Goal: Task Accomplishment & Management: Complete application form

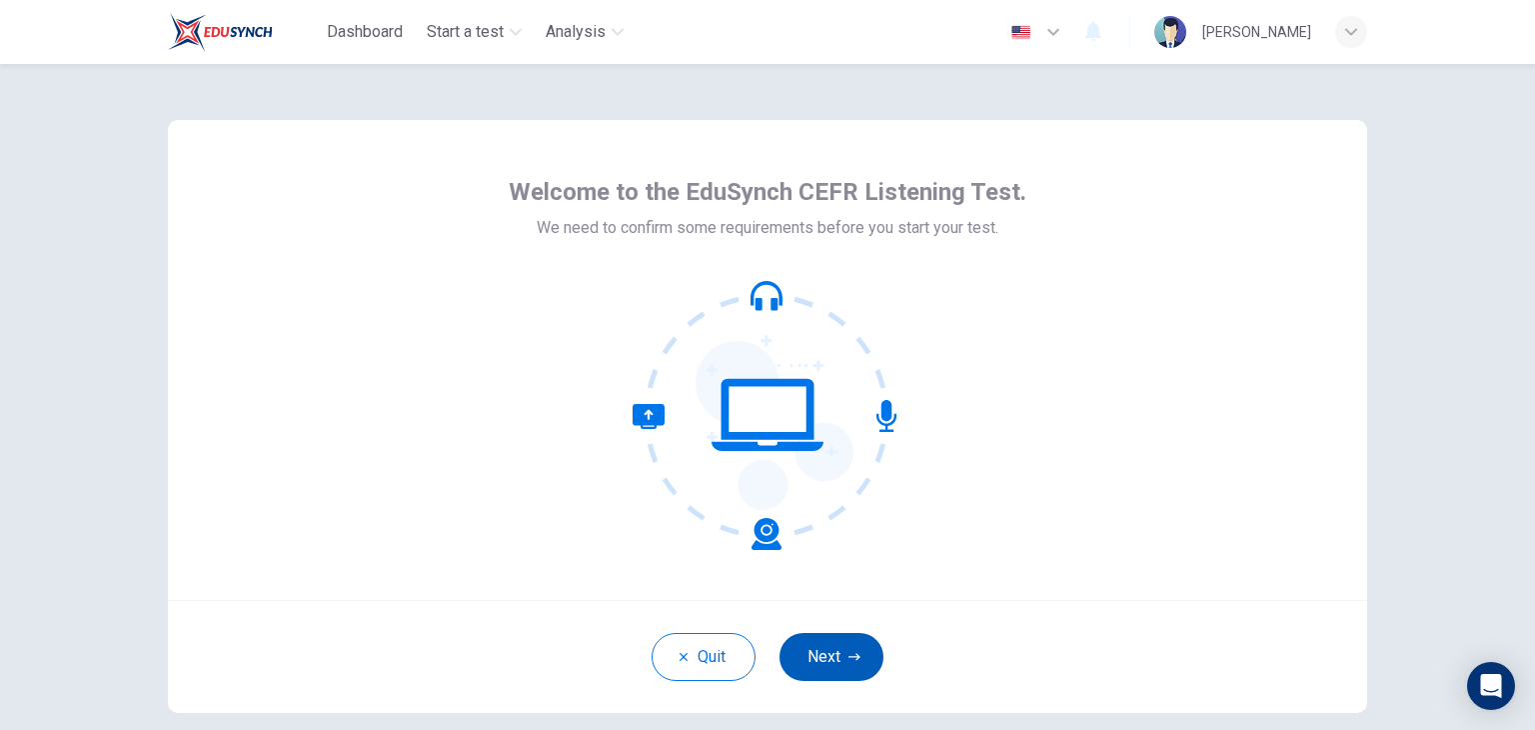
click at [832, 645] on button "Next" at bounding box center [831, 657] width 104 height 48
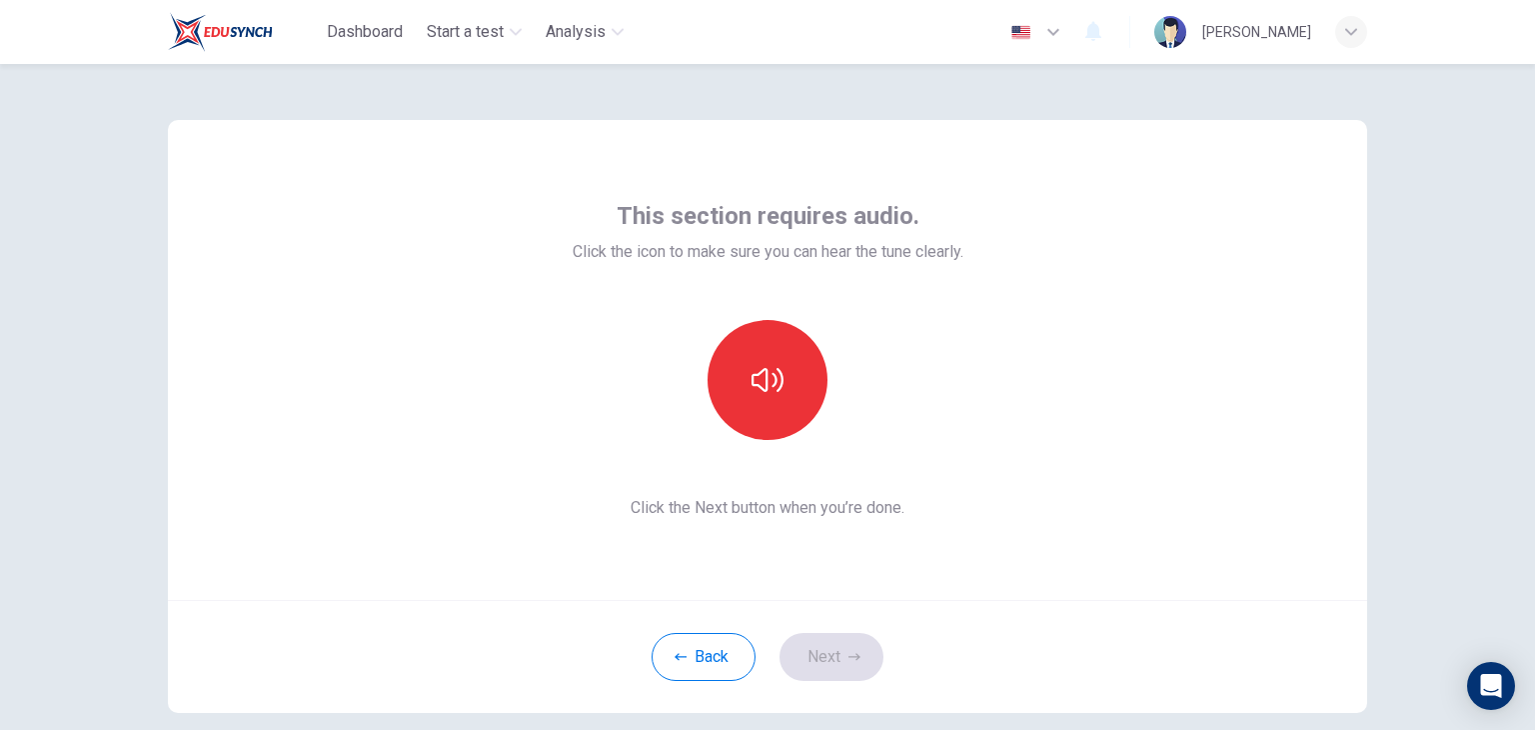
click at [827, 674] on div "Back Next" at bounding box center [767, 656] width 1199 height 113
click at [750, 396] on button "button" at bounding box center [768, 380] width 120 height 120
click at [815, 663] on button "Next" at bounding box center [831, 657] width 104 height 48
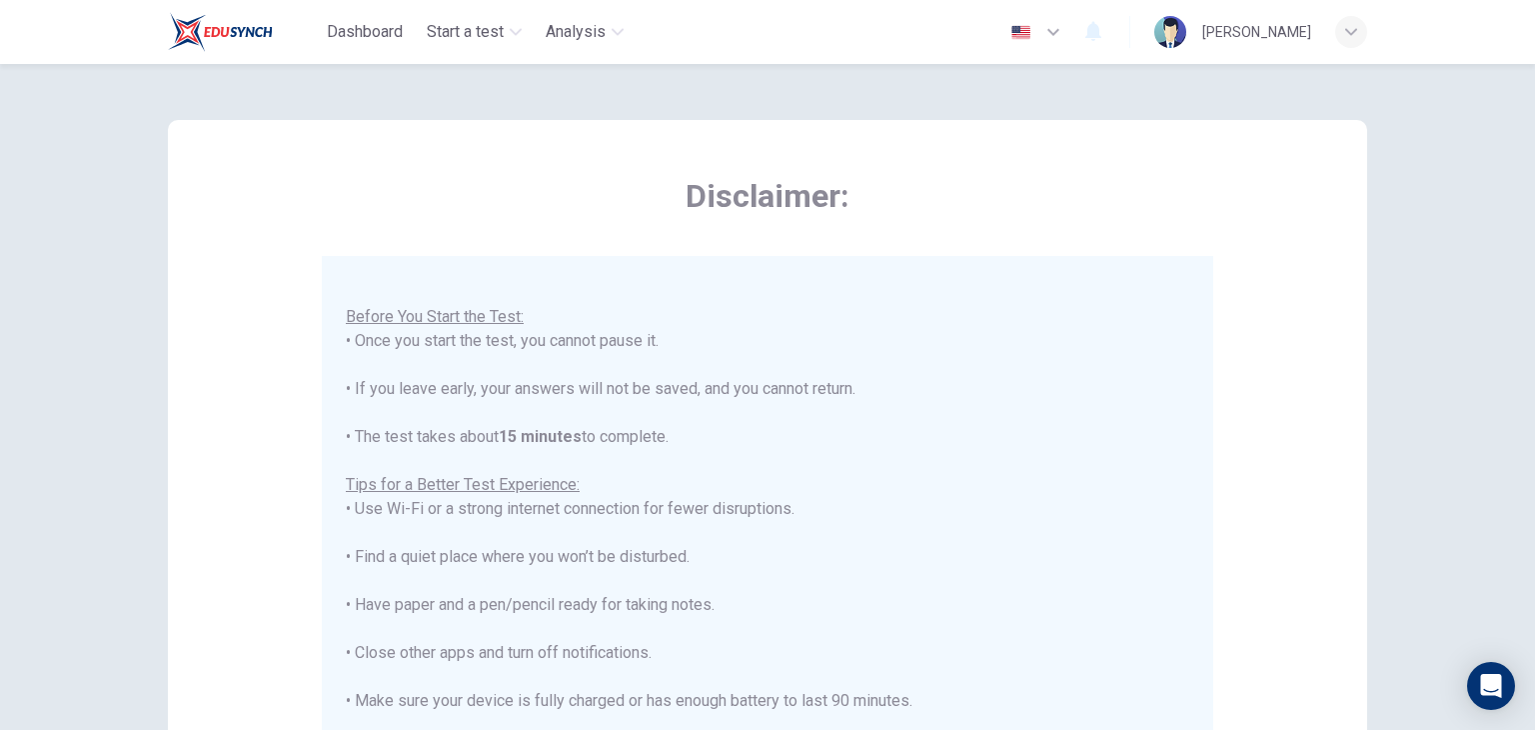
scroll to position [382, 0]
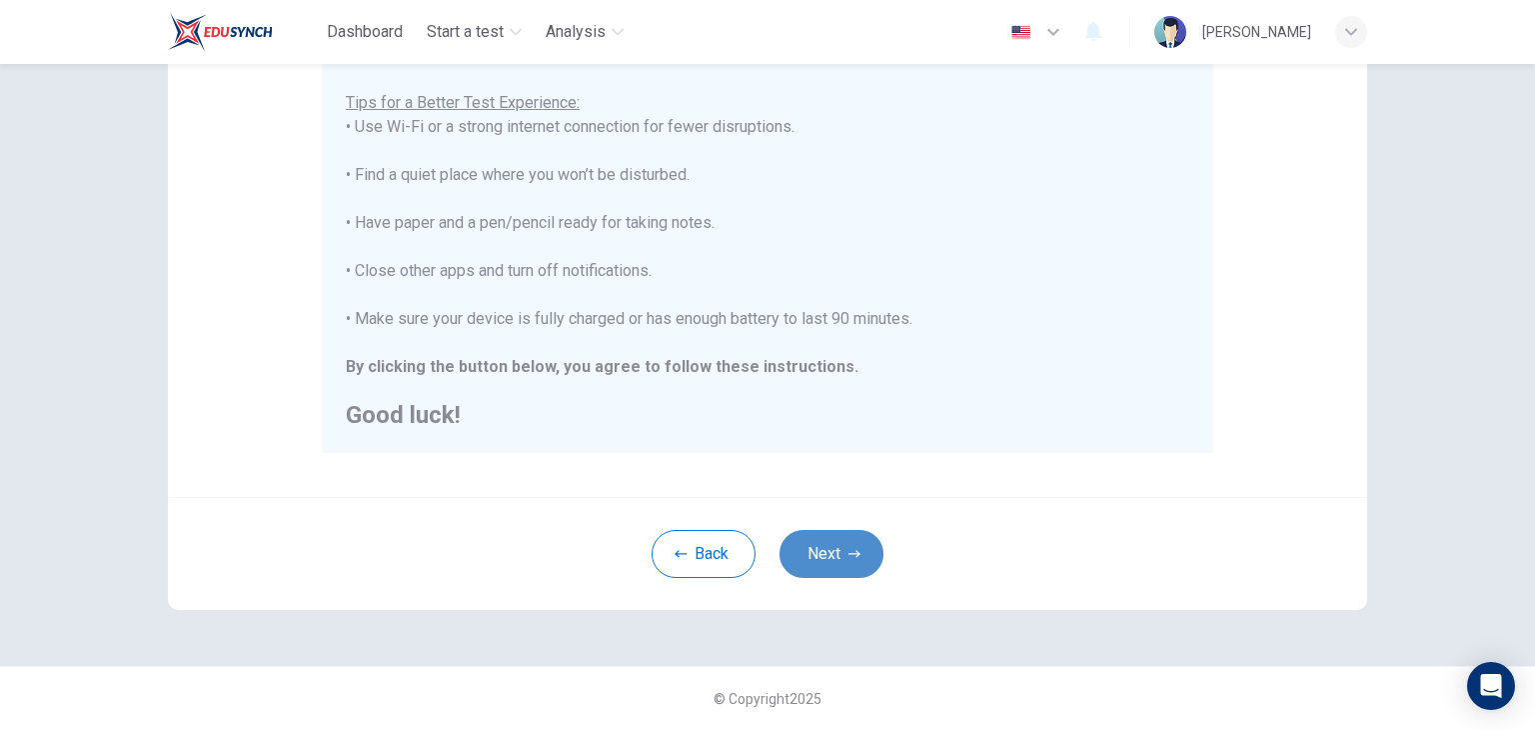
click at [835, 564] on button "Next" at bounding box center [831, 554] width 104 height 48
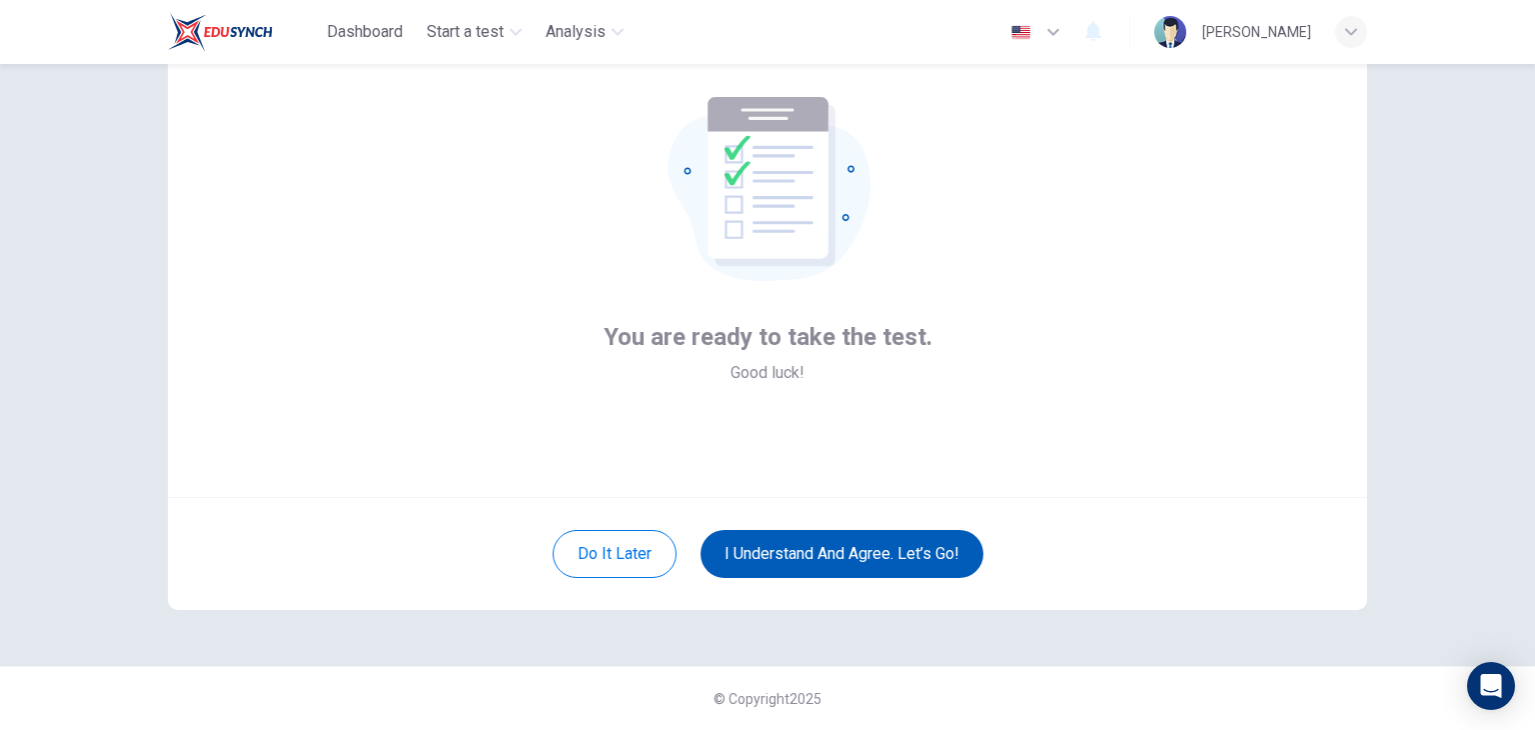
scroll to position [103, 0]
click at [836, 568] on button "I understand and agree. Let’s go!" at bounding box center [842, 554] width 283 height 48
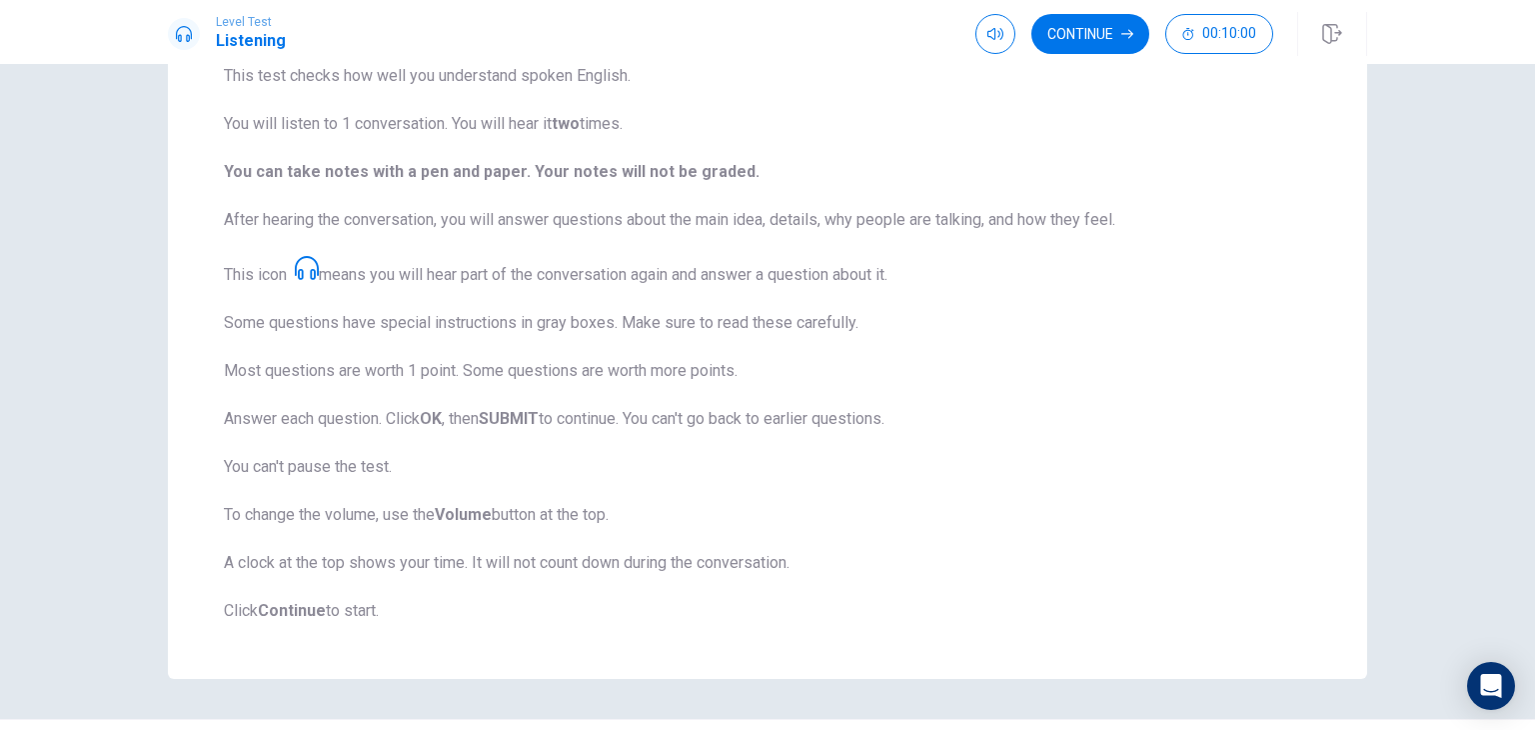
scroll to position [228, 0]
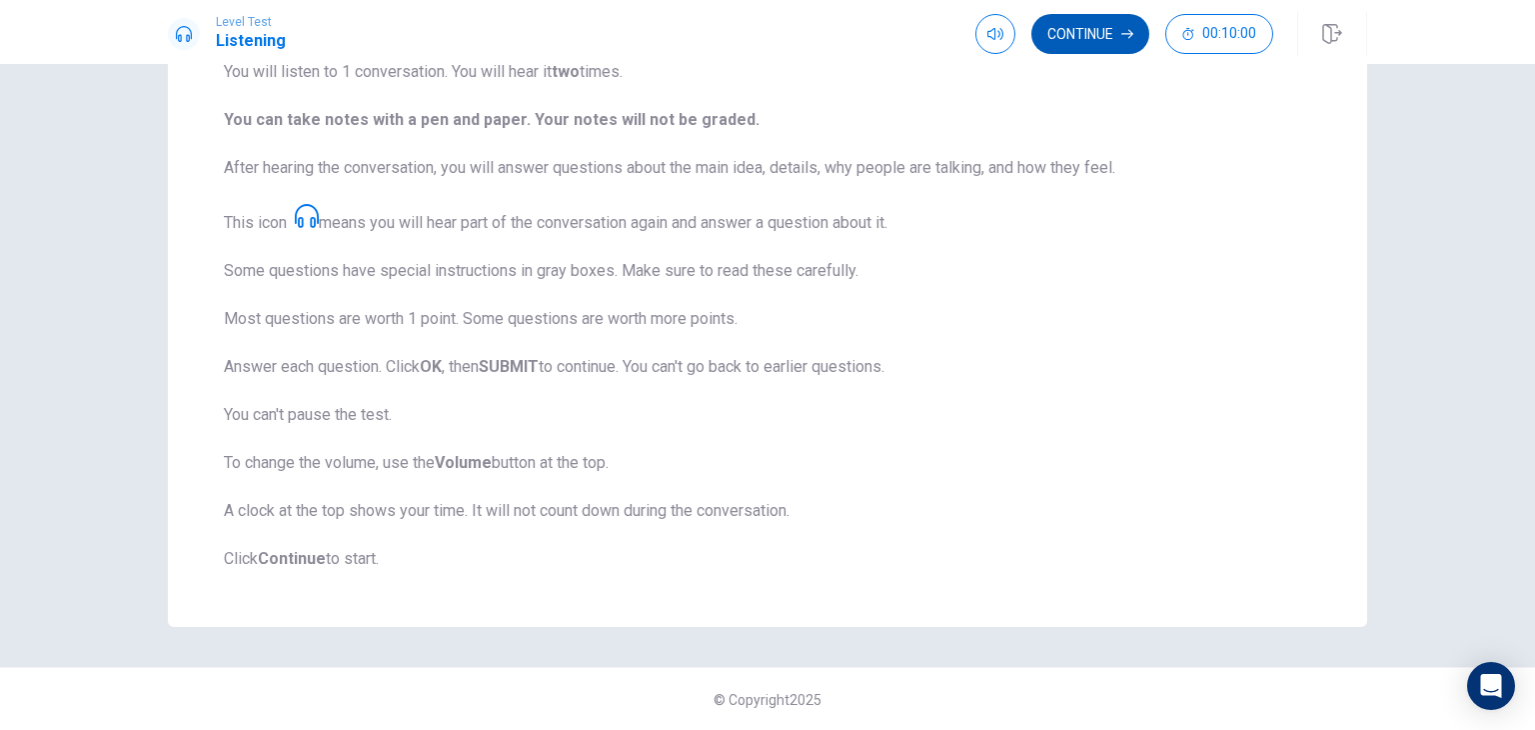
click at [1091, 37] on button "Continue" at bounding box center [1090, 34] width 118 height 40
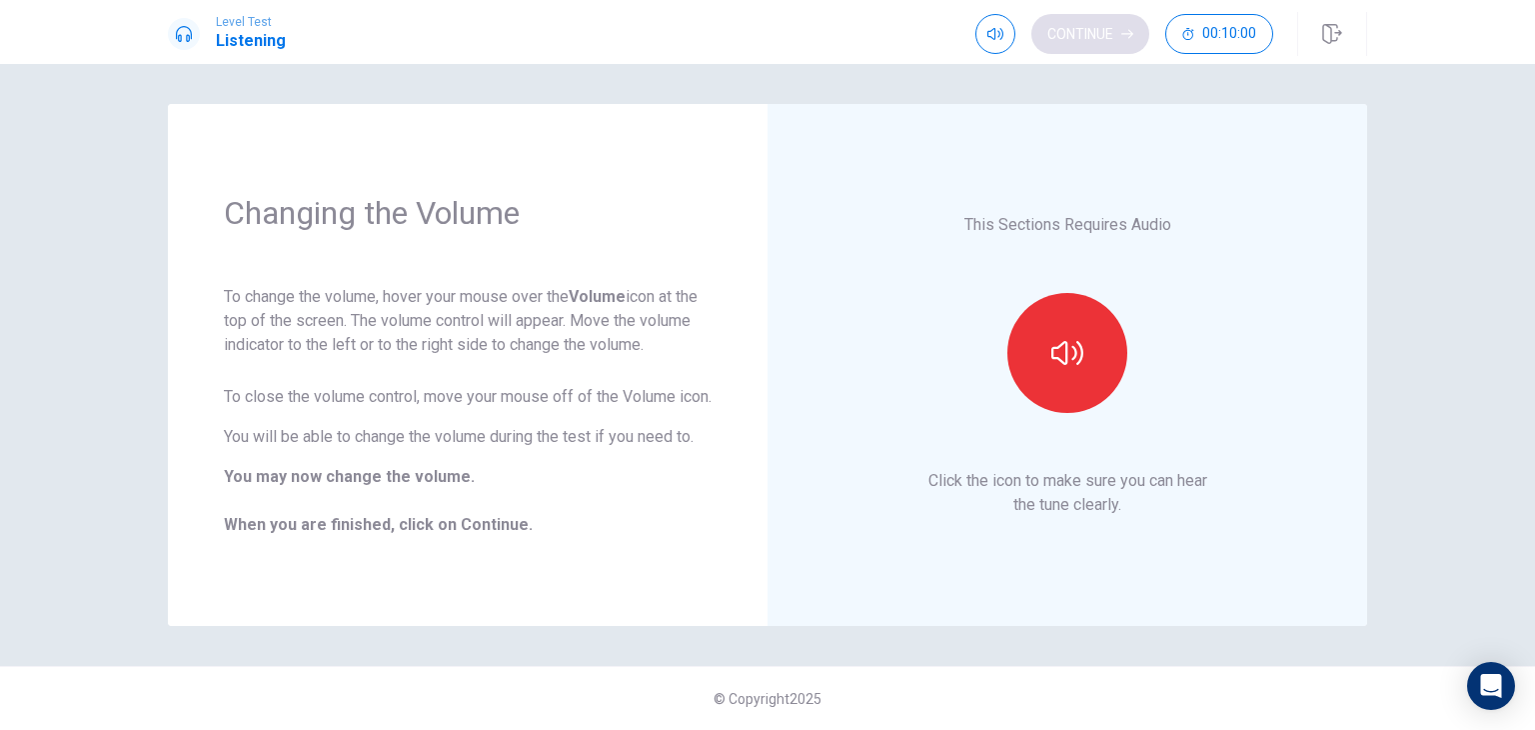
scroll to position [0, 0]
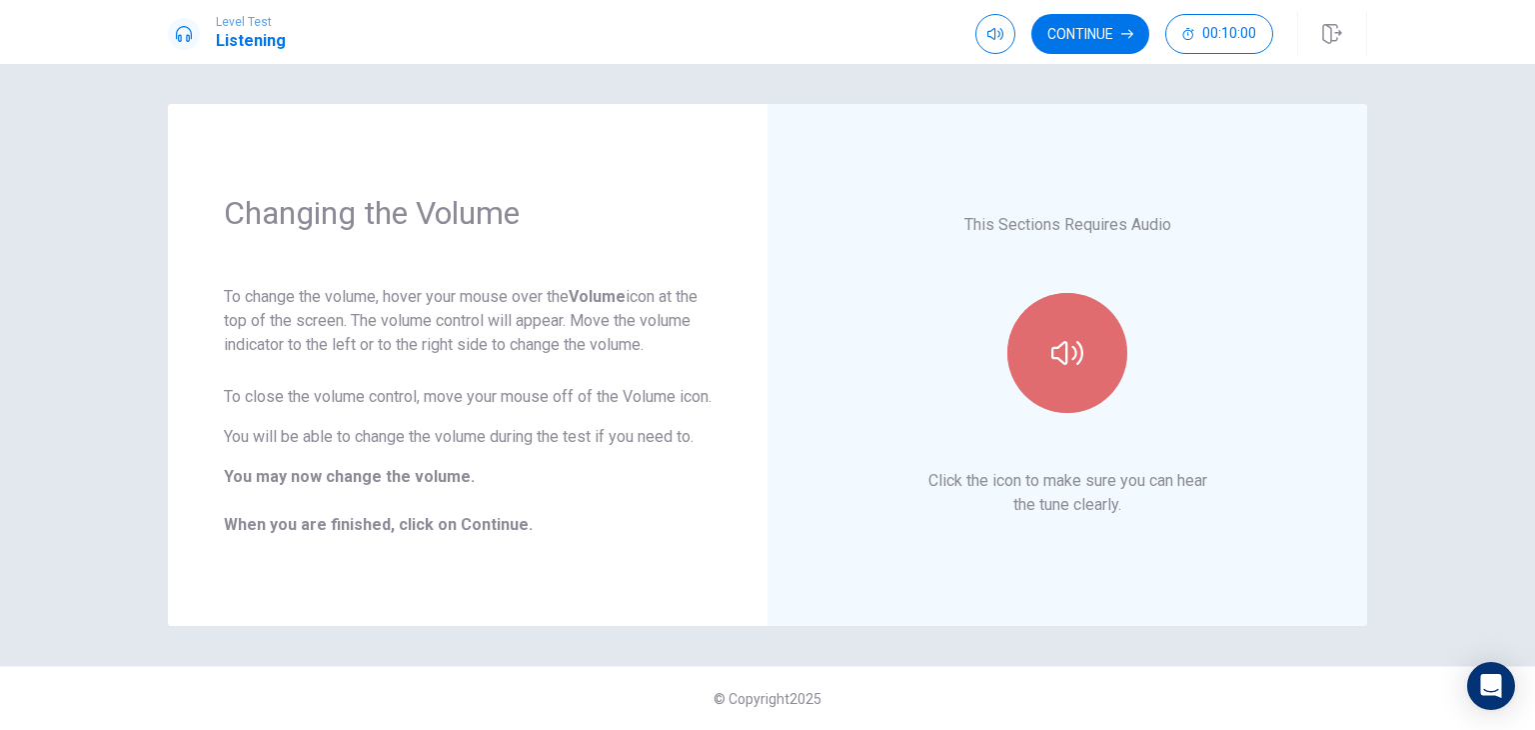
click at [1088, 371] on button "button" at bounding box center [1067, 353] width 120 height 120
click at [1088, 370] on button "button" at bounding box center [1067, 353] width 120 height 120
drag, startPoint x: 1088, startPoint y: 370, endPoint x: 845, endPoint y: 401, distance: 244.8
click at [845, 401] on div "This Sections Requires Audio Click the icon to make sure you can hear the tune …" at bounding box center [1067, 365] width 488 height 410
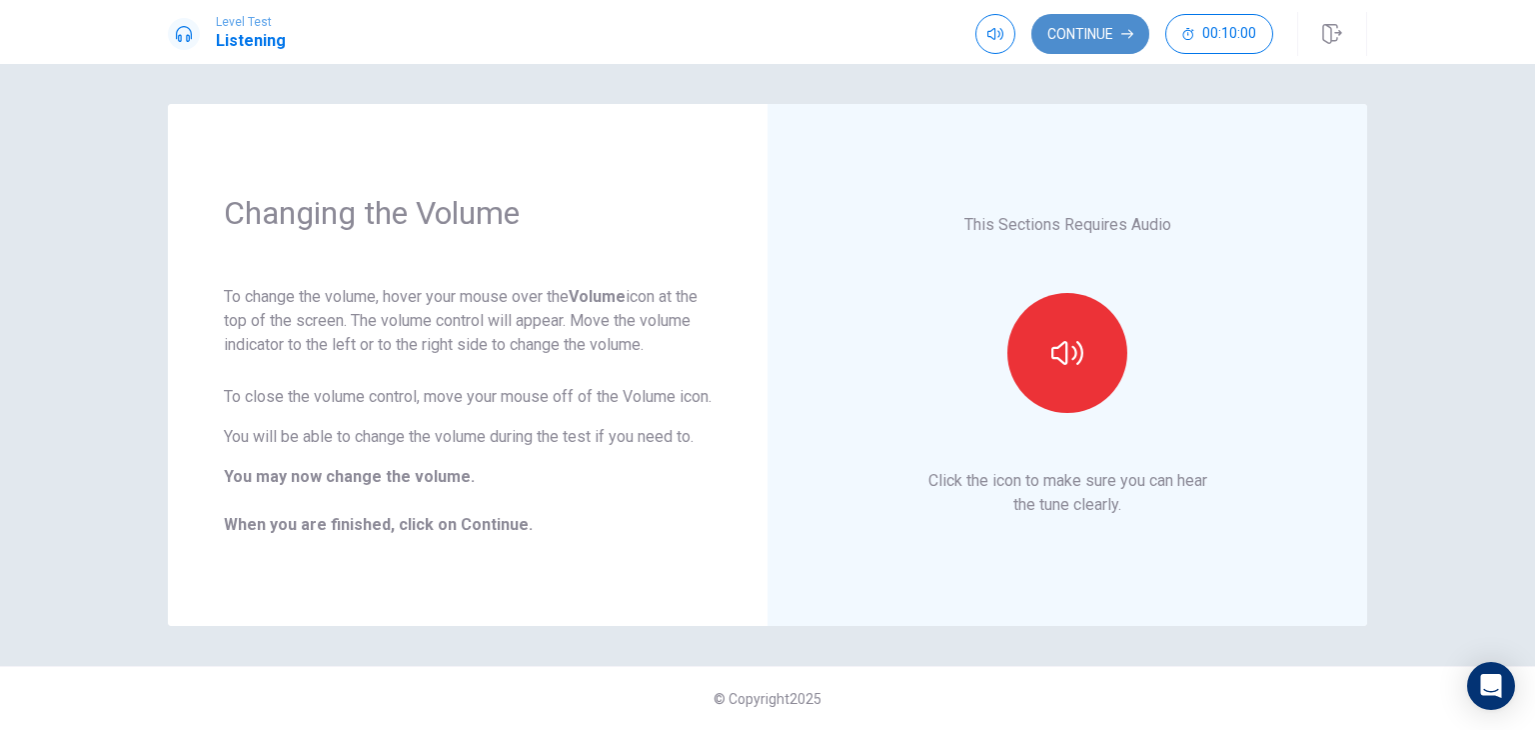
click at [1121, 36] on icon "button" at bounding box center [1127, 34] width 12 height 12
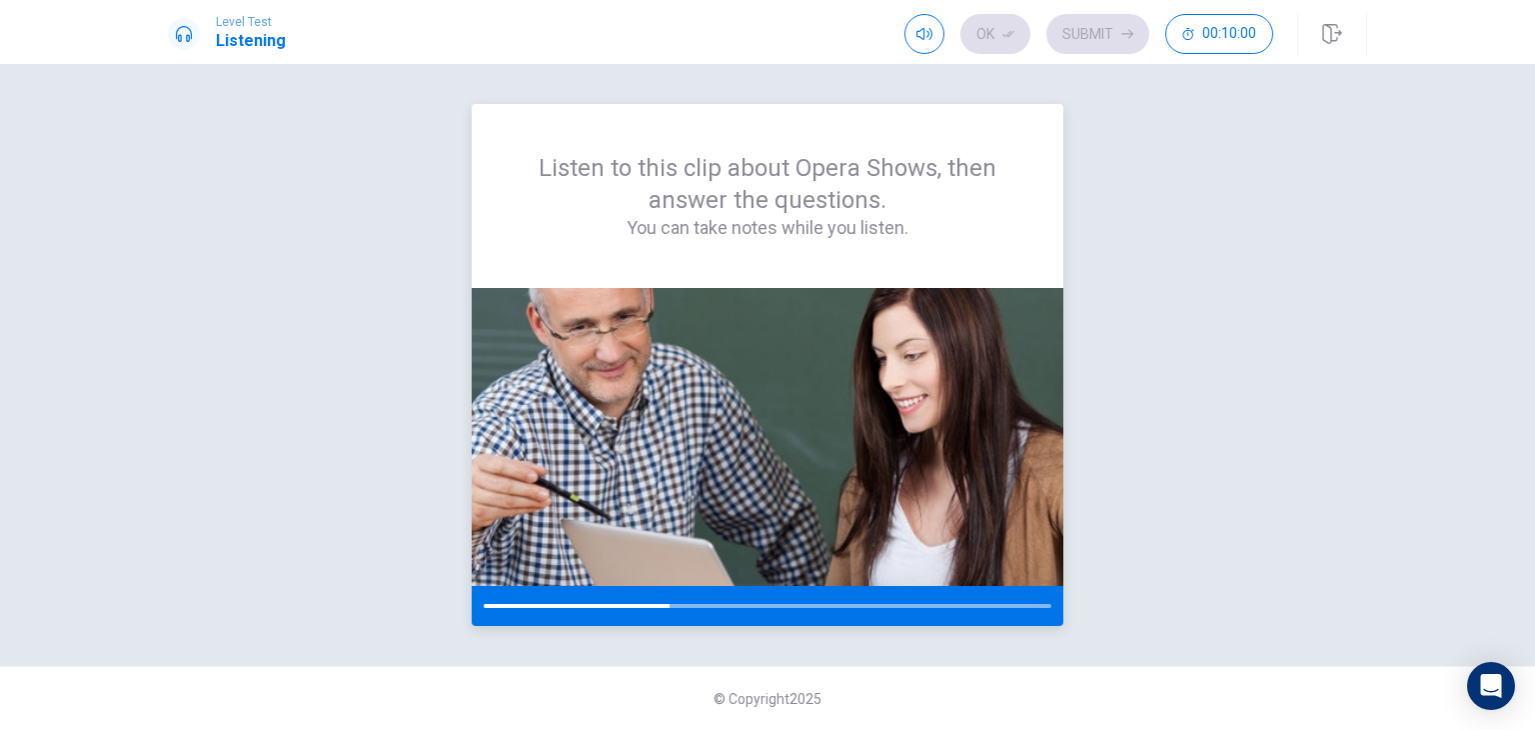
click at [667, 607] on div at bounding box center [577, 606] width 186 height 4
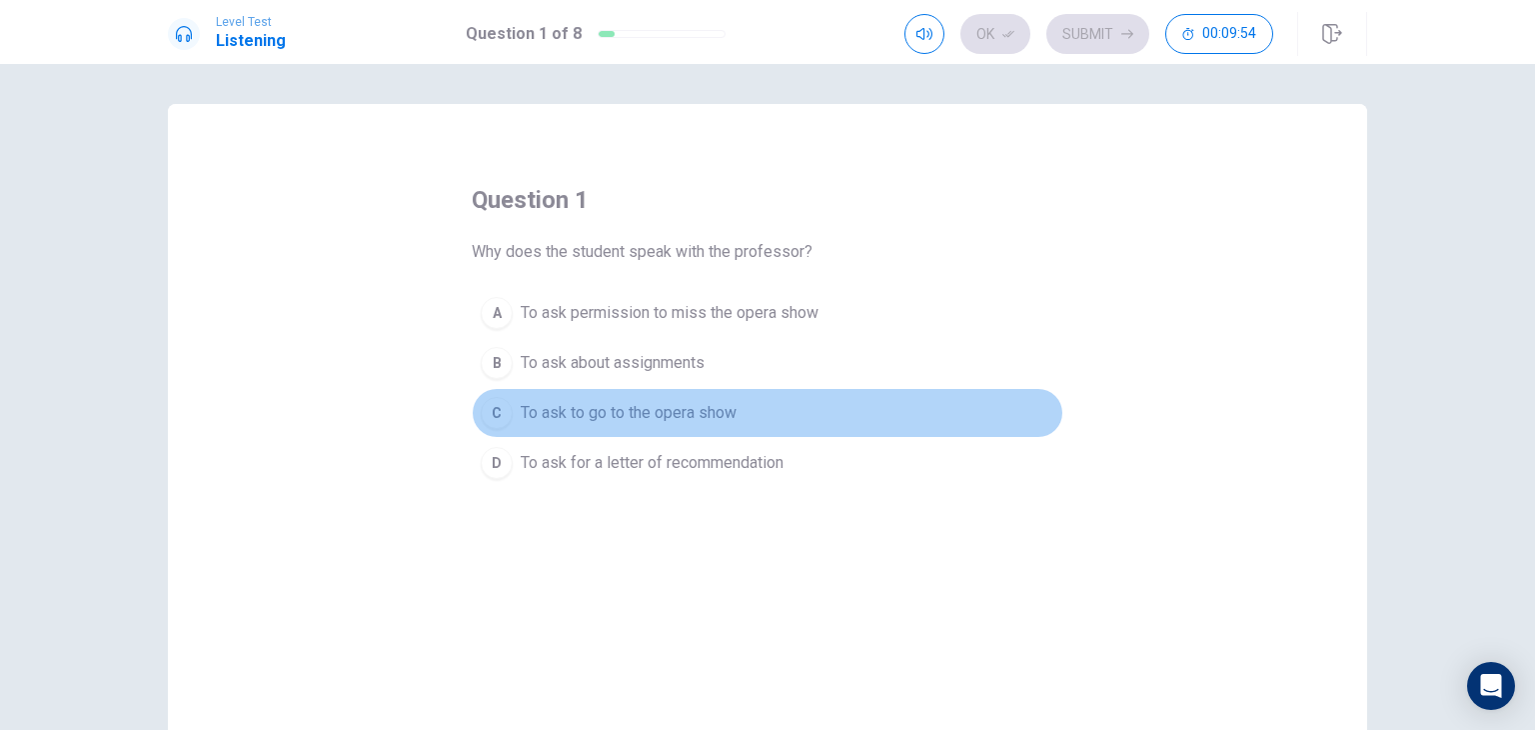
click at [684, 408] on span "To ask to go to the opera show" at bounding box center [629, 413] width 216 height 24
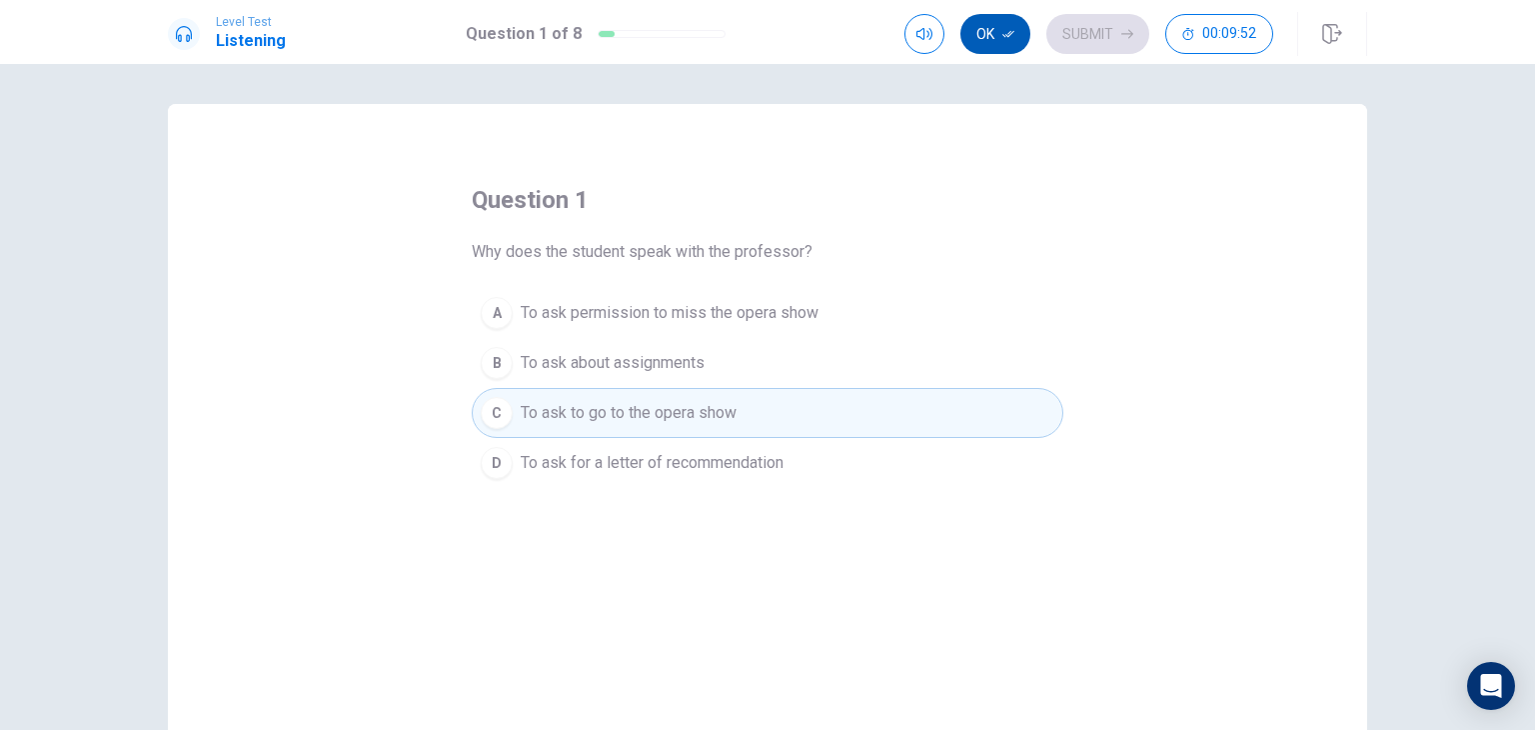
click at [1000, 33] on button "Ok" at bounding box center [995, 34] width 70 height 40
click at [1084, 40] on button "Submit" at bounding box center [1097, 34] width 103 height 40
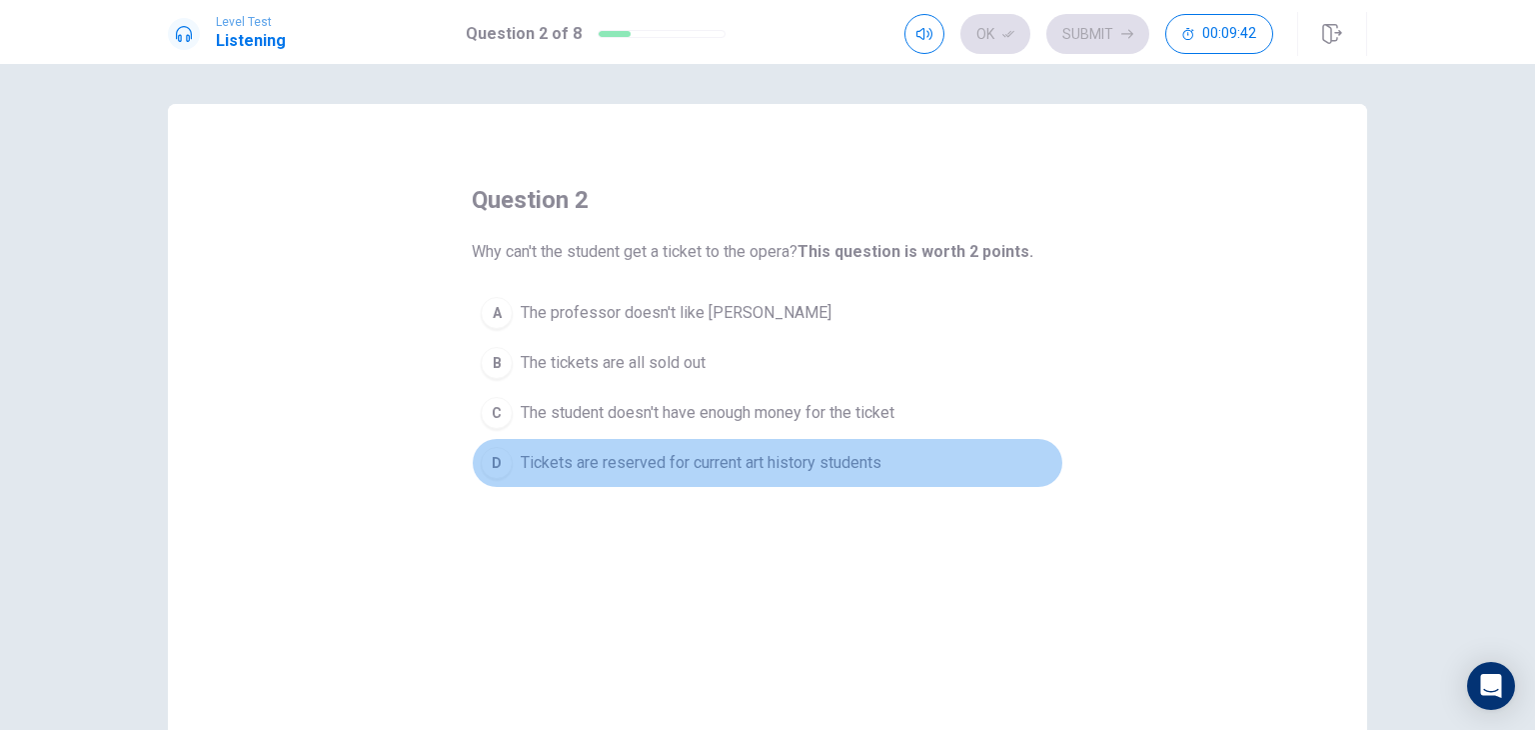
click at [722, 467] on span "Tickets are reserved for current art history students" at bounding box center [701, 463] width 361 height 24
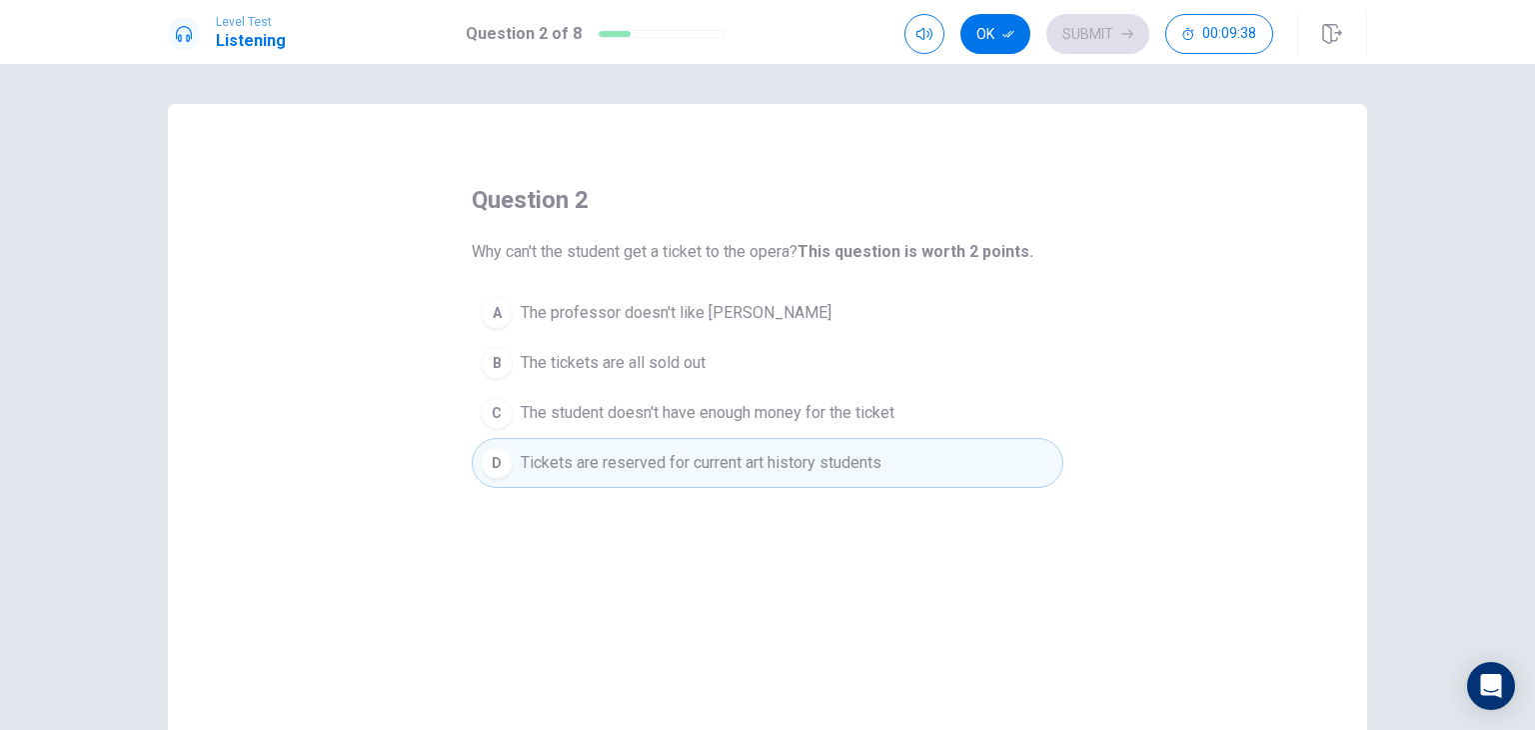
click at [639, 368] on span "The tickets are all sold out" at bounding box center [613, 363] width 185 height 24
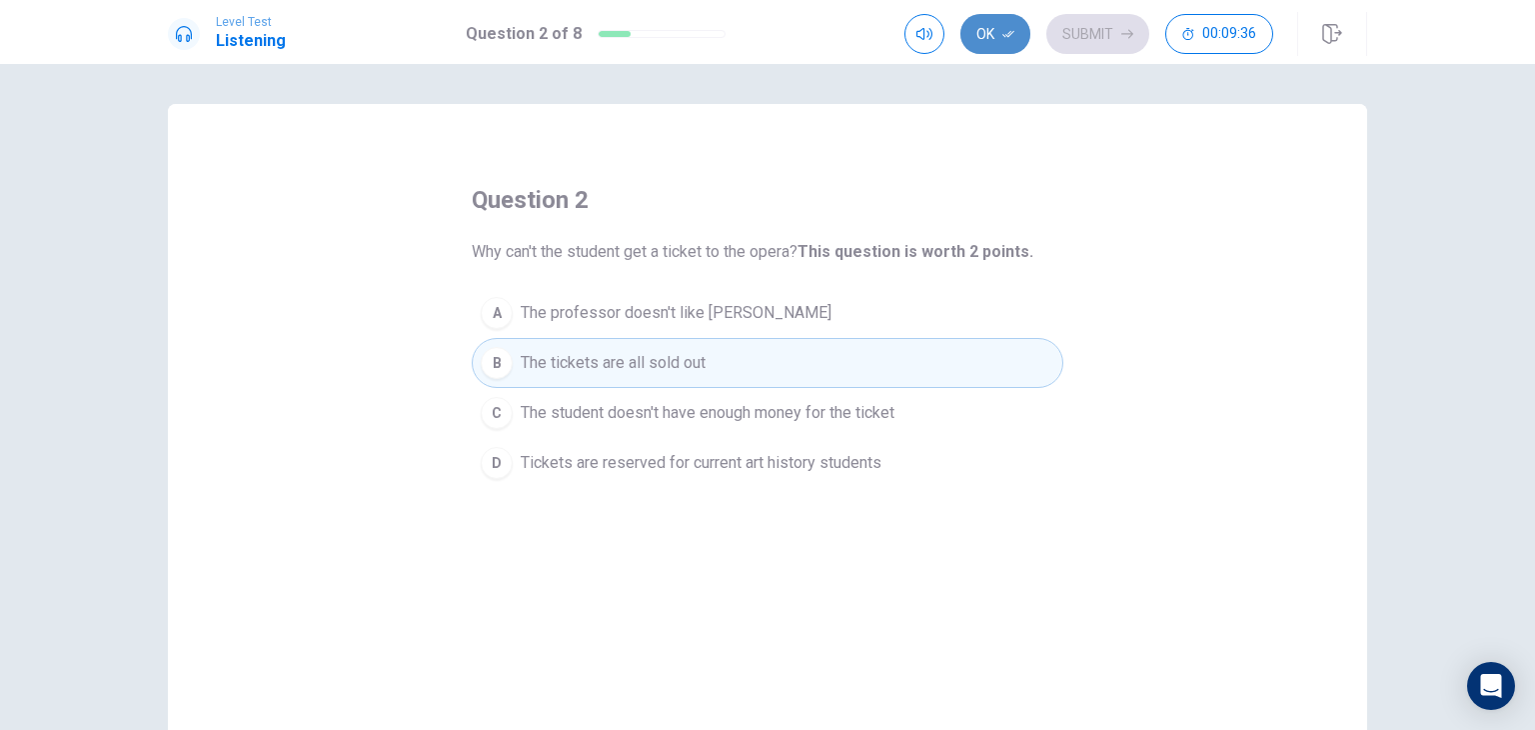
click at [1010, 34] on icon "button" at bounding box center [1008, 34] width 12 height 12
click at [1083, 41] on button "Submit" at bounding box center [1097, 34] width 103 height 40
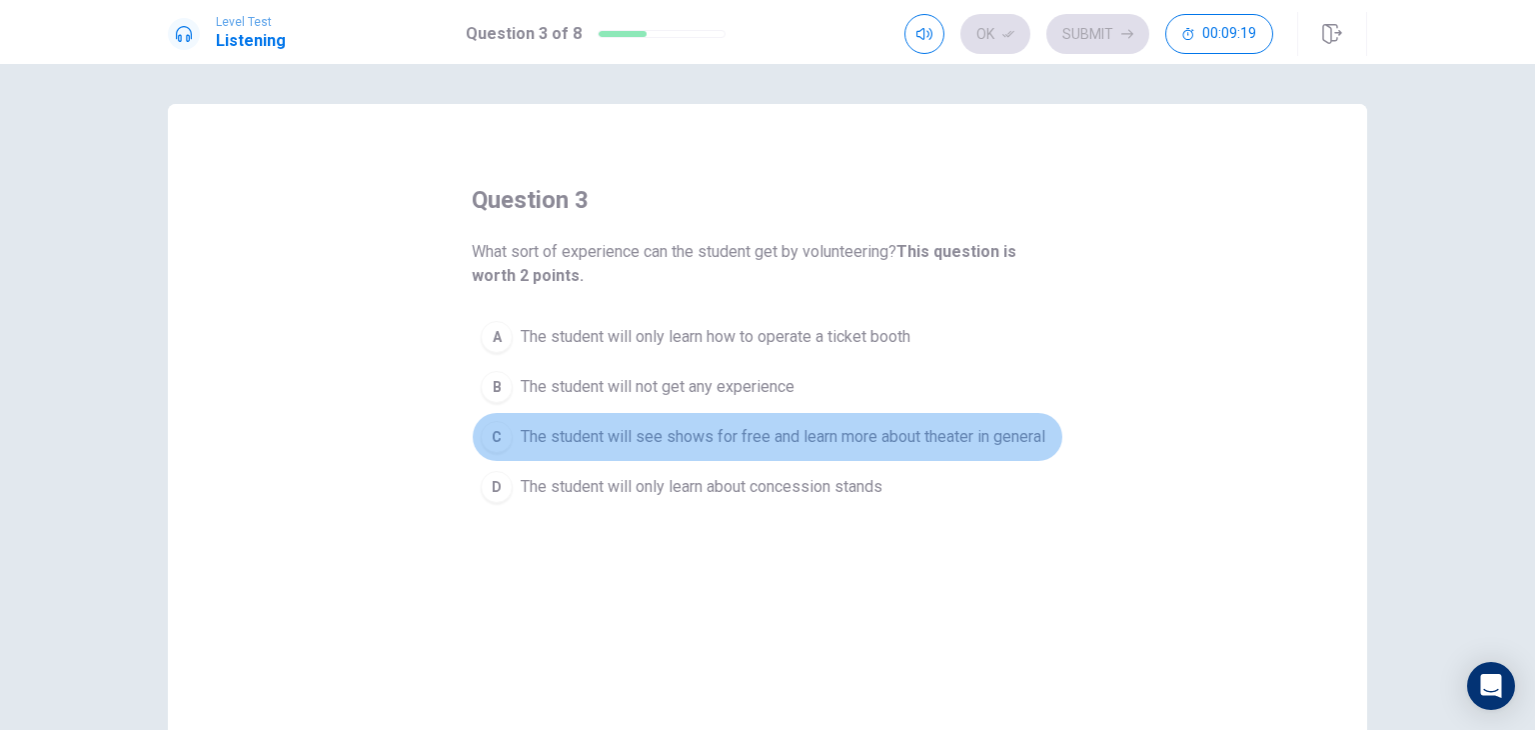
click at [672, 448] on button "C The student will see shows for free and learn more about theater in general" at bounding box center [768, 437] width 592 height 50
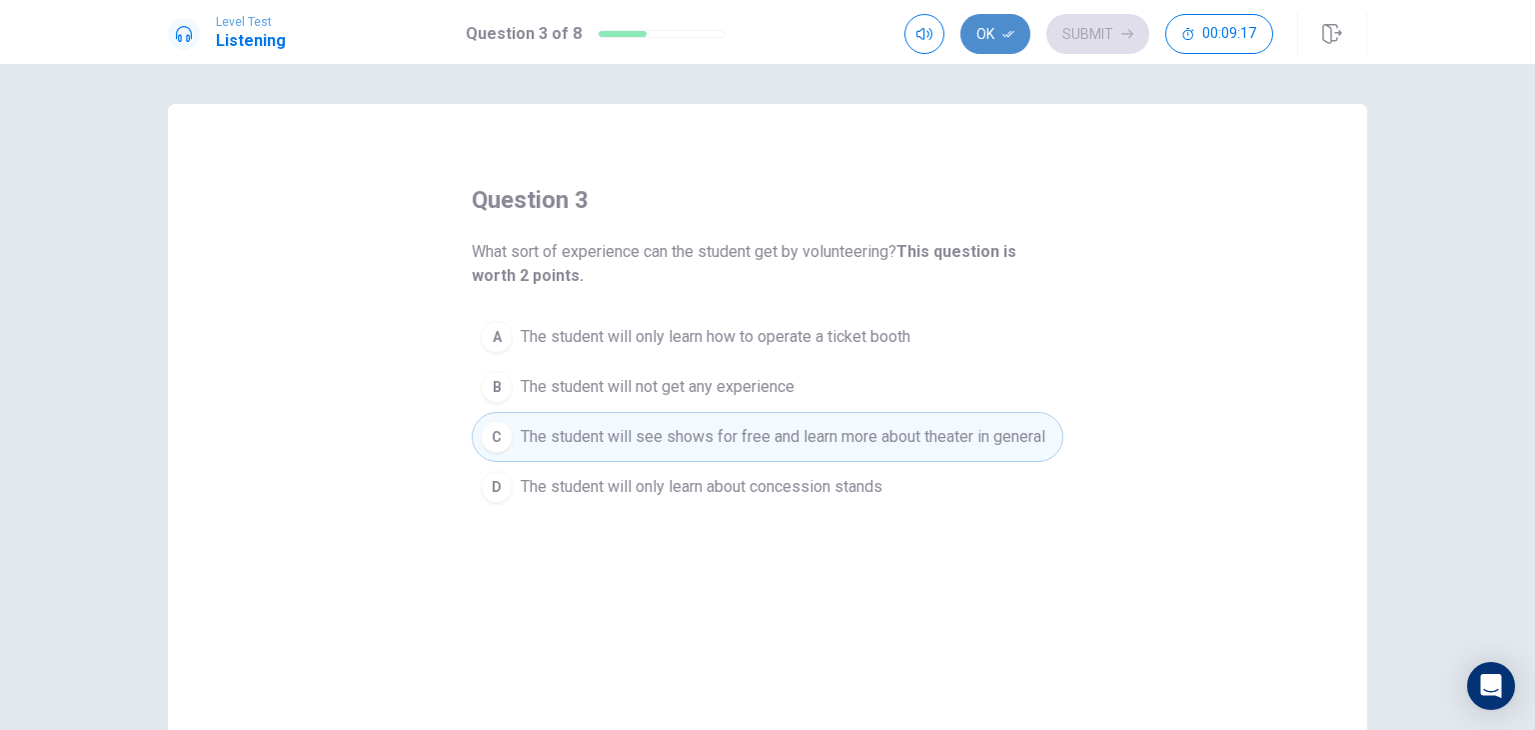
click at [994, 37] on button "Ok" at bounding box center [995, 34] width 70 height 40
click at [1092, 21] on button "Submit" at bounding box center [1097, 34] width 103 height 40
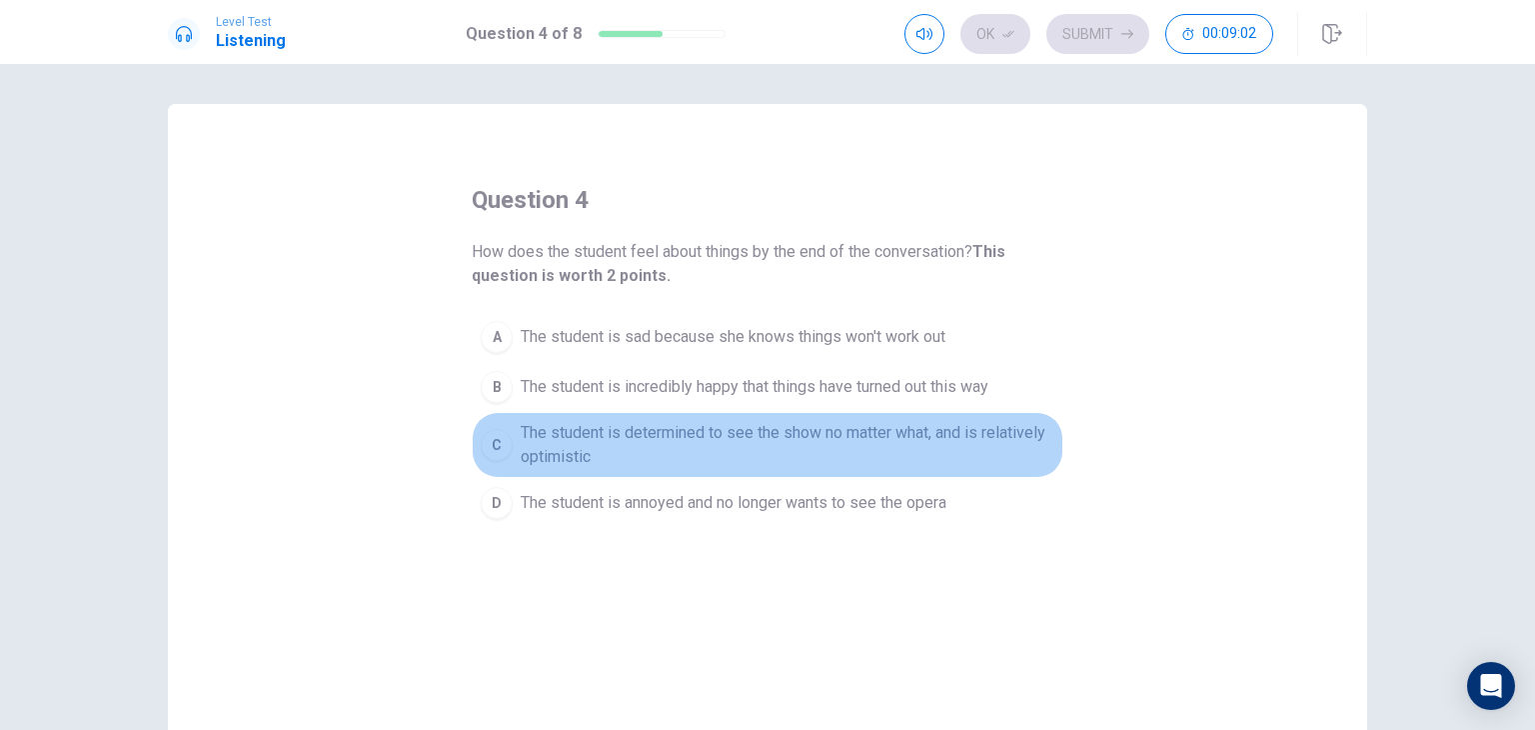
click at [833, 446] on span "The student is determined to see the show no matter what, and is relatively opt…" at bounding box center [788, 445] width 534 height 48
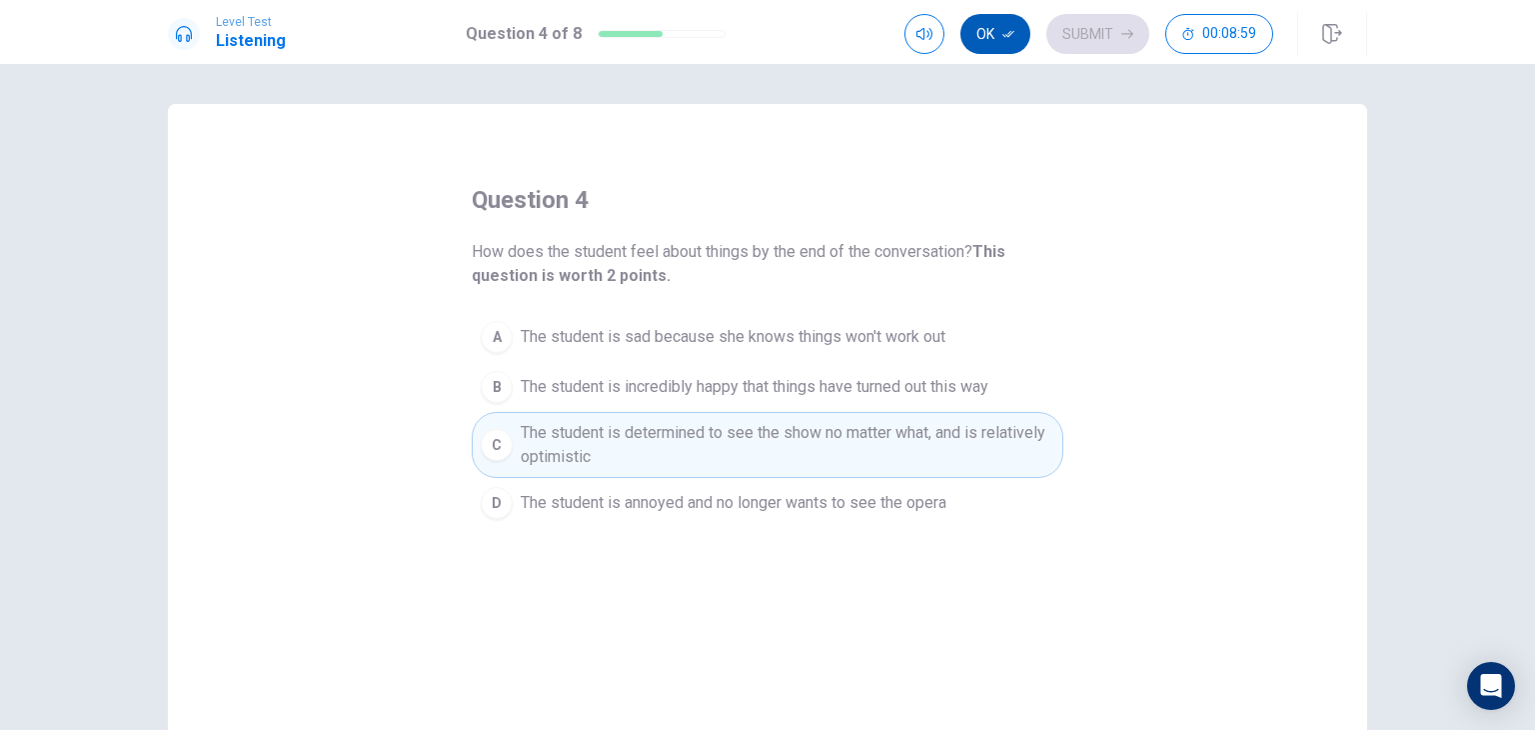
click at [992, 40] on button "Ok" at bounding box center [995, 34] width 70 height 40
click at [1096, 32] on button "Submit" at bounding box center [1097, 34] width 103 height 40
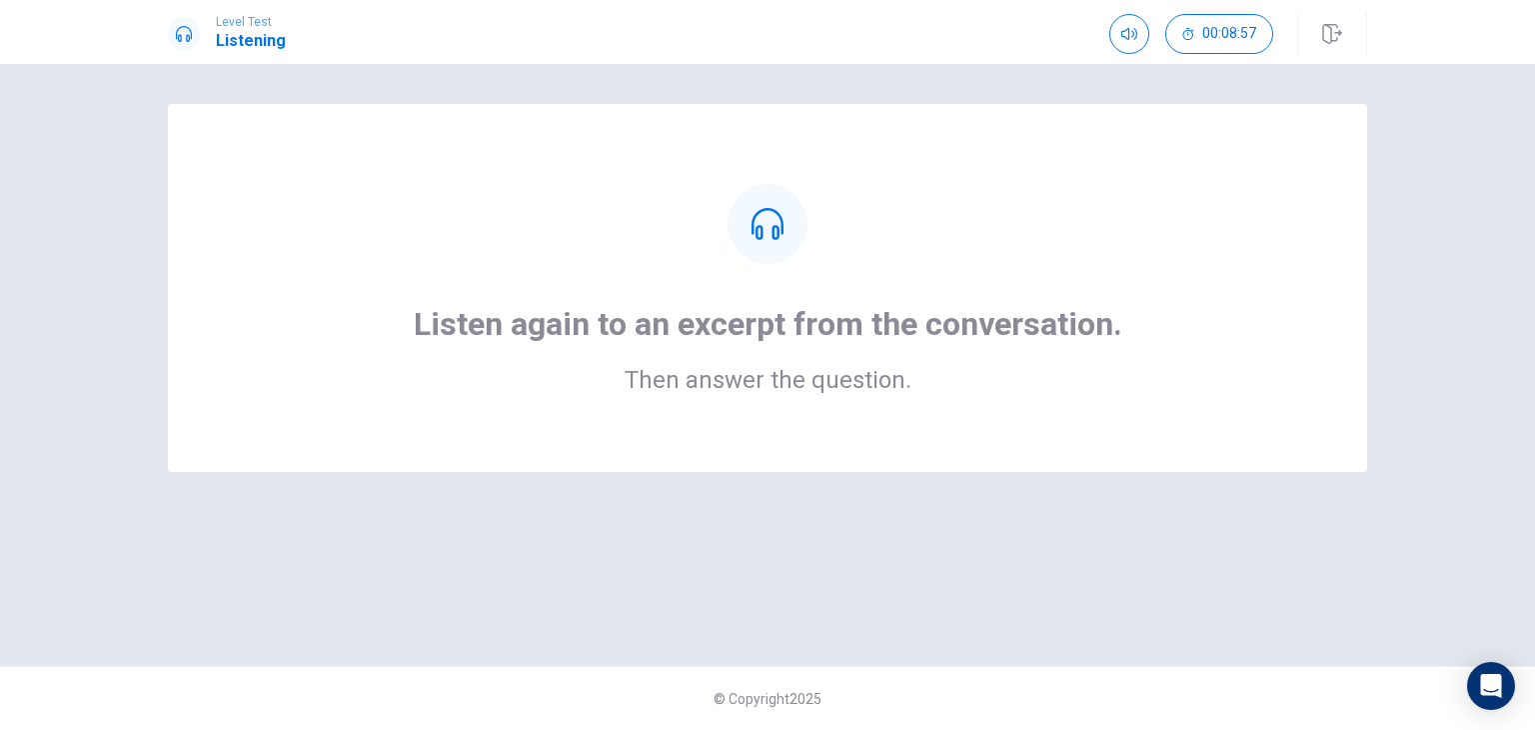
click at [935, 243] on div "Listen again to an excerpt from the conversation. Then answer the question." at bounding box center [767, 288] width 1039 height 208
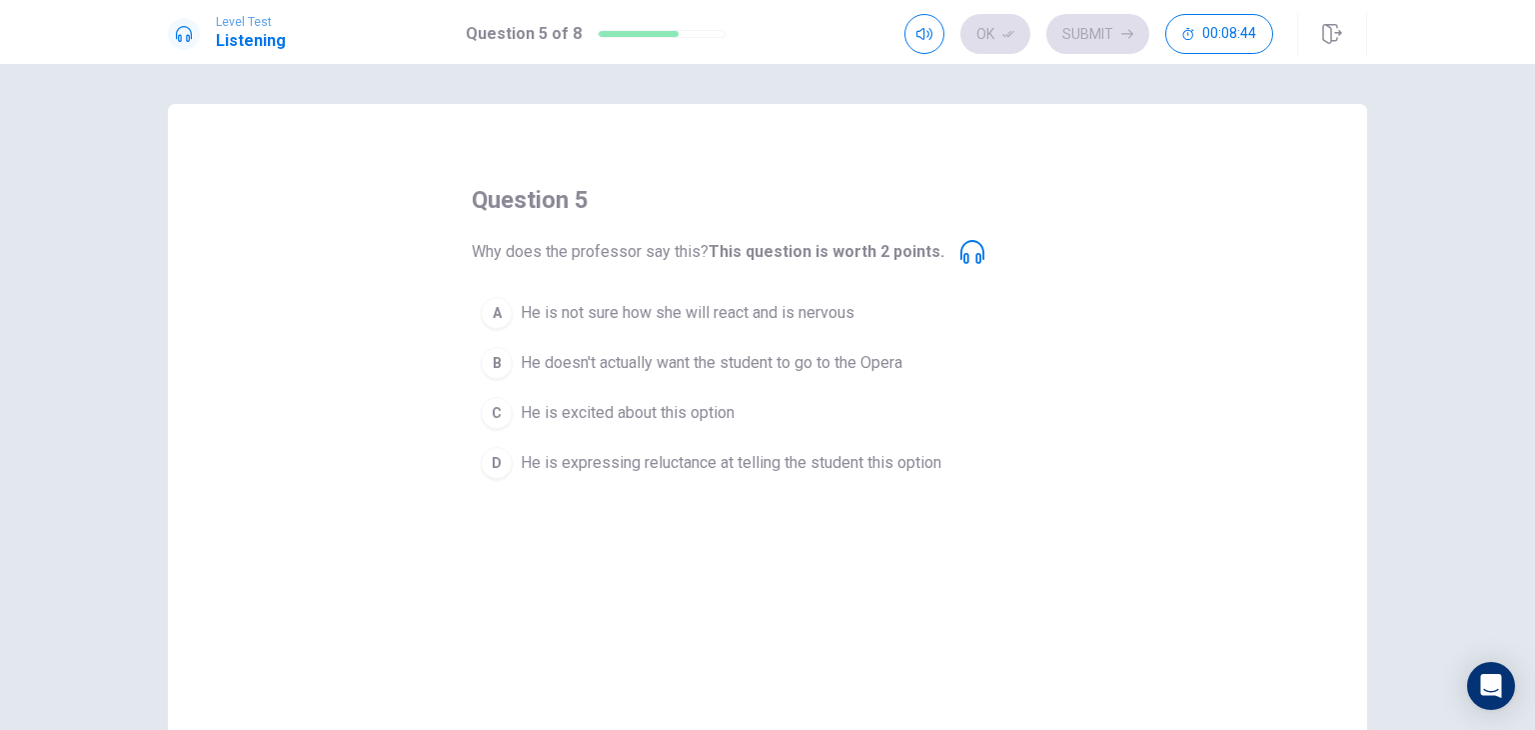
click at [711, 550] on div "question 5 Why does the professor say this? This question is worth 2 points. A …" at bounding box center [767, 451] width 1199 height 695
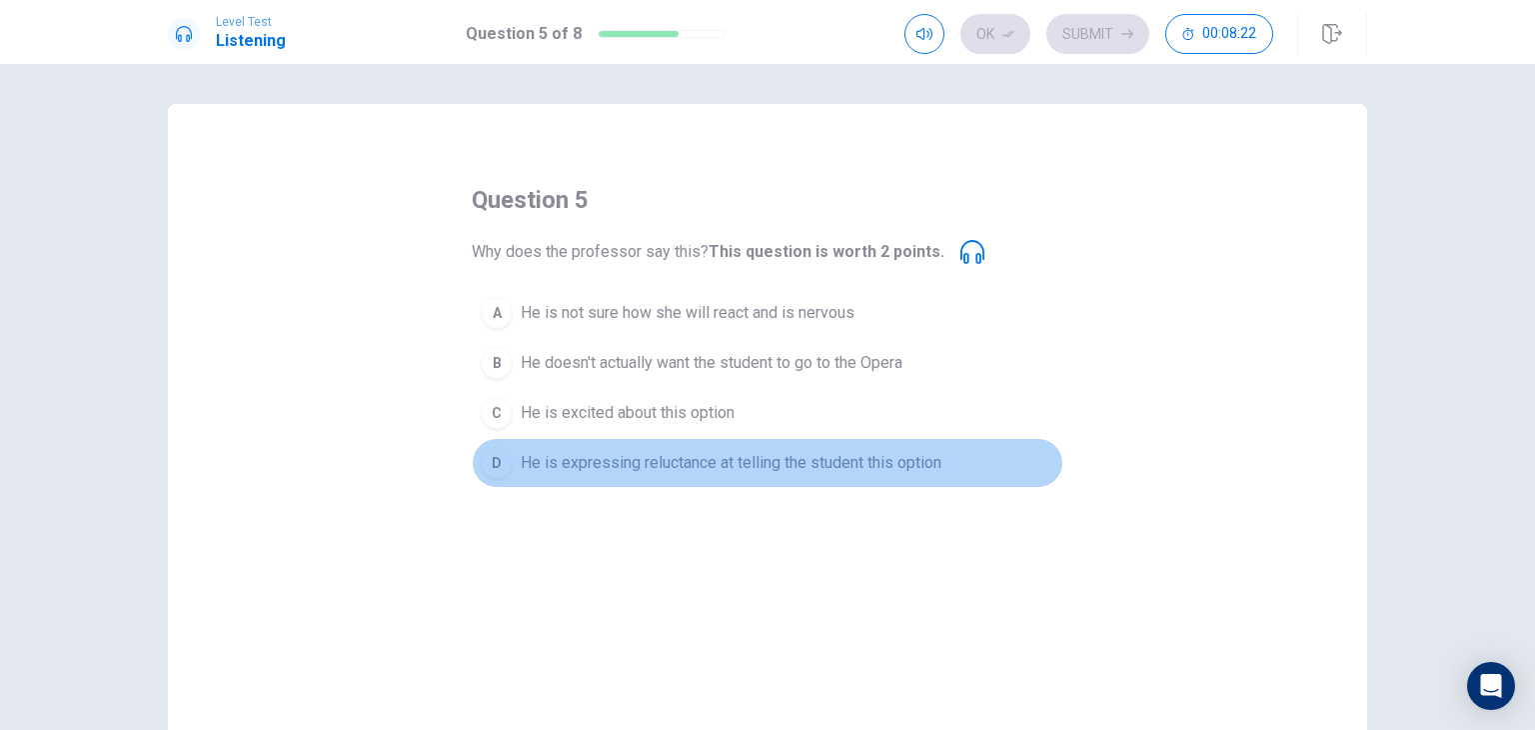
click at [890, 463] on span "He is expressing reluctance at telling the student this option" at bounding box center [731, 463] width 421 height 24
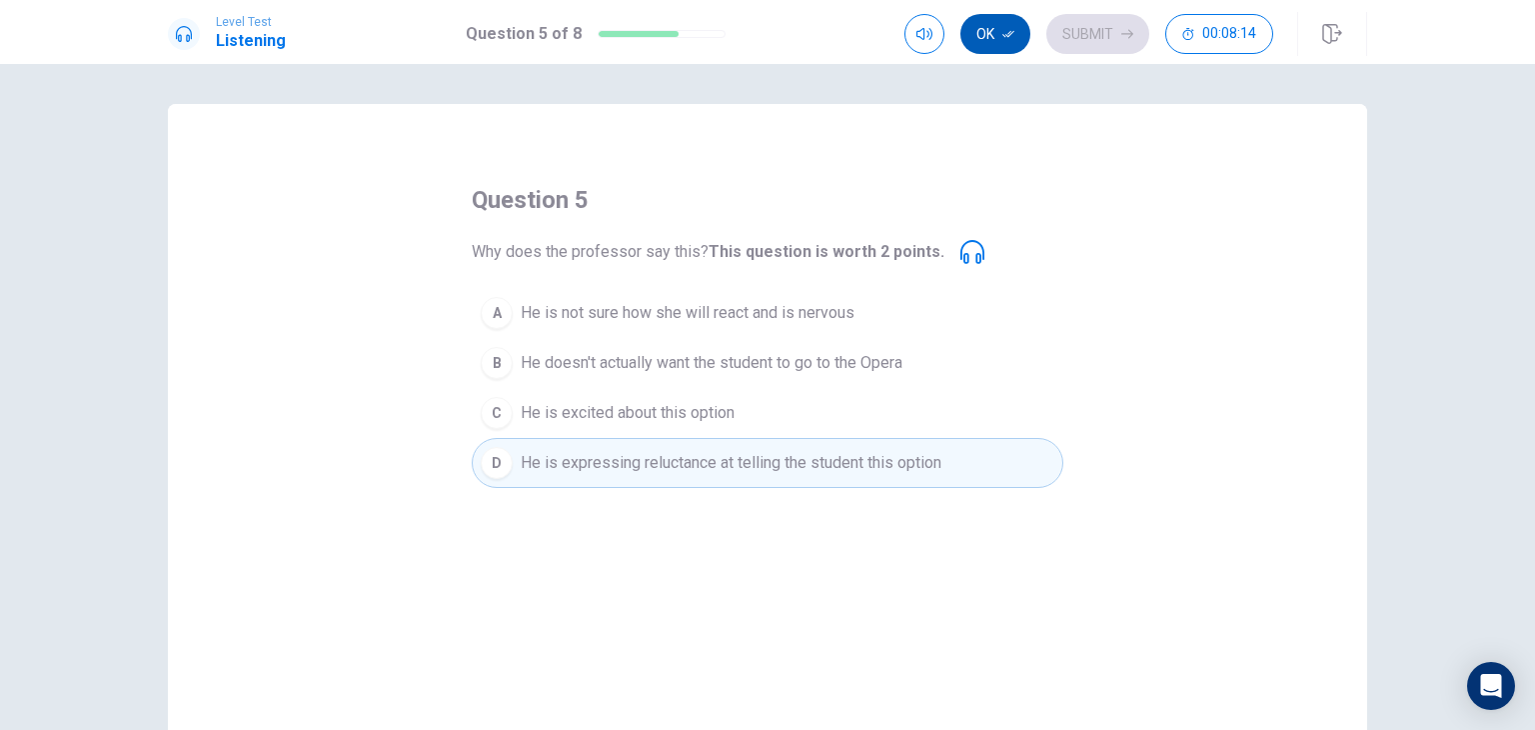
click at [996, 44] on button "Ok" at bounding box center [995, 34] width 70 height 40
click at [1098, 32] on button "Submit" at bounding box center [1097, 34] width 103 height 40
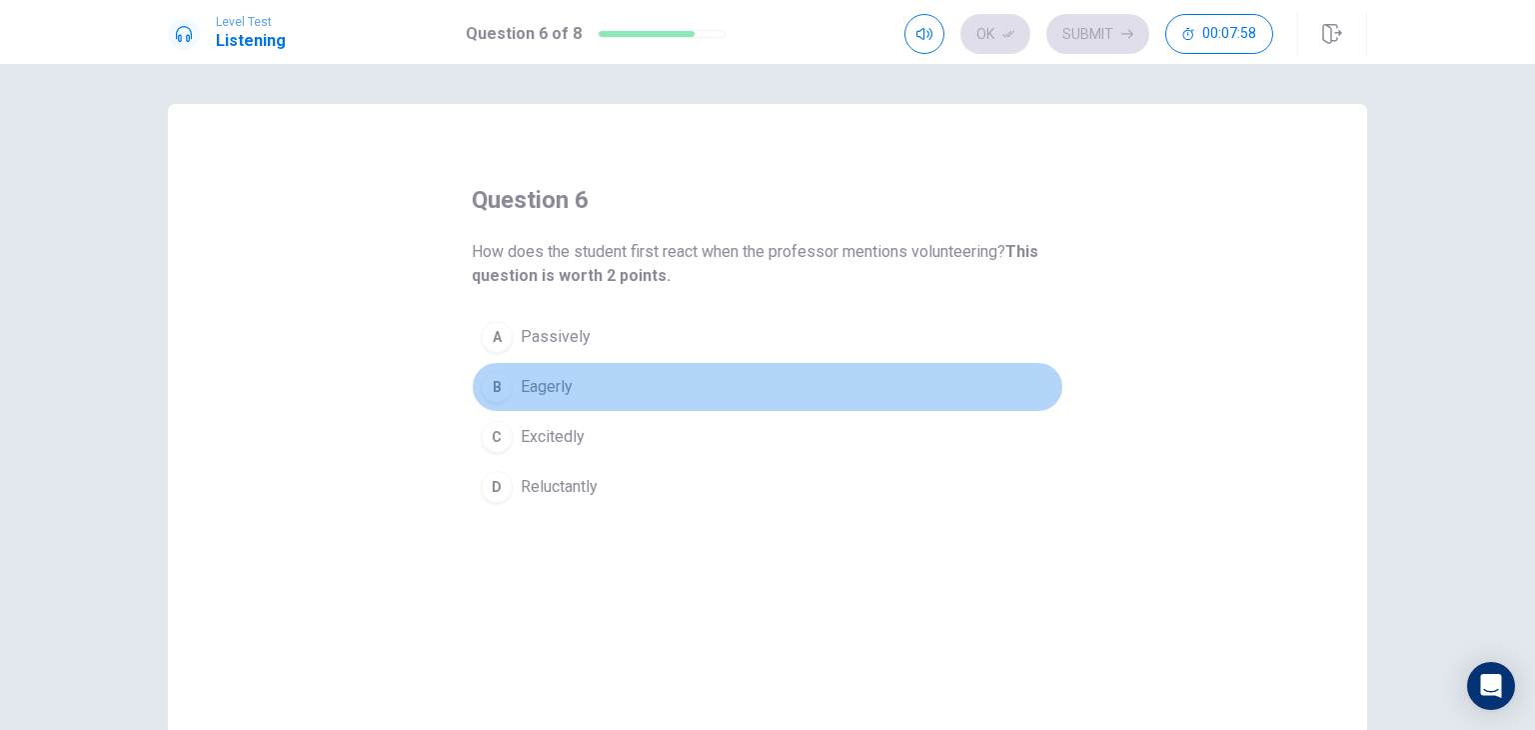
click at [548, 389] on span "Eagerly" at bounding box center [547, 387] width 52 height 24
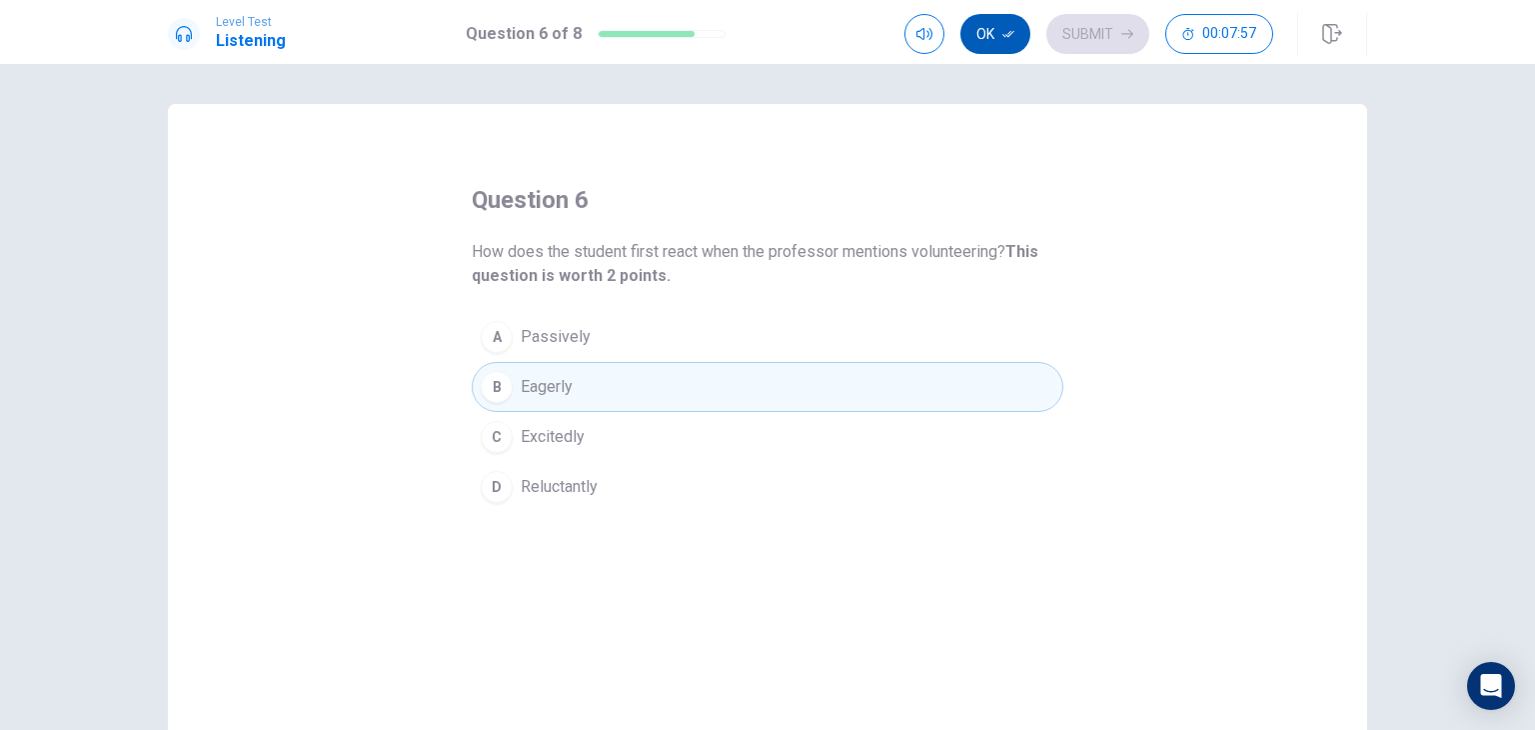
click at [987, 29] on button "Ok" at bounding box center [995, 34] width 70 height 40
click at [1105, 34] on button "Submit" at bounding box center [1097, 34] width 103 height 40
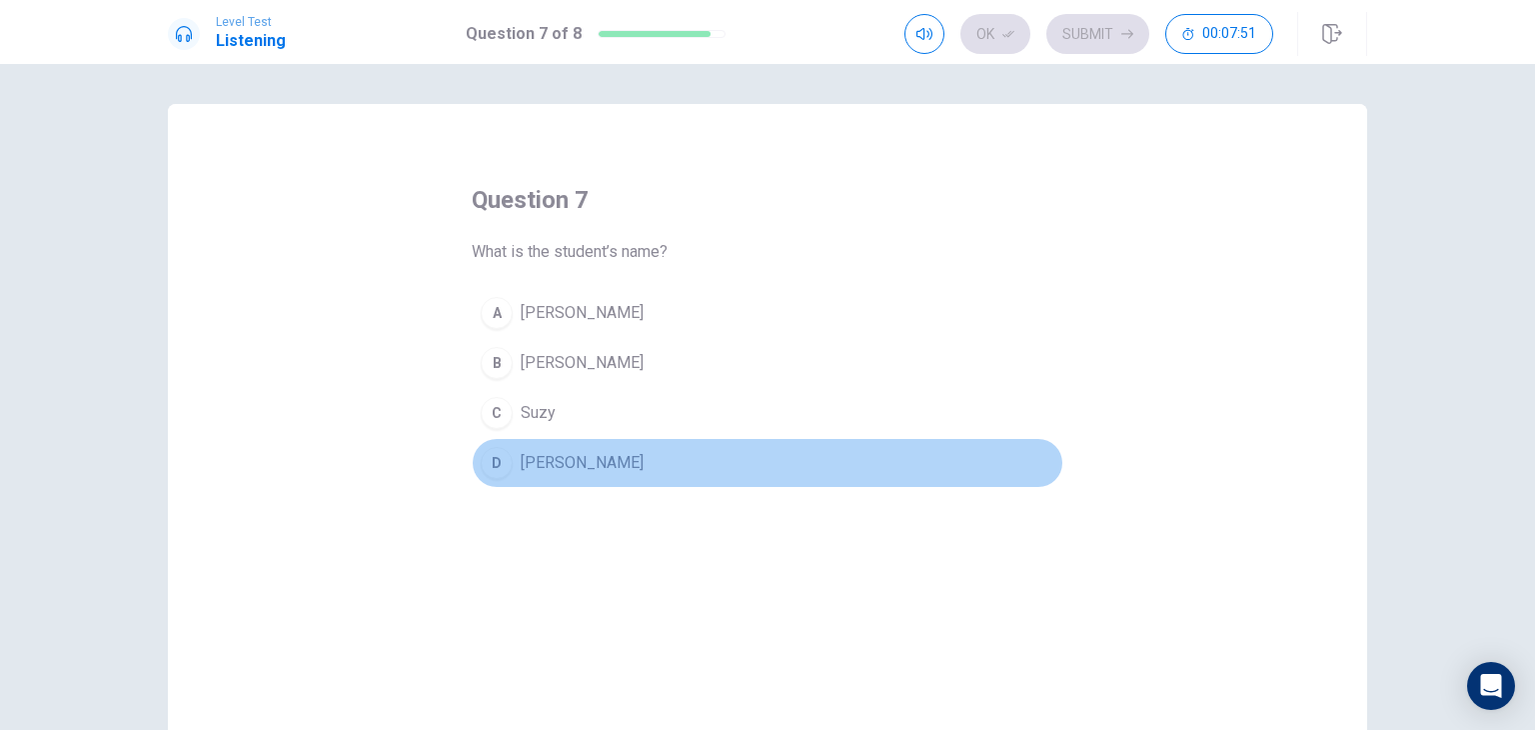
click at [529, 456] on span "Sarah" at bounding box center [582, 463] width 123 height 24
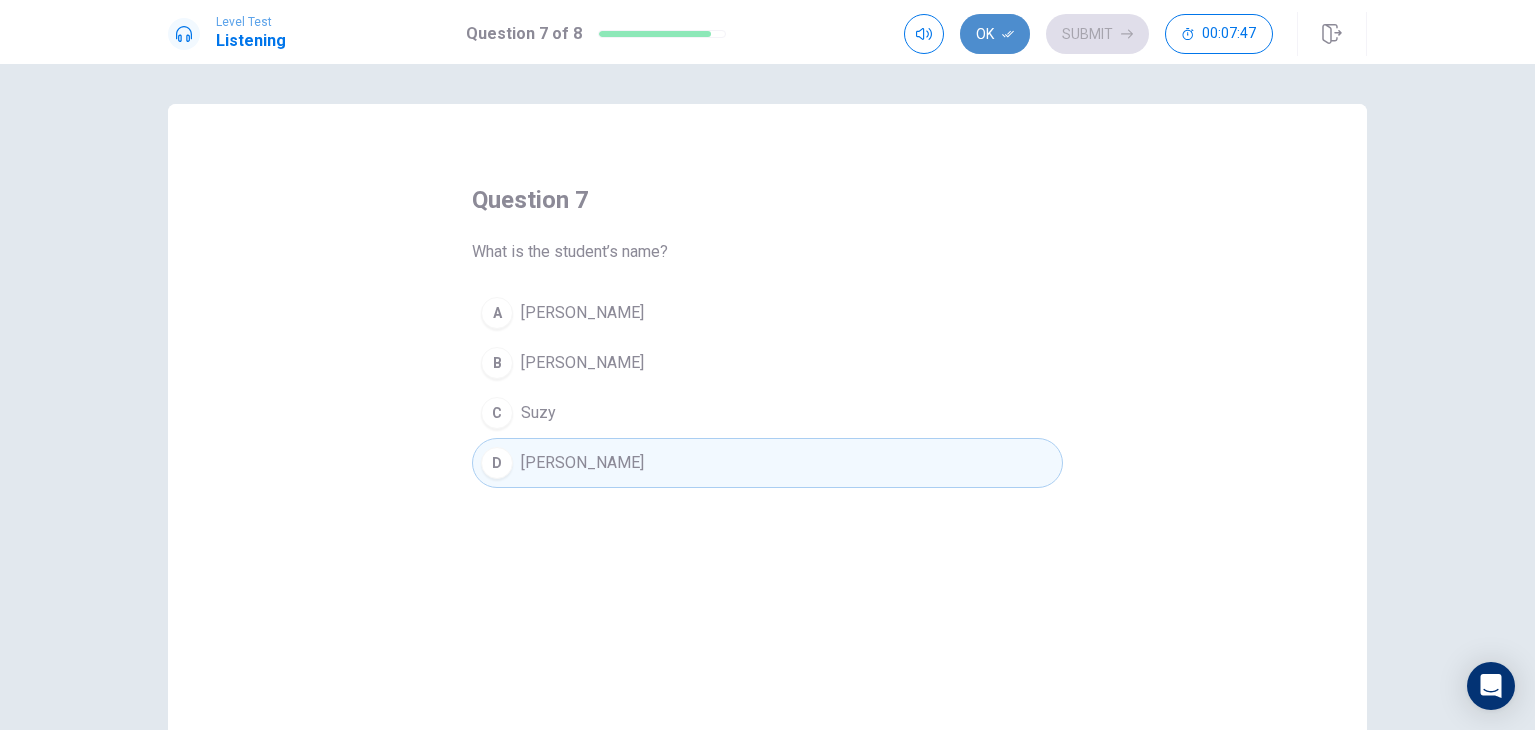
click at [985, 33] on button "Ok" at bounding box center [995, 34] width 70 height 40
click at [1098, 32] on button "Submit" at bounding box center [1097, 34] width 103 height 40
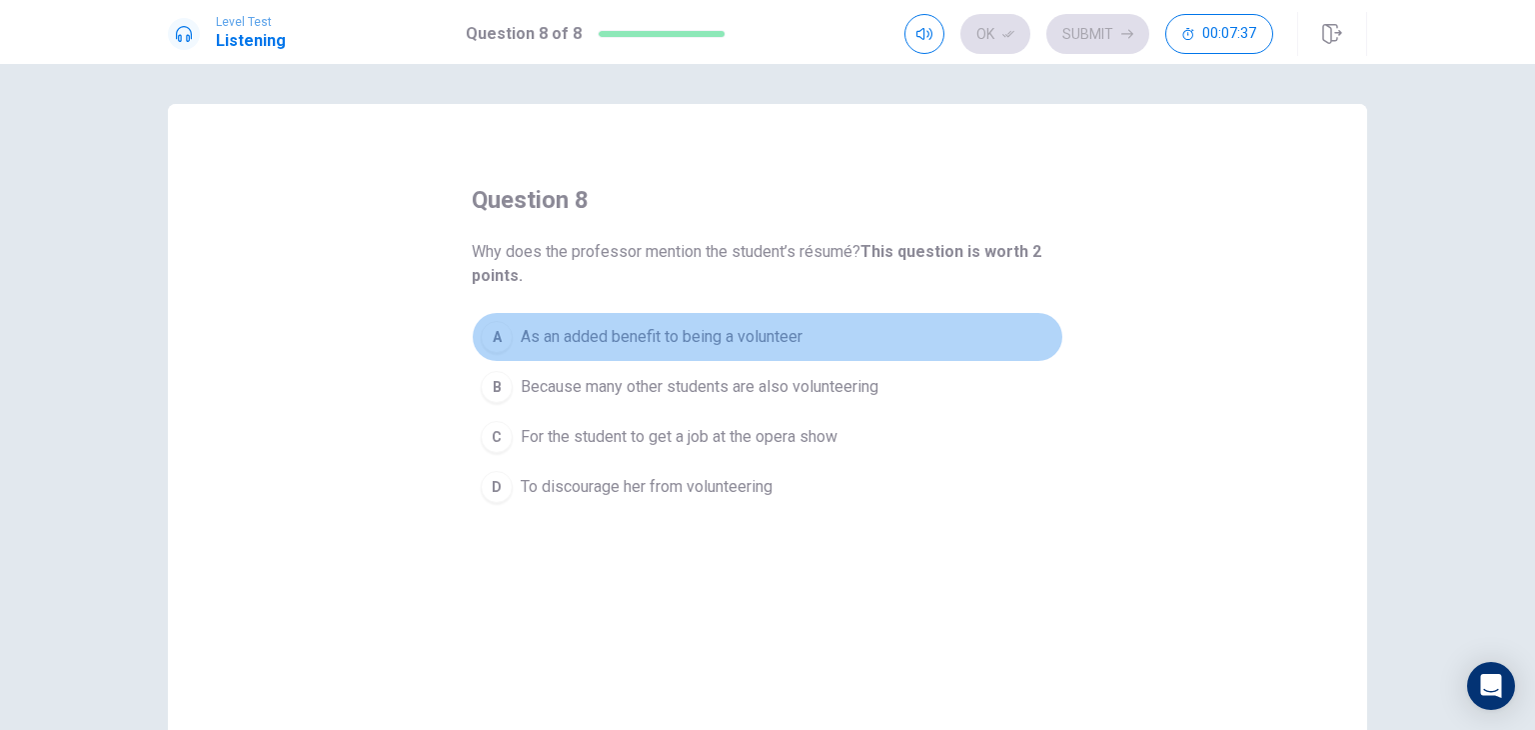
click at [713, 342] on span "As an added benefit to being a volunteer" at bounding box center [662, 337] width 282 height 24
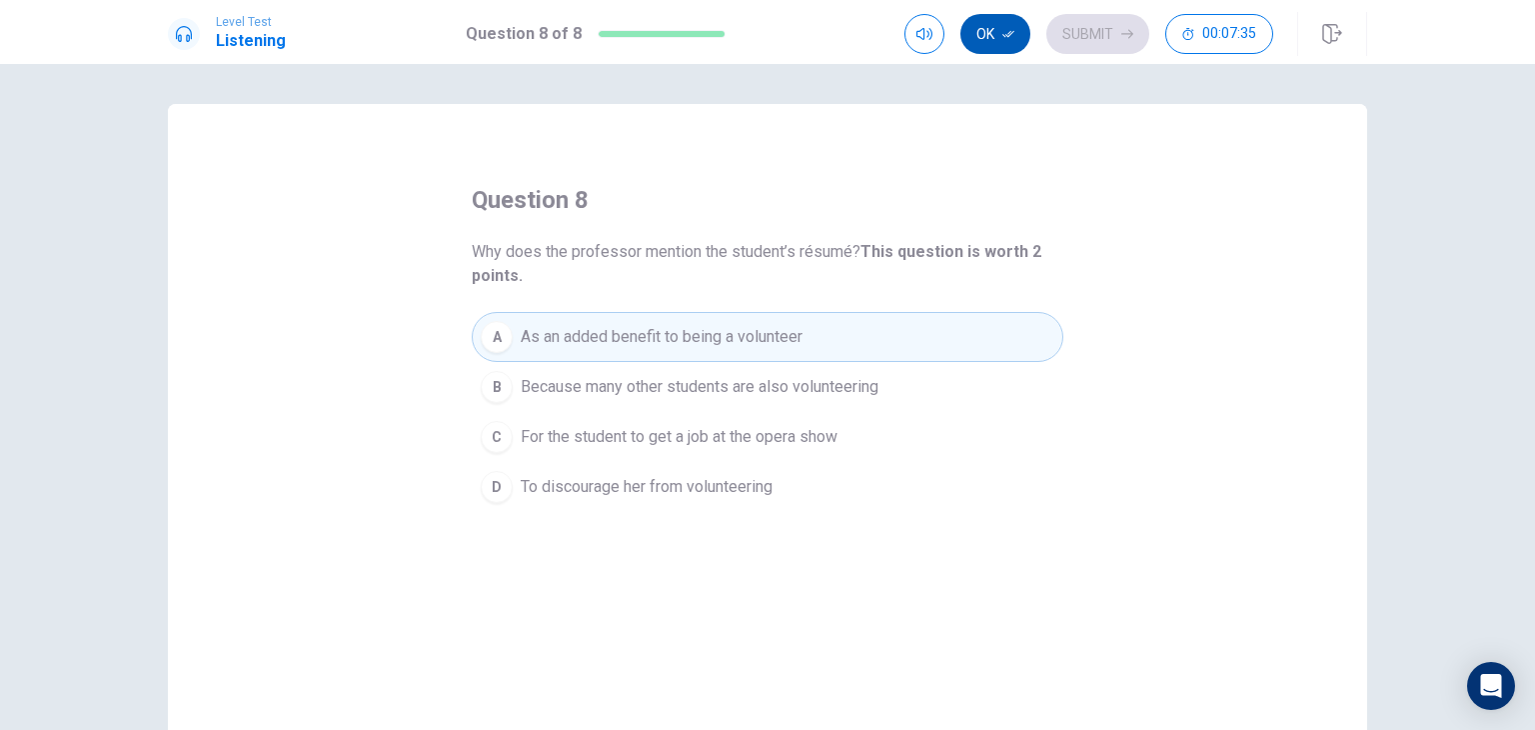
click at [996, 46] on button "Ok" at bounding box center [995, 34] width 70 height 40
click at [1079, 41] on button "Submit" at bounding box center [1097, 34] width 103 height 40
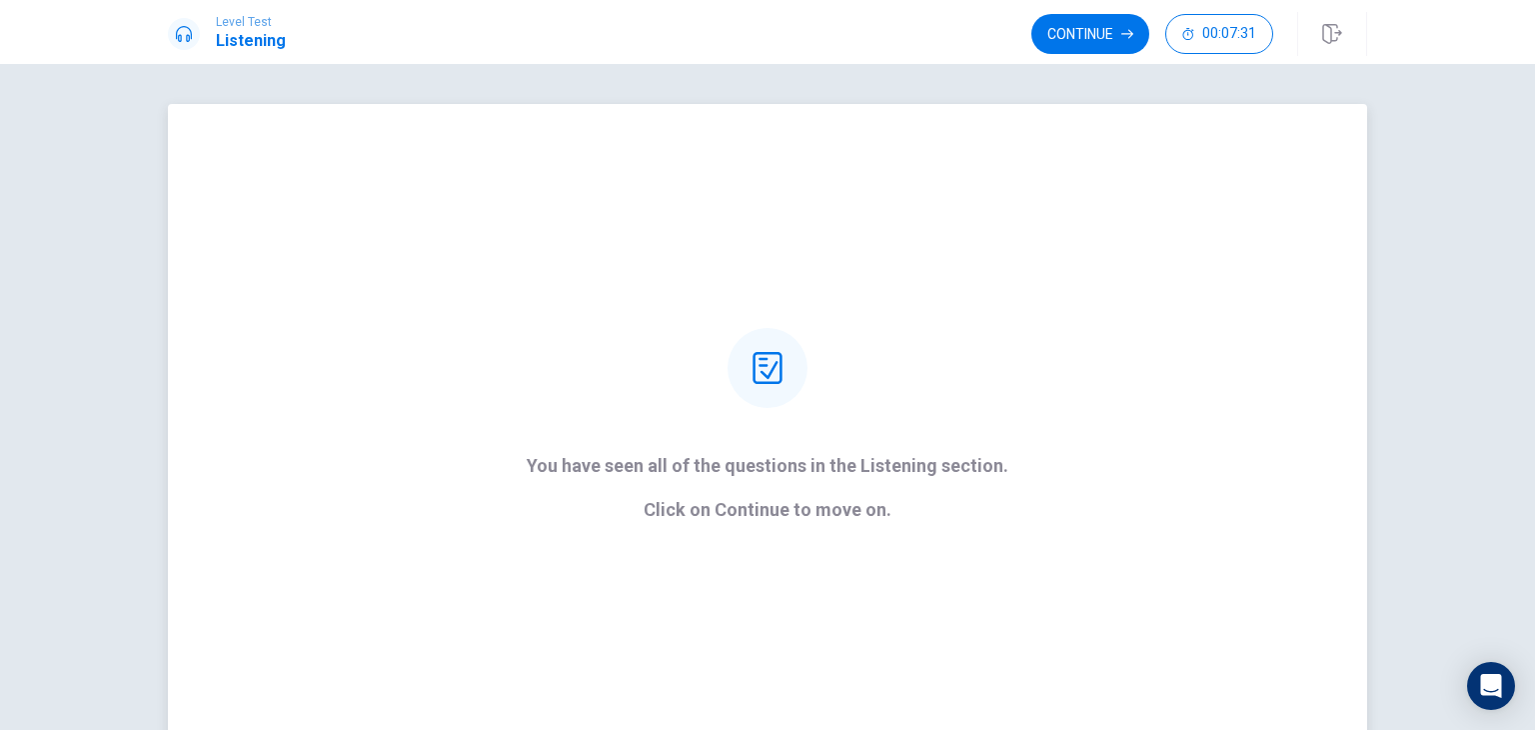
scroll to position [34, 0]
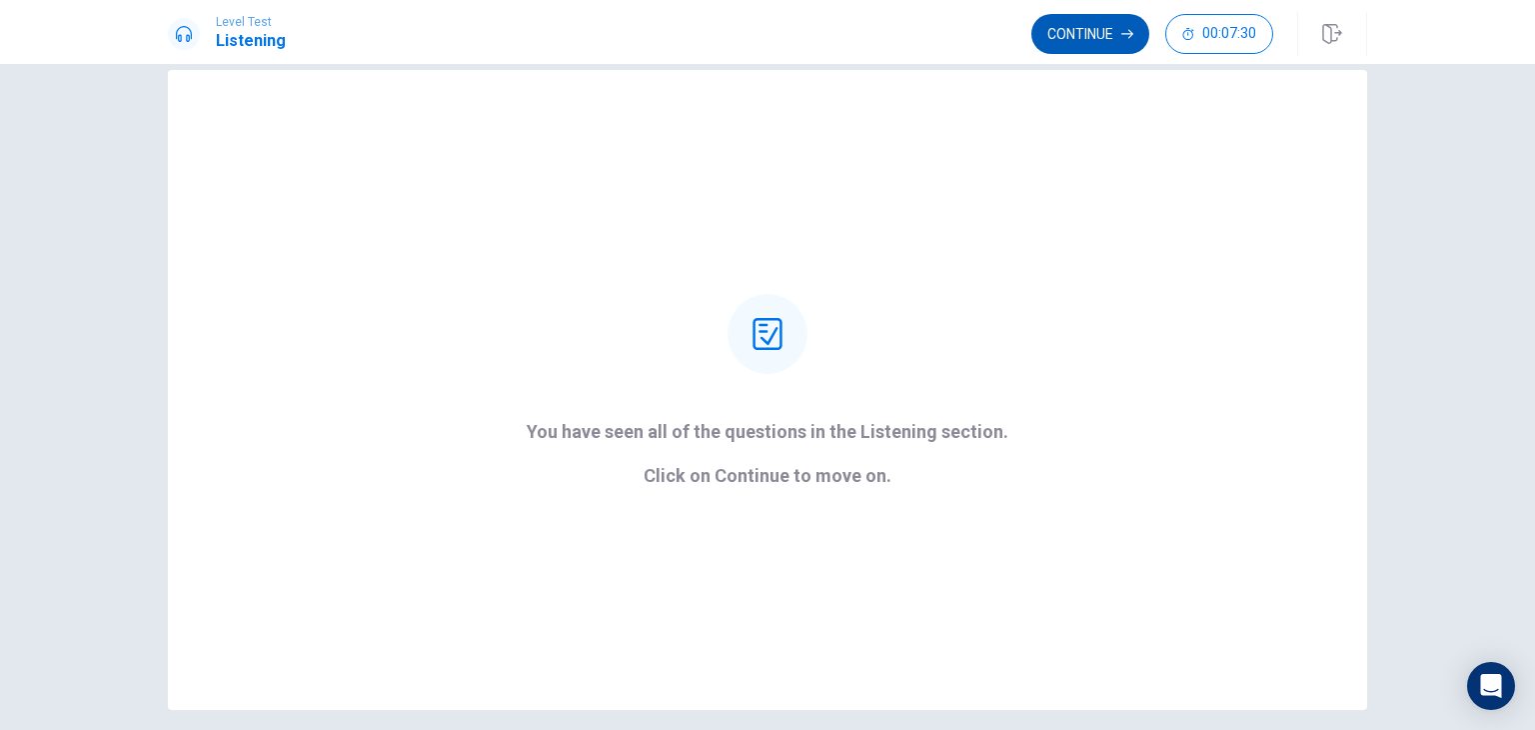
click at [1098, 43] on button "Continue" at bounding box center [1090, 34] width 118 height 40
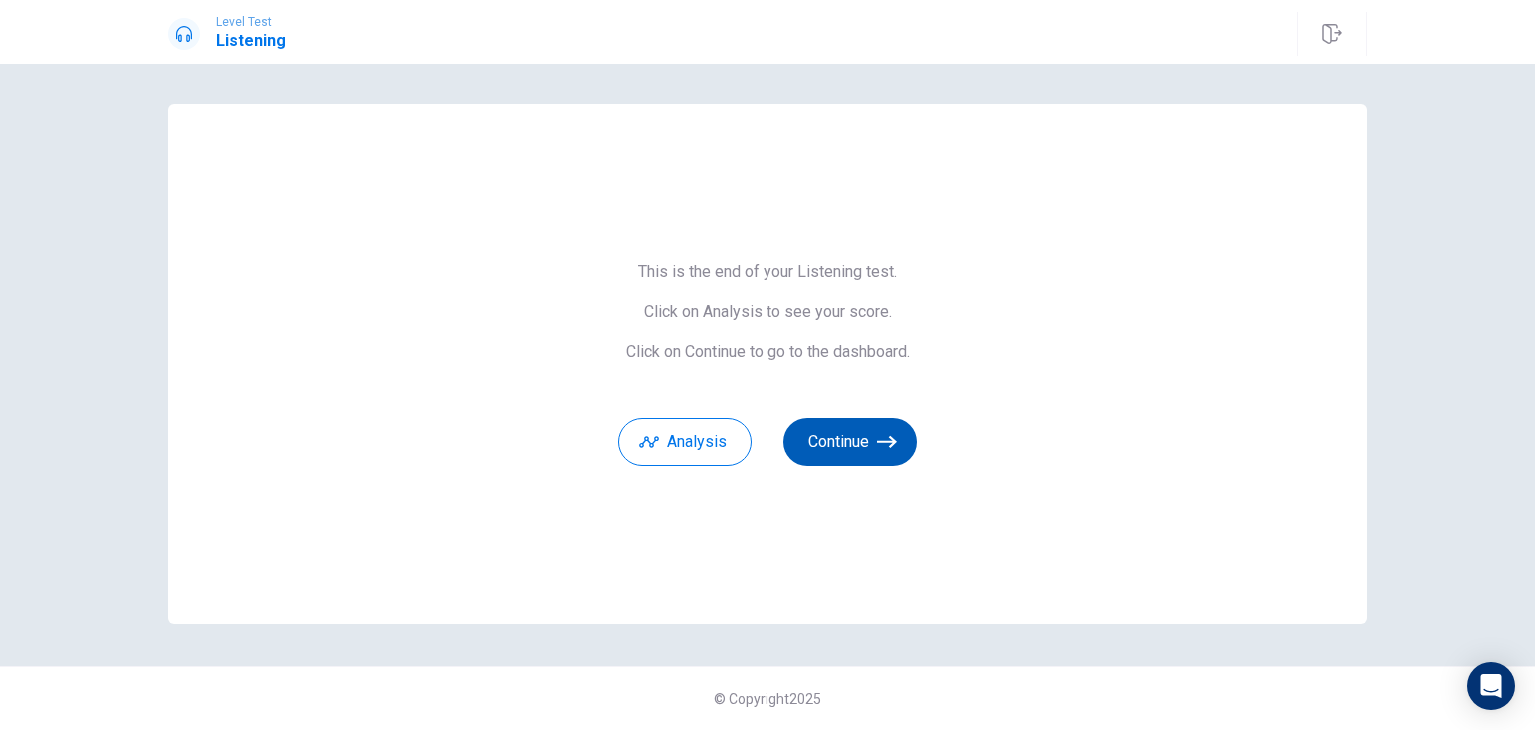
click at [853, 445] on button "Continue" at bounding box center [850, 442] width 134 height 48
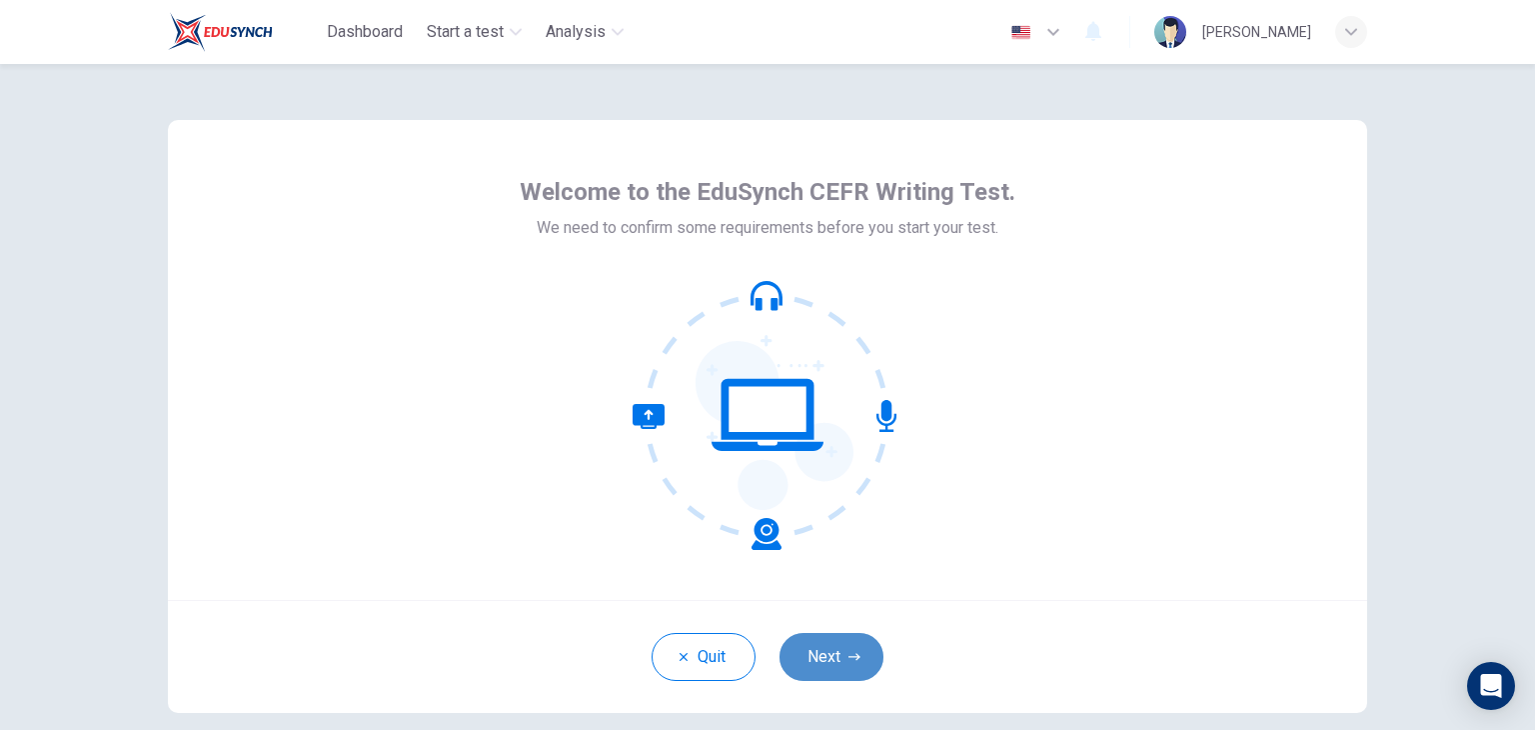
click at [819, 649] on button "Next" at bounding box center [831, 657] width 104 height 48
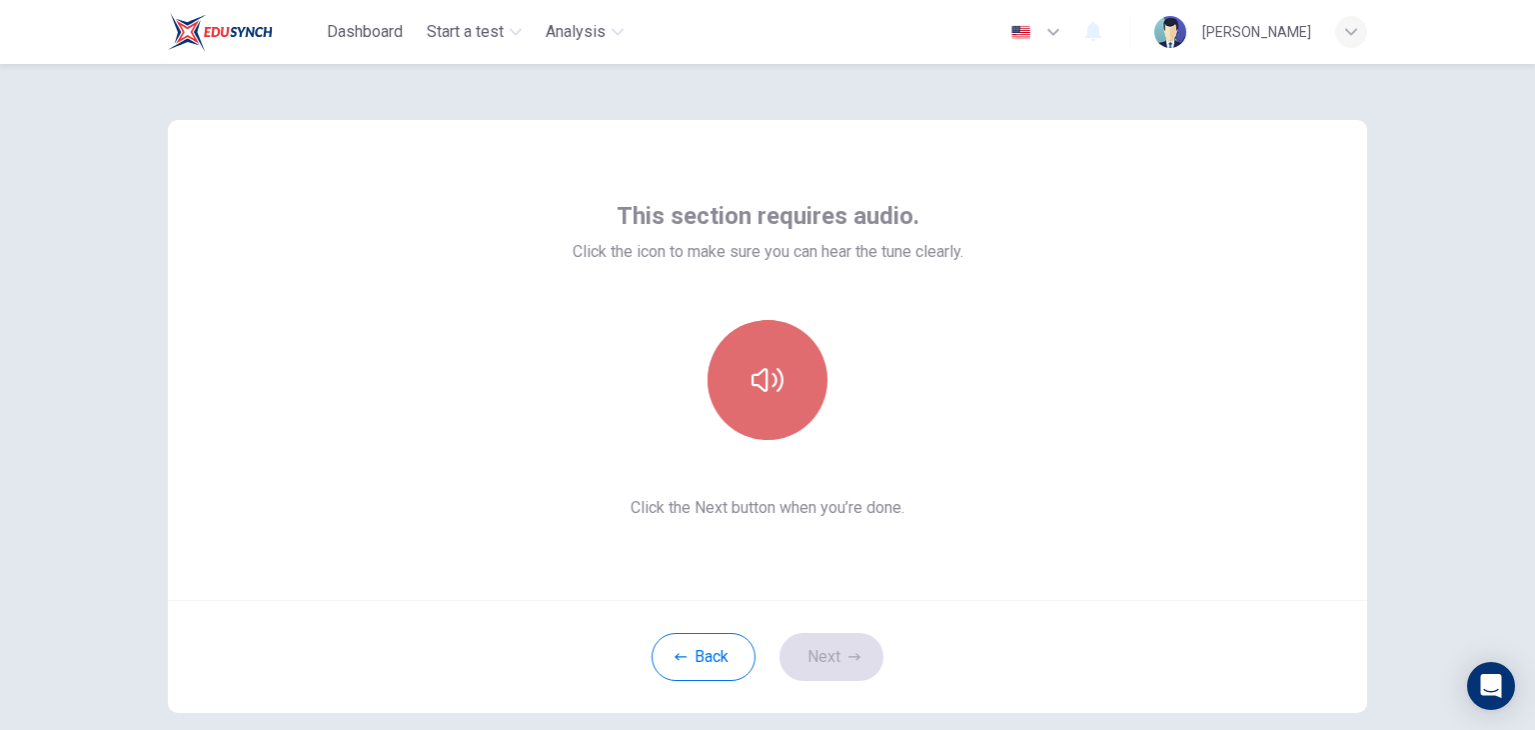
click at [779, 408] on button "button" at bounding box center [768, 380] width 120 height 120
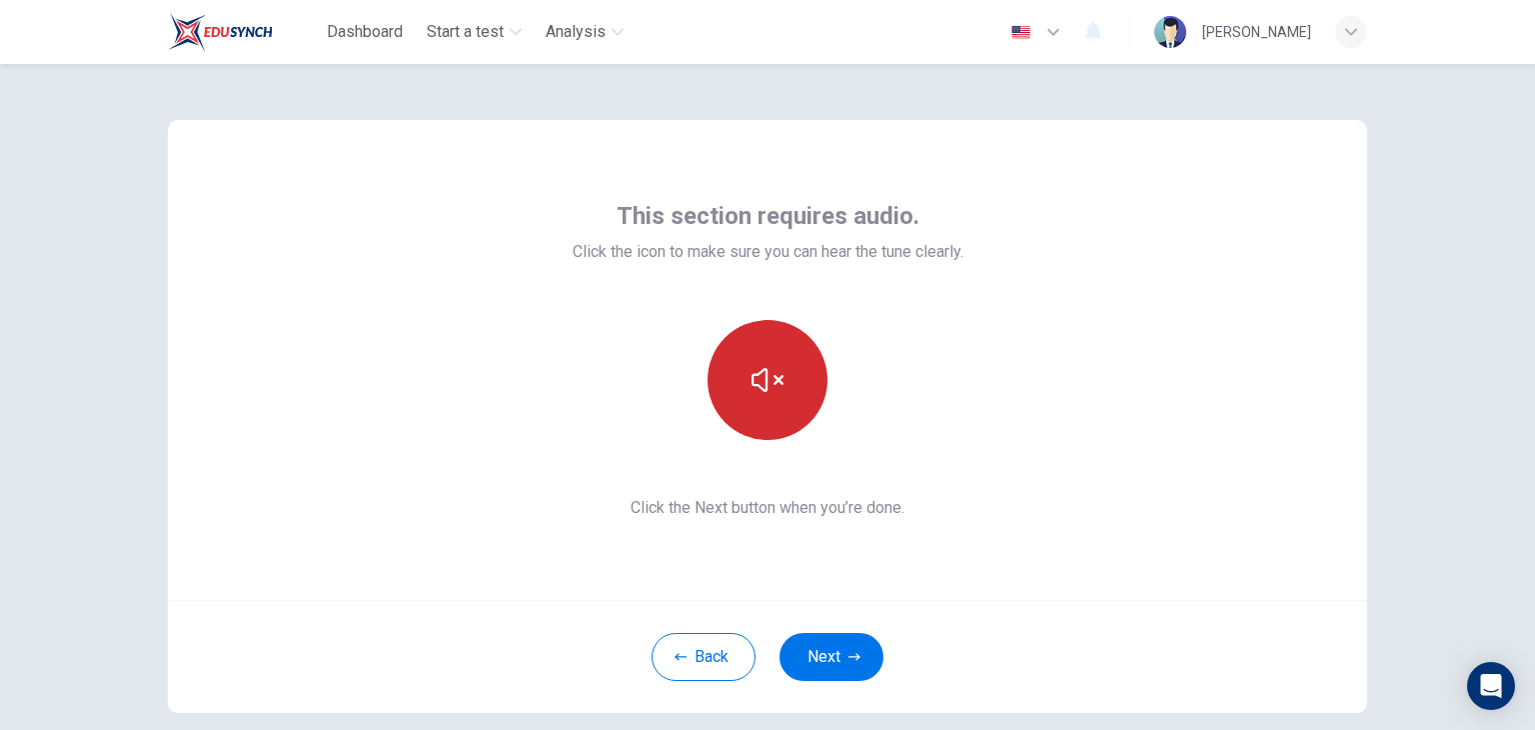
click at [777, 409] on button "button" at bounding box center [768, 380] width 120 height 120
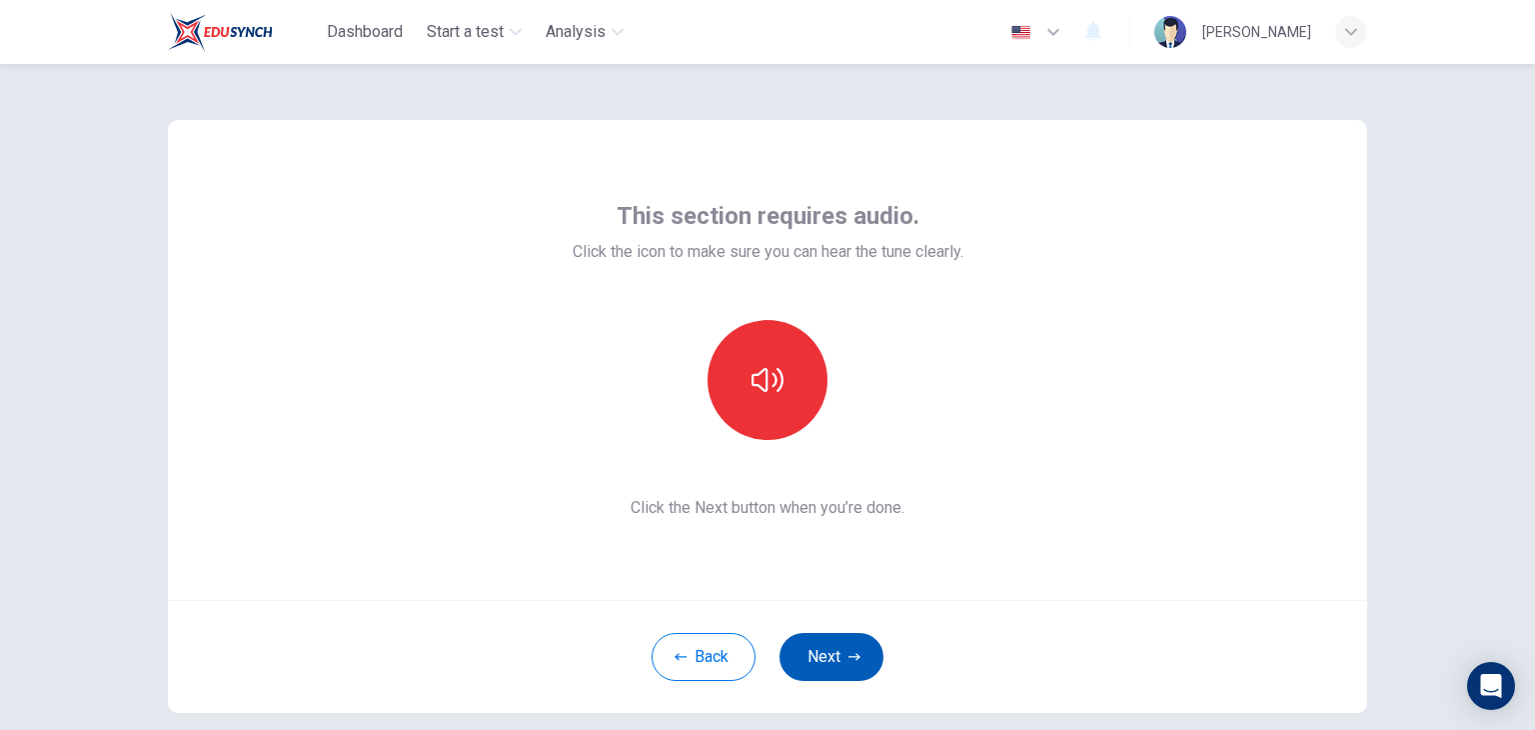
click at [855, 673] on button "Next" at bounding box center [831, 657] width 104 height 48
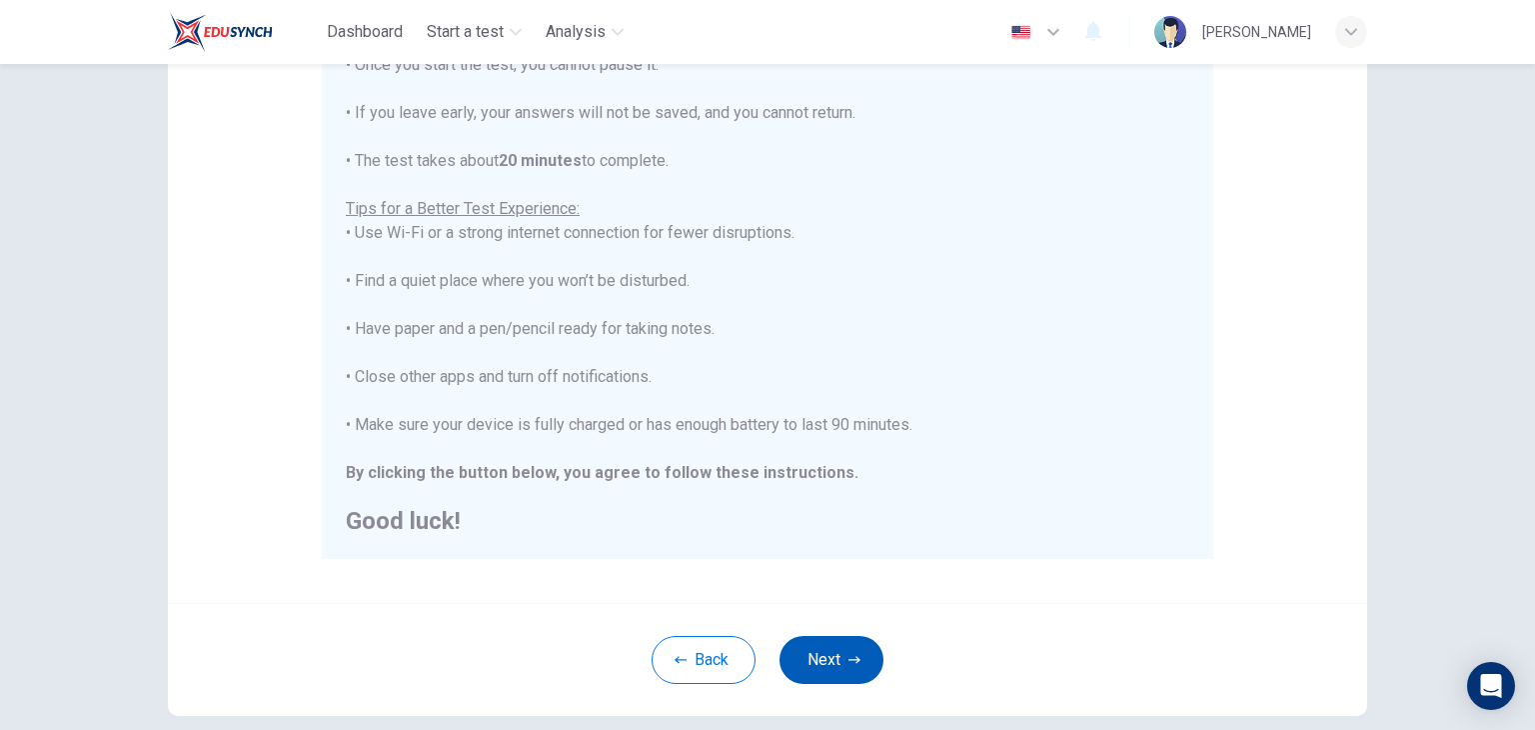
scroll to position [275, 0]
click at [845, 650] on button "Next" at bounding box center [831, 661] width 104 height 48
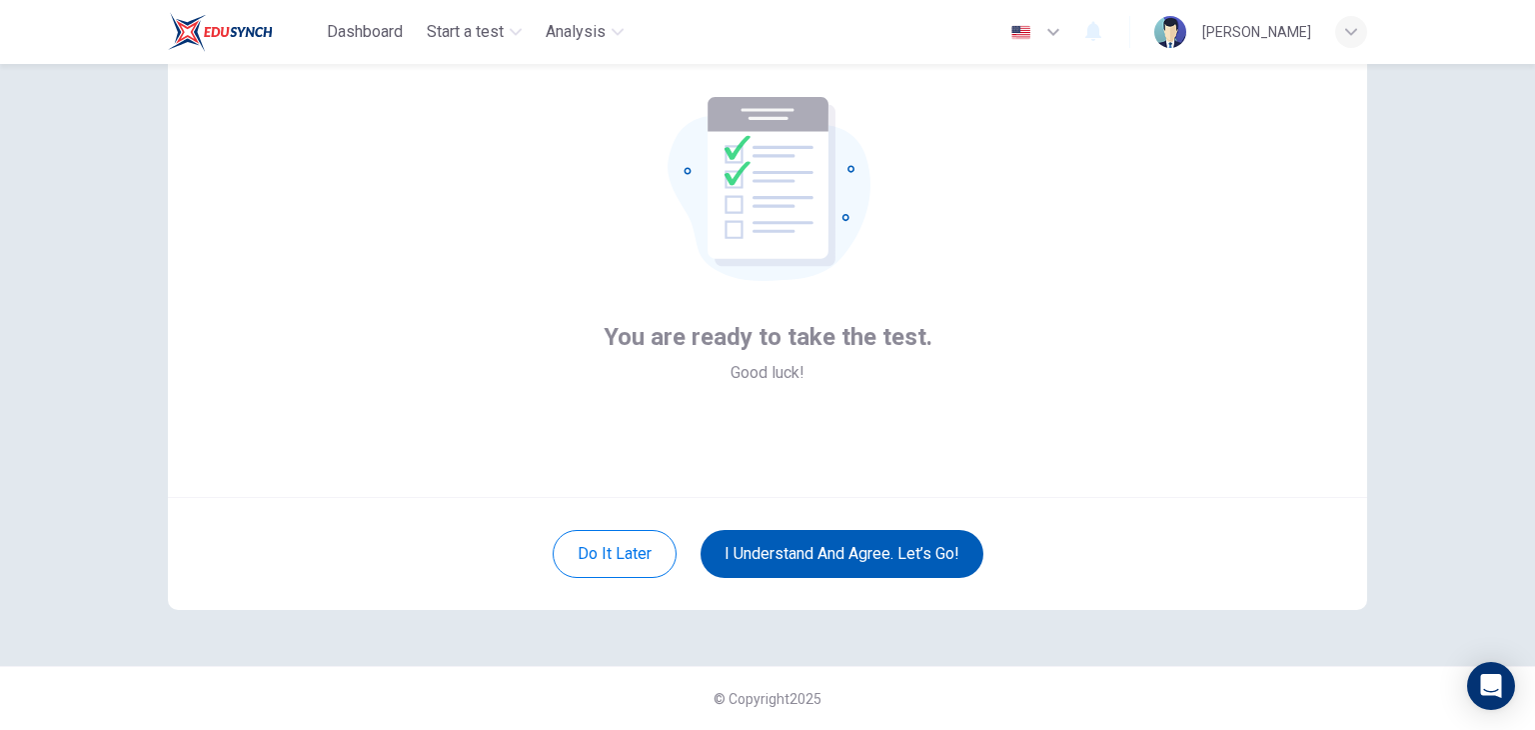
click at [847, 545] on button "I understand and agree. Let’s go!" at bounding box center [842, 554] width 283 height 48
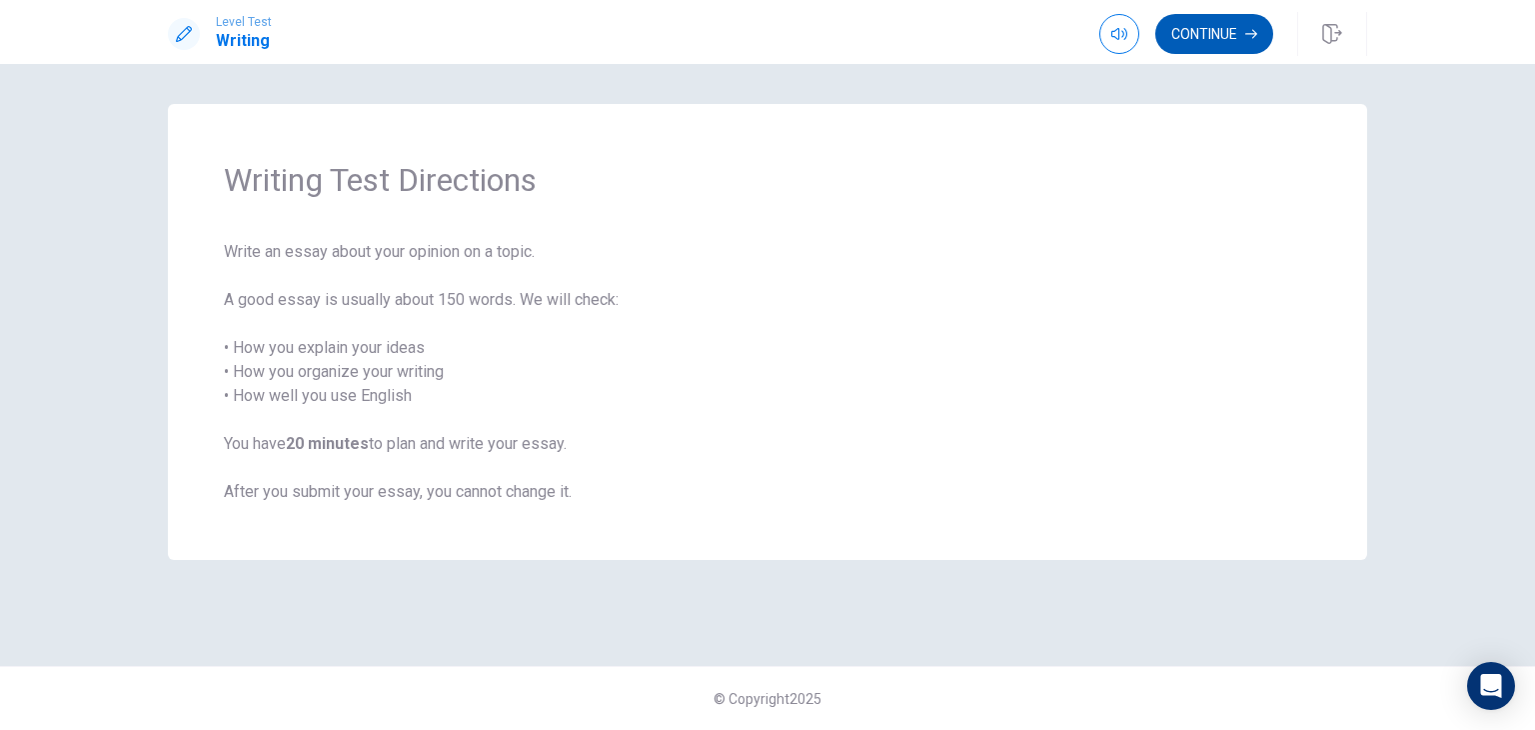
click at [1215, 52] on button "Continue" at bounding box center [1214, 34] width 118 height 40
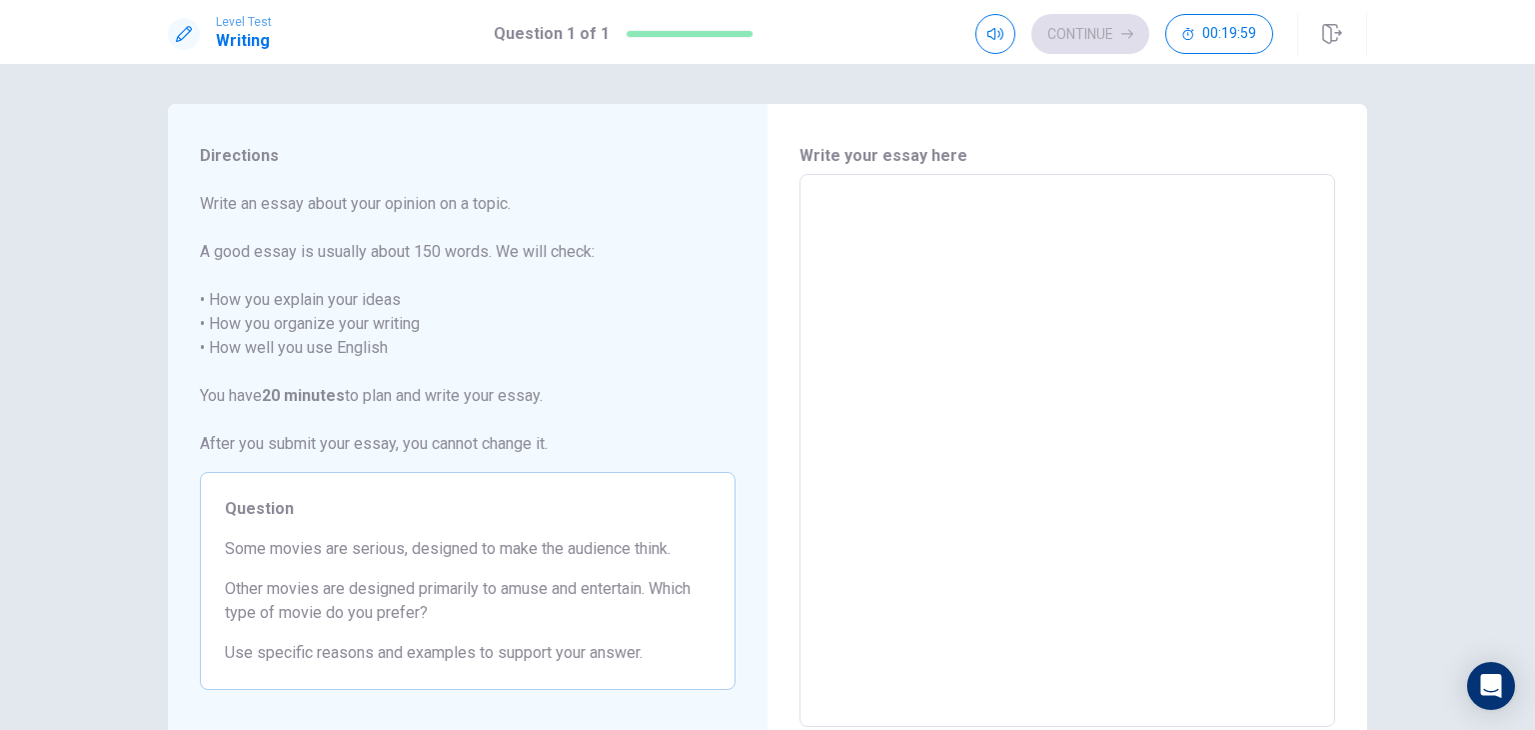
click at [1085, 267] on textarea at bounding box center [1067, 451] width 508 height 520
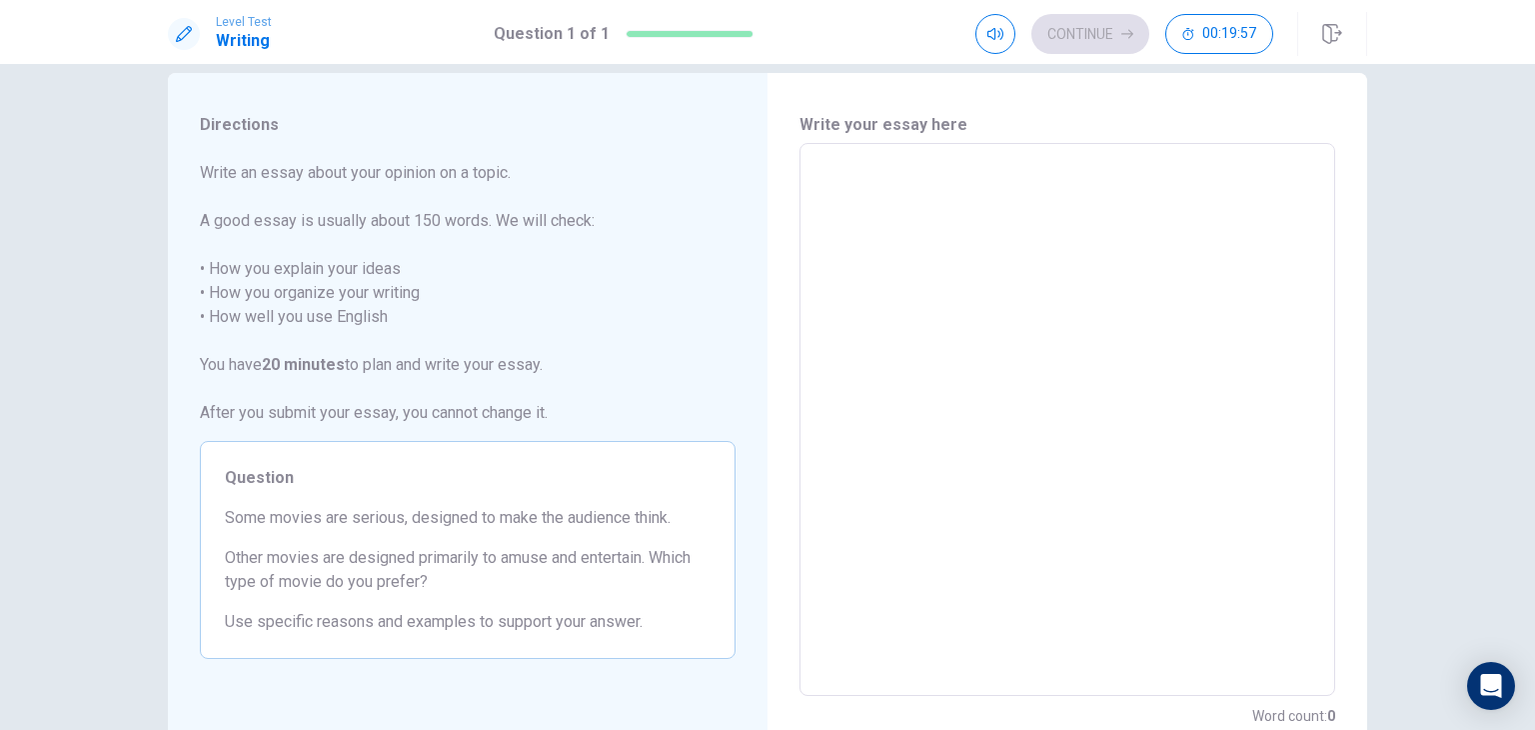
scroll to position [30, 0]
type textarea "T"
type textarea "x"
type textarea "Th"
type textarea "x"
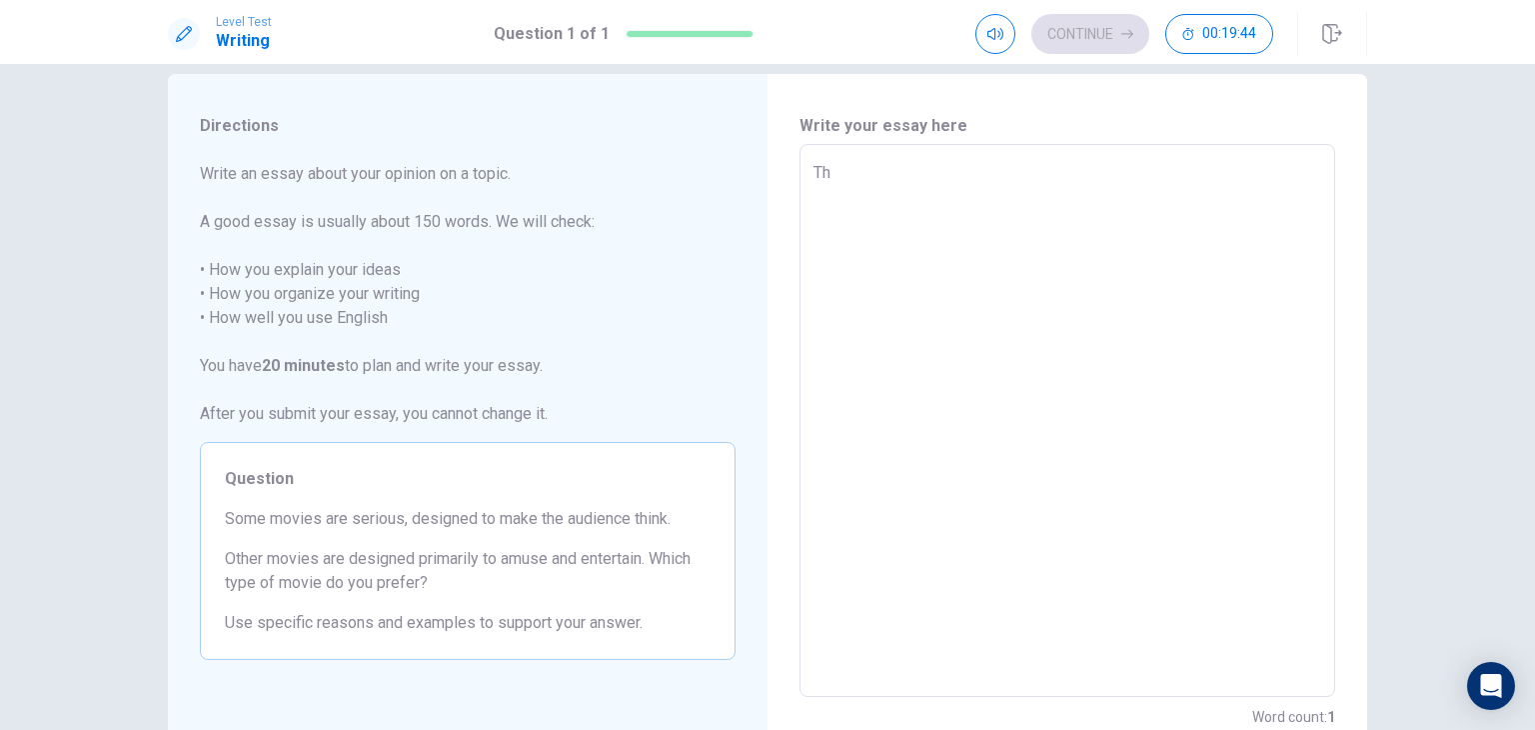
type textarea "Thi"
type textarea "x"
type textarea "This"
type textarea "x"
type textarea "This"
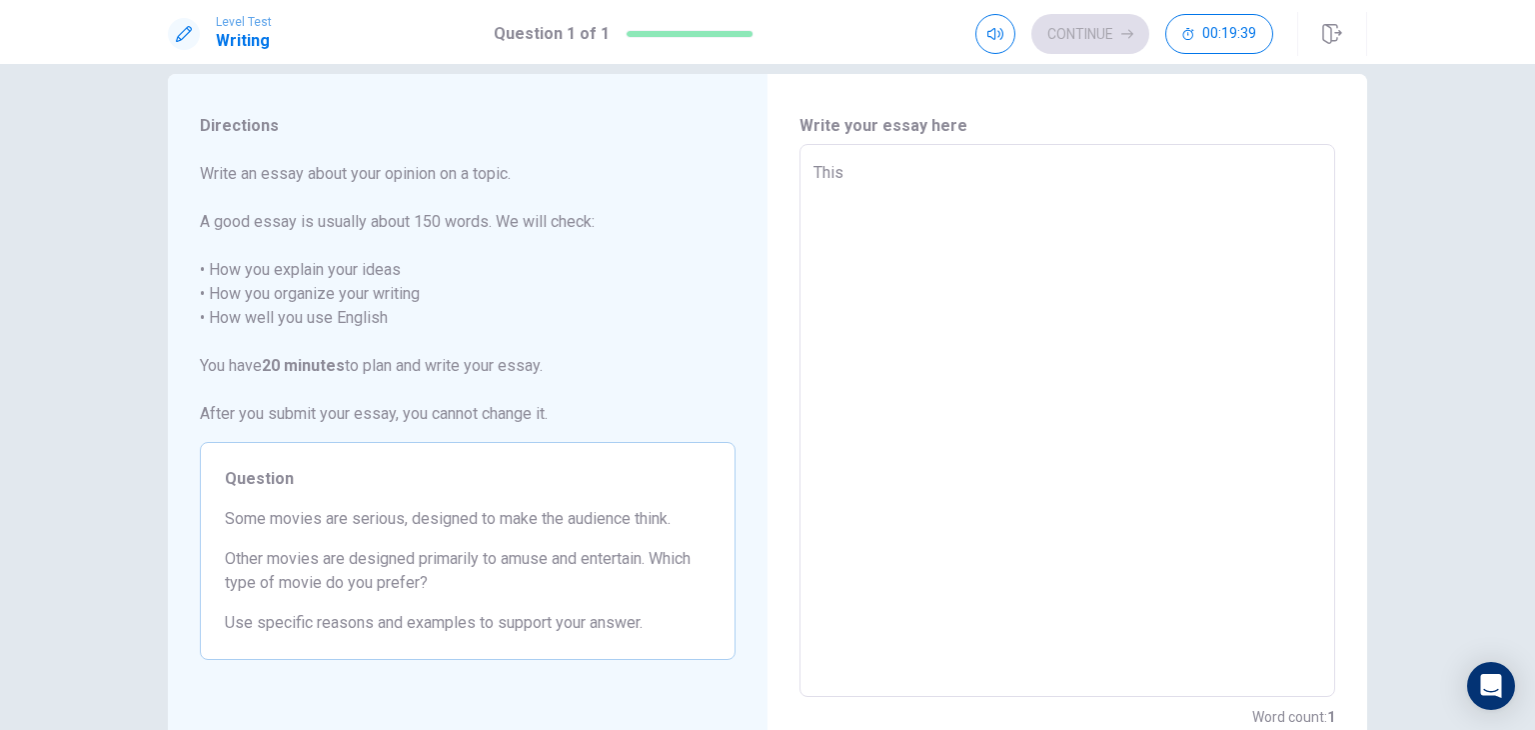
type textarea "x"
type textarea "This s"
type textarea "x"
type textarea "This sq"
type textarea "x"
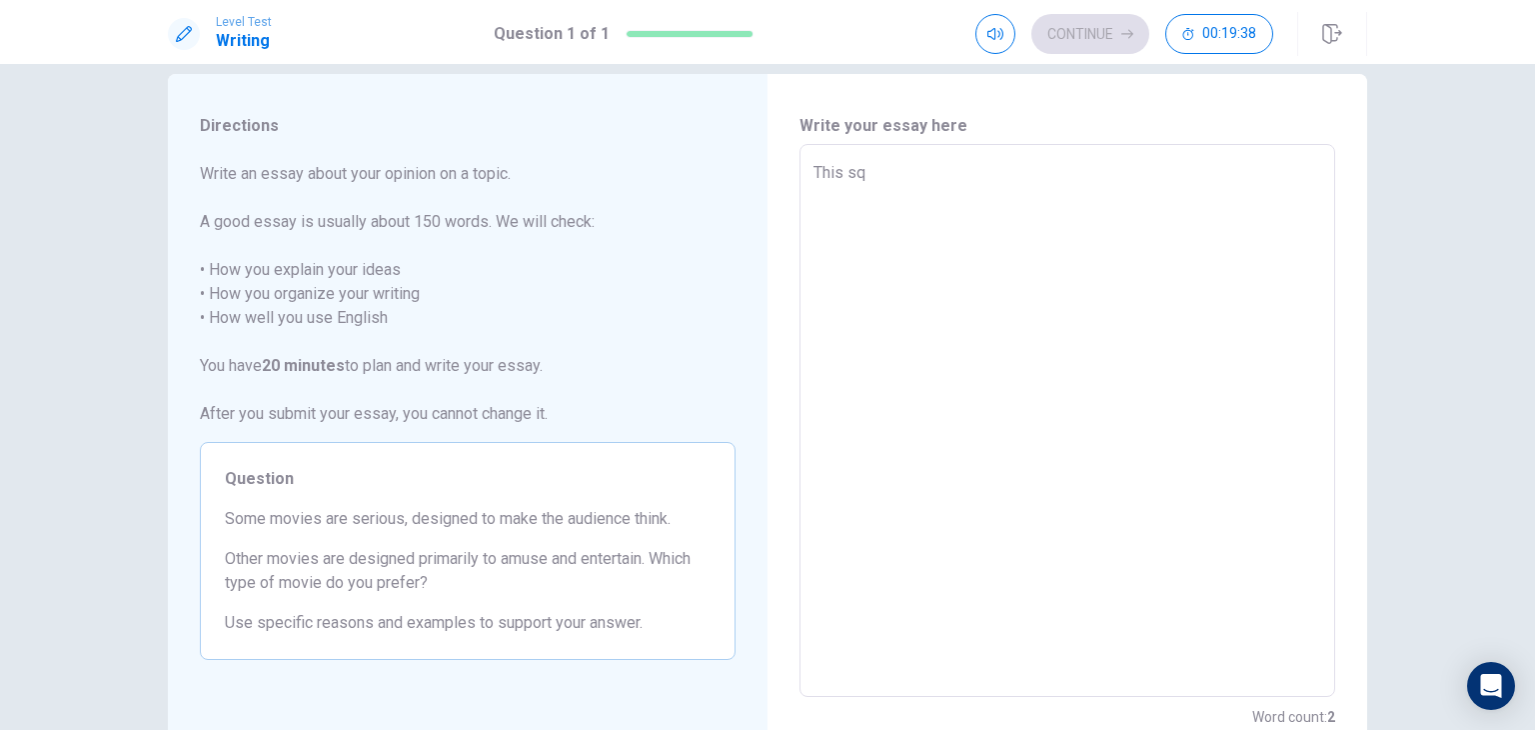
type textarea "This sqt"
type textarea "x"
type textarea "This sq"
type textarea "x"
type textarea "This s"
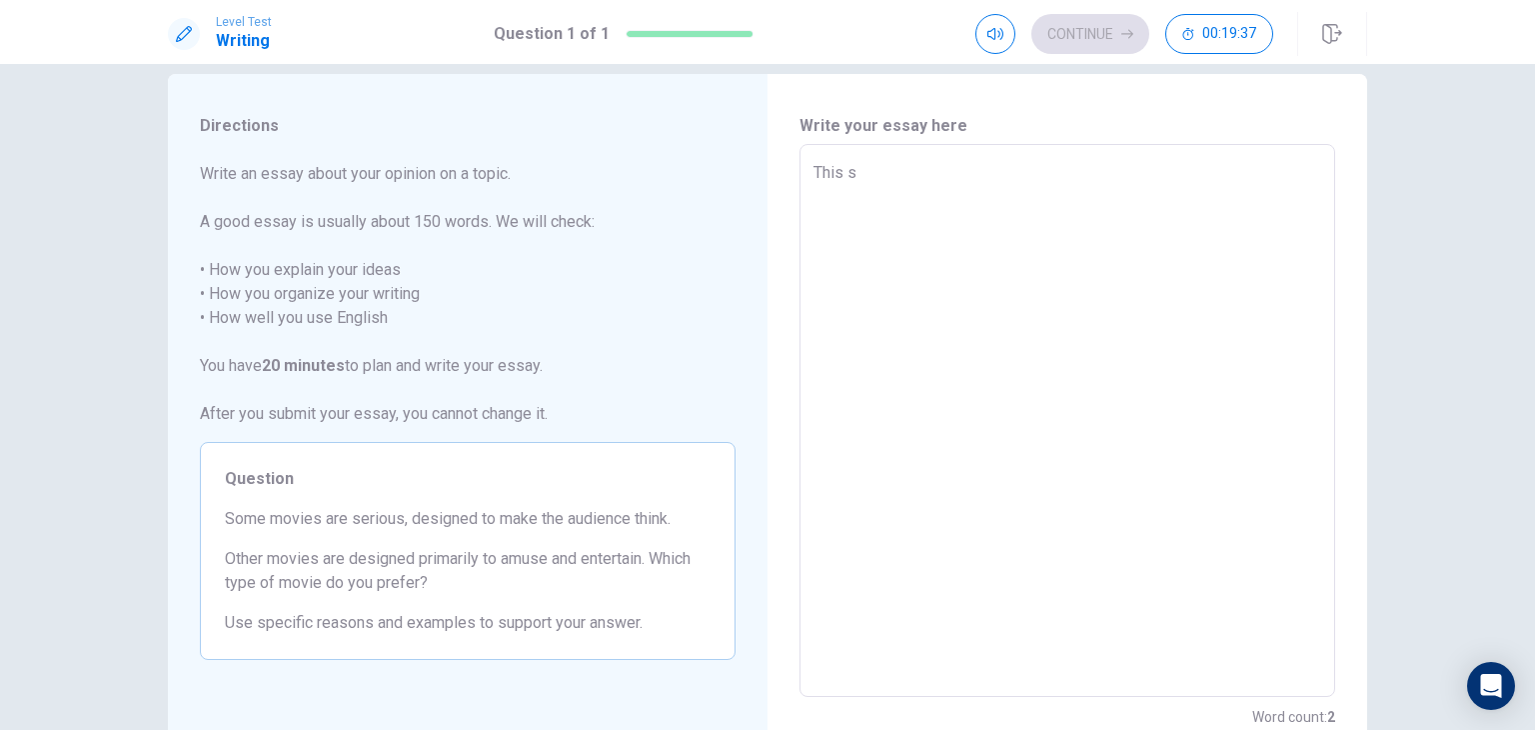
type textarea "x"
type textarea "This sq"
type textarea "x"
type textarea "This sqt"
type textarea "x"
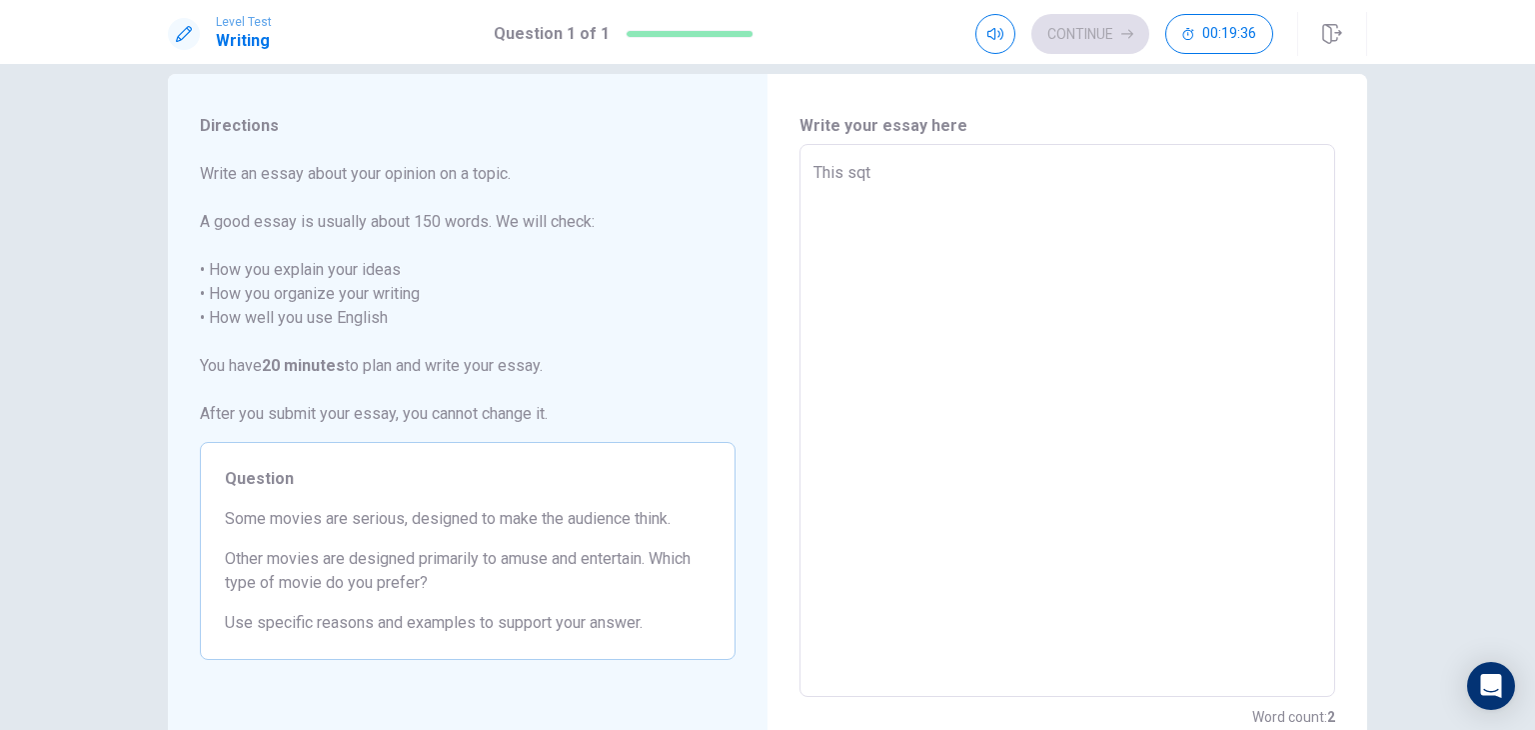
type textarea "This sqtu"
type textarea "x"
type textarea "This sqtur"
type textarea "x"
type textarea "This sqturd"
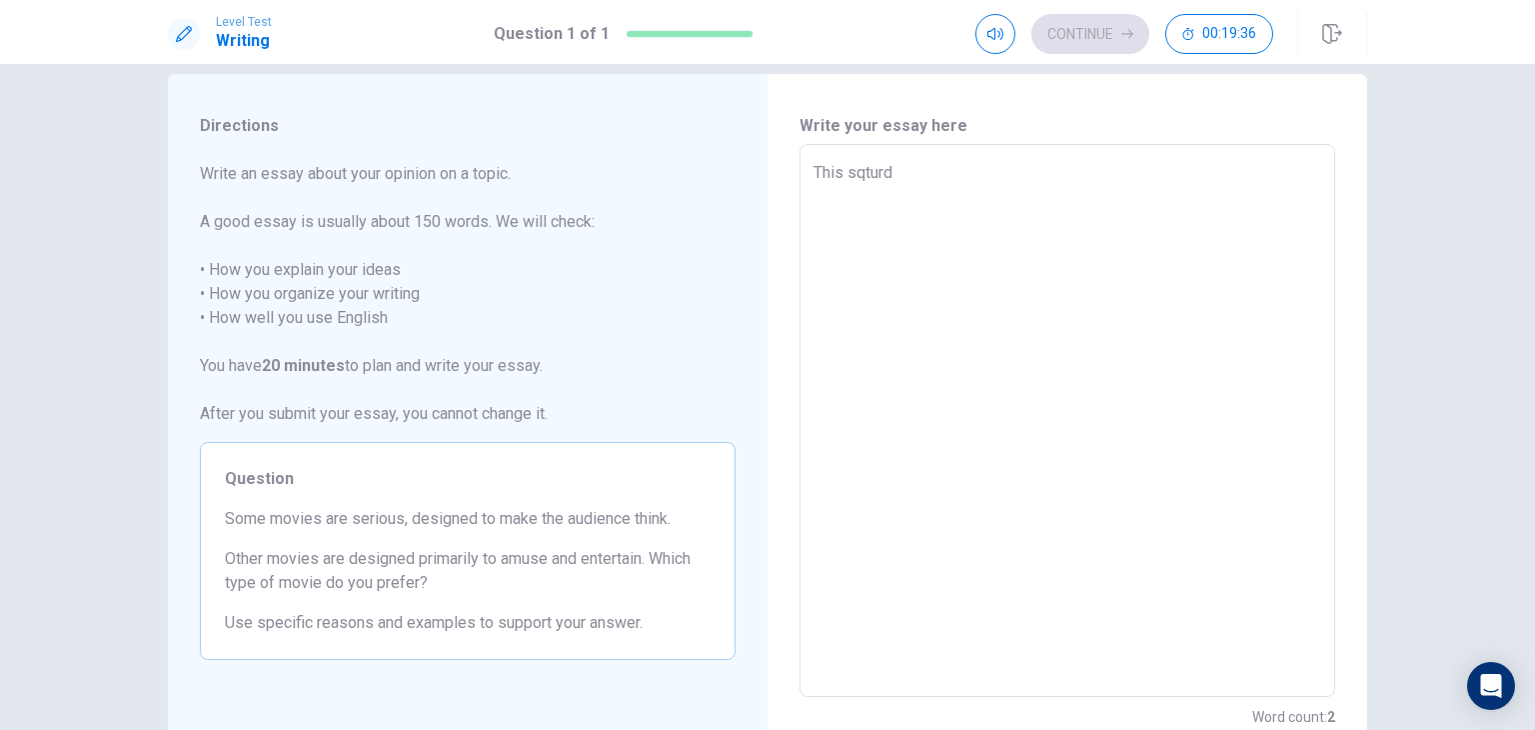
type textarea "x"
type textarea "This sqturdq"
type textarea "x"
type textarea "This sqturdqy"
type textarea "x"
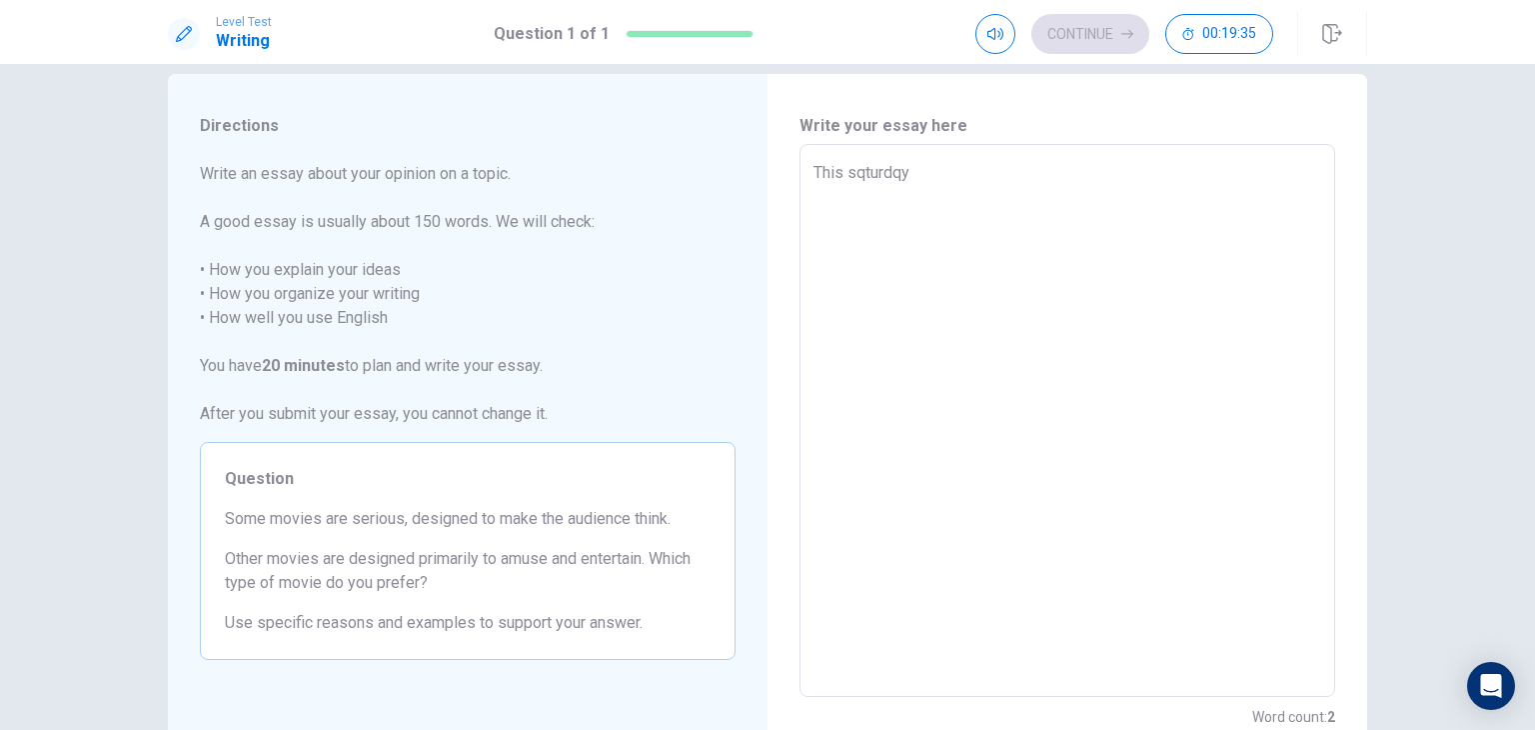
type textarea "This sqturdq"
type textarea "x"
type textarea "This sqturd"
type textarea "x"
type textarea "This sqtur"
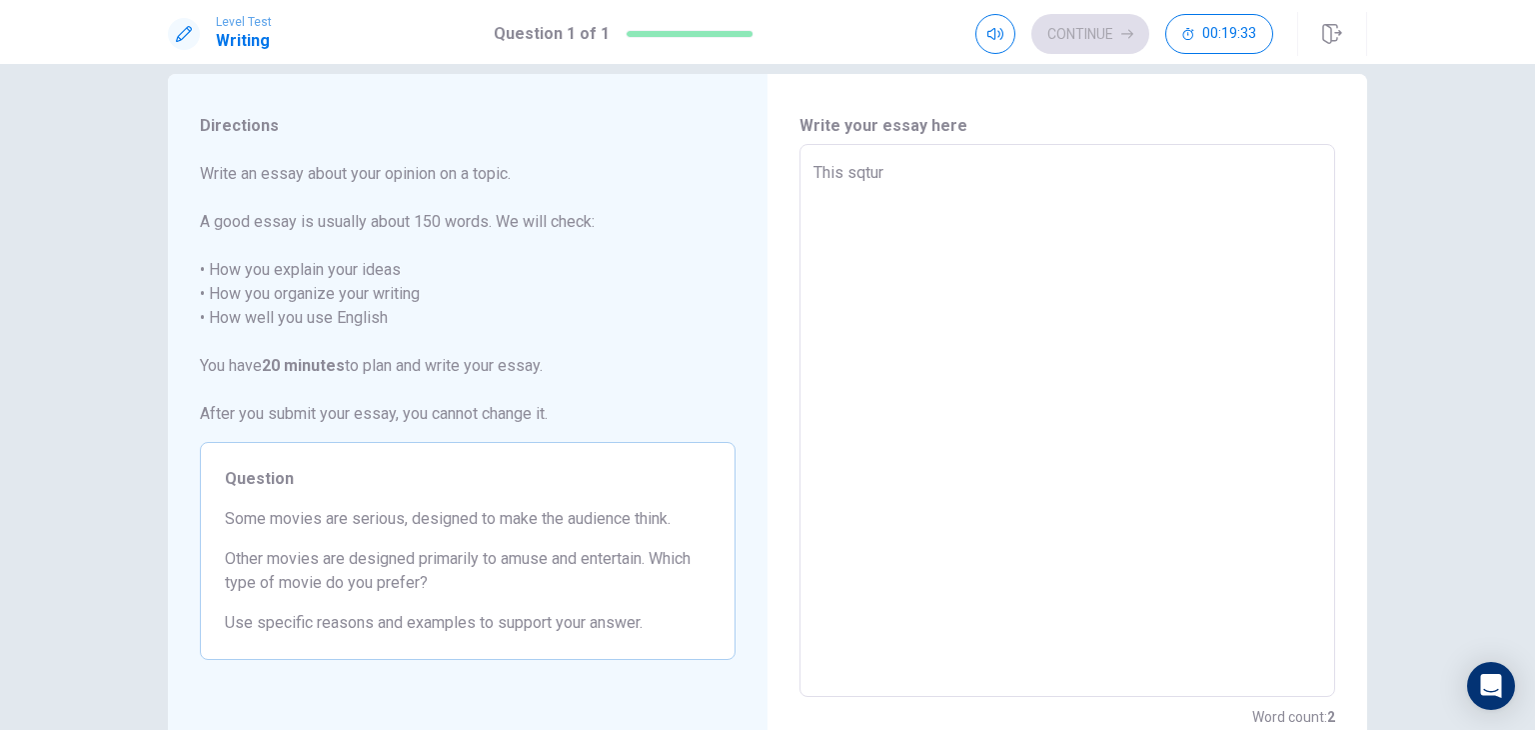
type textarea "x"
type textarea "This sqtu"
type textarea "x"
type textarea "This sqt"
type textarea "x"
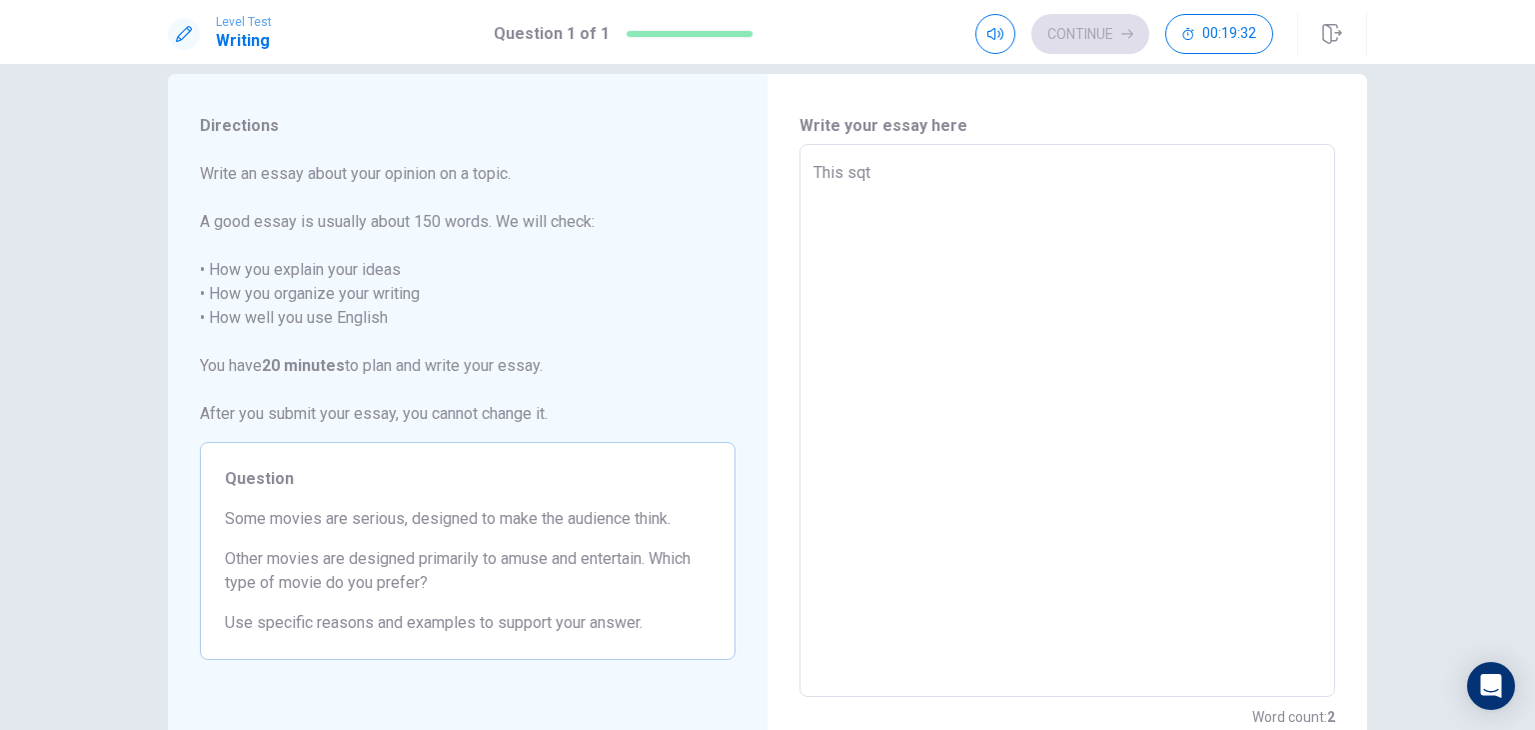
type textarea "This sq"
type textarea "x"
type textarea "This s"
type textarea "x"
type textarea "This sa"
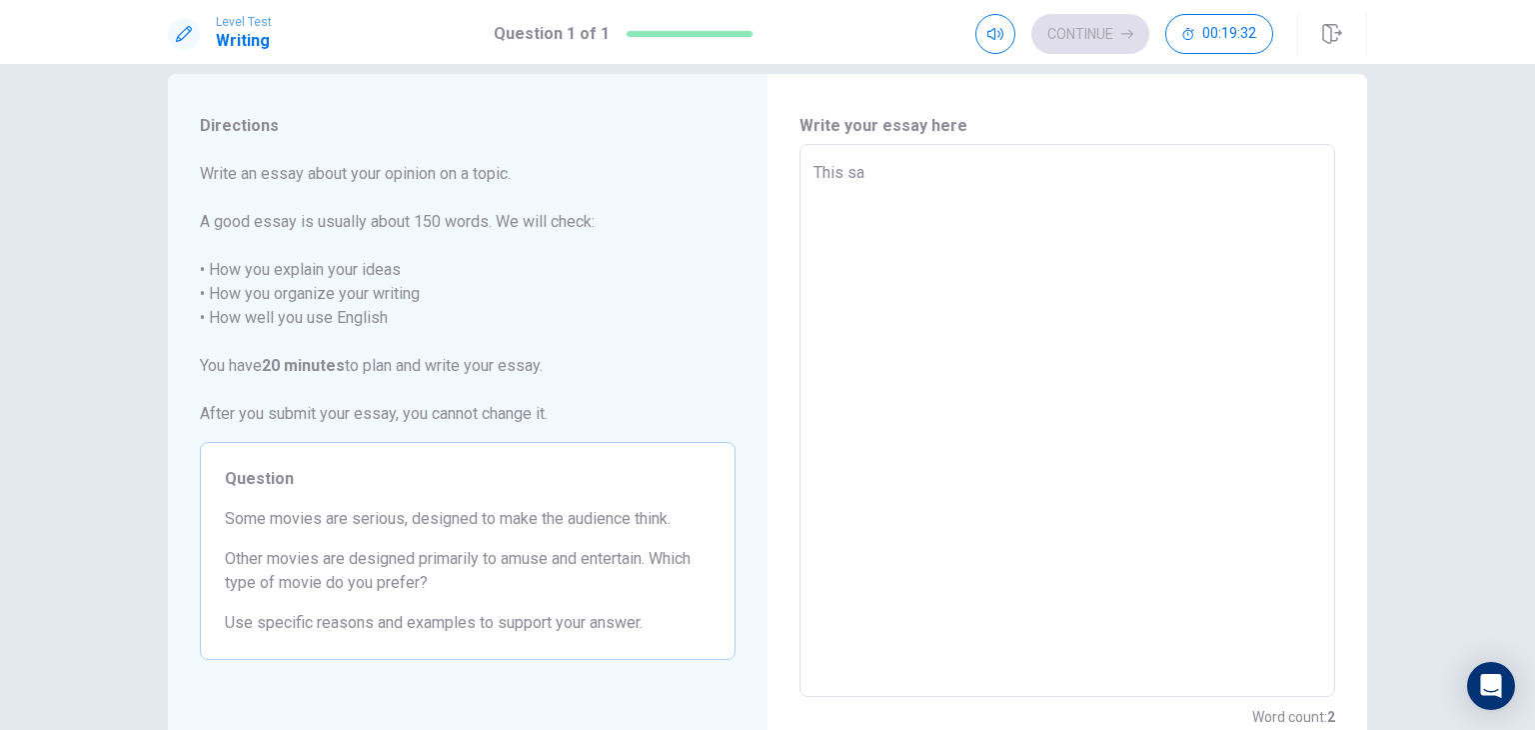
type textarea "x"
type textarea "[DATE]"
type textarea "x"
type textarea "This satu"
type textarea "x"
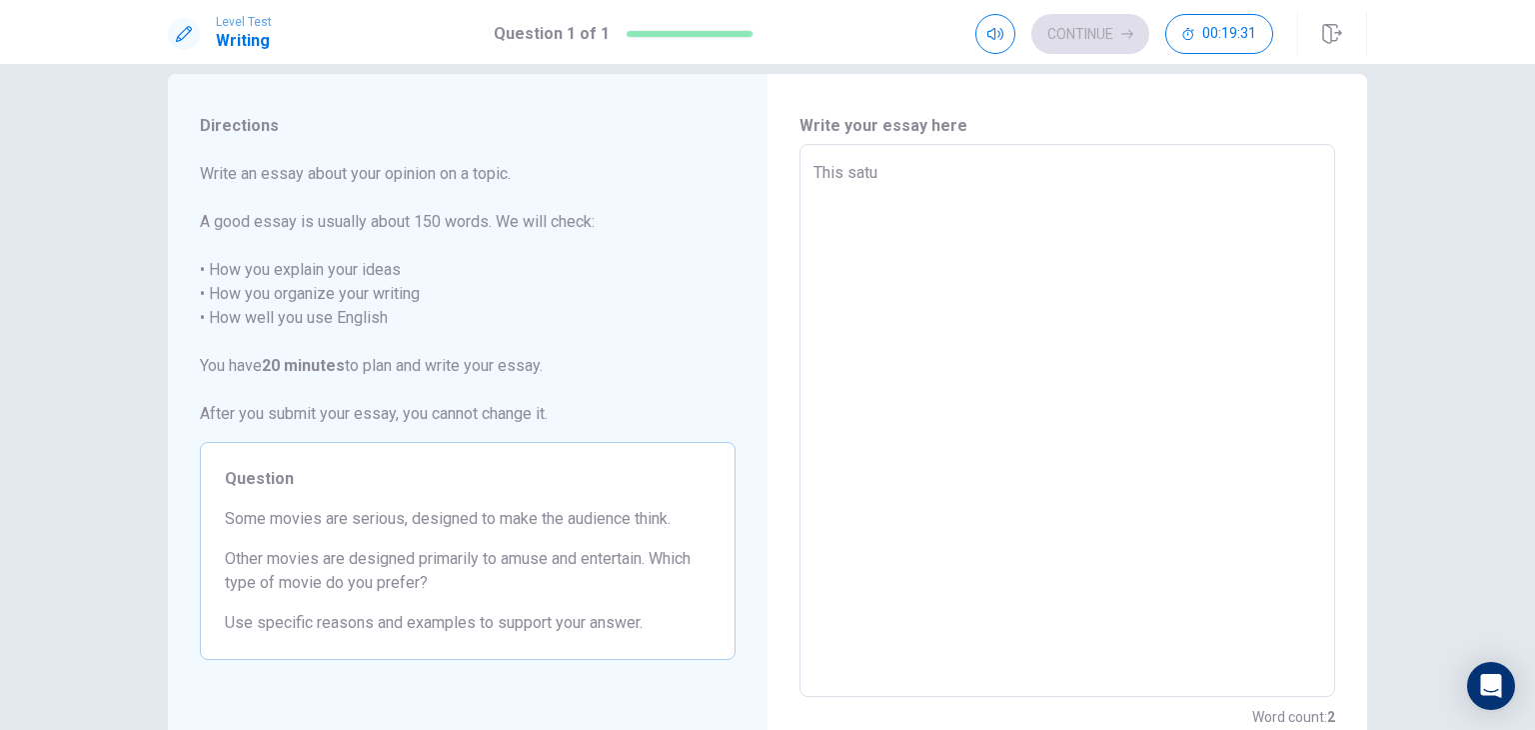
type textarea "This satur"
type textarea "x"
type textarea "This saturd"
type textarea "x"
type textarea "This saturda"
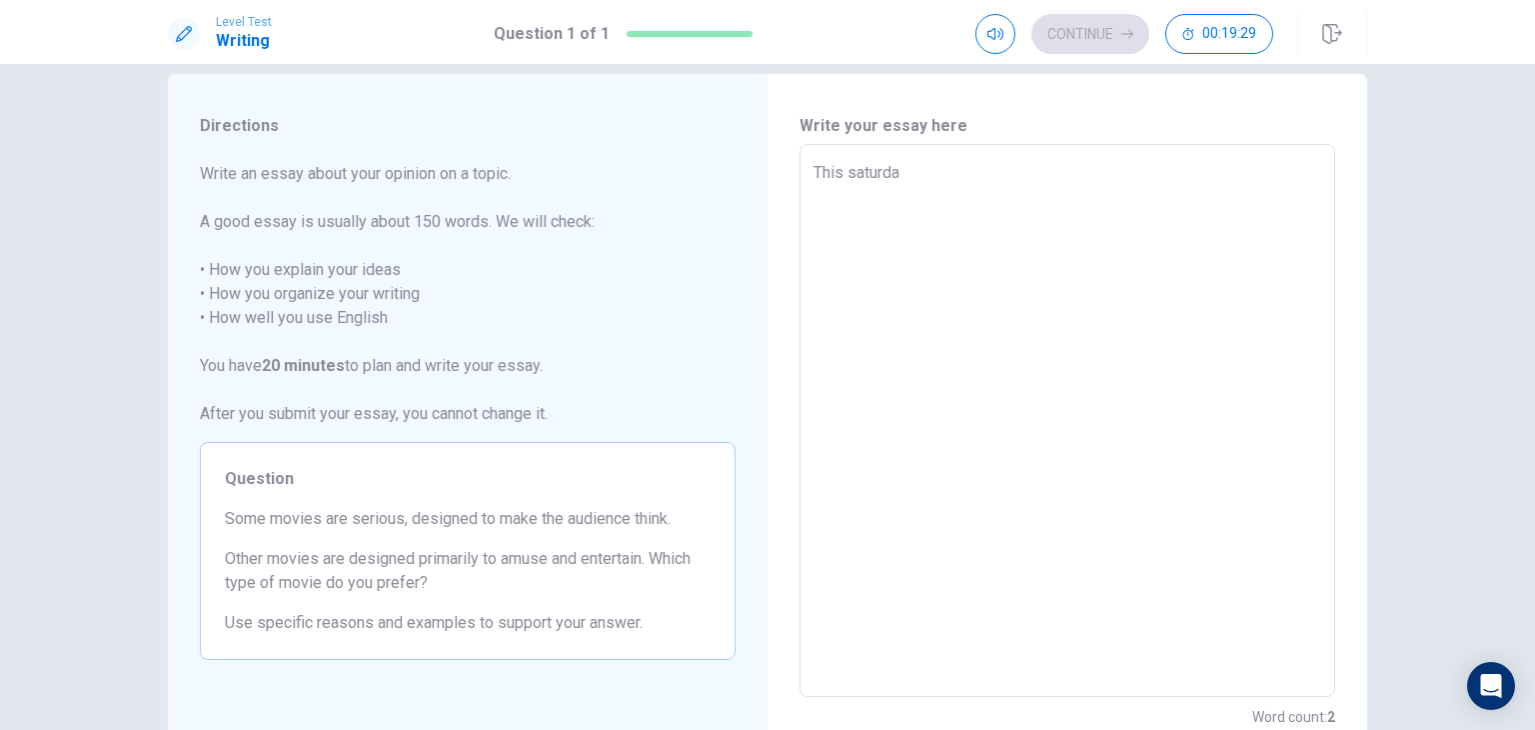
type textarea "x"
type textarea "[DATE]"
type textarea "x"
type textarea "[DATE],"
type textarea "x"
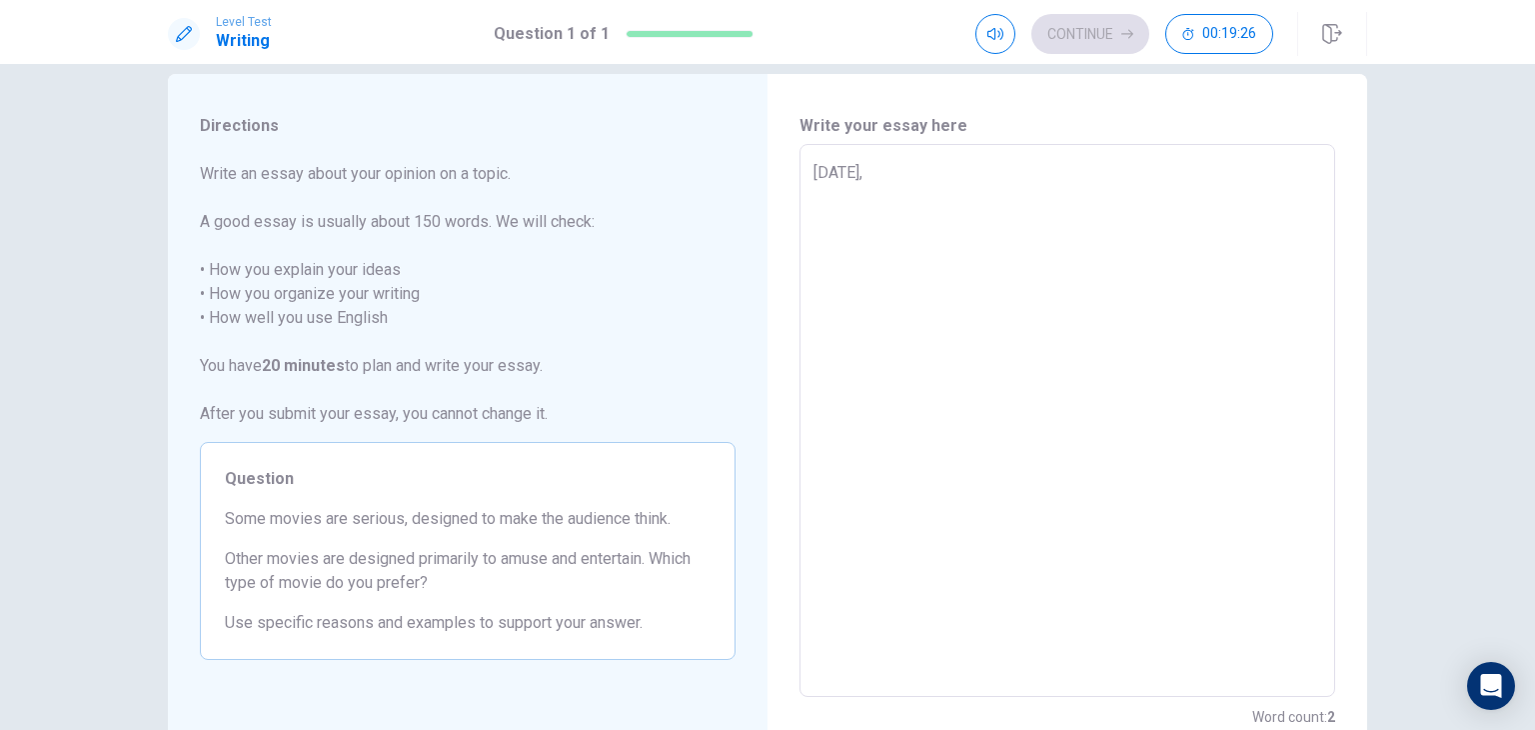
type textarea "[DATE],"
type textarea "x"
type textarea "[DATE], i"
type textarea "x"
type textarea "[DATE], i"
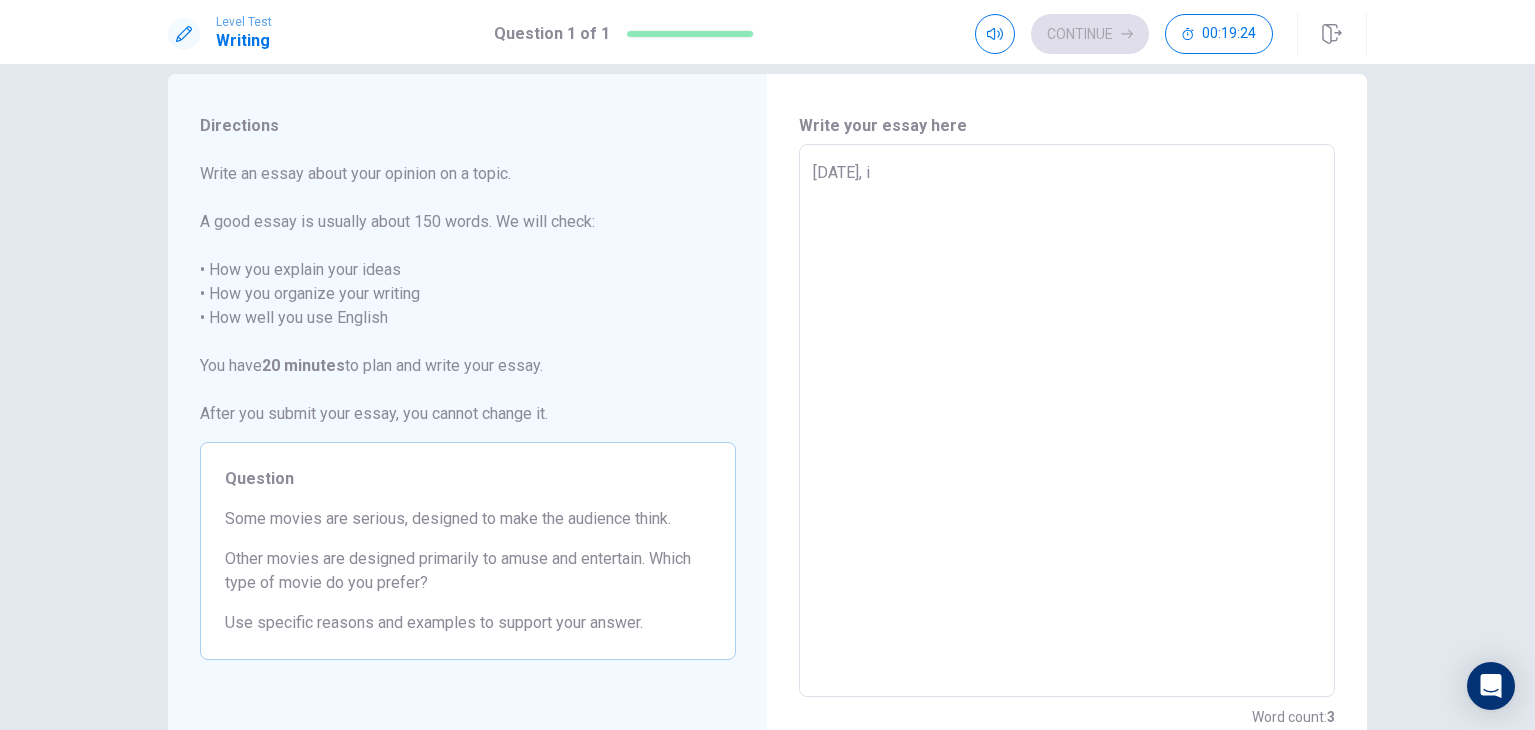
type textarea "x"
type textarea "[DATE], i w"
type textarea "x"
type textarea "[DATE], i we"
type textarea "x"
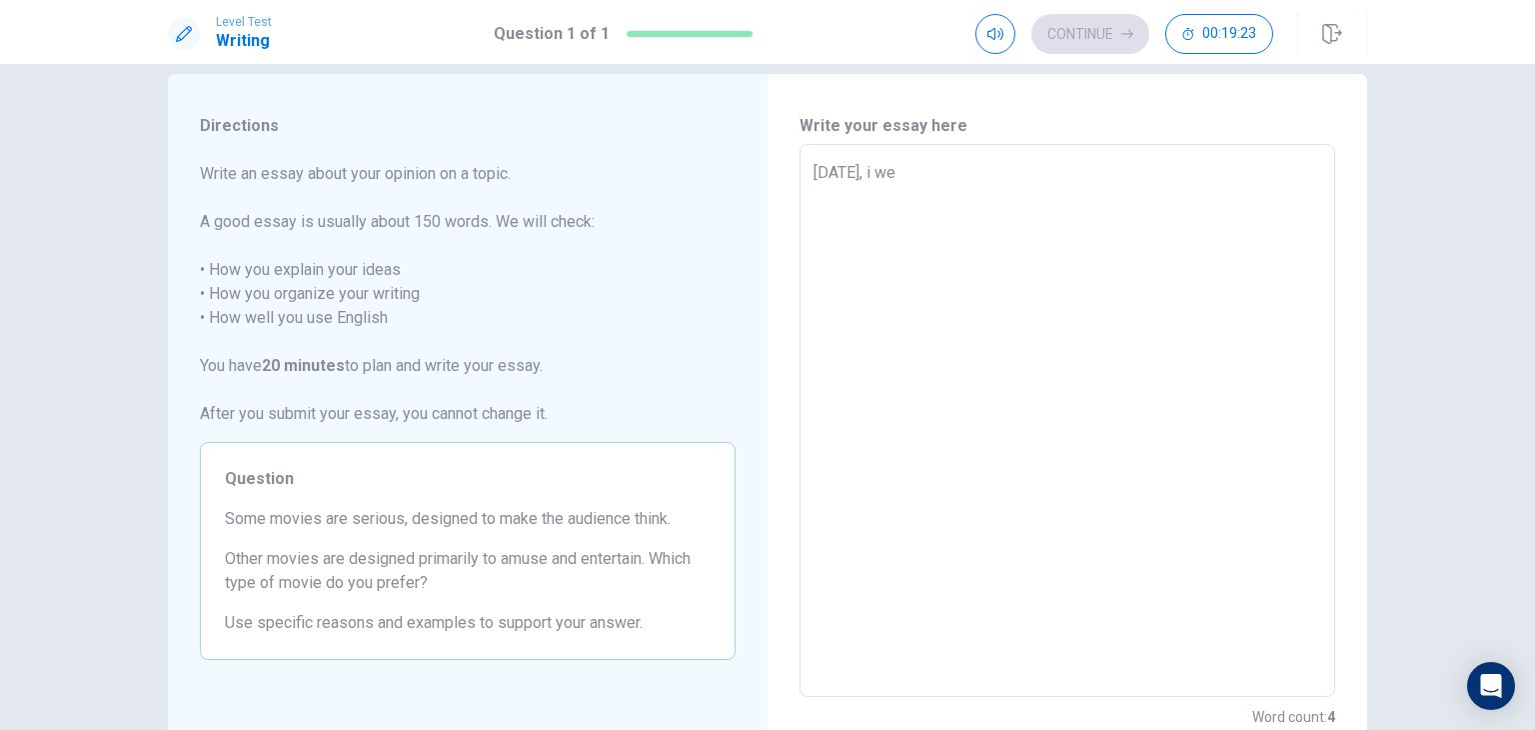
type textarea "[DATE], i [PERSON_NAME]"
type textarea "x"
type textarea "[DATE], i went"
type textarea "x"
type textarea "[DATE], i went"
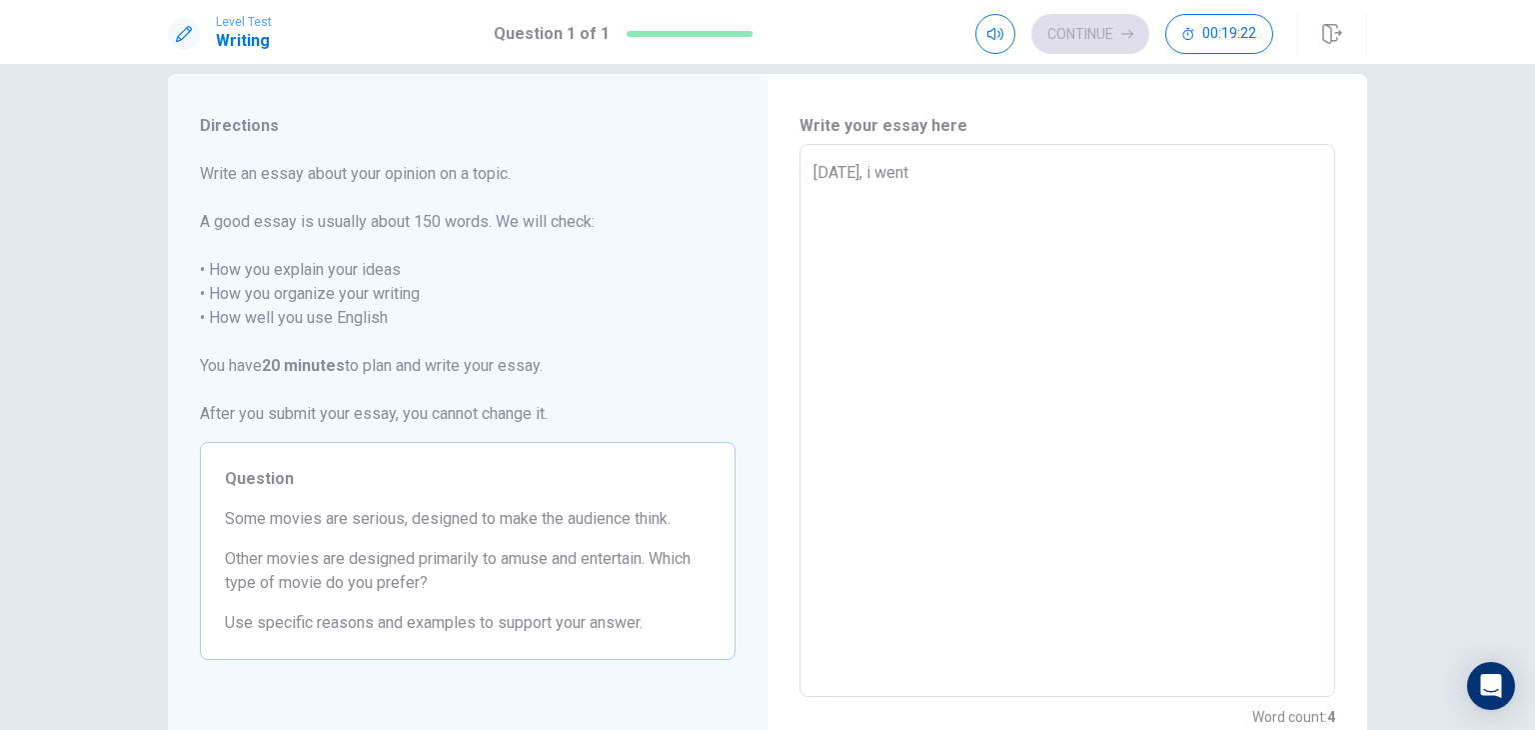
type textarea "x"
type textarea "[DATE], i went t"
type textarea "x"
type textarea "[DATE], i went to"
type textarea "x"
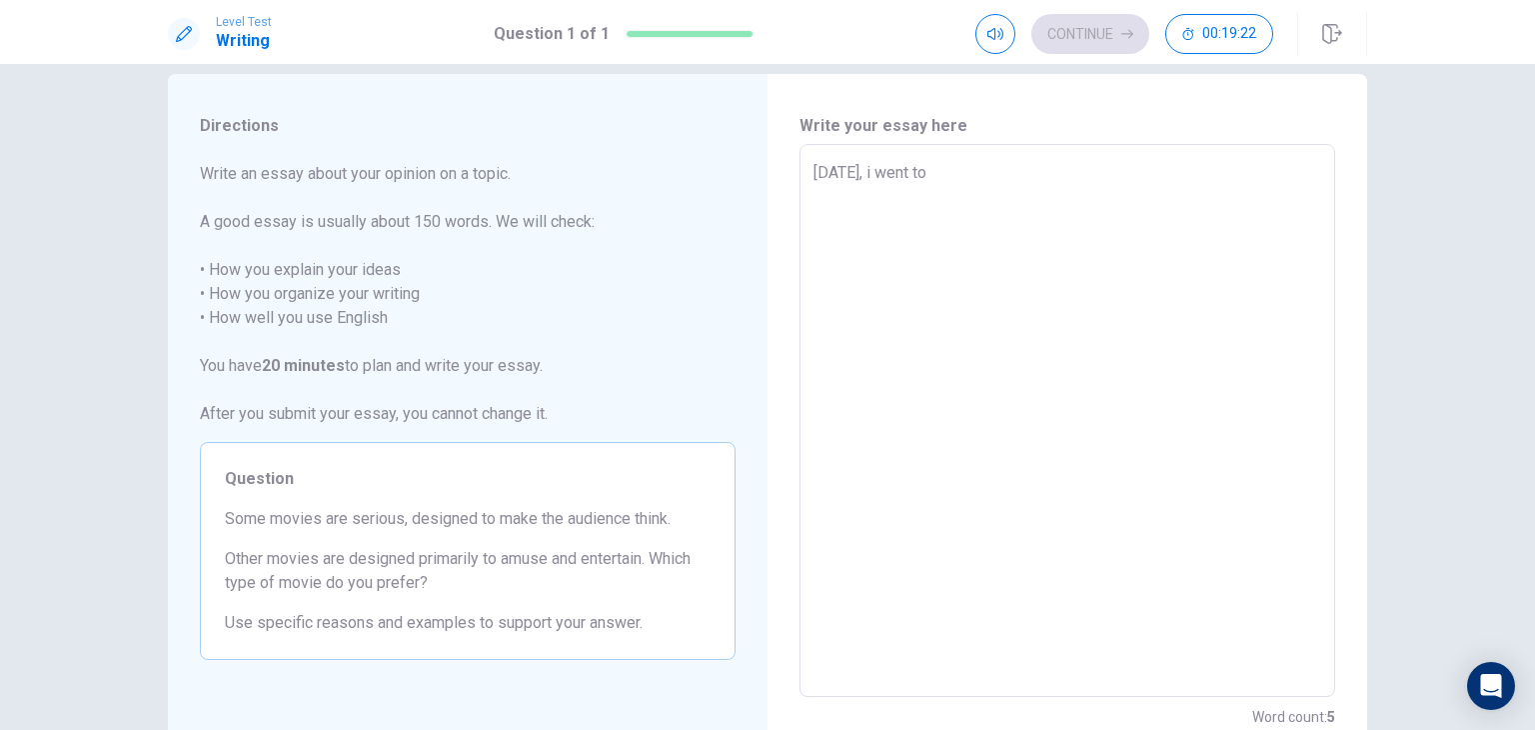
type textarea "[DATE], i went to"
type textarea "x"
type textarea "[DATE], i went to t"
type textarea "x"
type textarea "[DATE], i went to th"
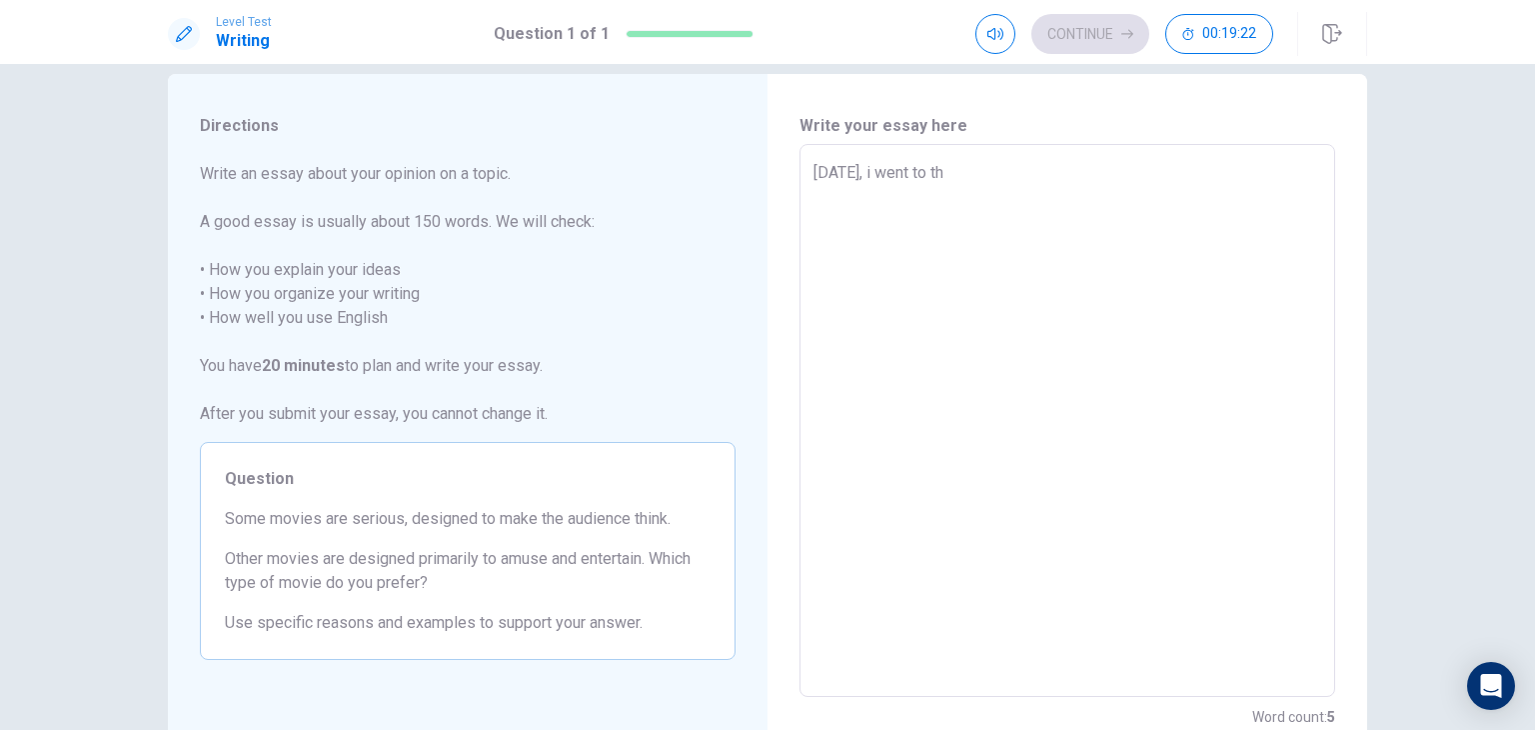
type textarea "x"
type textarea "[DATE], i went to the"
type textarea "x"
type textarea "[DATE], i went to the"
type textarea "x"
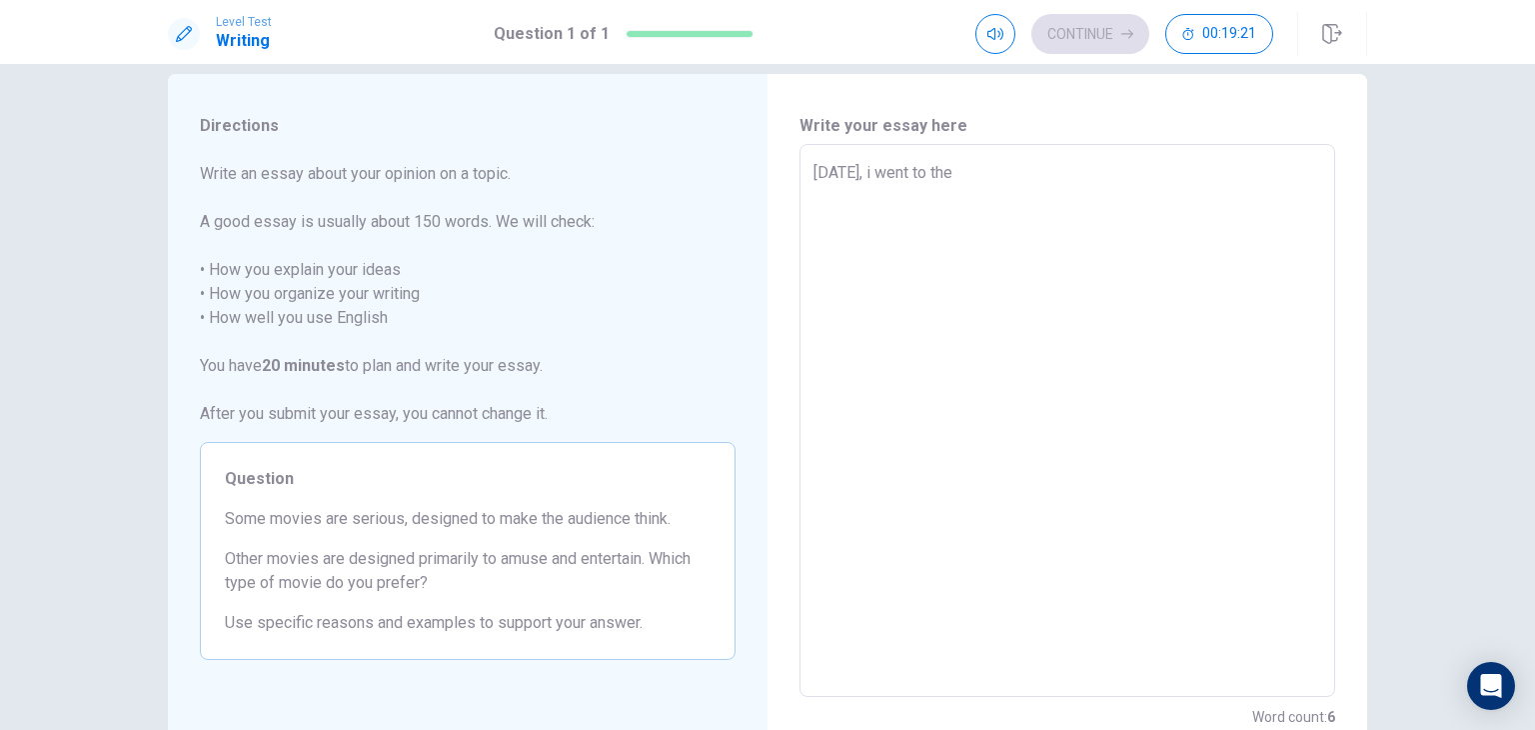
type textarea "[DATE], i went to the ,"
type textarea "x"
type textarea "[DATE], i went to the ,o"
type textarea "x"
type textarea "[DATE], i went to the ,"
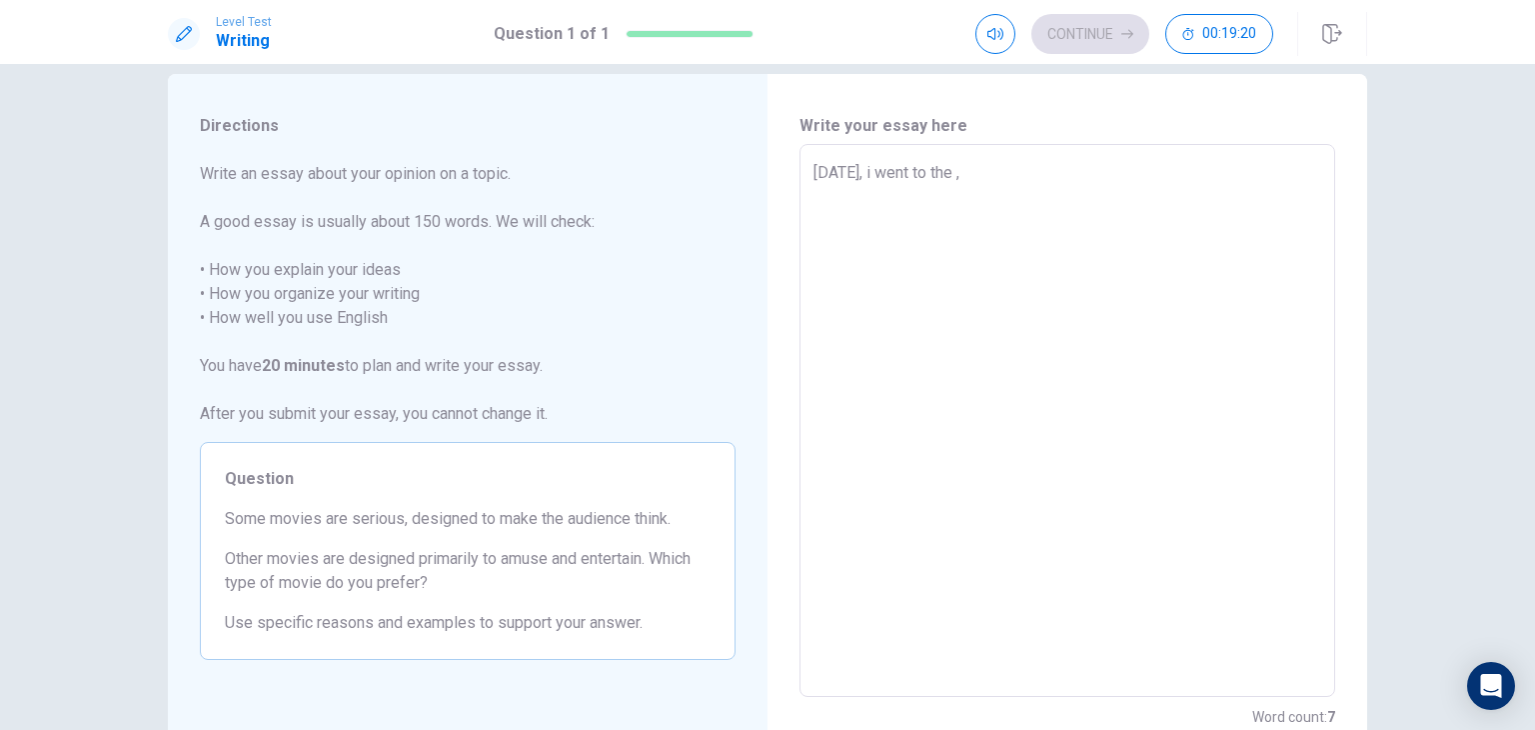
type textarea "x"
type textarea "[DATE], i went to the"
type textarea "x"
type textarea "[DATE], i went to the m"
type textarea "x"
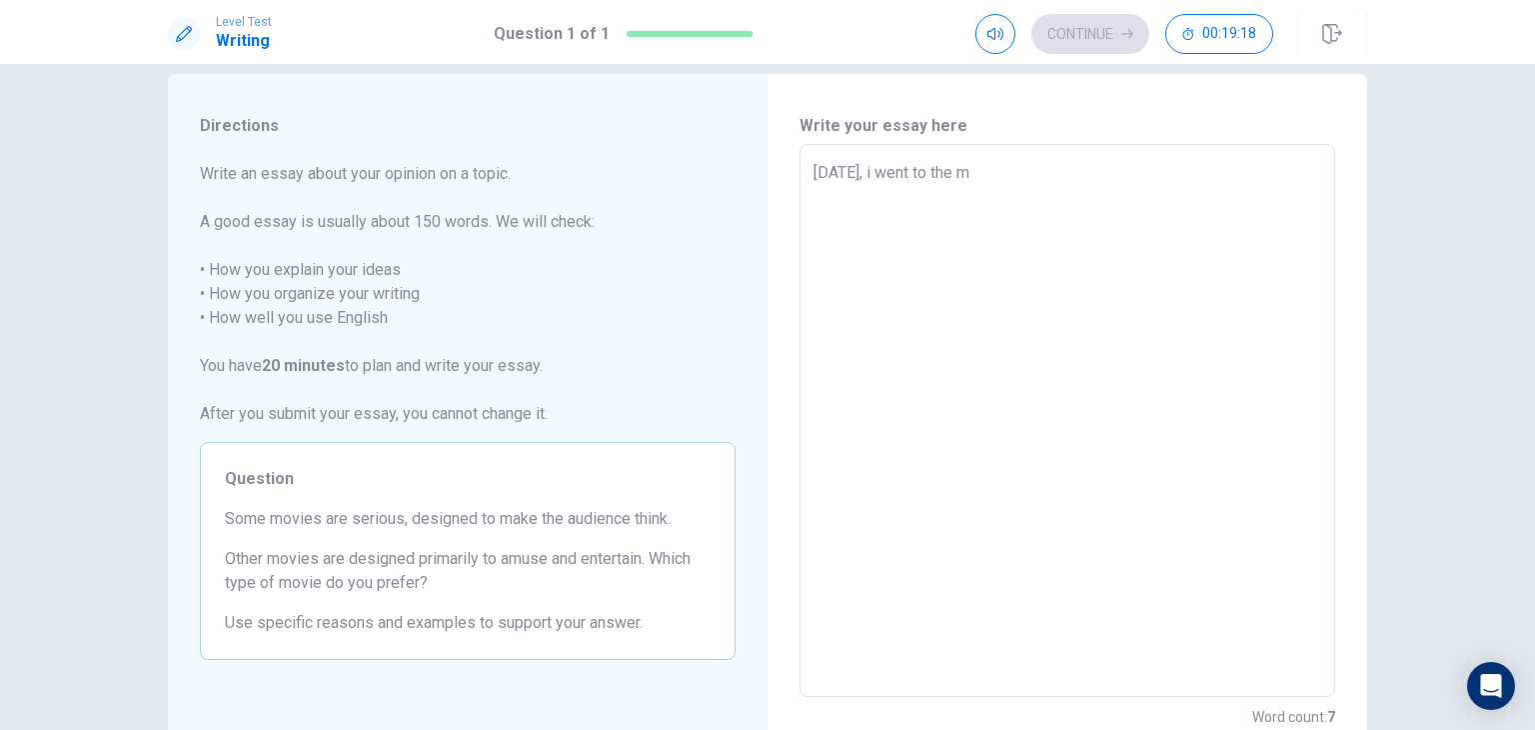
type textarea "[DATE], i went to the mo"
type textarea "x"
type textarea "[DATE], i went to the mov"
type textarea "x"
type textarea "[DATE], i went to the movi"
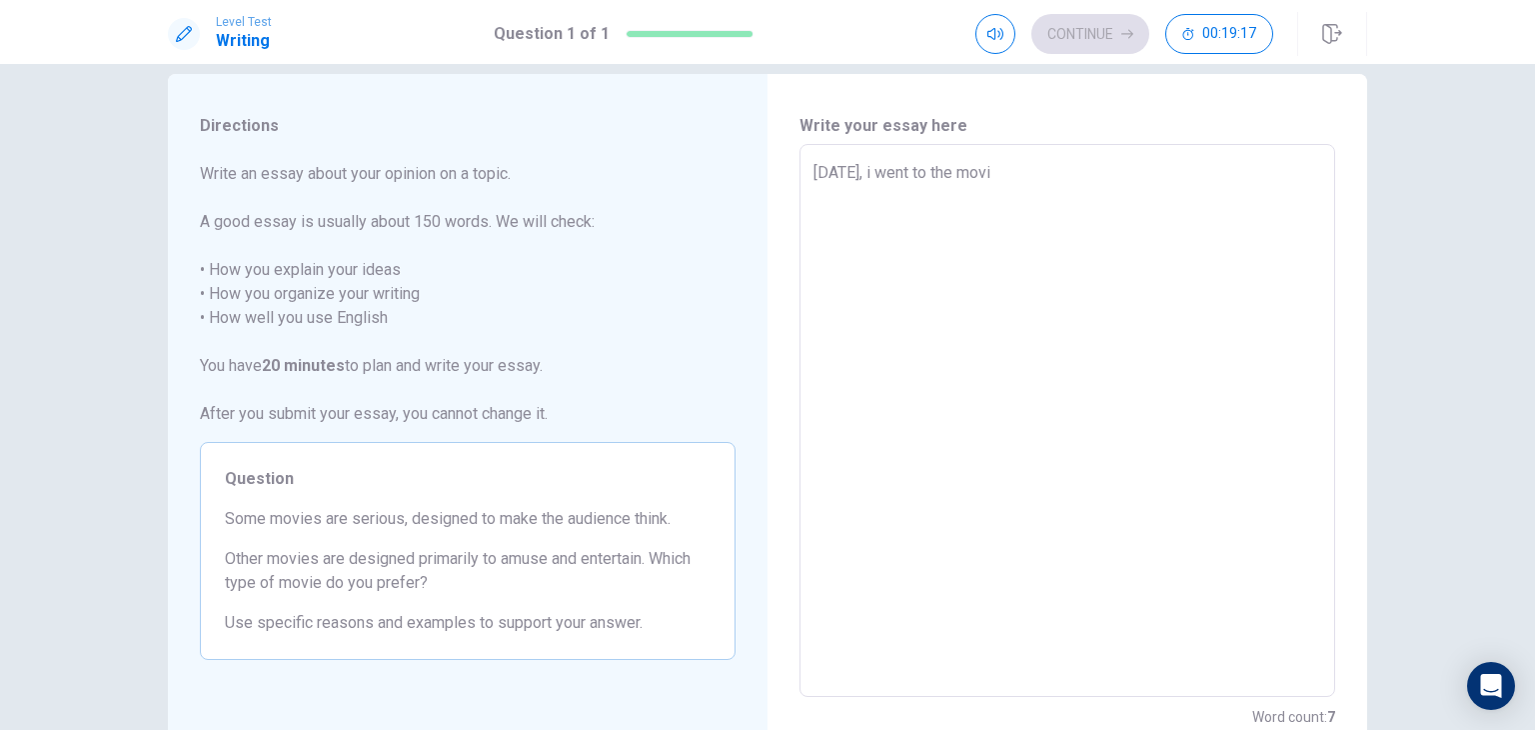
type textarea "x"
type textarea "[DATE], i went to the movie"
type textarea "x"
type textarea "[DATE], i went to the movie"
type textarea "x"
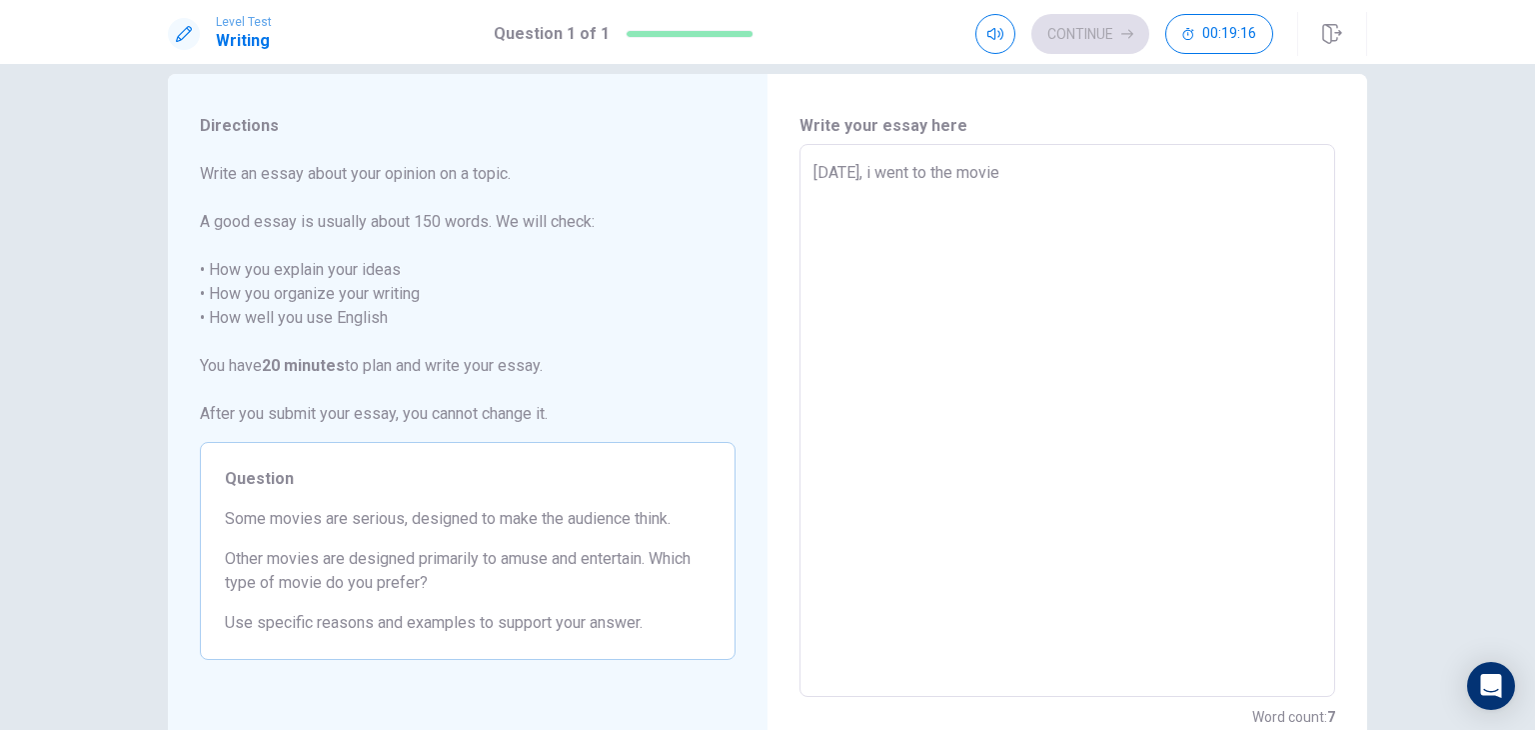
type textarea "[DATE], i went to the movie t"
type textarea "x"
type textarea "[DATE], i went to the movie th"
type textarea "x"
type textarea "[DATE], i went to the movie the"
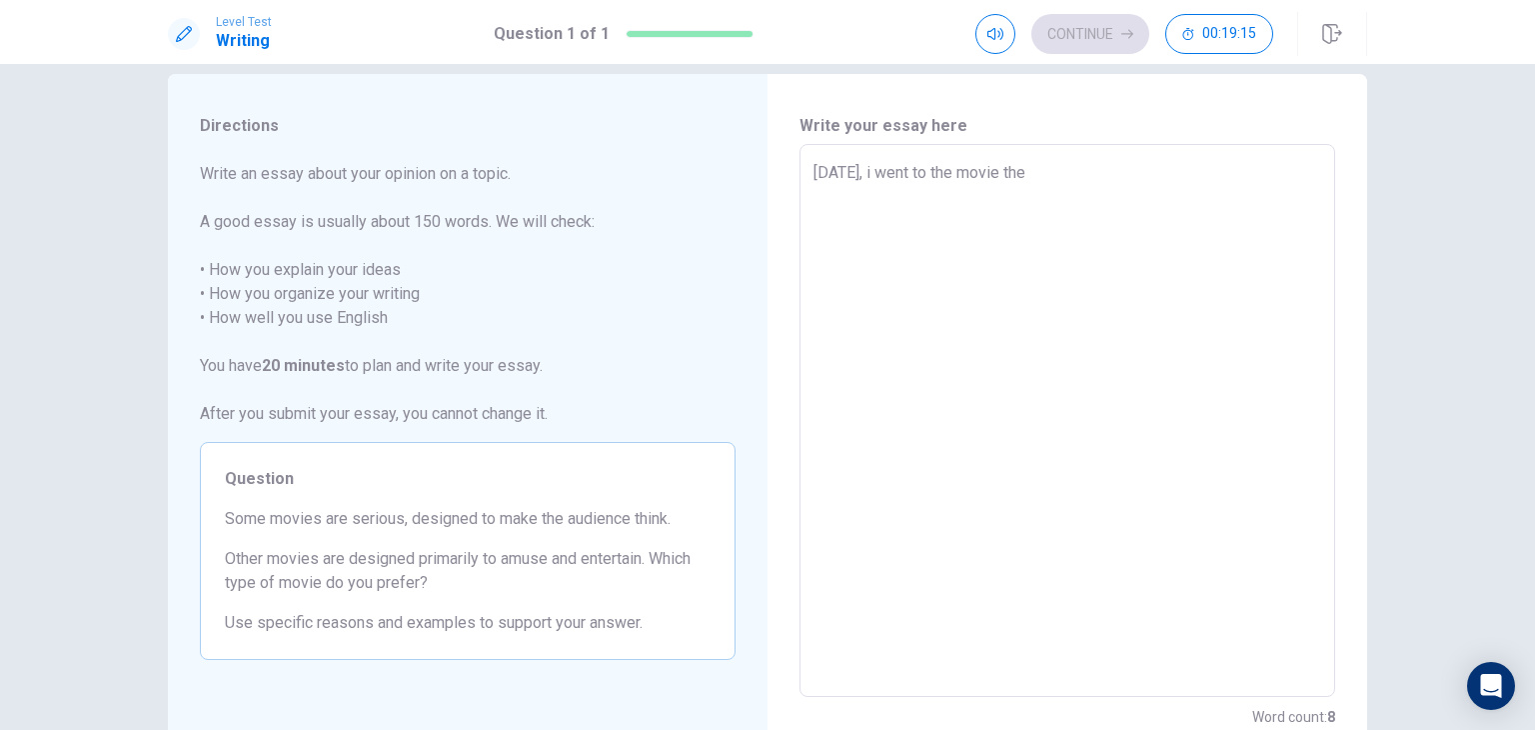
type textarea "x"
type textarea "[DATE], i went to the movie thea"
type textarea "x"
type textarea "[DATE], i went to the movie theat"
type textarea "x"
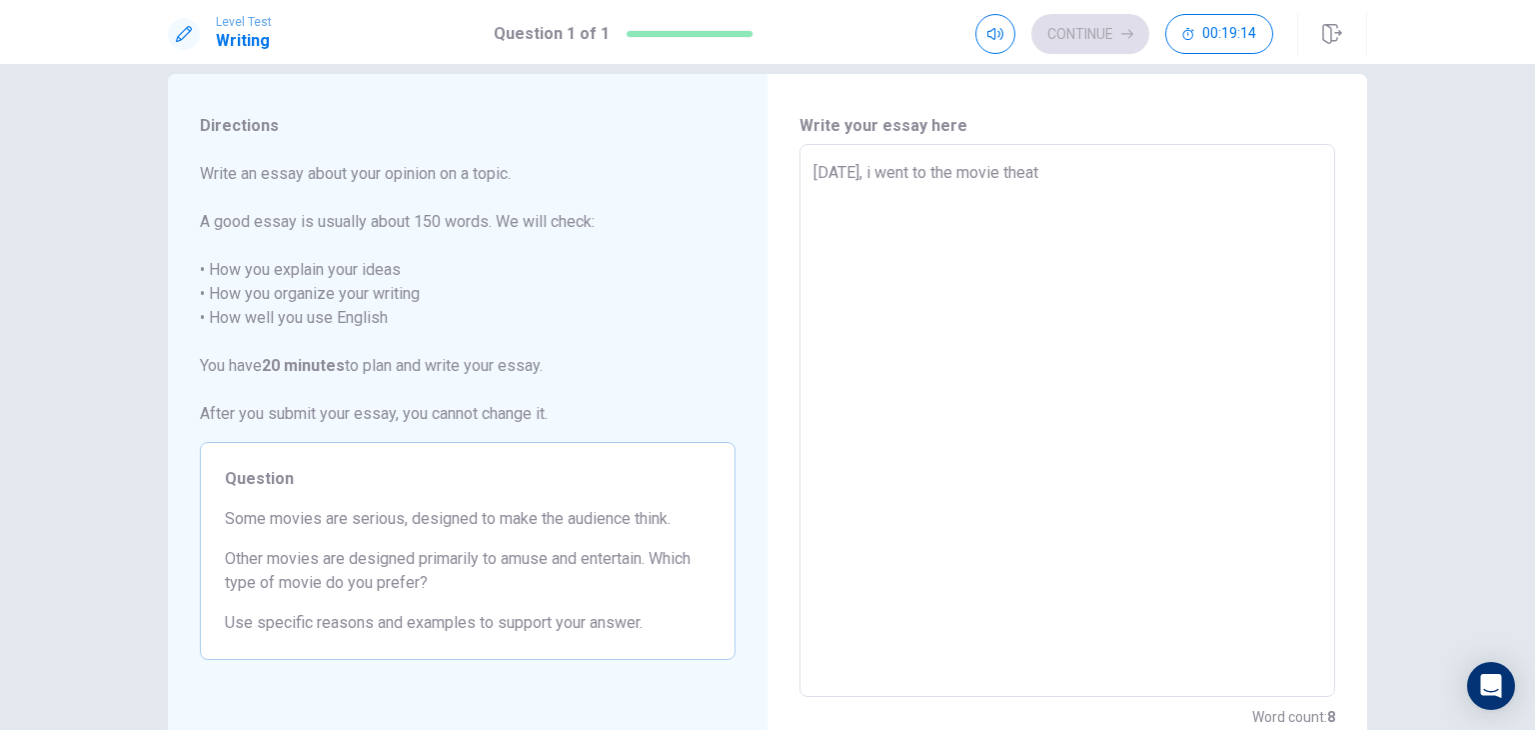
type textarea "[DATE], i went to the movie theate"
type textarea "x"
type textarea "[DATE], i went to the movie theater"
type textarea "x"
type textarea "[DATE], i went to the movie theater:"
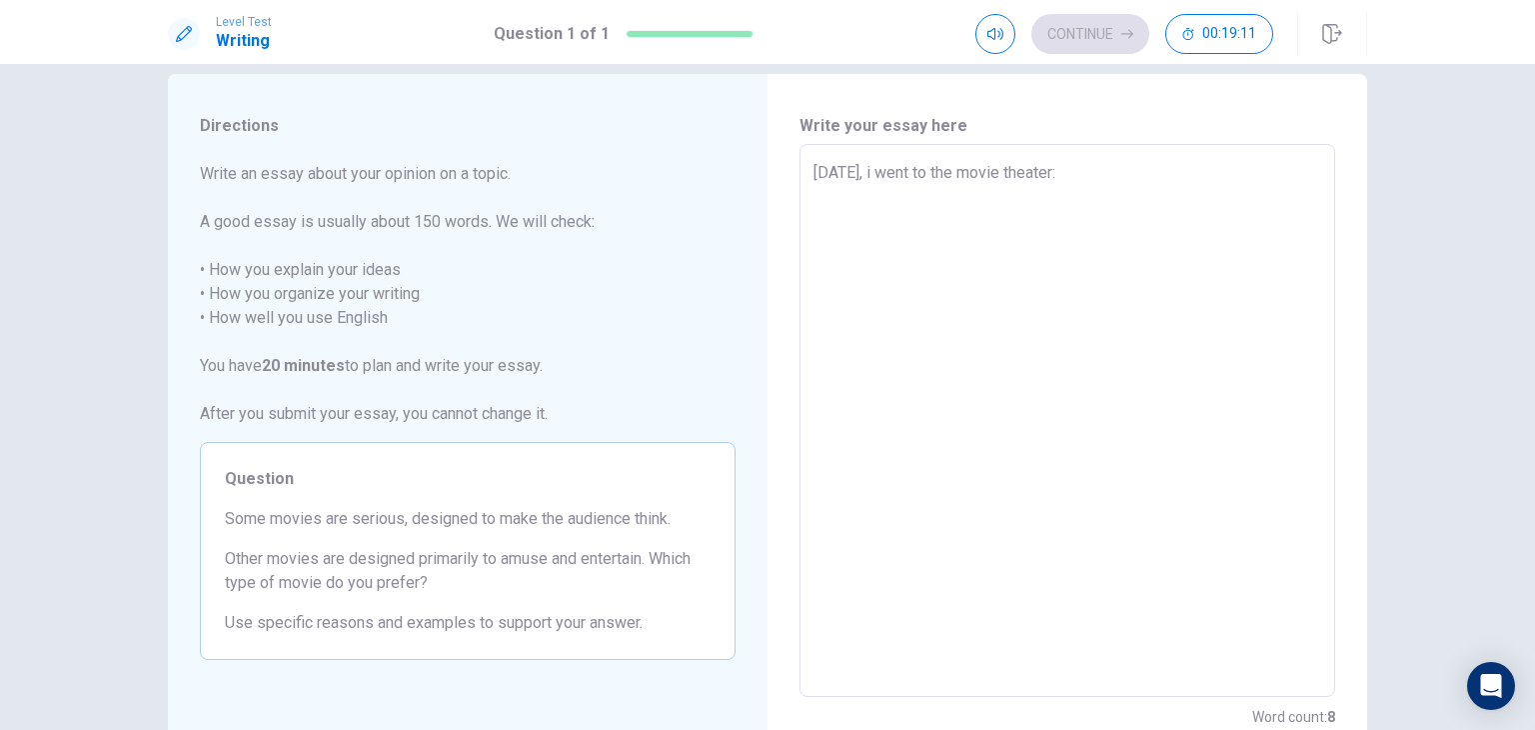
type textarea "x"
type textarea "[DATE], i went to the movie theater"
type textarea "x"
type textarea "[DATE], i went to the movie theater,"
type textarea "x"
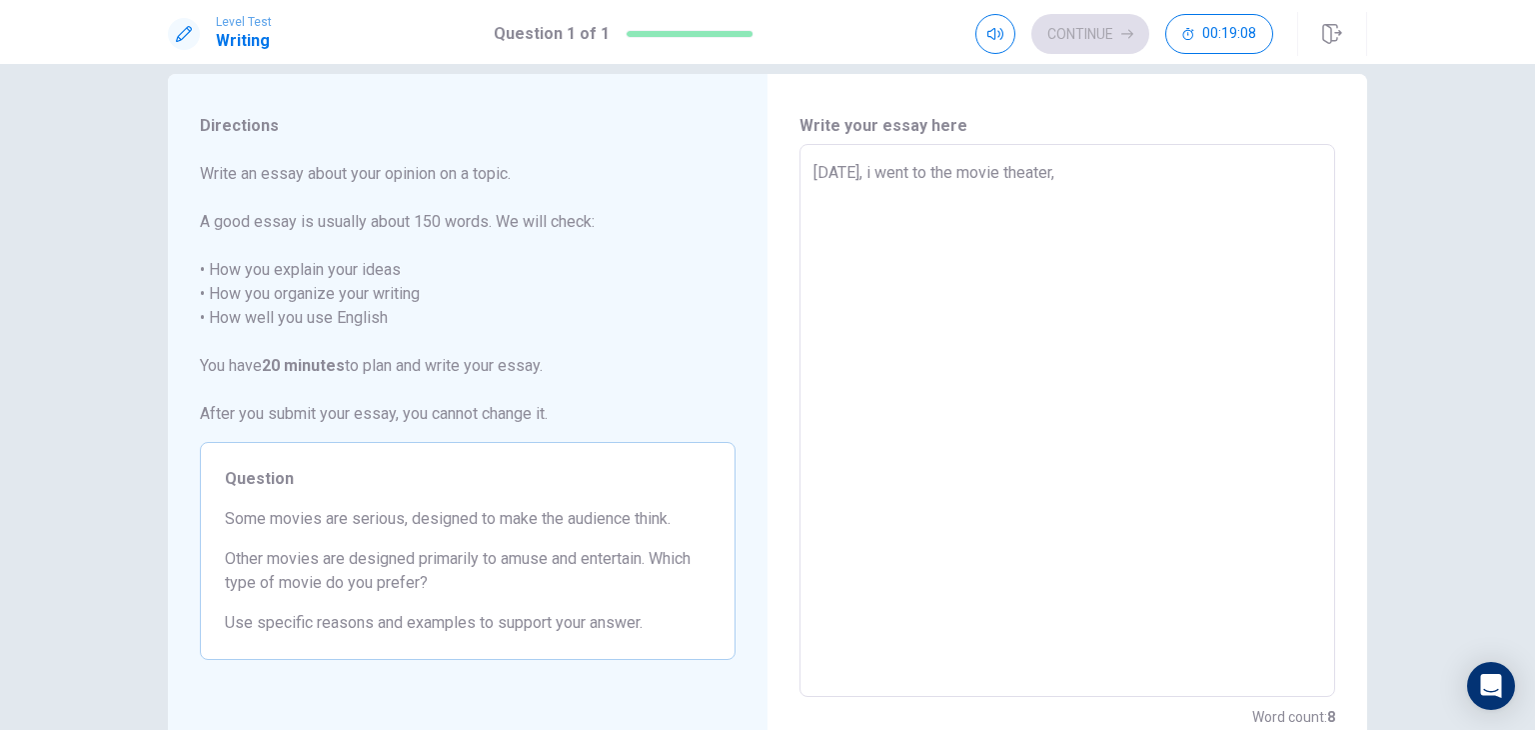
type textarea "[DATE], i went to the movie theater,z"
type textarea "x"
type textarea "[DATE], i went to the movie theater,zi"
type textarea "x"
type textarea "[DATE], i went to the movie theater,zit"
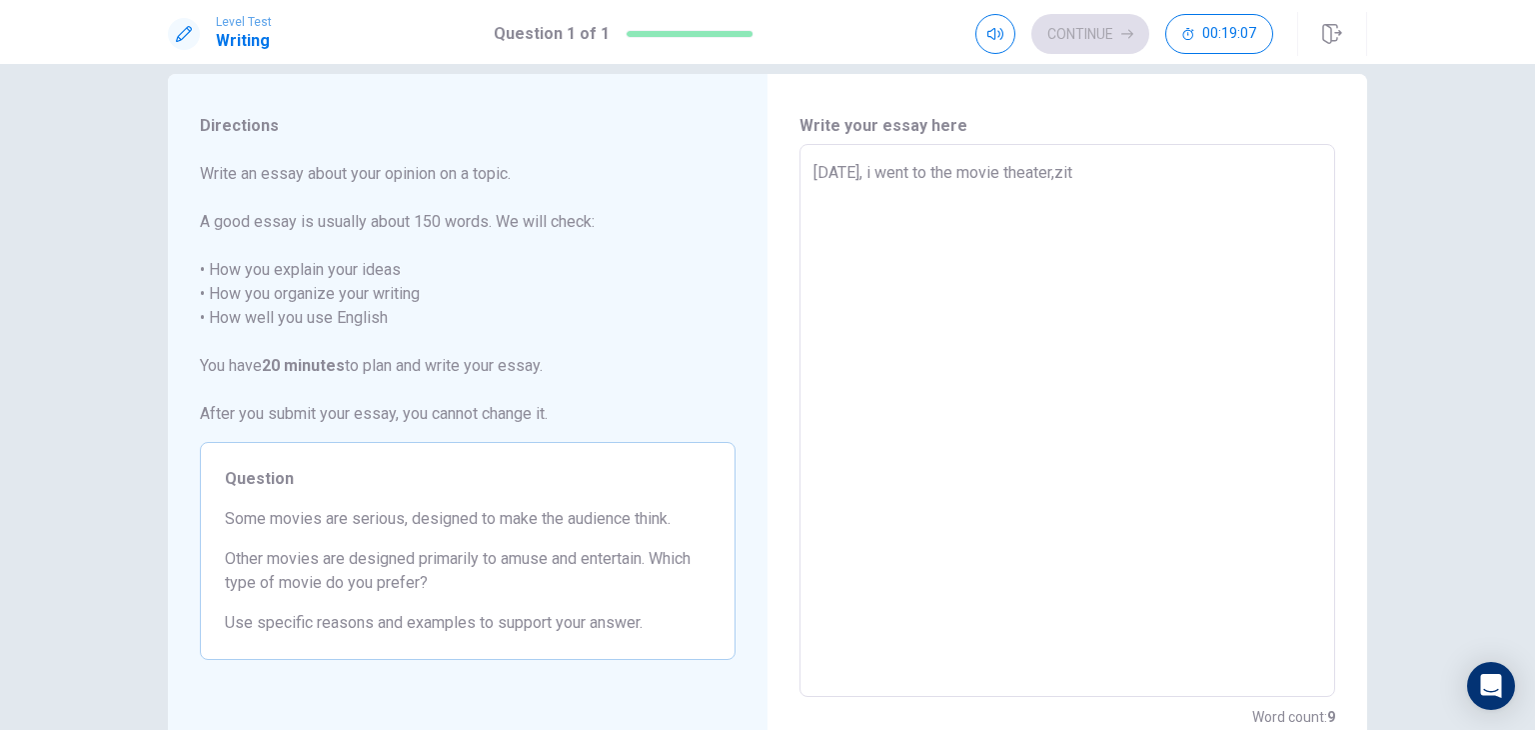
type textarea "x"
type textarea "[DATE], i went to the movie theater,zi"
type textarea "x"
type textarea "[DATE], i went to the movie theater,z"
type textarea "x"
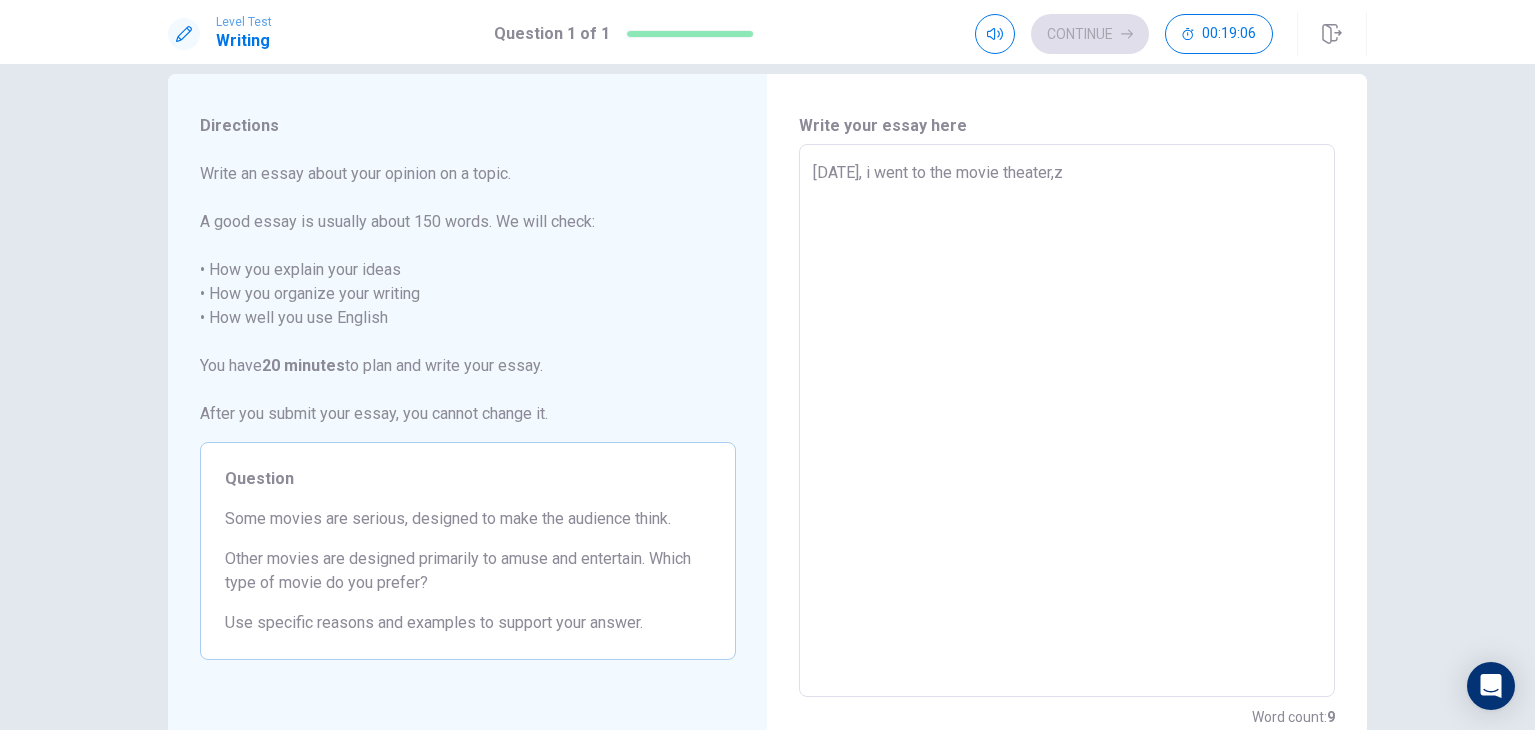
type textarea "[DATE], i went to the movie theater,"
type textarea "x"
type textarea "[DATE], i went to the movie theater,w"
type textarea "x"
type textarea "[DATE], i went to the movie theater,[GEOGRAPHIC_DATA]"
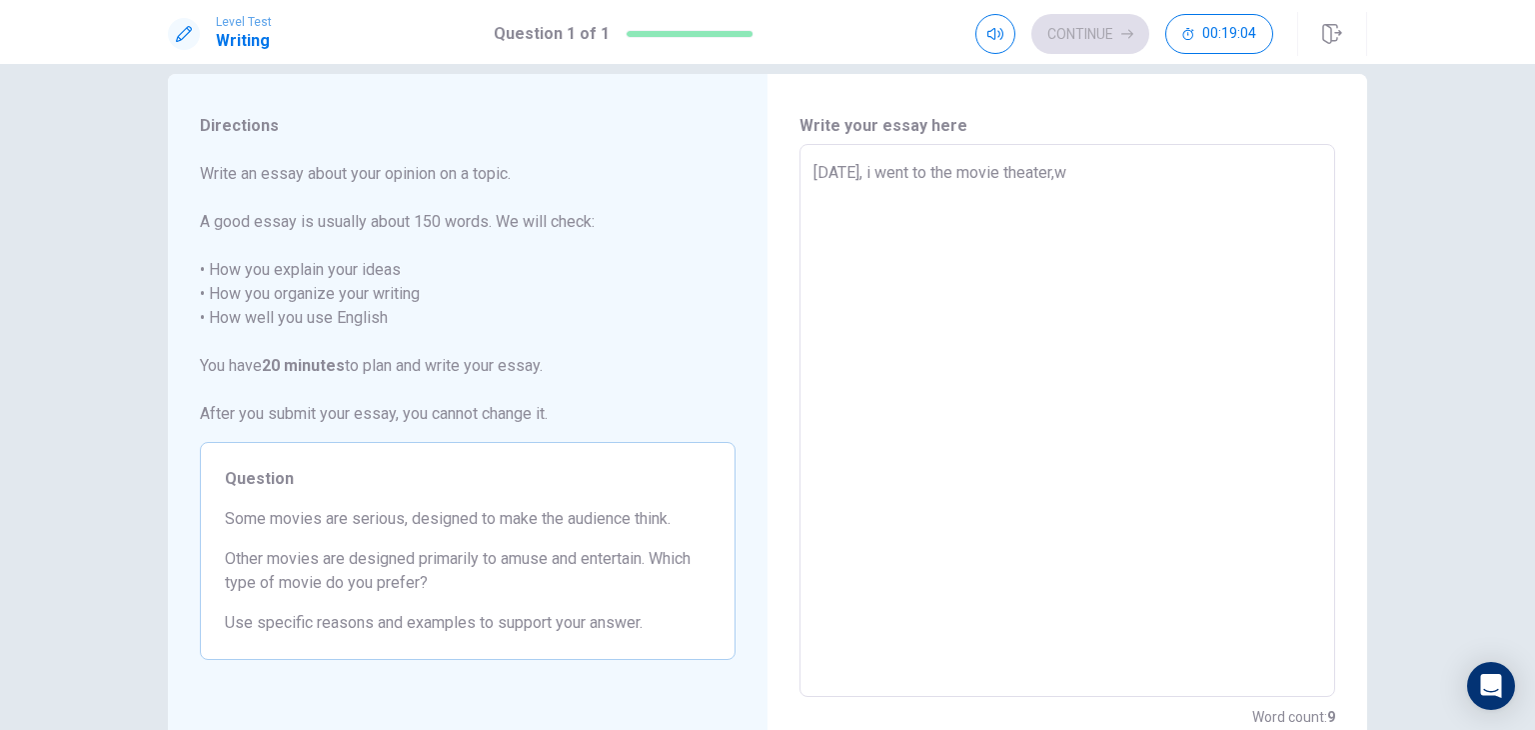
type textarea "x"
type textarea "[DATE], i went to the movie theater,wit"
type textarea "x"
type textarea "[DATE], i went to the movie theater,with"
type textarea "x"
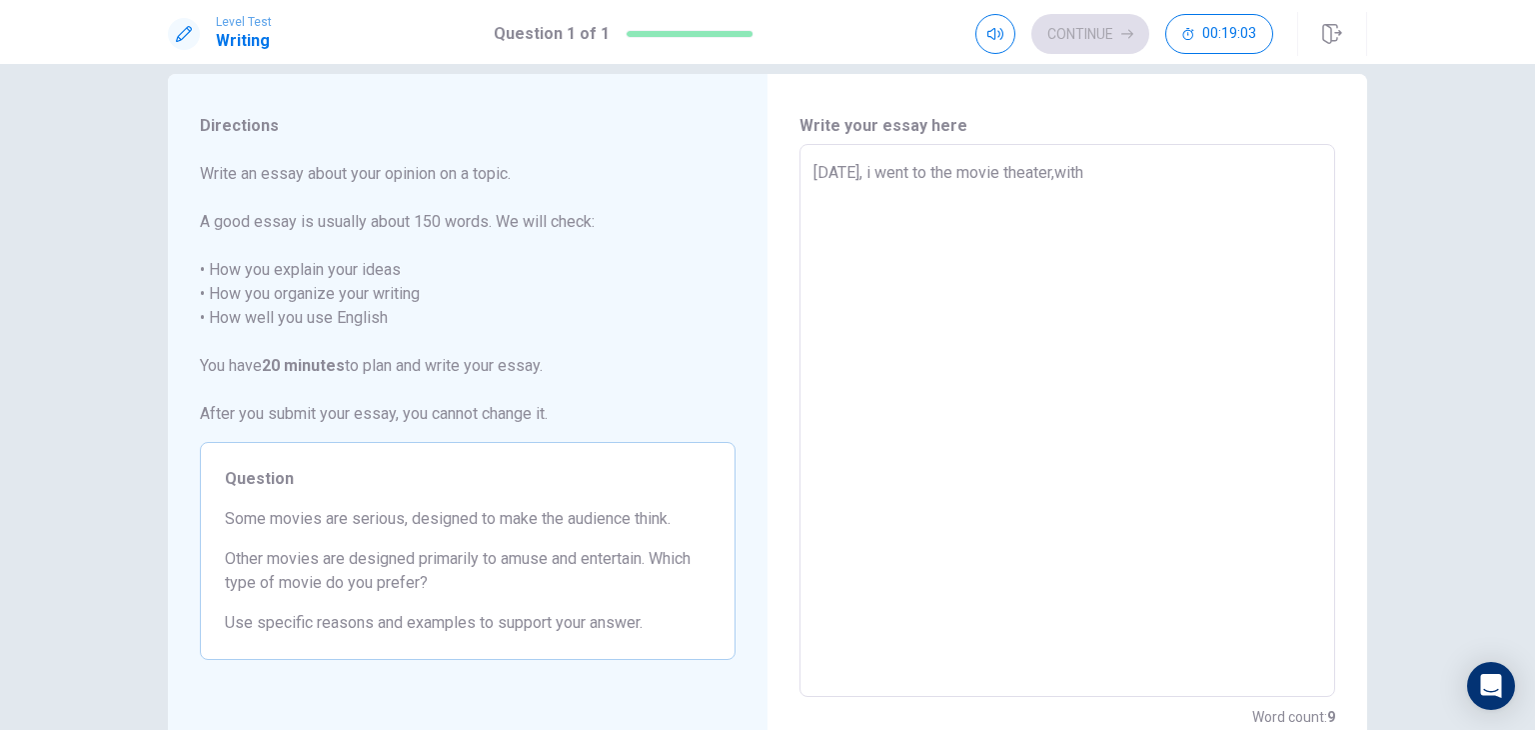
type textarea "[DATE], i went to the movie theater,with"
type textarea "x"
type textarea "[DATE], i went to the movie theater,with m"
type textarea "x"
type textarea "[DATE], i went to the movie theater,with my"
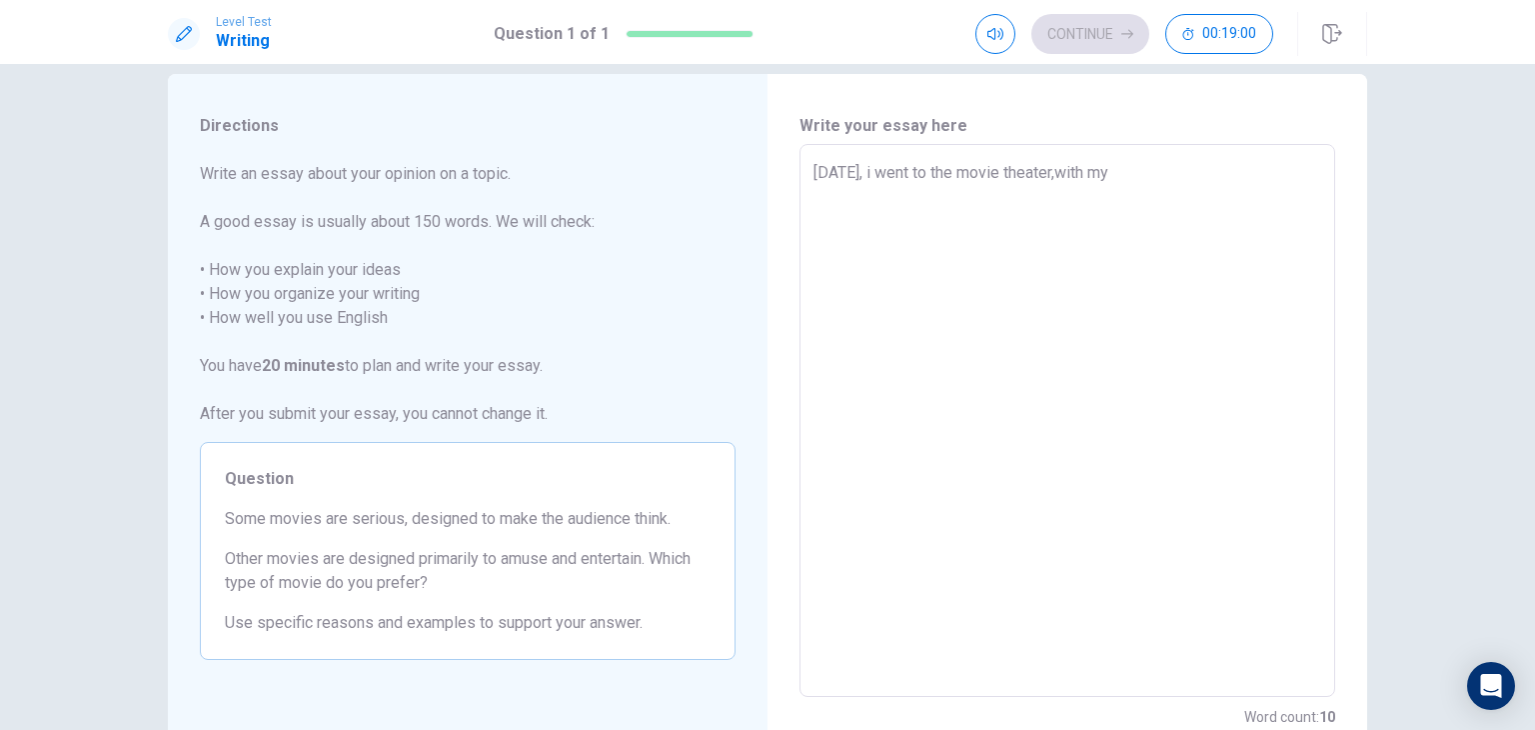
type textarea "x"
type textarea "[DATE], i went to the movie theater,with my"
type textarea "x"
type textarea "[DATE], i went to the movie theater,with my g"
type textarea "x"
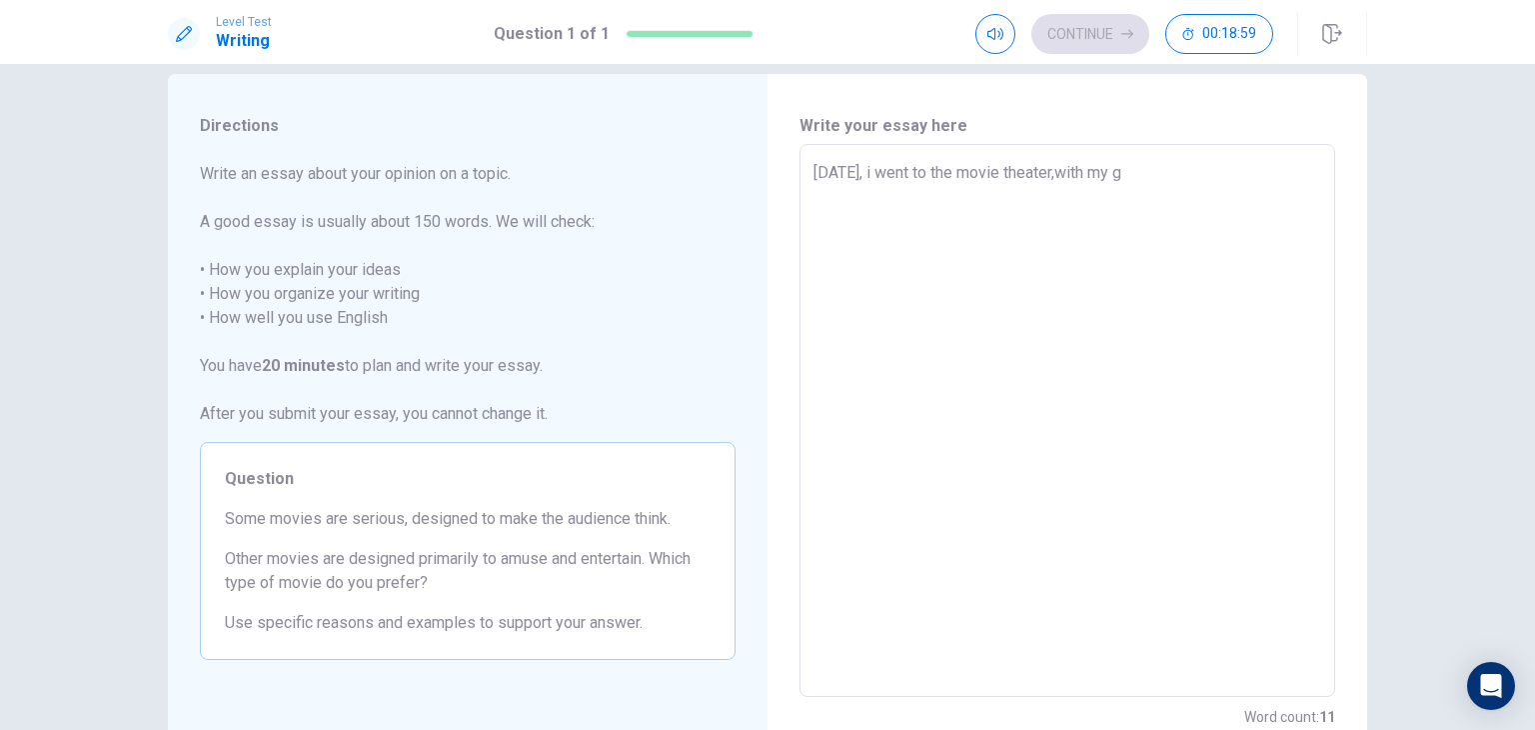
type textarea "[DATE], i went to the movie theater,with my gr"
type textarea "x"
type textarea "[DATE], i went to the movie theater,with my gra"
type textarea "x"
type textarea "[DATE], i went to the movie theater,with my gran"
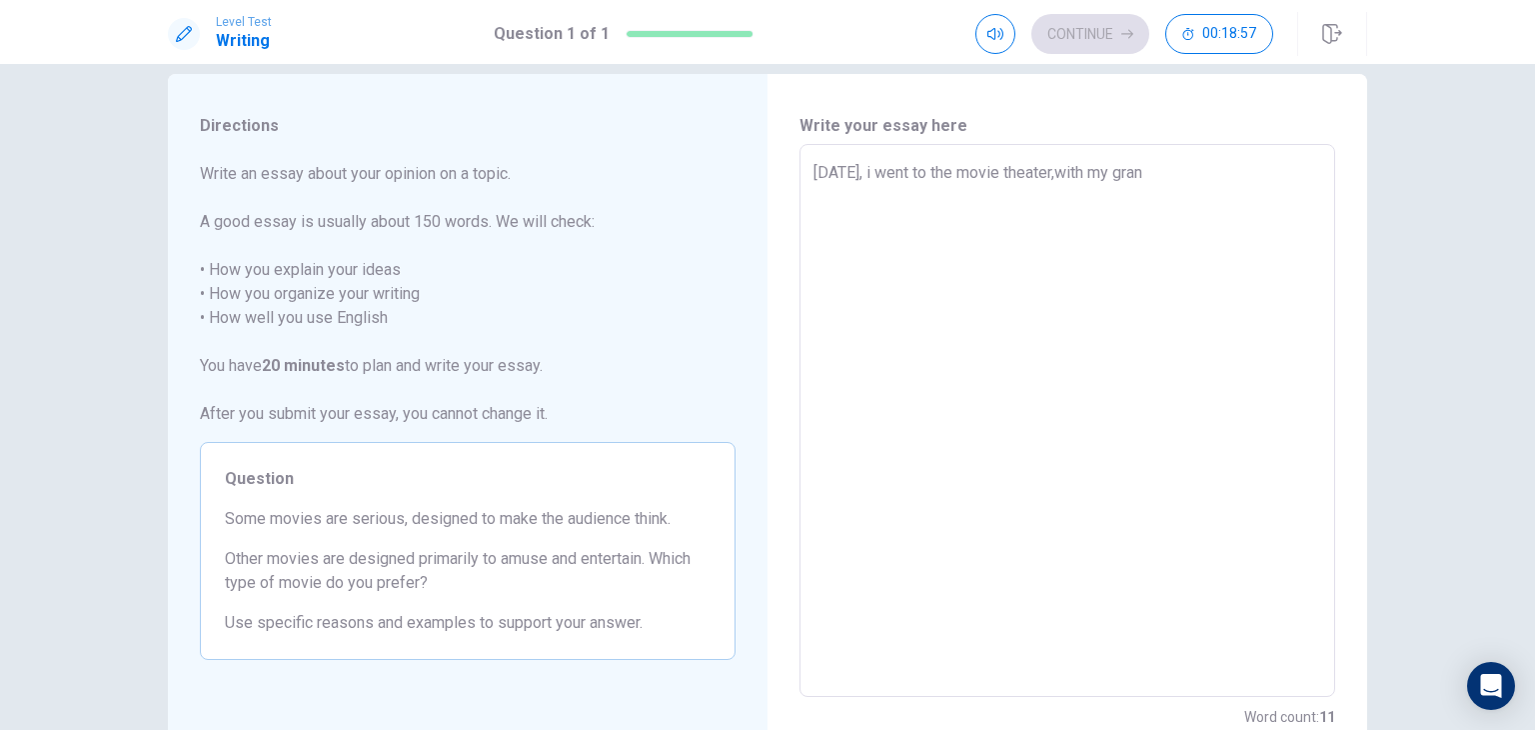
type textarea "x"
type textarea "[DATE], i went to the movie theater,with my grand"
type textarea "x"
type textarea "[DATE], i went to the movie theater,with my grand,"
type textarea "x"
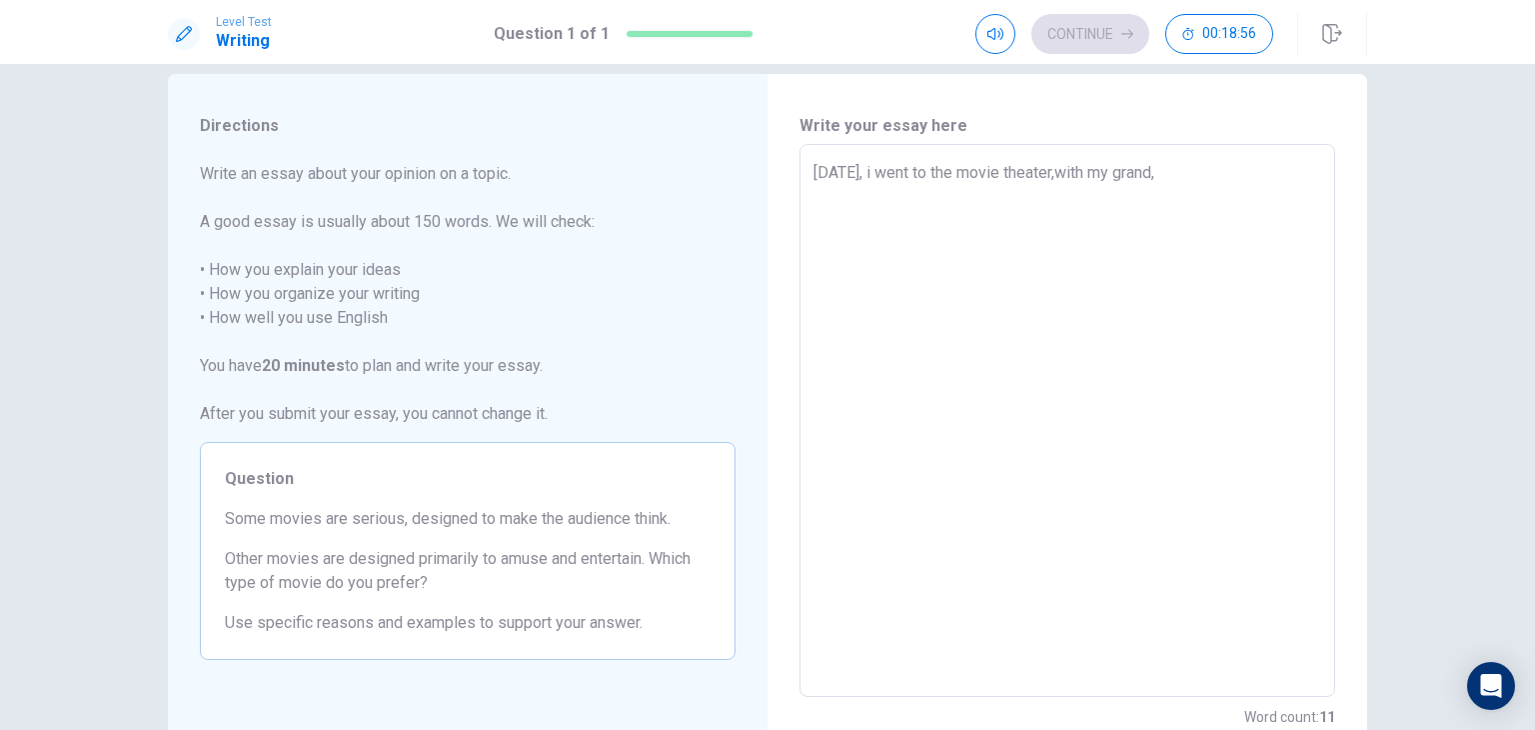
type textarea "[DATE], i went to the movie theater,with my grand,a"
type textarea "x"
type textarea "[DATE], i went to the movie theater,with my grand,"
type textarea "x"
type textarea "[DATE], i went to the movie theater,with my grand"
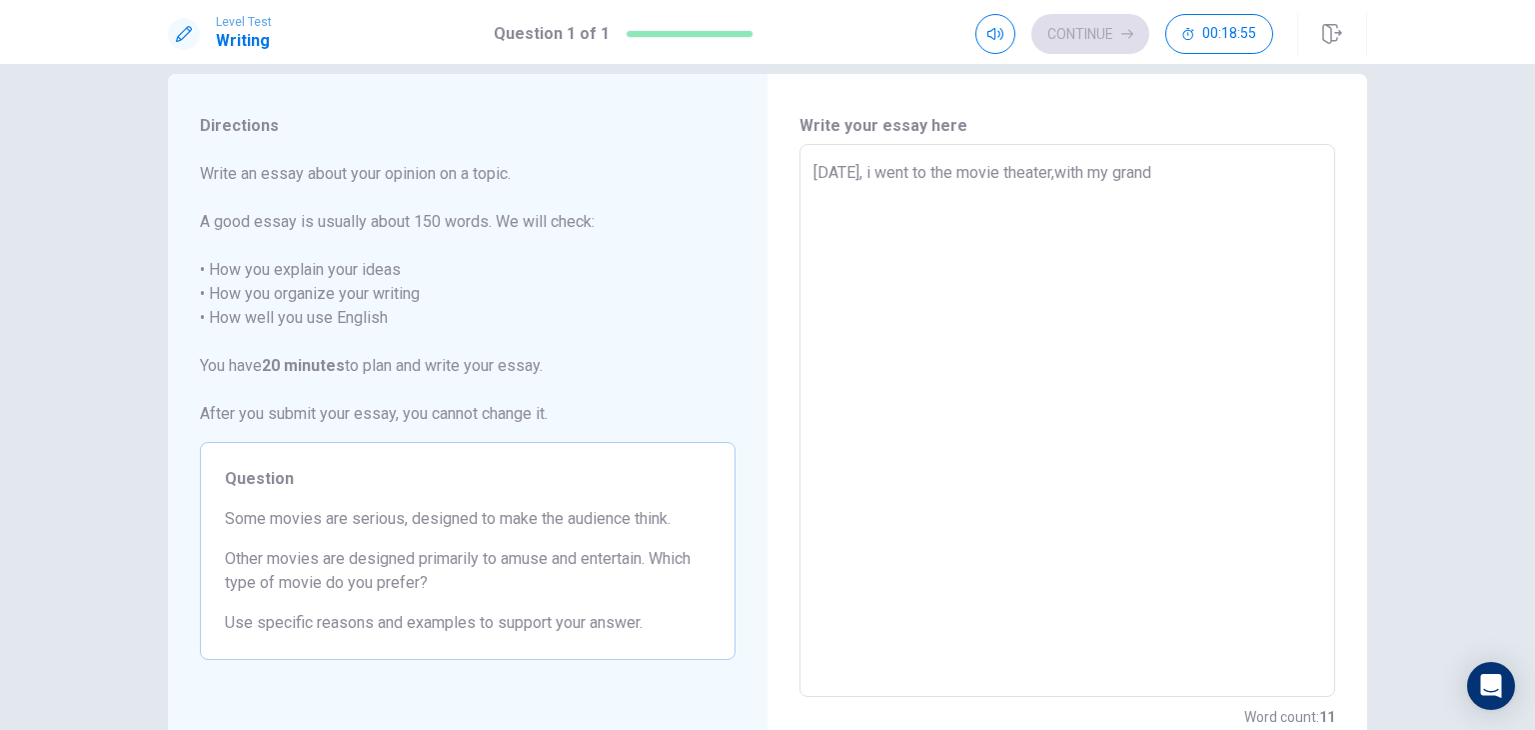
type textarea "x"
type textarea "[DATE], i went to the movie theater,with my [PERSON_NAME]"
type textarea "x"
type textarea "[DATE], i went to the movie theater,with my grand"
type textarea "x"
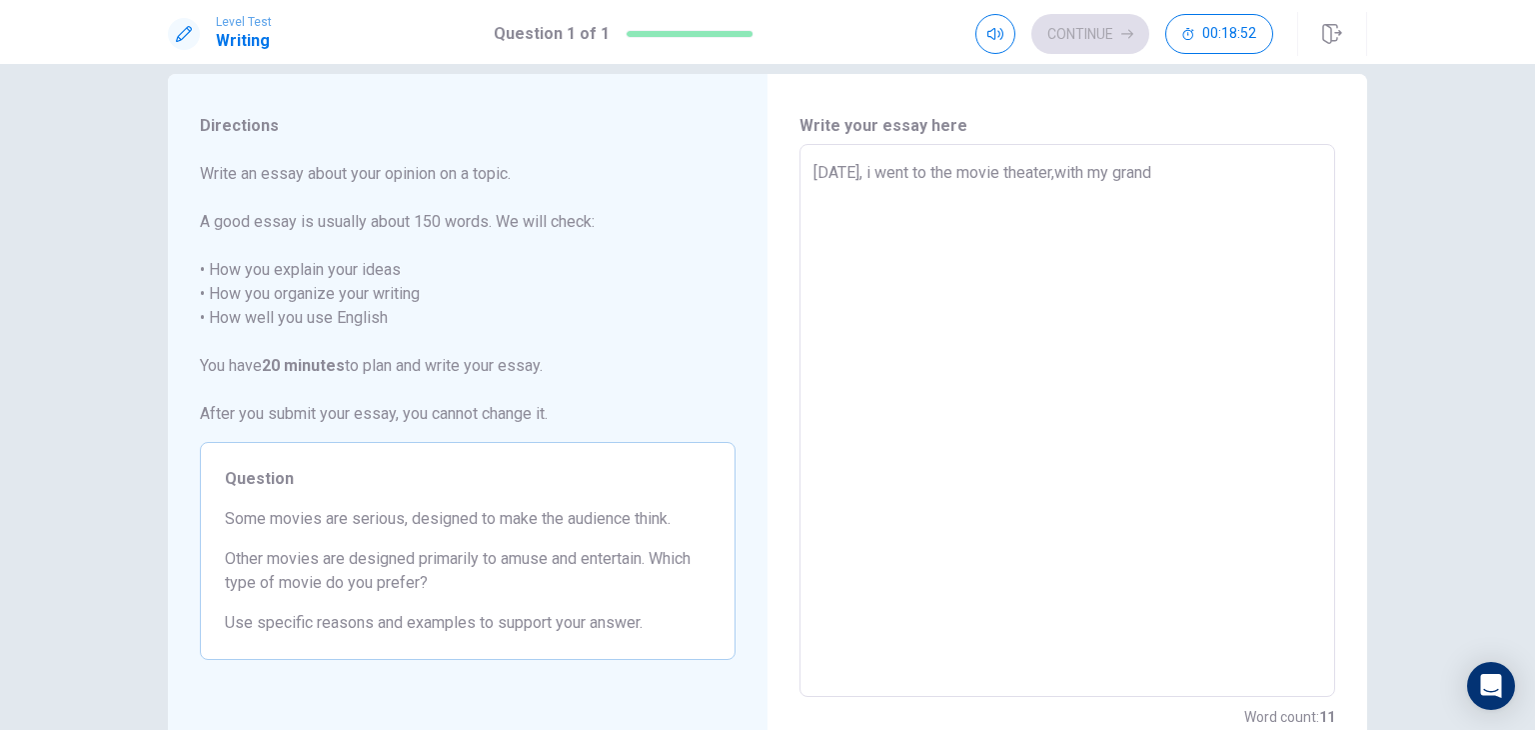
type textarea "[DATE], i went to the movie theater,with my grandm"
type textarea "x"
type textarea "[DATE], i went to the movie theater,with my grandma"
type textarea "x"
type textarea "[DATE], i went to the movie theater,with my grandma:"
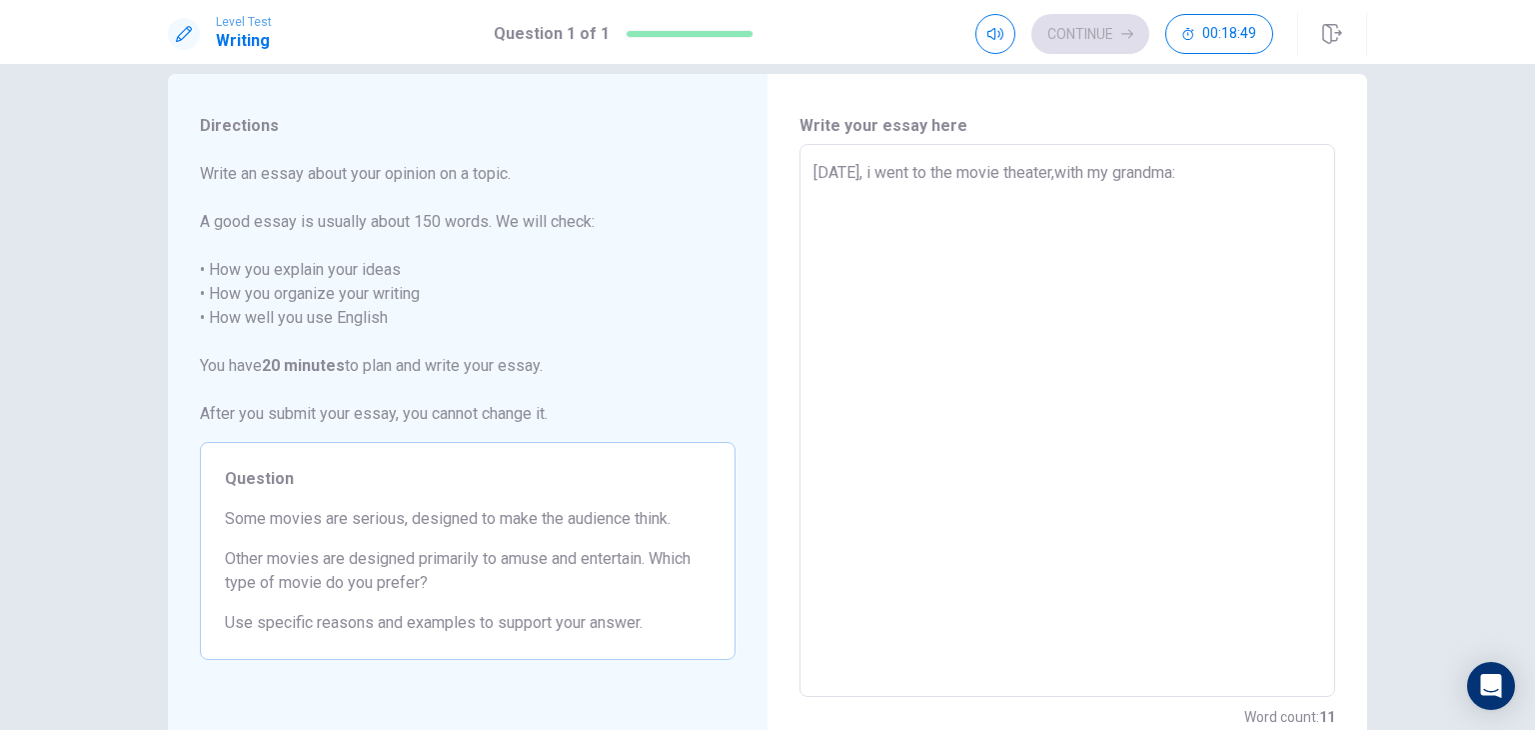
type textarea "x"
type textarea "[DATE], i went to the movie theater,with my grandma"
type textarea "x"
type textarea "[DATE], i went to the movie theater,with my grandma:"
type textarea "x"
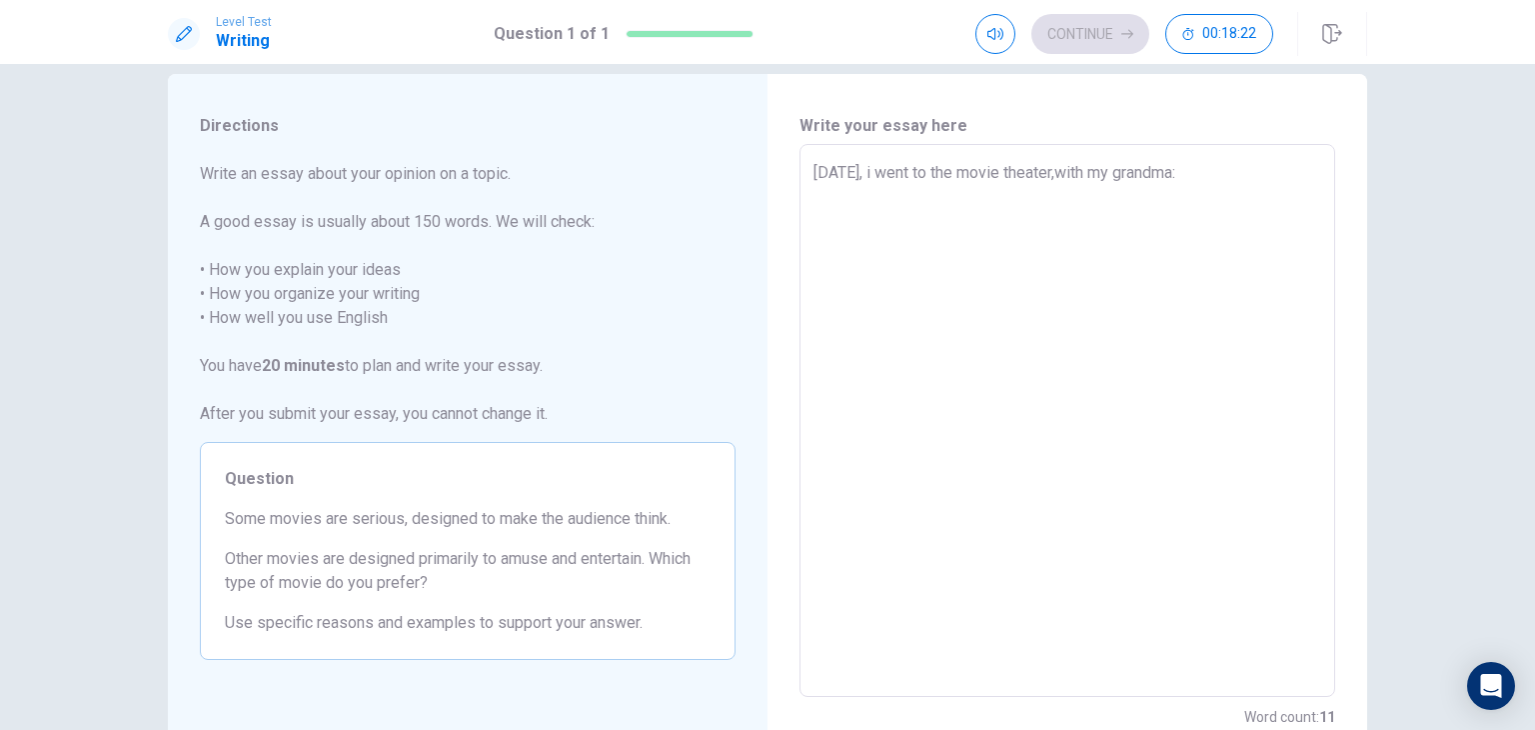
type textarea "[DATE], i went to the movie theater,with my grandma"
type textarea "x"
type textarea "[DATE], i went to the movie theater,with my grandma."
type textarea "x"
type textarea "[DATE], i went to the movie theater,with my grandma.Z"
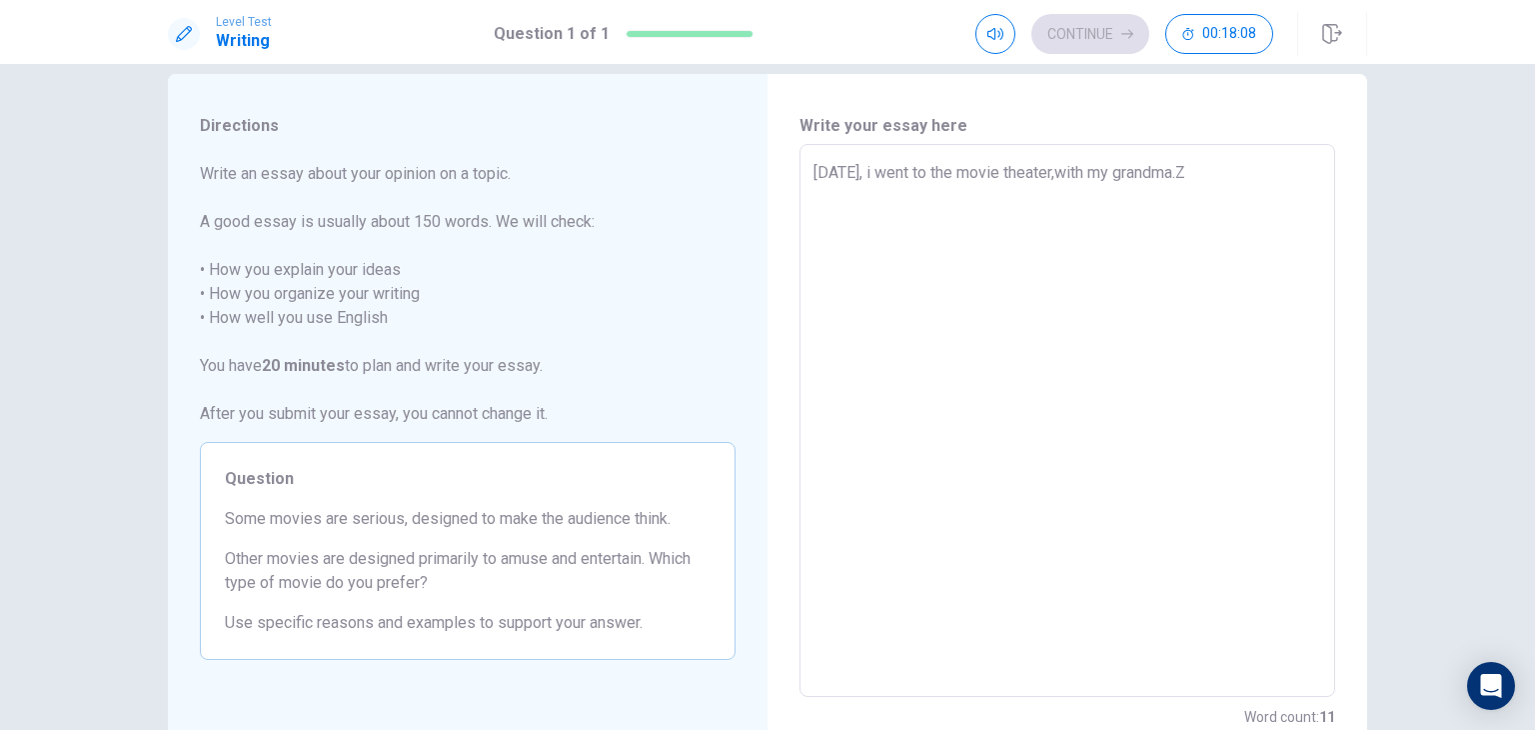
type textarea "x"
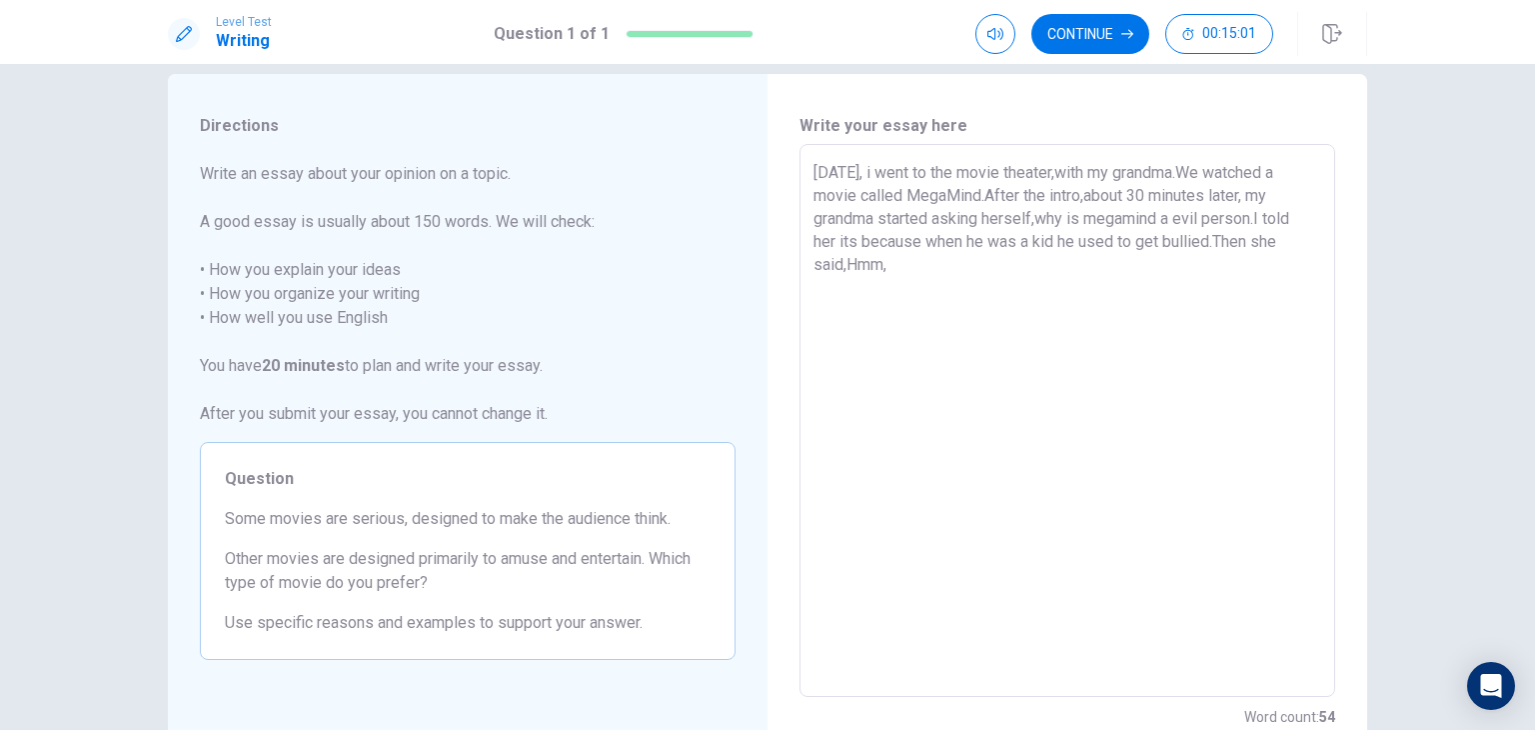
click at [1107, 353] on textarea "[DATE], i went to the movie theater,with my grandma.We watched a movie called M…" at bounding box center [1067, 421] width 508 height 520
click at [1099, 354] on textarea "[DATE], i went to the movie theater,with my grandma.We watched a movie called M…" at bounding box center [1067, 421] width 508 height 520
click at [966, 295] on textarea "[DATE], i went to the movie theater,with my grandma.We watched a movie called M…" at bounding box center [1067, 421] width 508 height 520
click at [964, 311] on textarea "[DATE], i went to the movie theater,with my grandma.We watched a movie called M…" at bounding box center [1067, 421] width 508 height 520
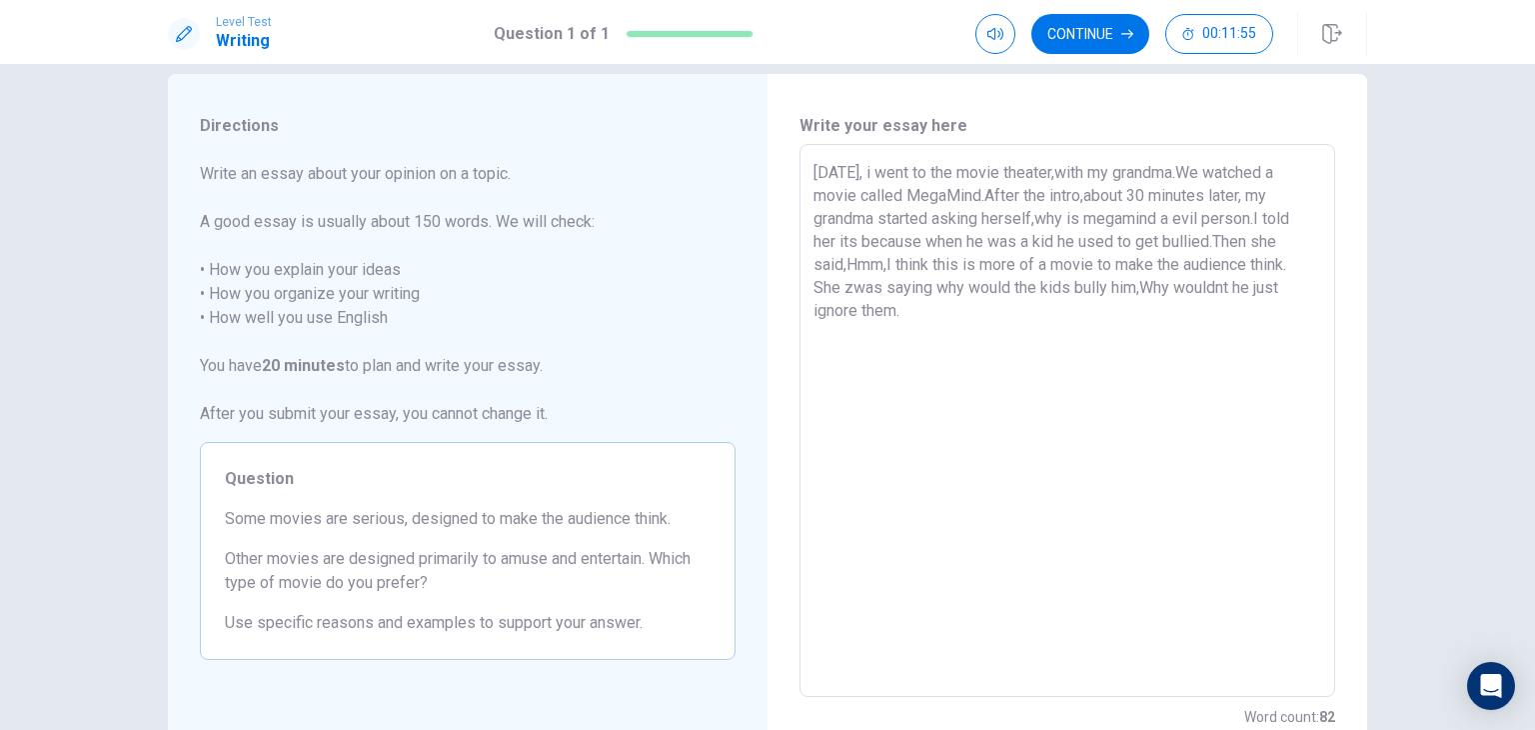
click at [840, 309] on textarea "[DATE], i went to the movie theater,with my grandma.We watched a movie called M…" at bounding box center [1067, 421] width 508 height 520
click at [842, 312] on textarea "[DATE], i went to the movie theater,with my grandma.We watched a movie called M…" at bounding box center [1067, 421] width 508 height 520
click at [844, 311] on textarea "[DATE], i went to the movie theater,with my grandma.We watched a movie called M…" at bounding box center [1067, 421] width 508 height 520
click at [947, 341] on textarea "[DATE], i went to the movie theater,with my grandma.We watched a movie called M…" at bounding box center [1067, 421] width 508 height 520
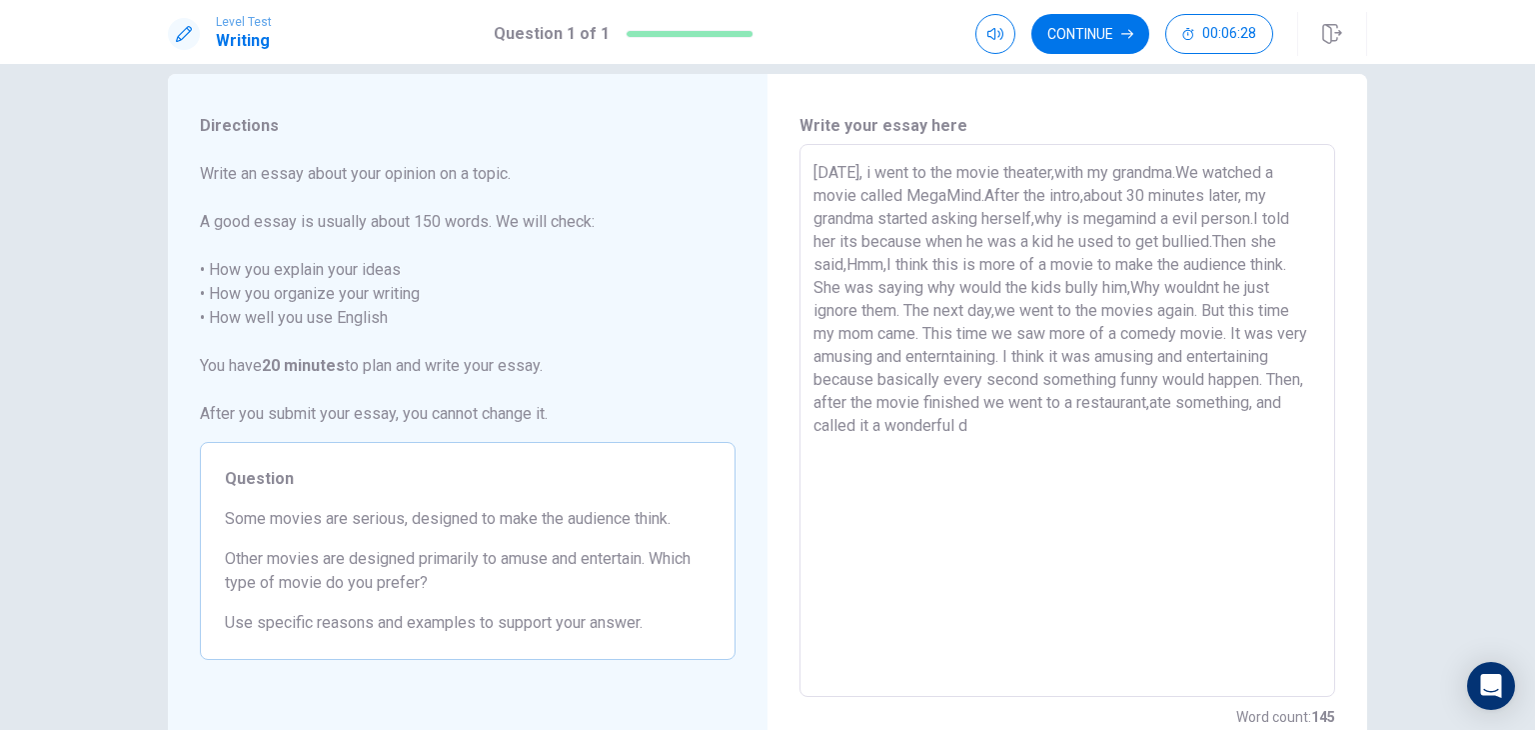
click at [943, 341] on textarea "[DATE], i went to the movie theater,with my grandma.We watched a movie called M…" at bounding box center [1067, 421] width 508 height 520
click at [991, 466] on textarea "[DATE], i went to the movie theater,with my grandma.We watched a movie called M…" at bounding box center [1067, 421] width 508 height 520
click at [993, 445] on textarea "[DATE], i went to the movie theater,with my grandma.We watched a movie called M…" at bounding box center [1067, 421] width 508 height 520
click at [1426, 544] on div "Directions Write an essay about your opinion on a topic. A good essay is usuall…" at bounding box center [767, 397] width 1535 height 666
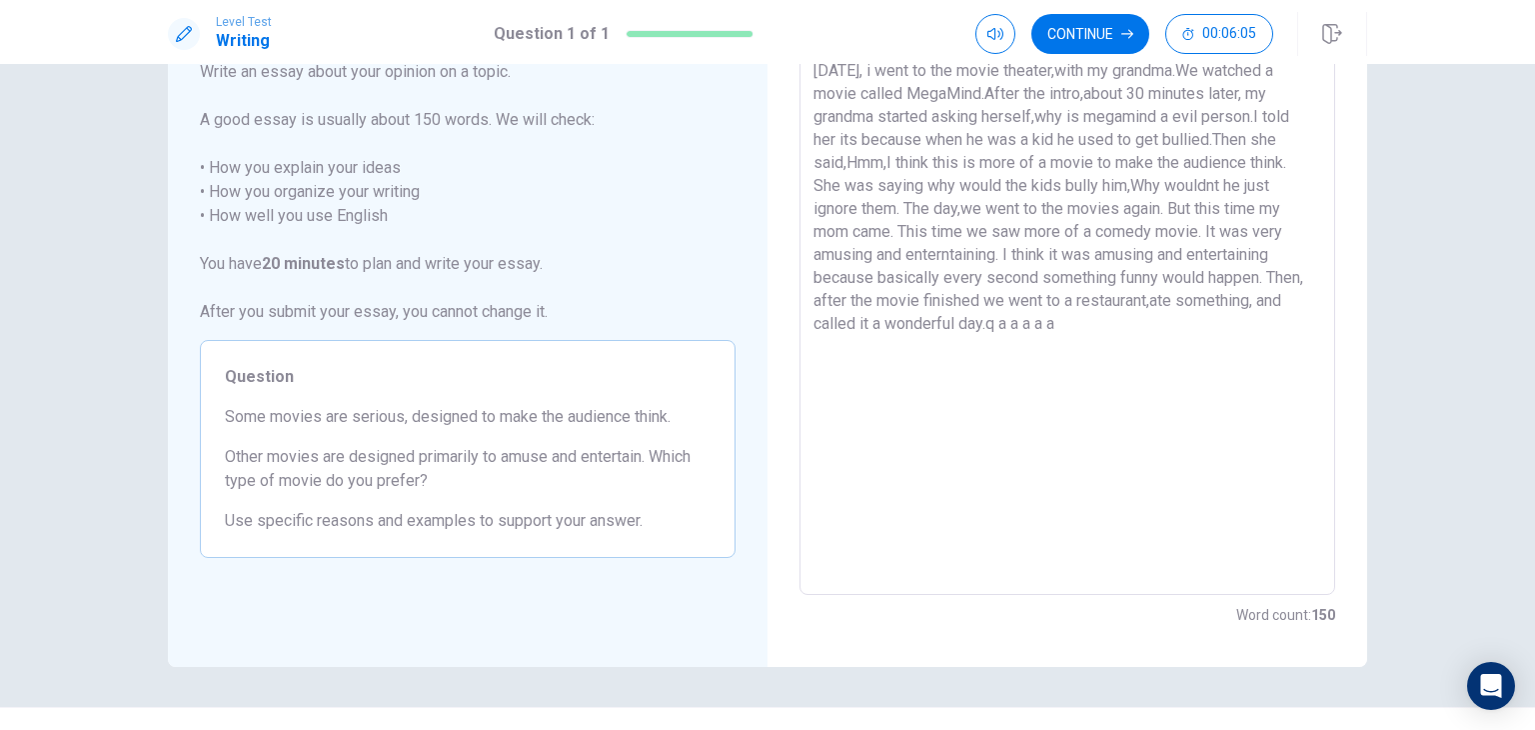
scroll to position [0, 0]
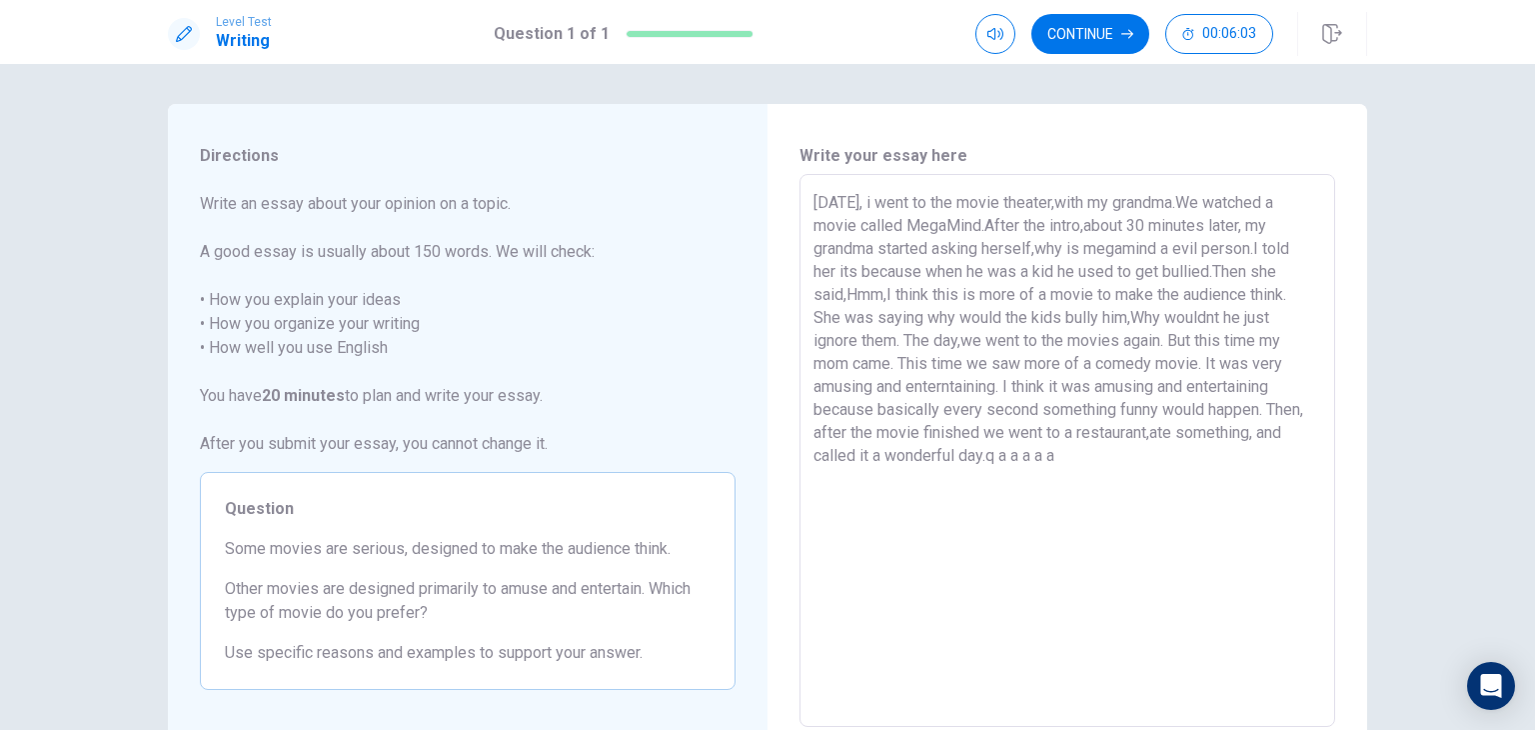
click at [1110, 56] on div "Level Test Writing Question 1 of 1 Continue 00:06:03" at bounding box center [767, 32] width 1535 height 64
click at [1106, 36] on button "Continue" at bounding box center [1090, 34] width 118 height 40
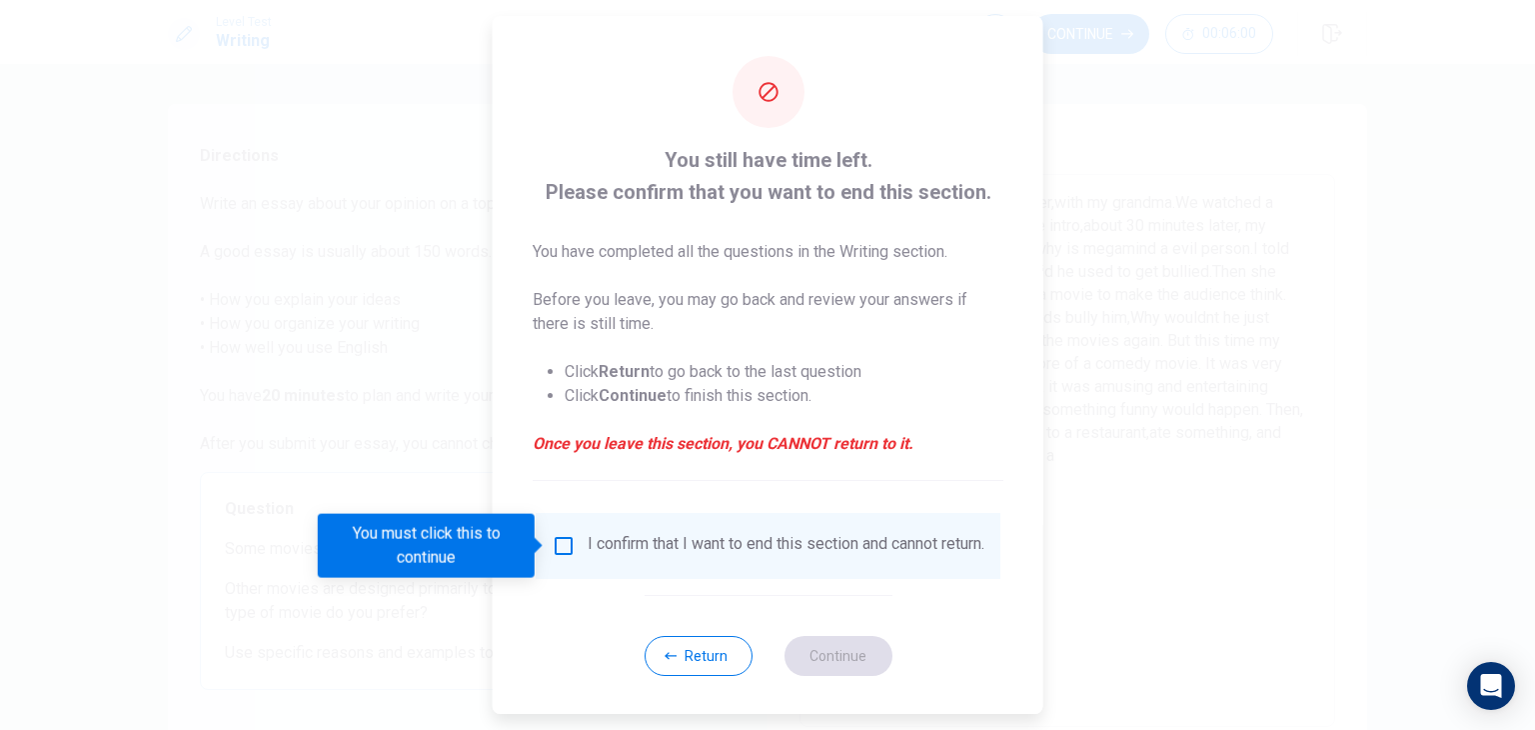
click at [781, 534] on div "I confirm that I want to end this section and cannot return." at bounding box center [786, 546] width 397 height 24
click at [559, 546] on input "You must click this to continue" at bounding box center [564, 546] width 24 height 24
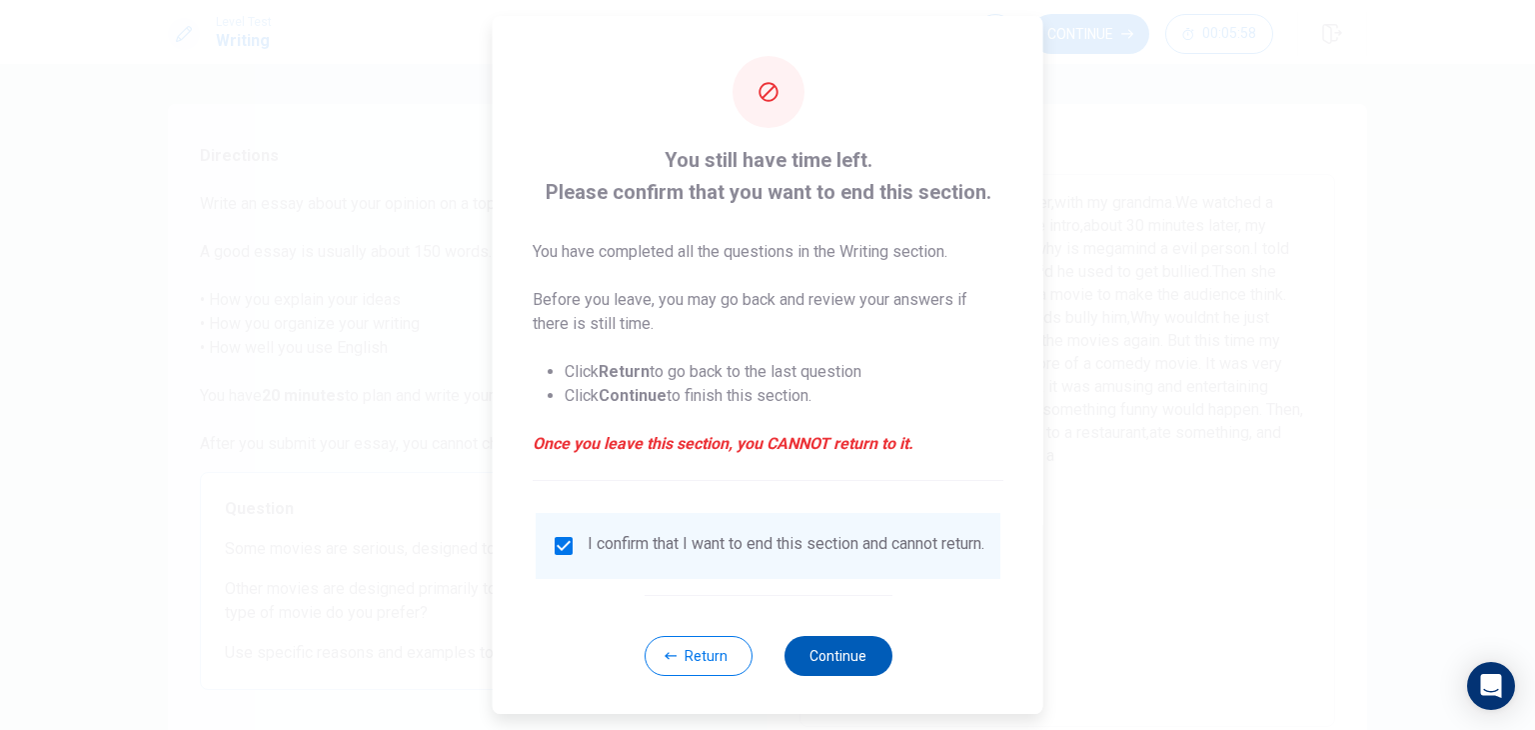
click at [829, 676] on button "Continue" at bounding box center [837, 656] width 108 height 40
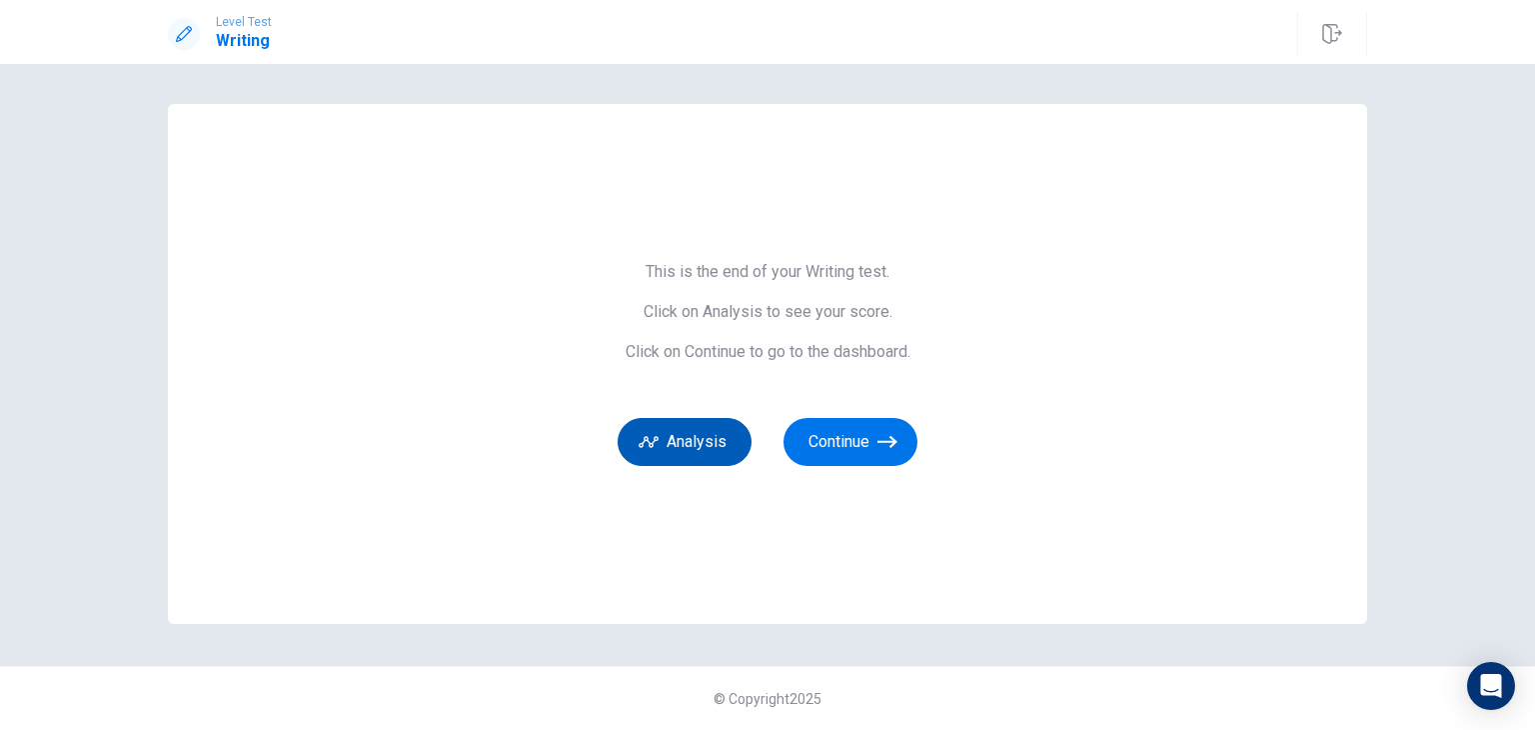
click at [717, 453] on button "Analysis" at bounding box center [685, 442] width 134 height 48
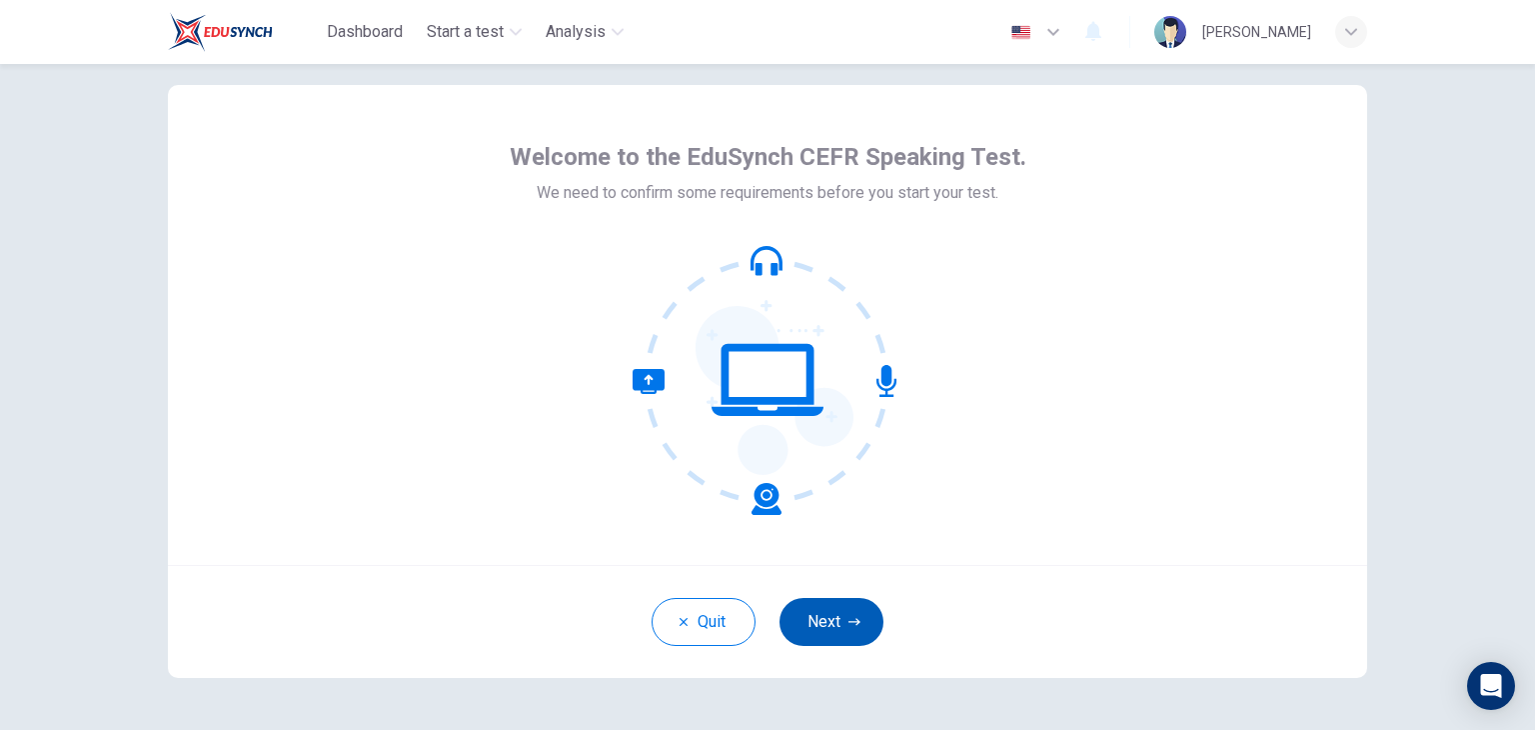
scroll to position [34, 0]
click at [821, 630] on button "Next" at bounding box center [831, 623] width 104 height 48
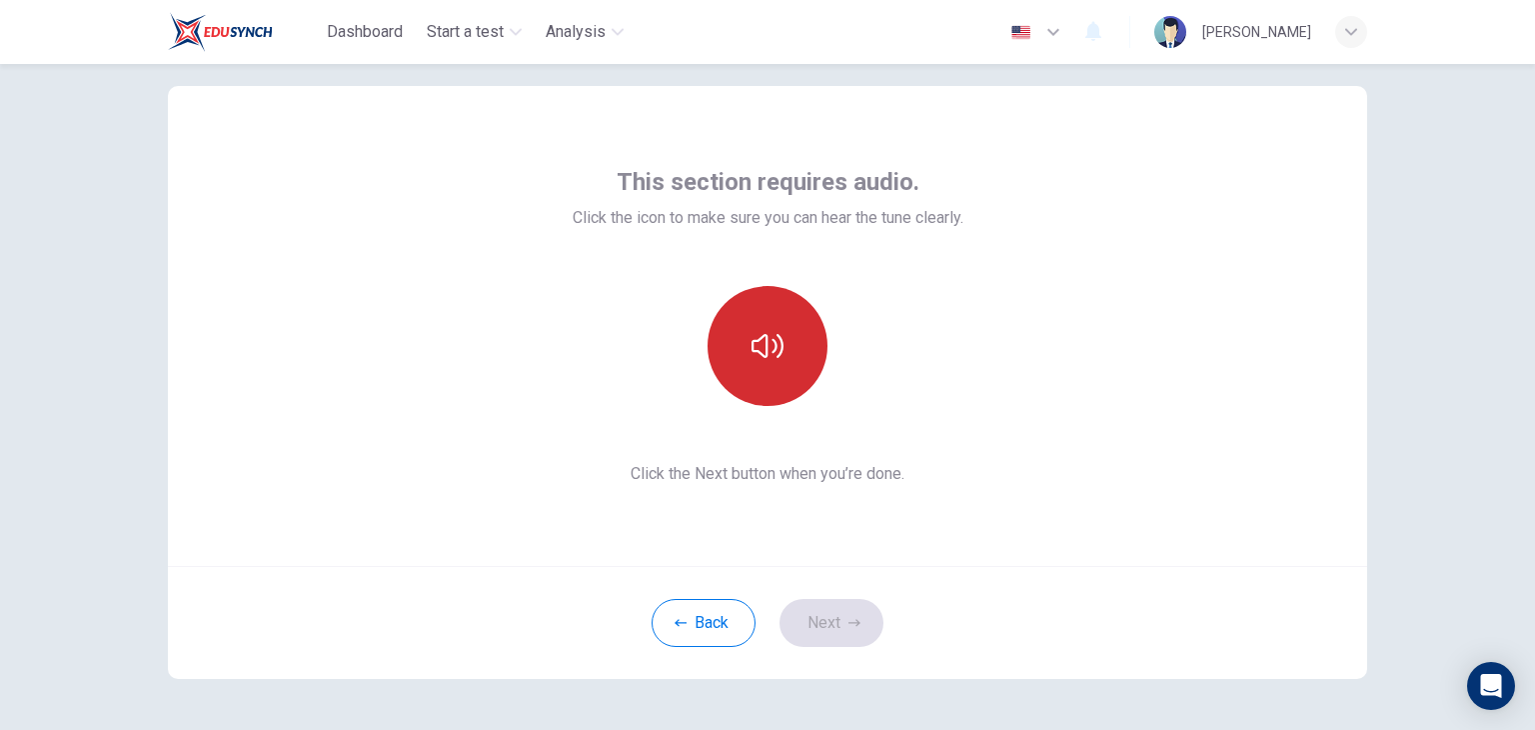
click at [800, 361] on button "button" at bounding box center [768, 346] width 120 height 120
click at [785, 317] on button "button" at bounding box center [768, 346] width 120 height 120
click at [791, 316] on button "button" at bounding box center [768, 346] width 120 height 120
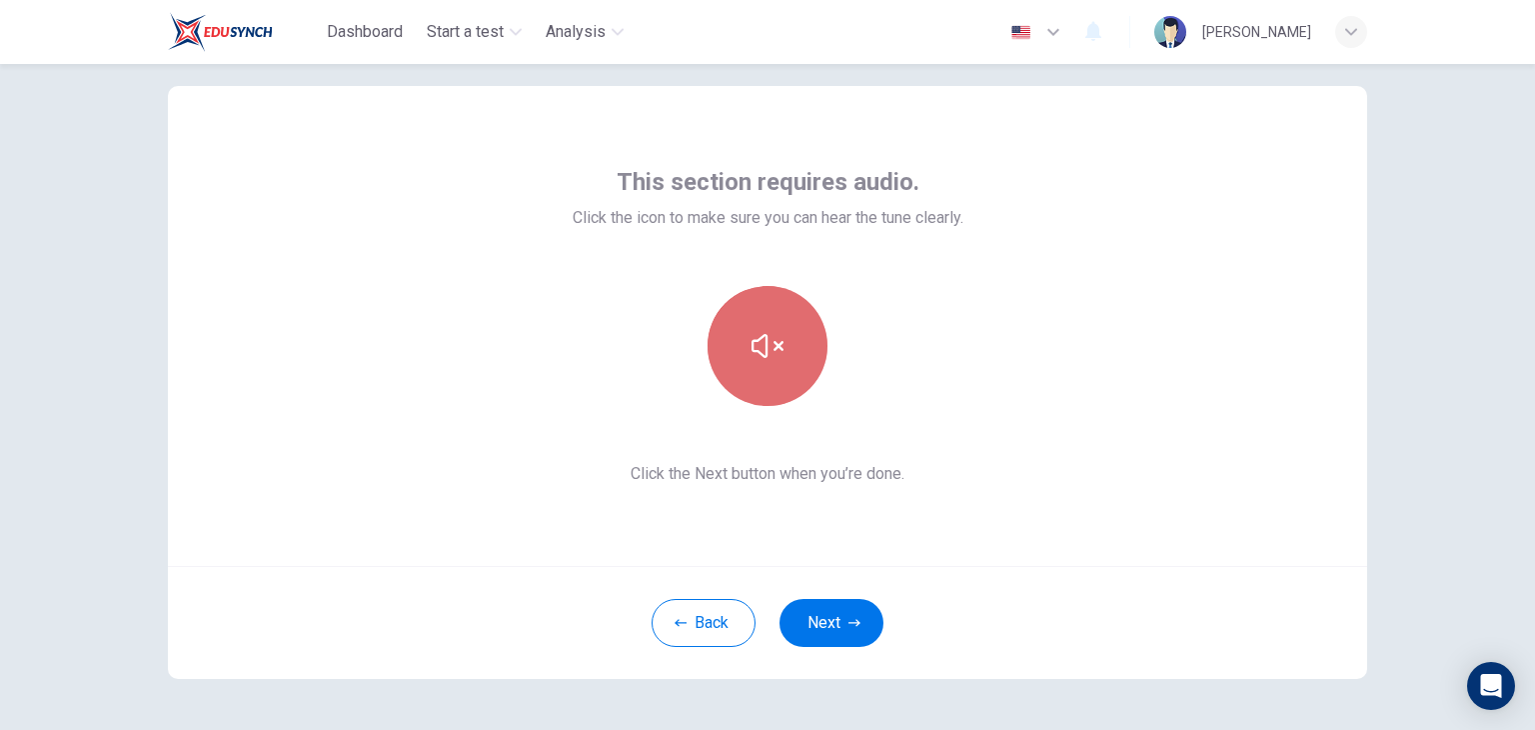
click at [790, 389] on button "button" at bounding box center [768, 346] width 120 height 120
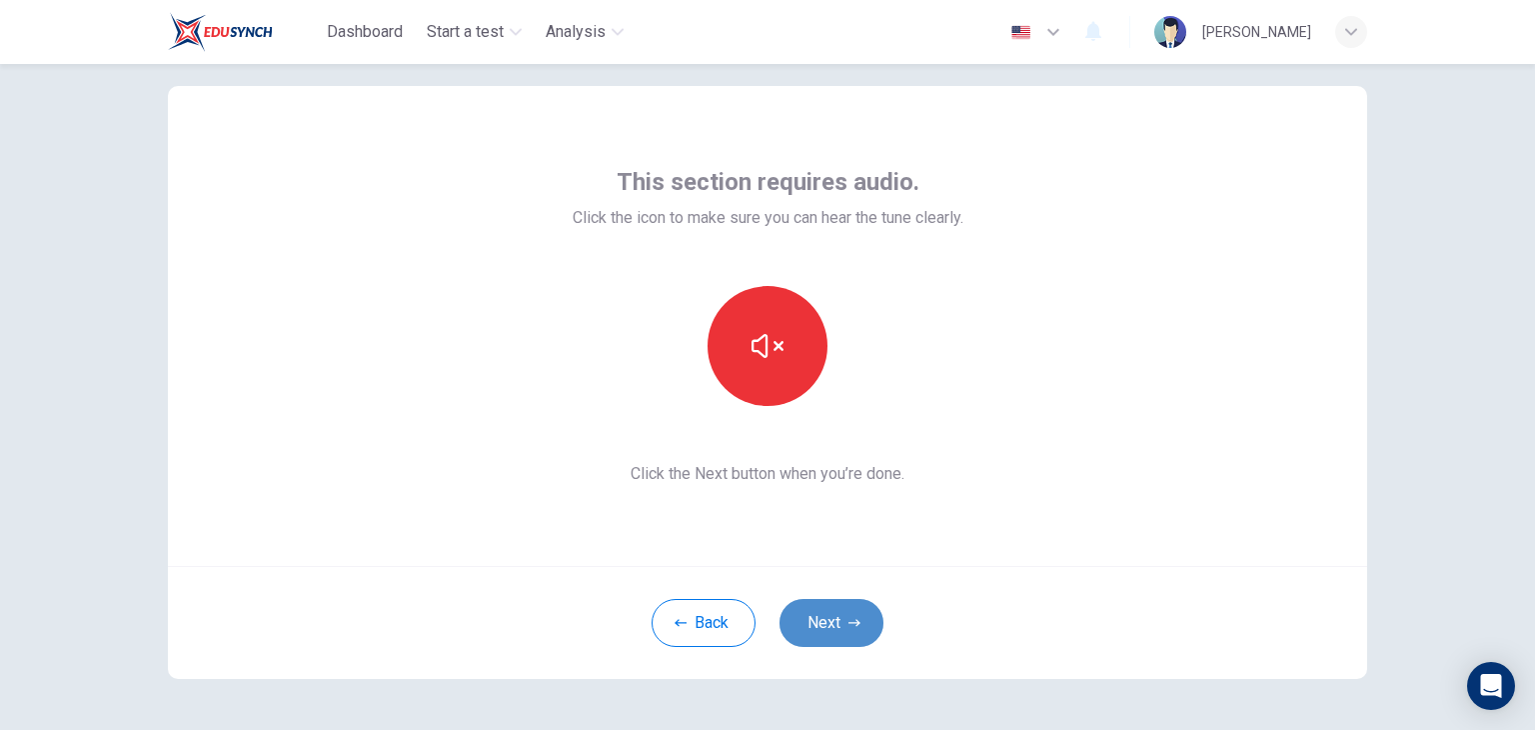
click at [840, 609] on button "Next" at bounding box center [831, 623] width 104 height 48
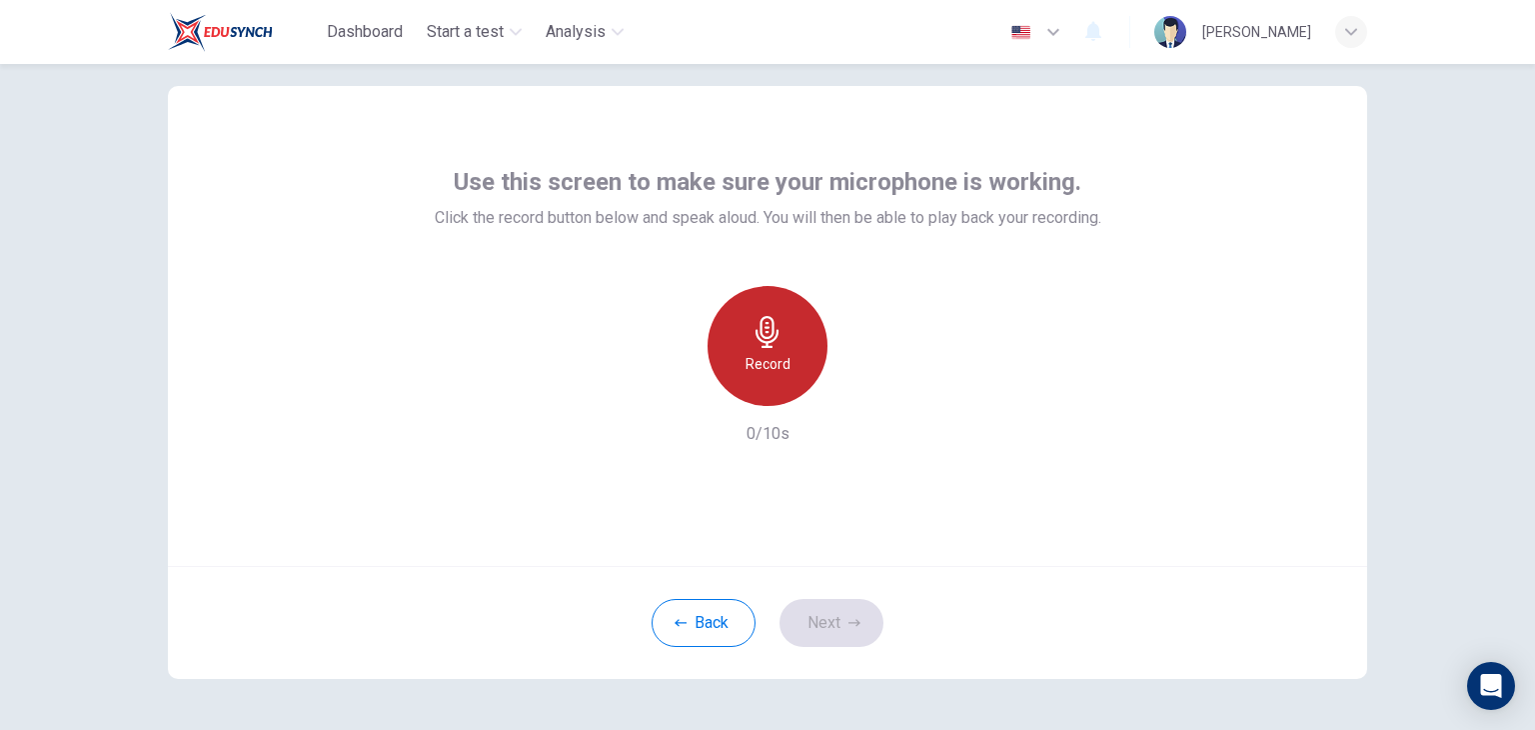
click at [760, 331] on icon "button" at bounding box center [766, 332] width 23 height 32
click at [759, 332] on icon "button" at bounding box center [766, 332] width 23 height 32
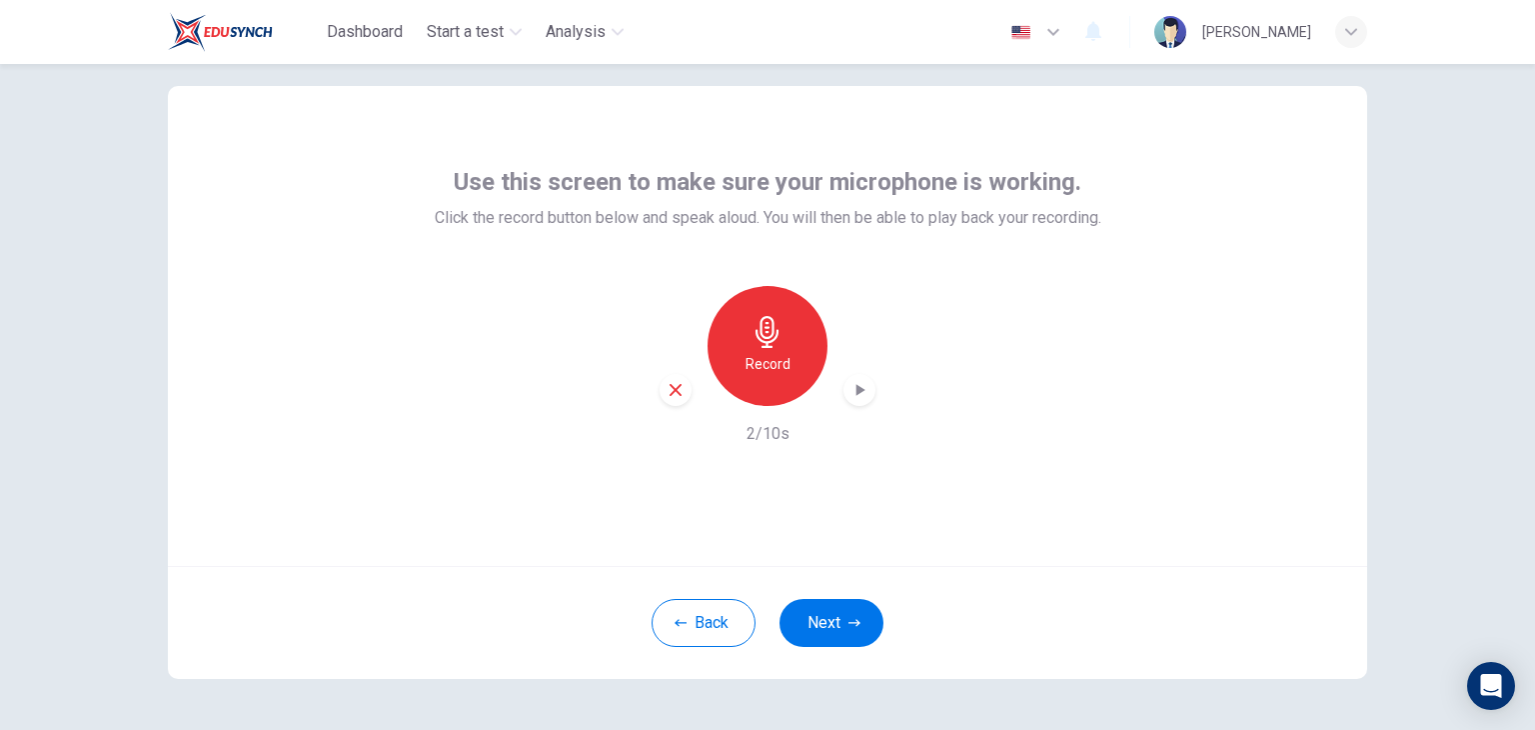
click at [855, 397] on icon "button" at bounding box center [859, 390] width 20 height 20
click at [840, 633] on button "Next" at bounding box center [831, 623] width 104 height 48
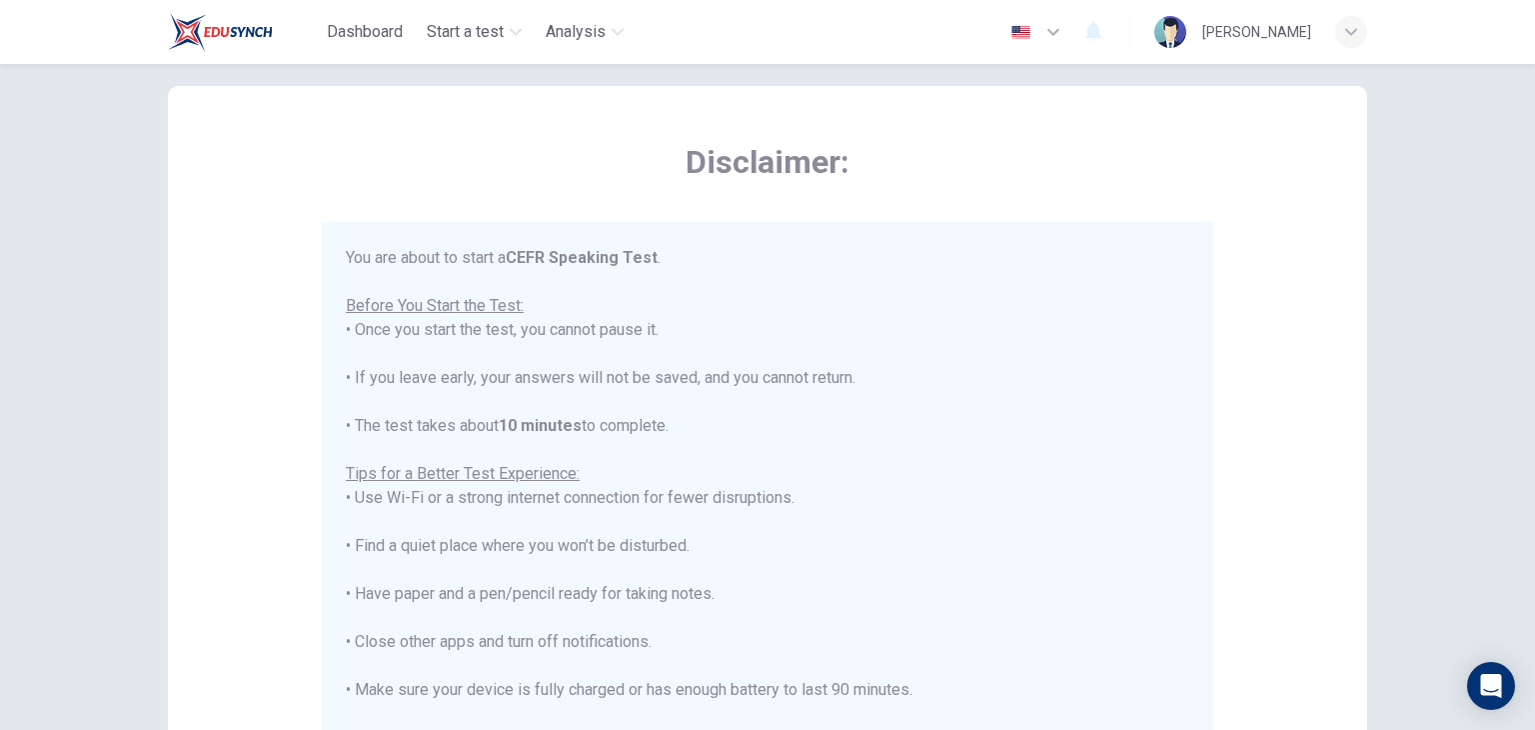
scroll to position [23, 0]
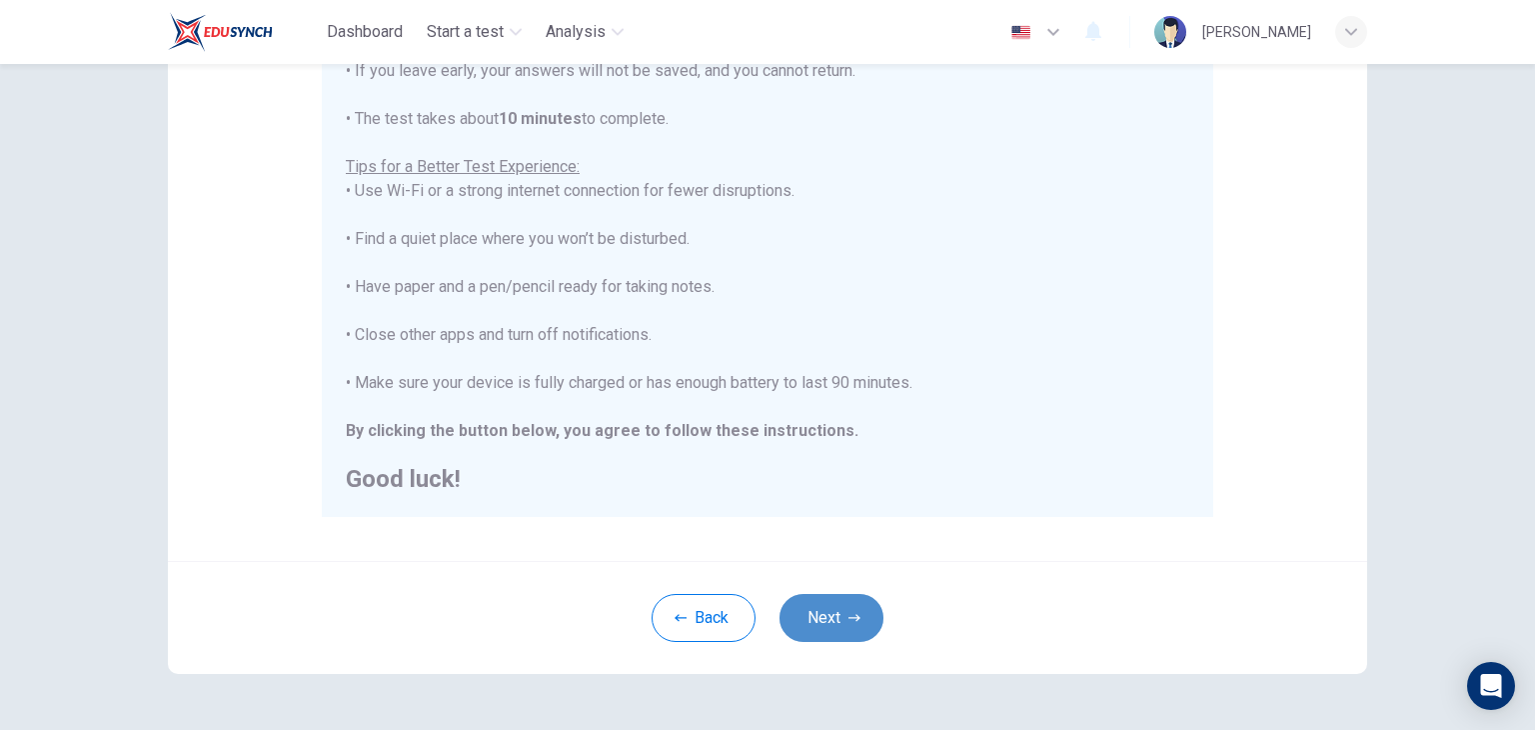
click at [847, 624] on button "Next" at bounding box center [831, 618] width 104 height 48
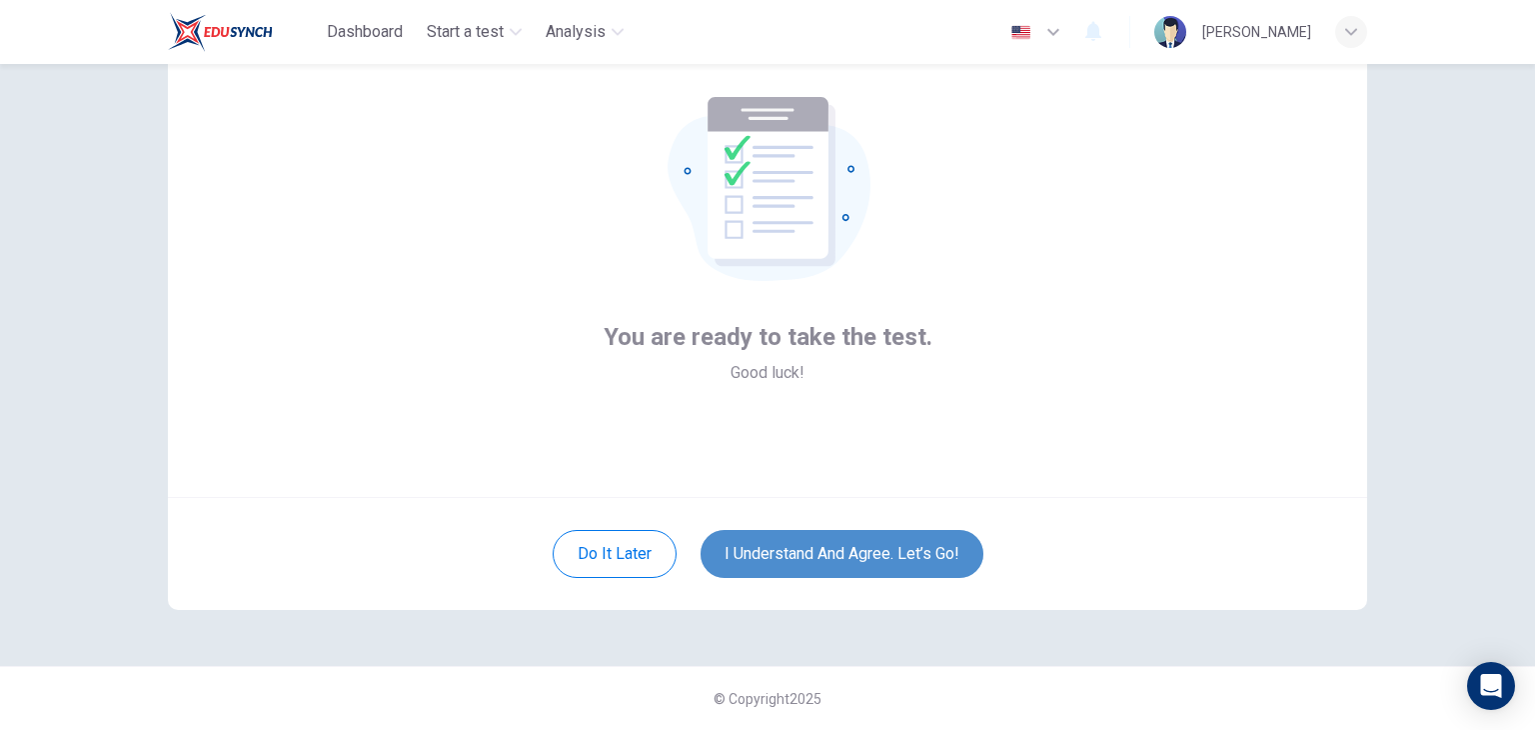
click at [838, 574] on button "I understand and agree. Let’s go!" at bounding box center [842, 554] width 283 height 48
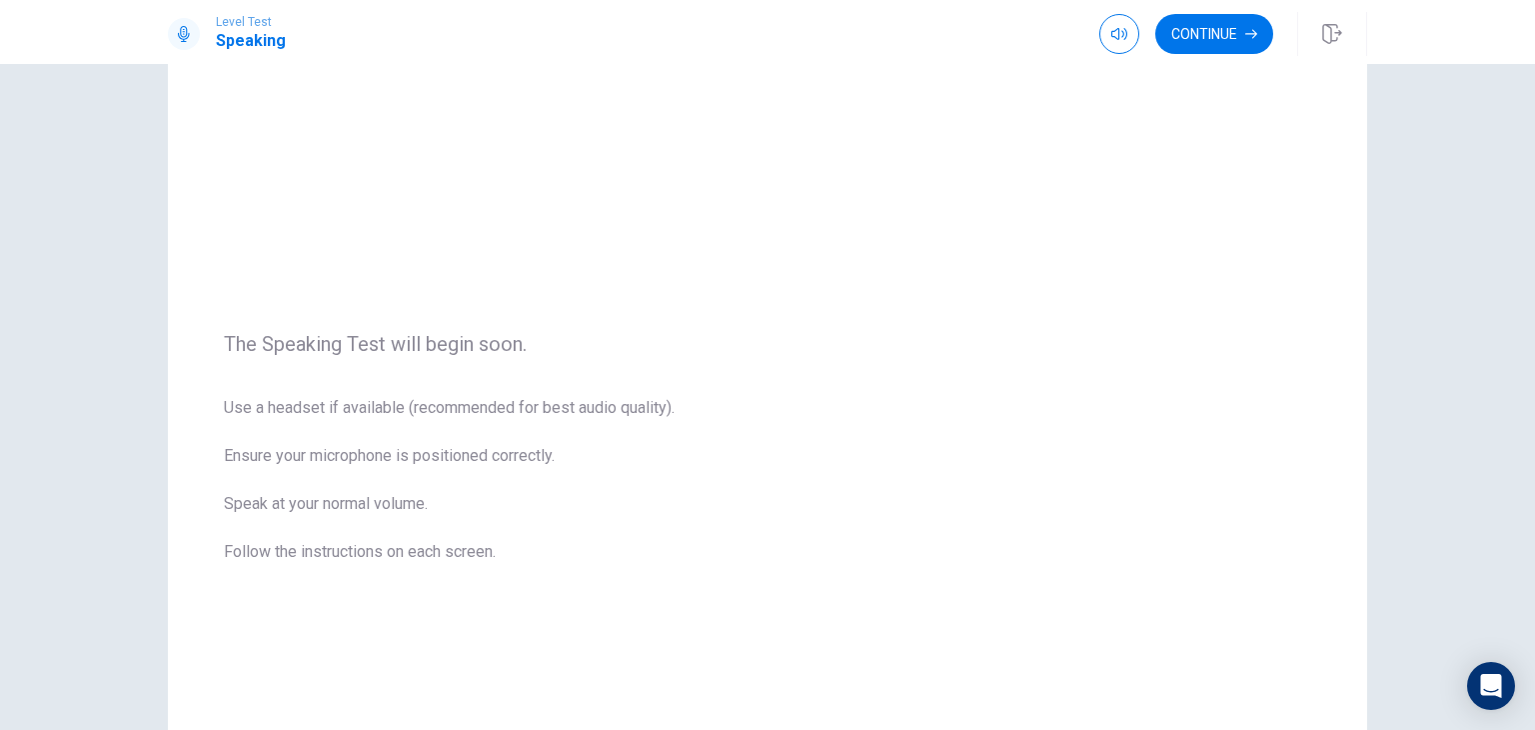
scroll to position [87, 0]
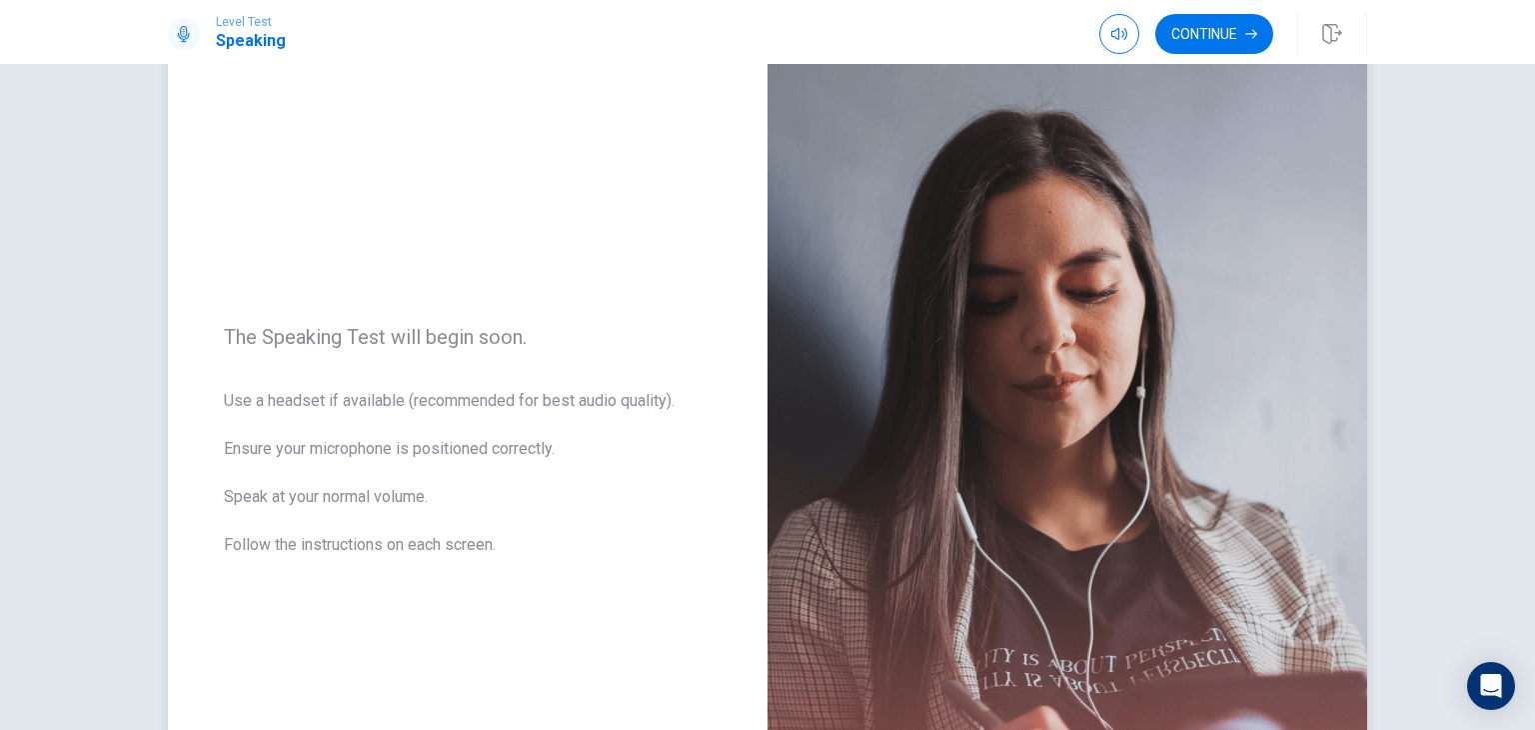
click at [1178, 68] on img at bounding box center [1067, 452] width 600 height 871
click at [1188, 49] on button "Continue" at bounding box center [1214, 34] width 118 height 40
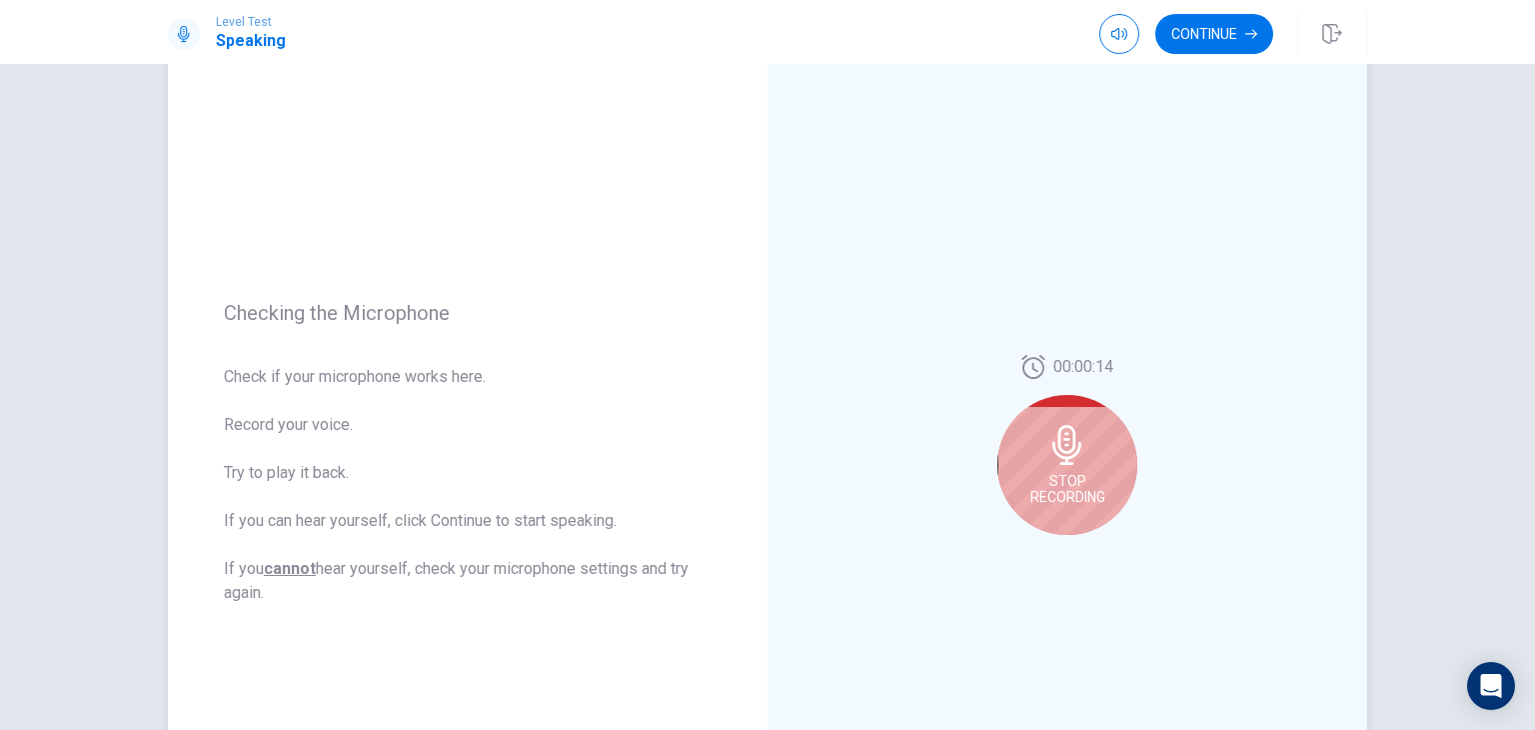
click at [867, 297] on div "00:00:14 Stop Recording" at bounding box center [1067, 452] width 600 height 871
click at [1069, 437] on icon at bounding box center [1066, 440] width 29 height 40
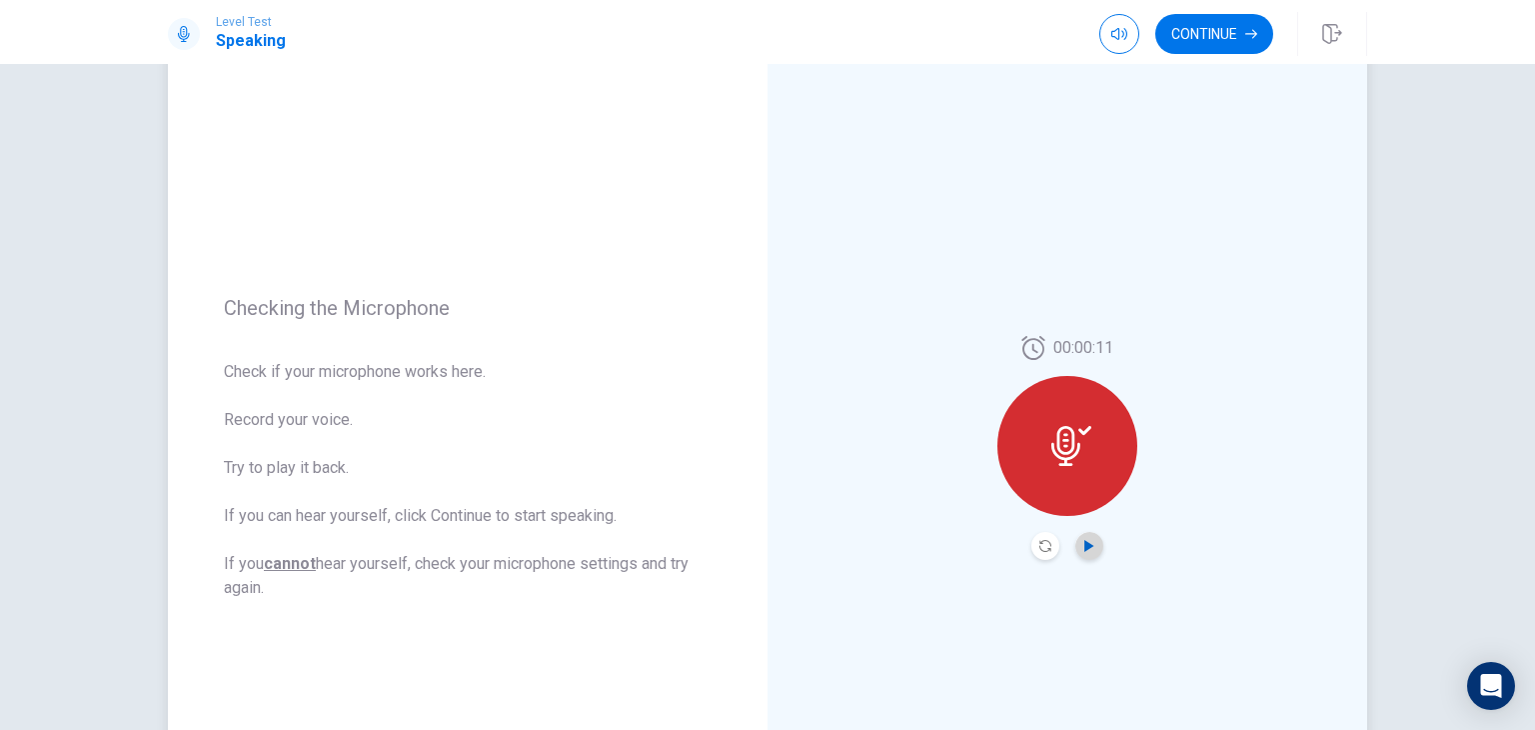
click at [1084, 546] on icon "Play Audio" at bounding box center [1088, 546] width 9 height 12
click at [1177, 24] on button "Continue" at bounding box center [1214, 34] width 118 height 40
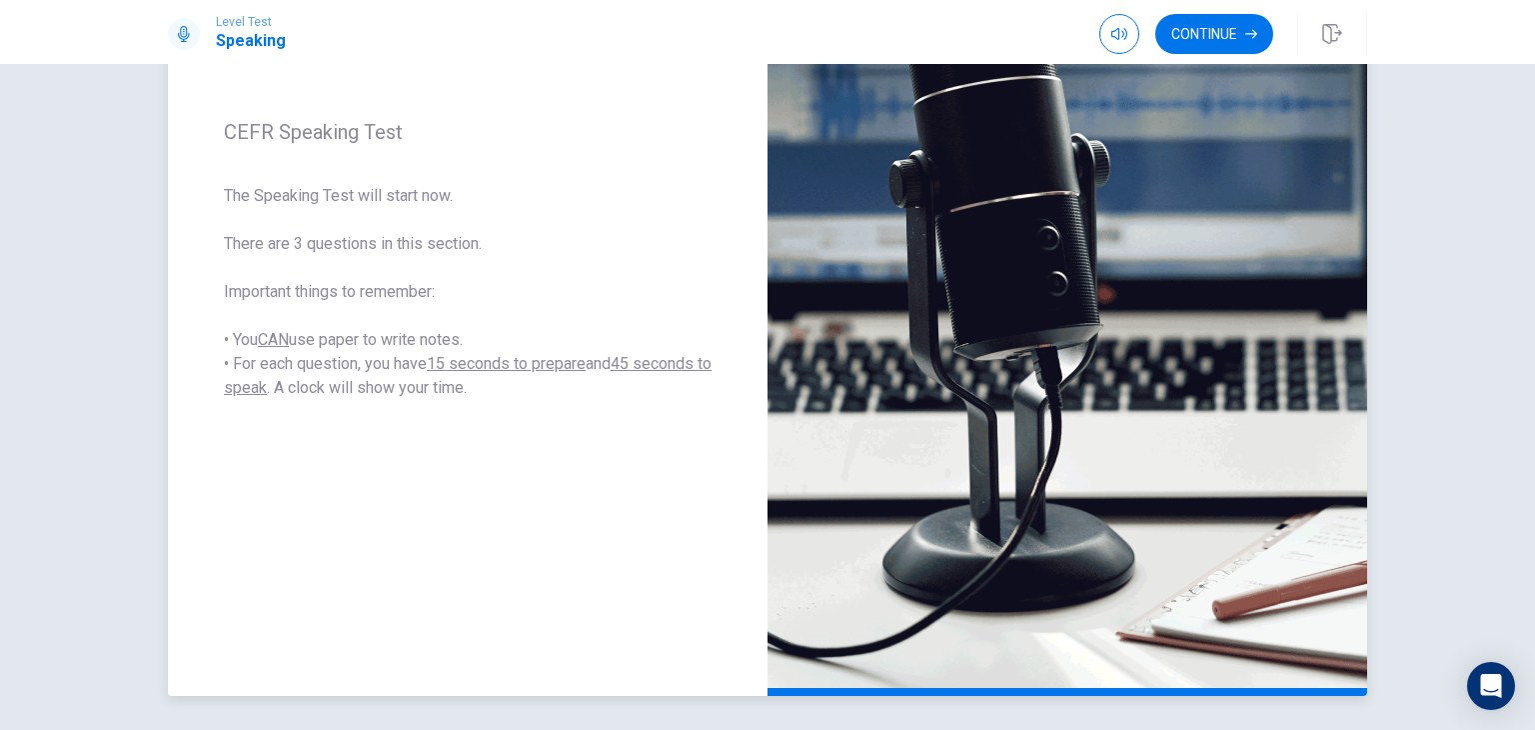
scroll to position [280, 0]
click at [1183, 23] on button "Continue" at bounding box center [1214, 34] width 118 height 40
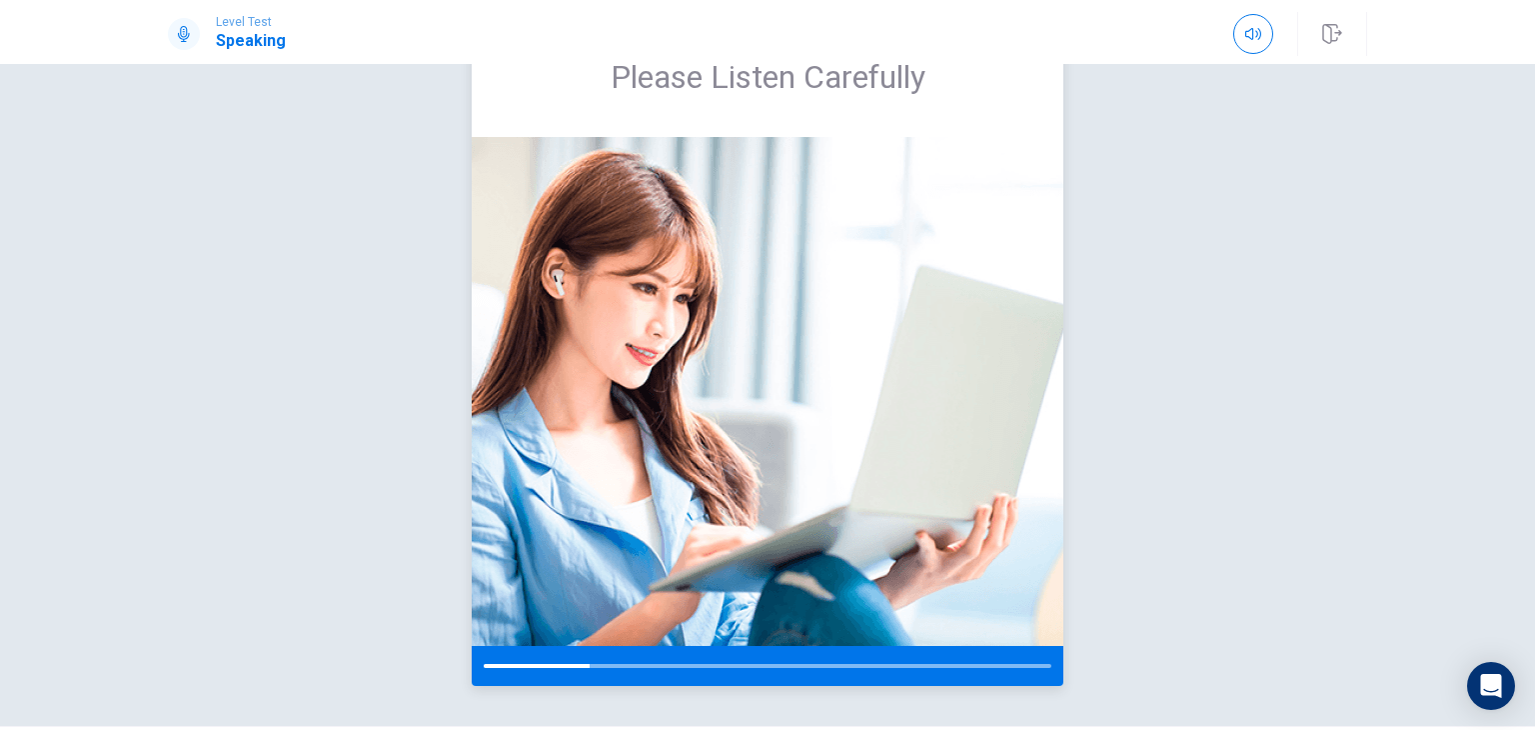
scroll to position [88, 0]
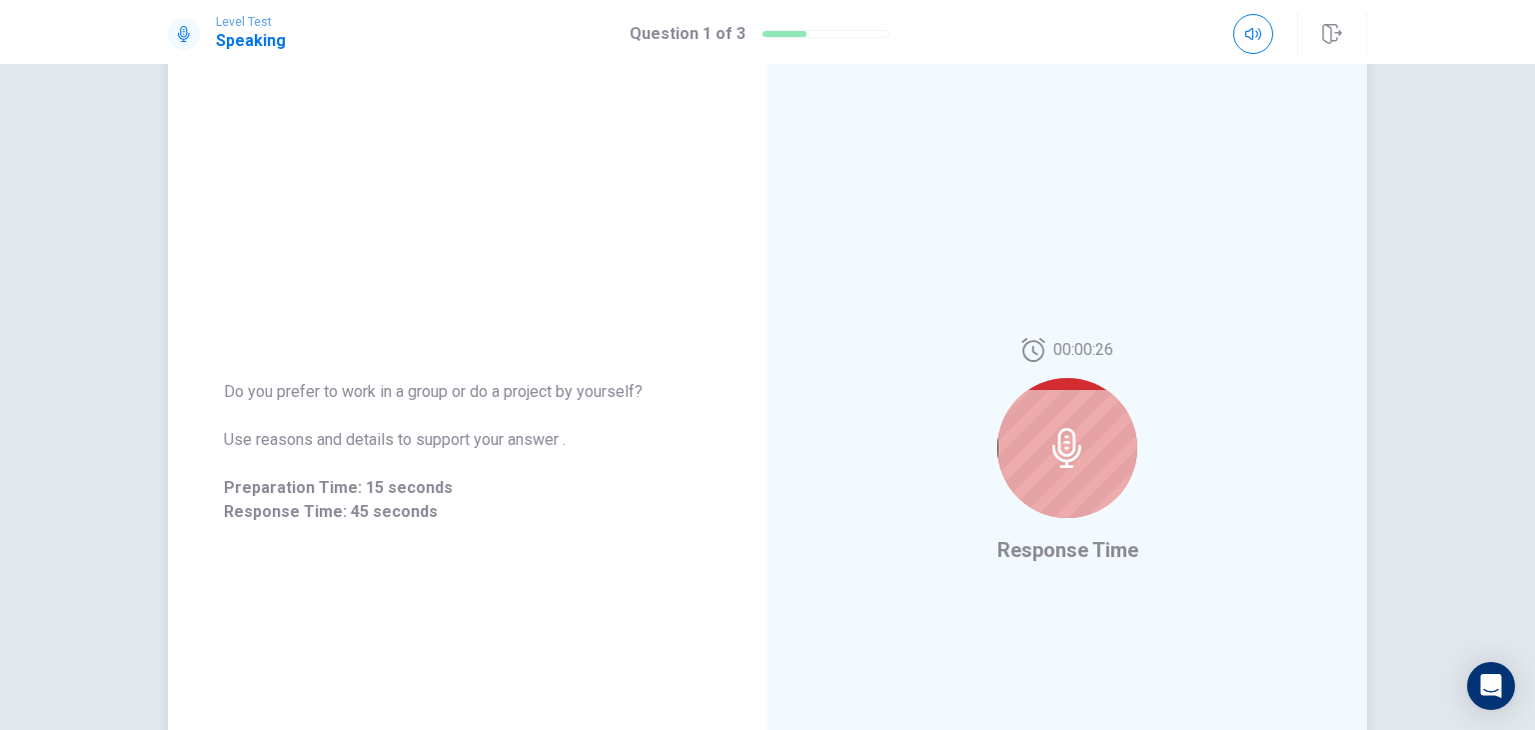
click at [1076, 453] on icon at bounding box center [1067, 448] width 40 height 40
click at [1038, 354] on icon at bounding box center [1033, 350] width 24 height 24
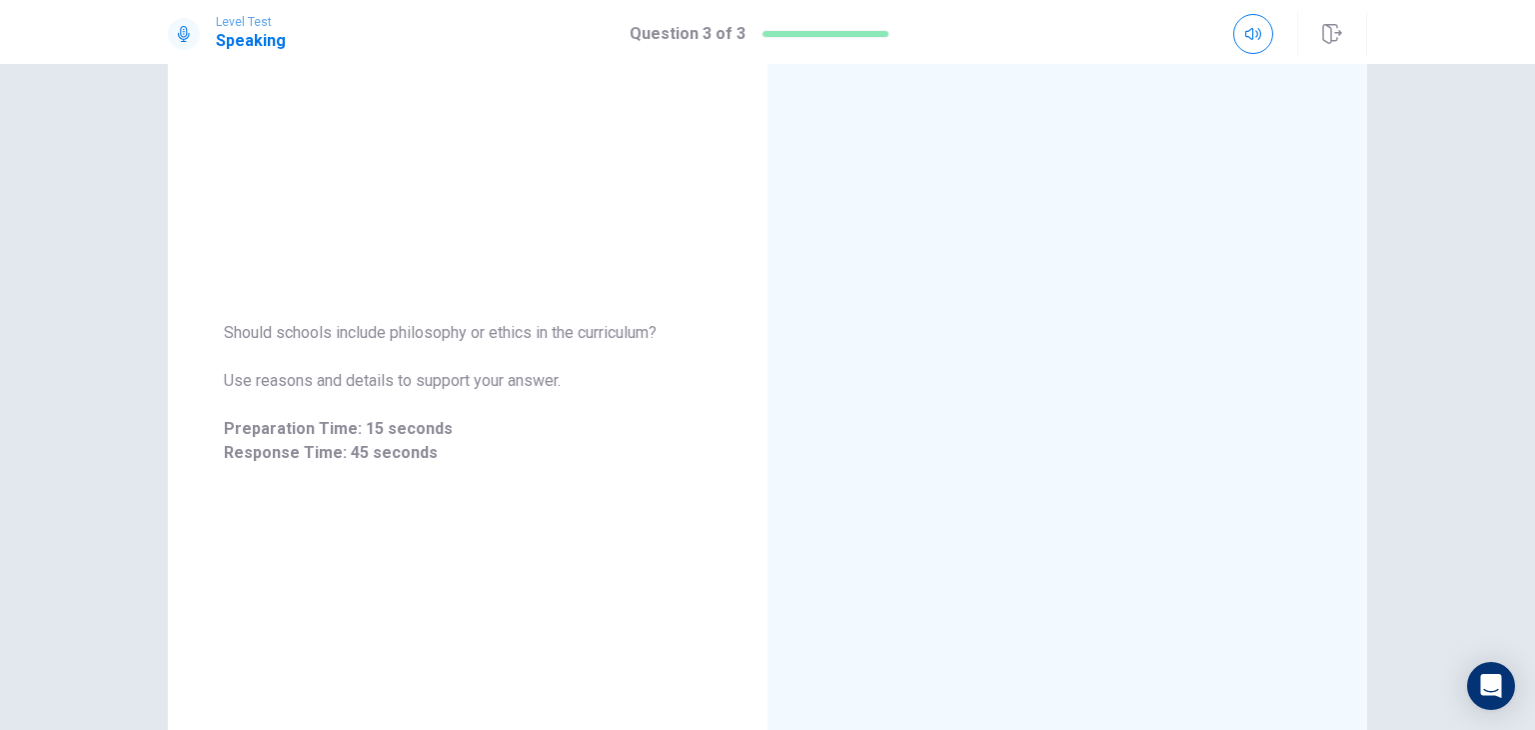
scroll to position [334, 0]
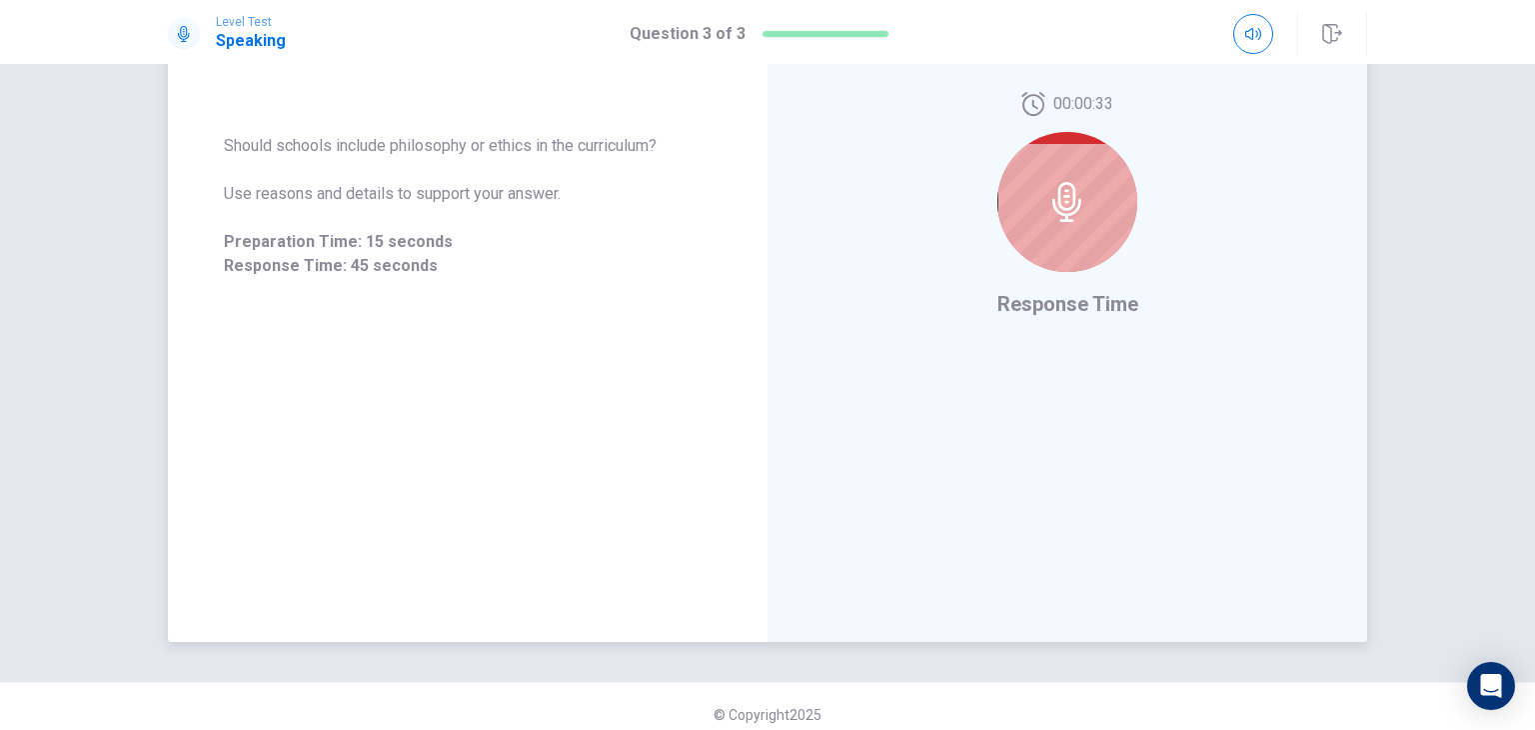
click at [1030, 190] on div at bounding box center [1067, 202] width 140 height 140
click at [1490, 662] on body "Level Test Speaking Question 3 of 3 Question 3 of 3 Should schools include phil…" at bounding box center [767, 365] width 1535 height 730
click at [1487, 670] on div "Open Intercom Messenger" at bounding box center [1491, 686] width 53 height 53
click at [1077, 237] on div at bounding box center [1067, 202] width 140 height 140
click at [1089, 157] on div at bounding box center [1067, 202] width 140 height 140
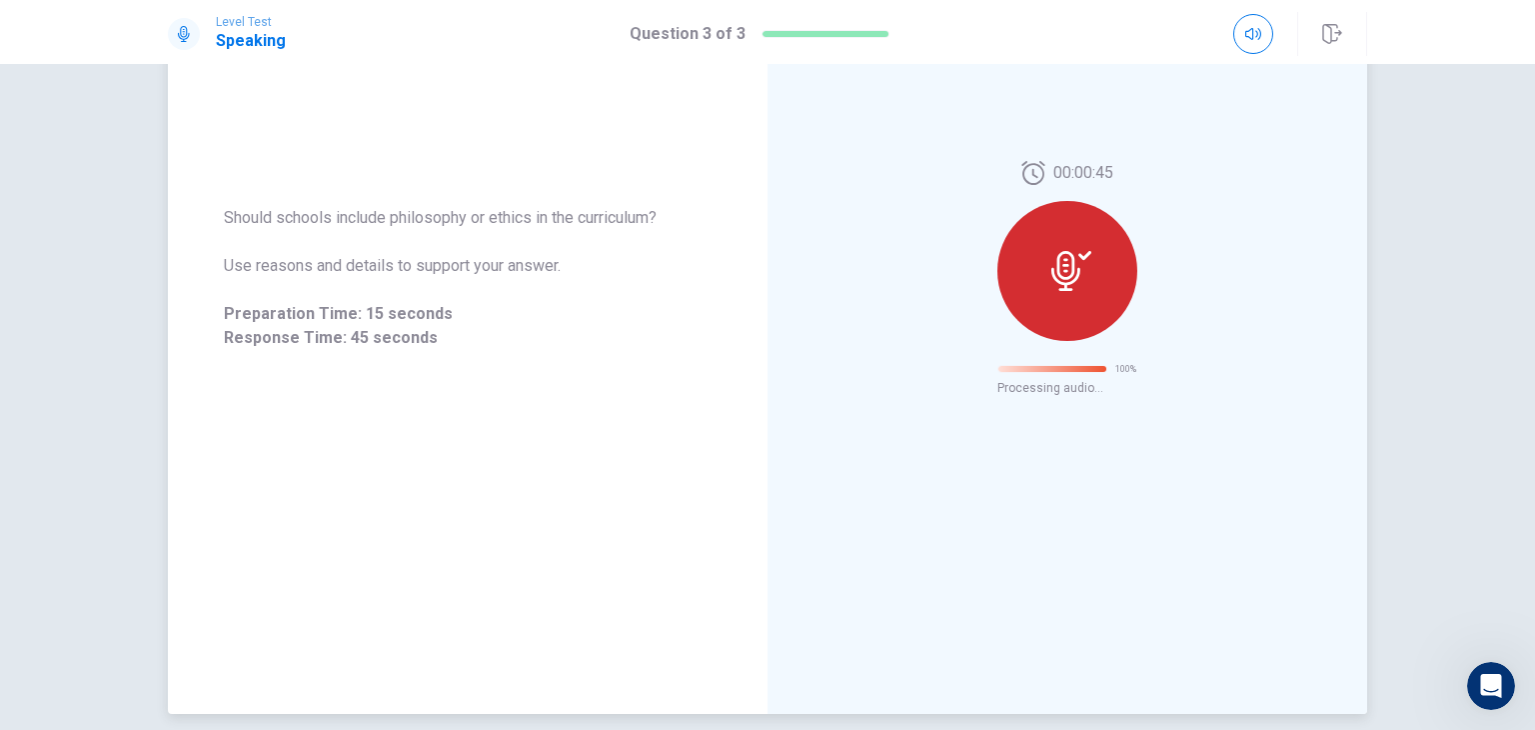
scroll to position [0, 0]
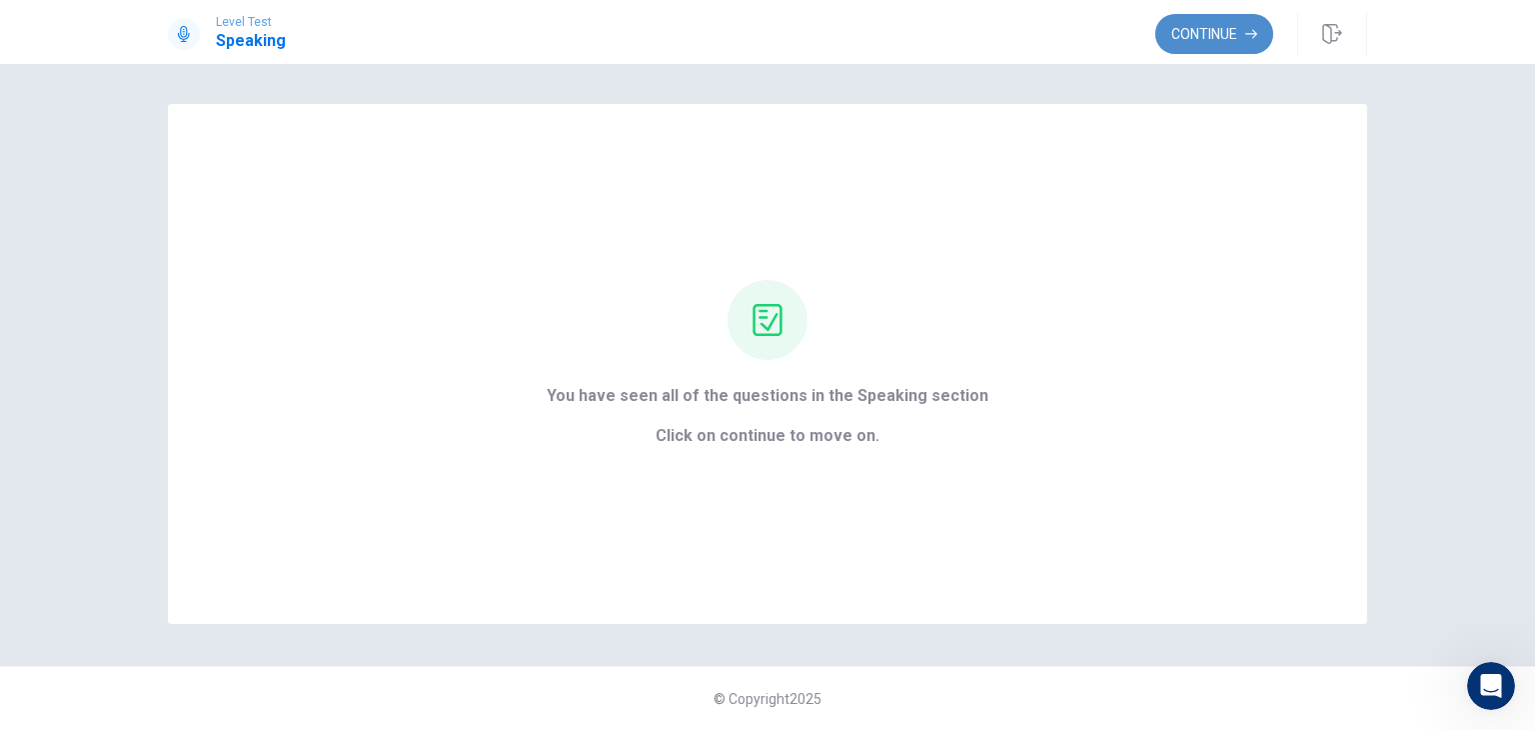
click at [1211, 38] on button "Continue" at bounding box center [1214, 34] width 118 height 40
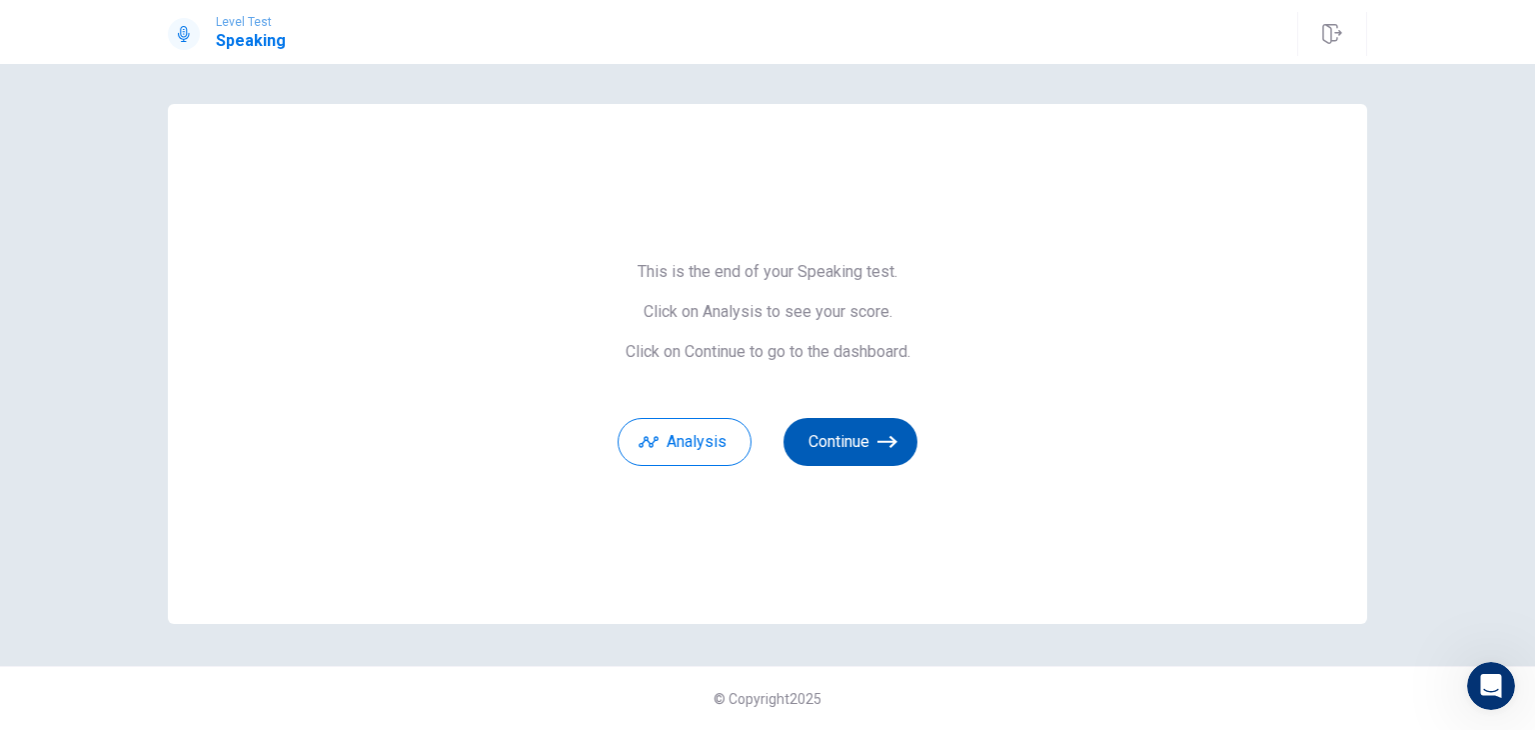
click at [869, 441] on button "Continue" at bounding box center [850, 442] width 134 height 48
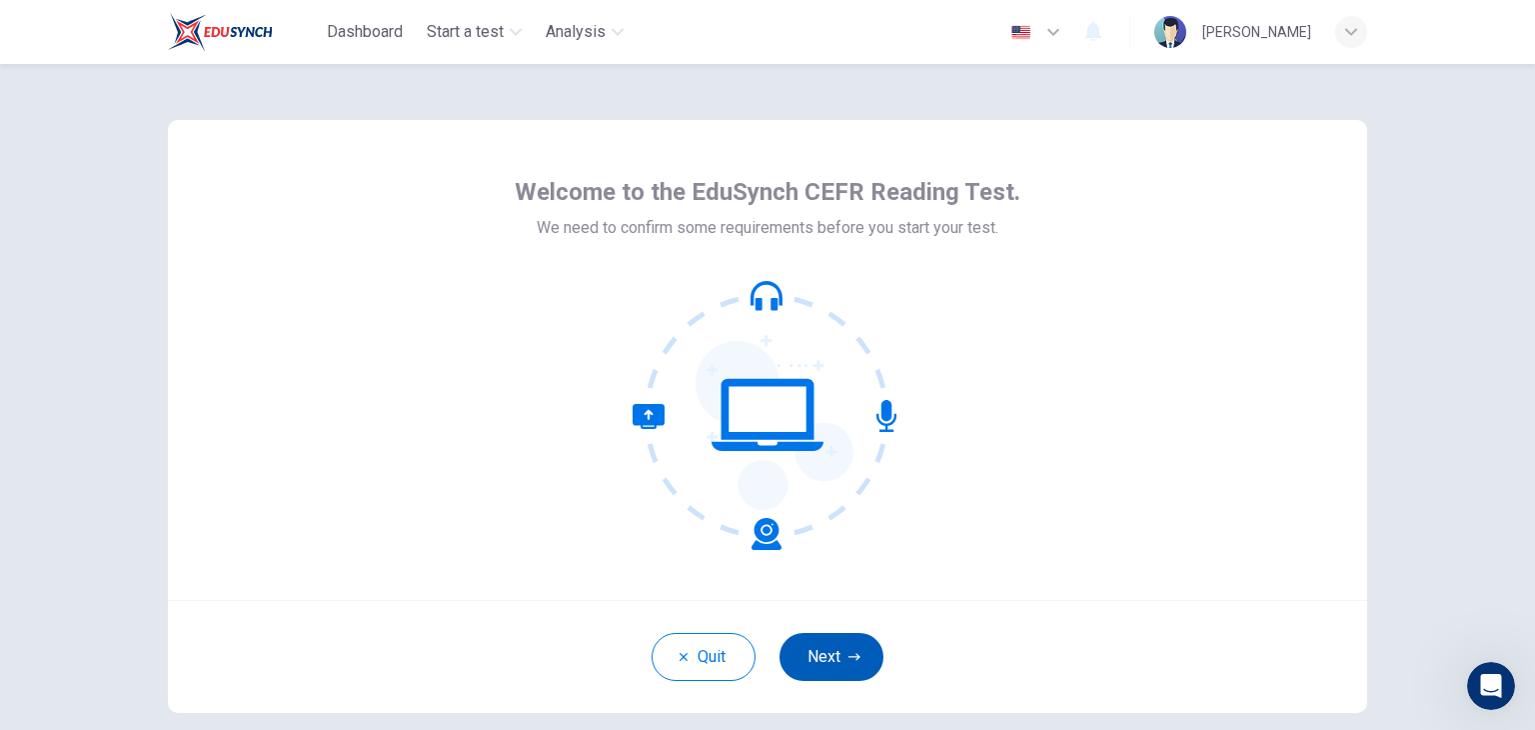
click at [814, 647] on button "Next" at bounding box center [831, 657] width 104 height 48
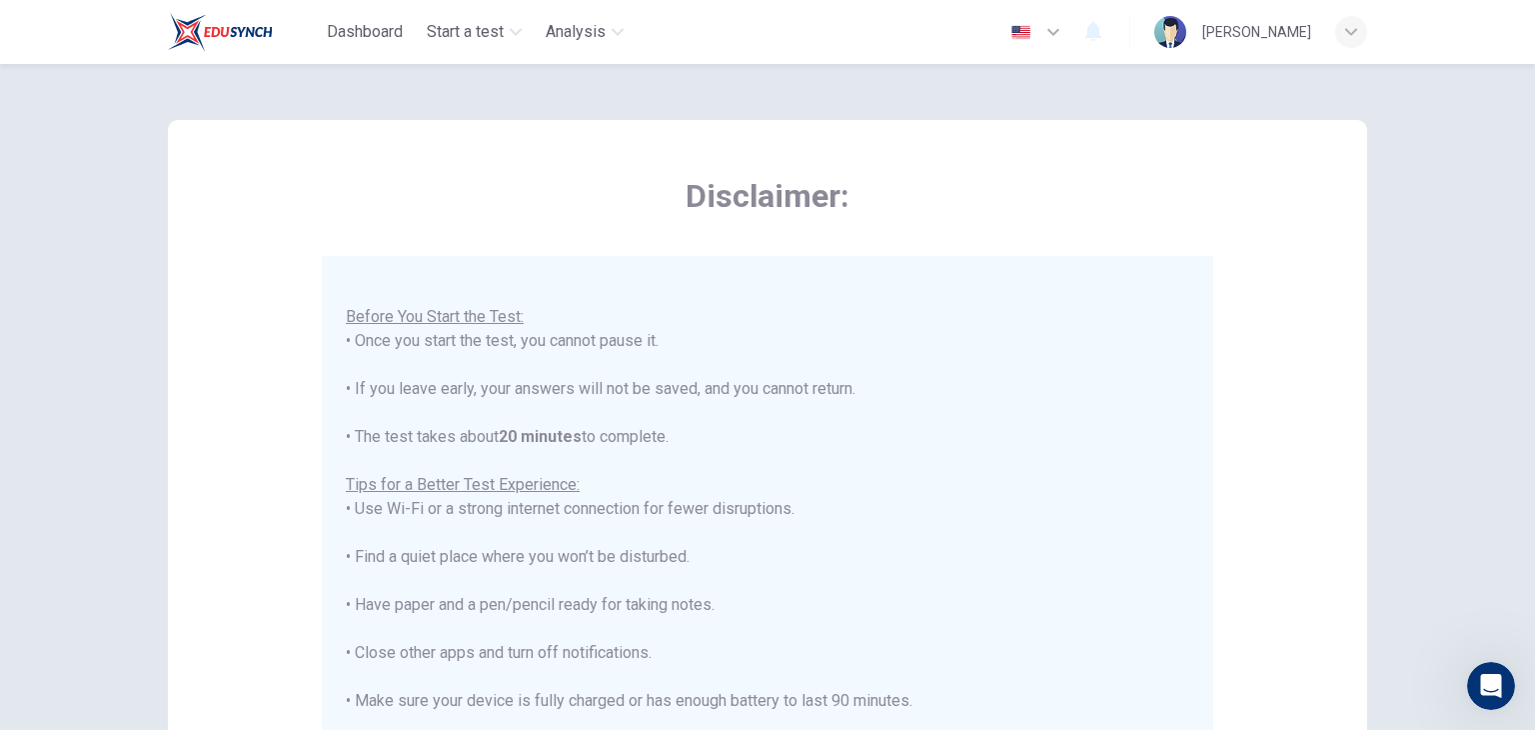
scroll to position [382, 0]
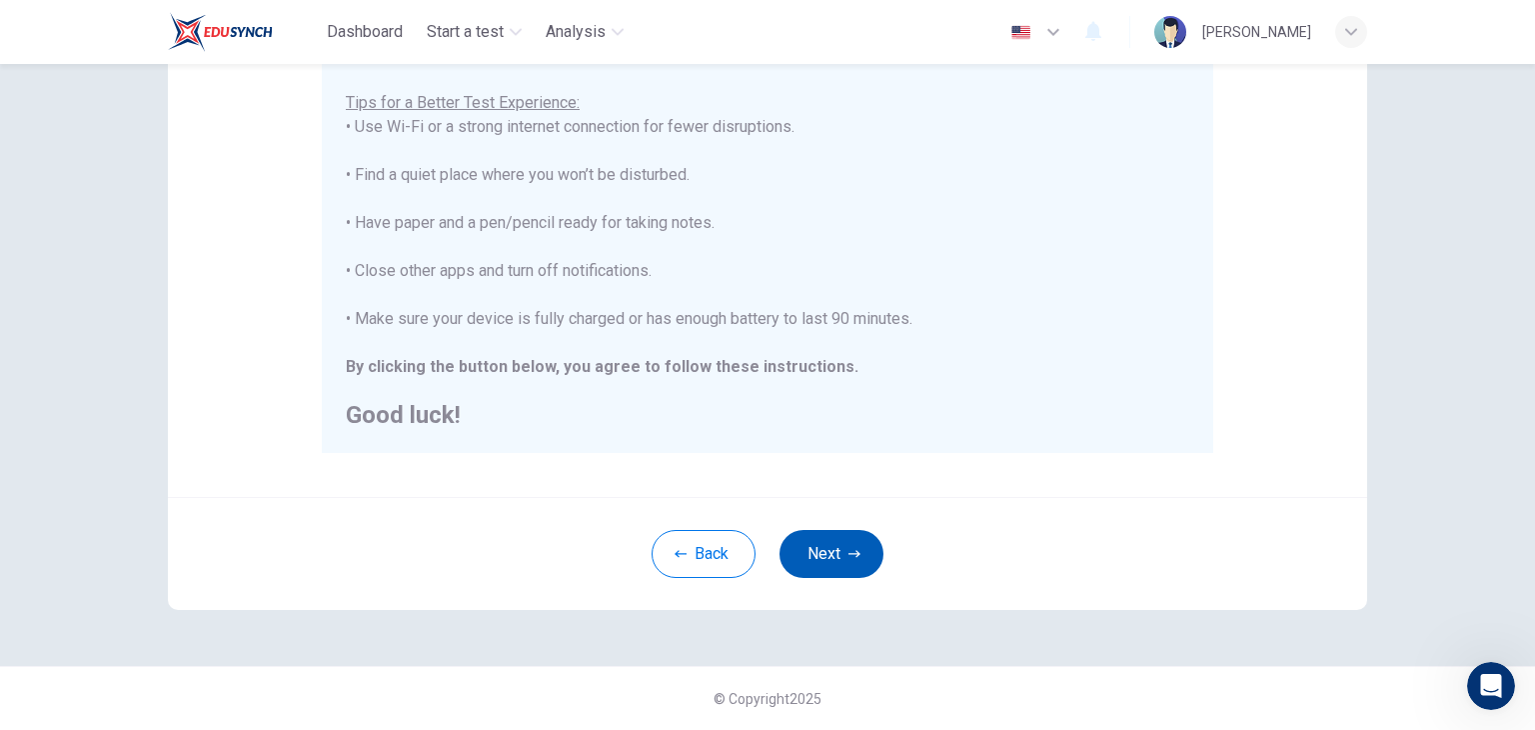
click at [848, 548] on icon "button" at bounding box center [854, 554] width 12 height 12
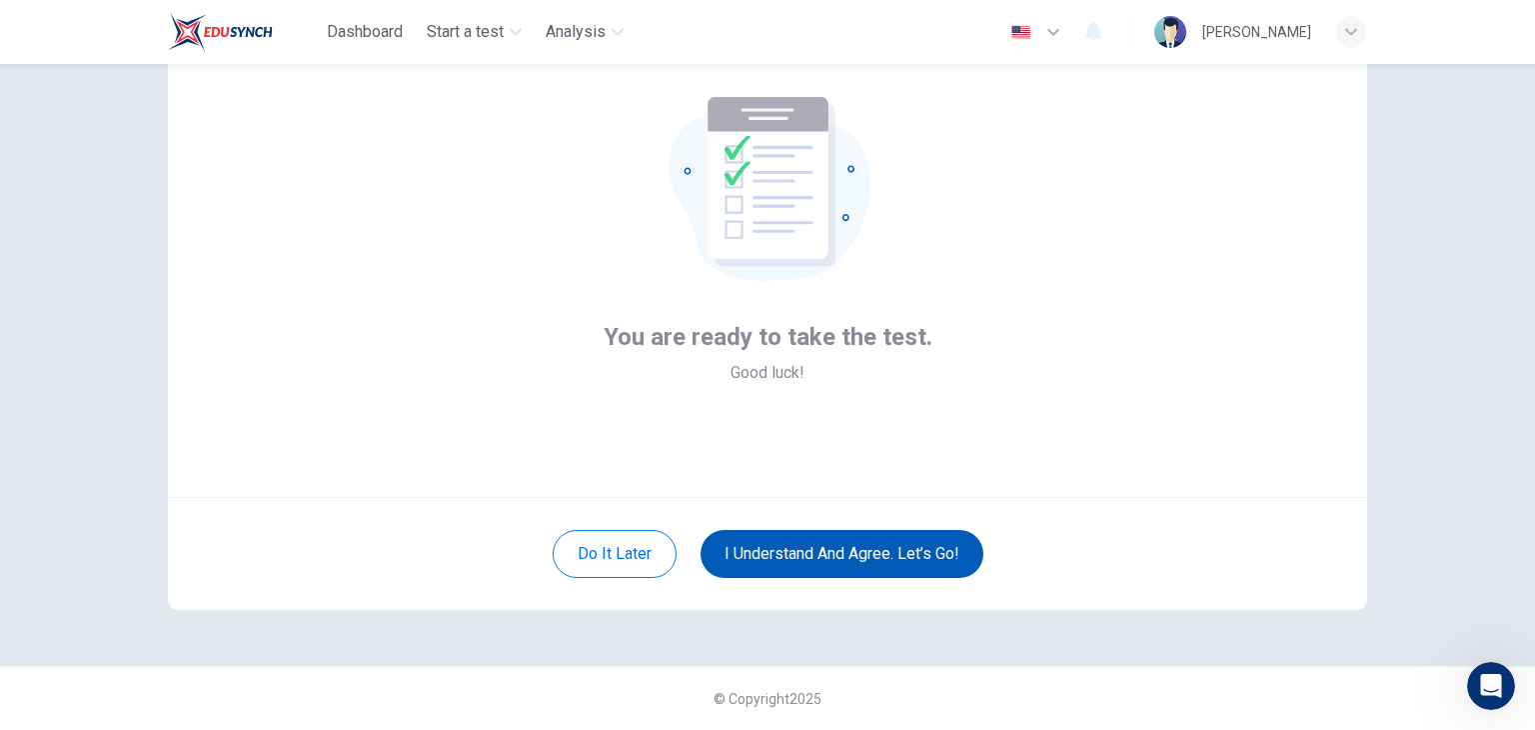
scroll to position [103, 0]
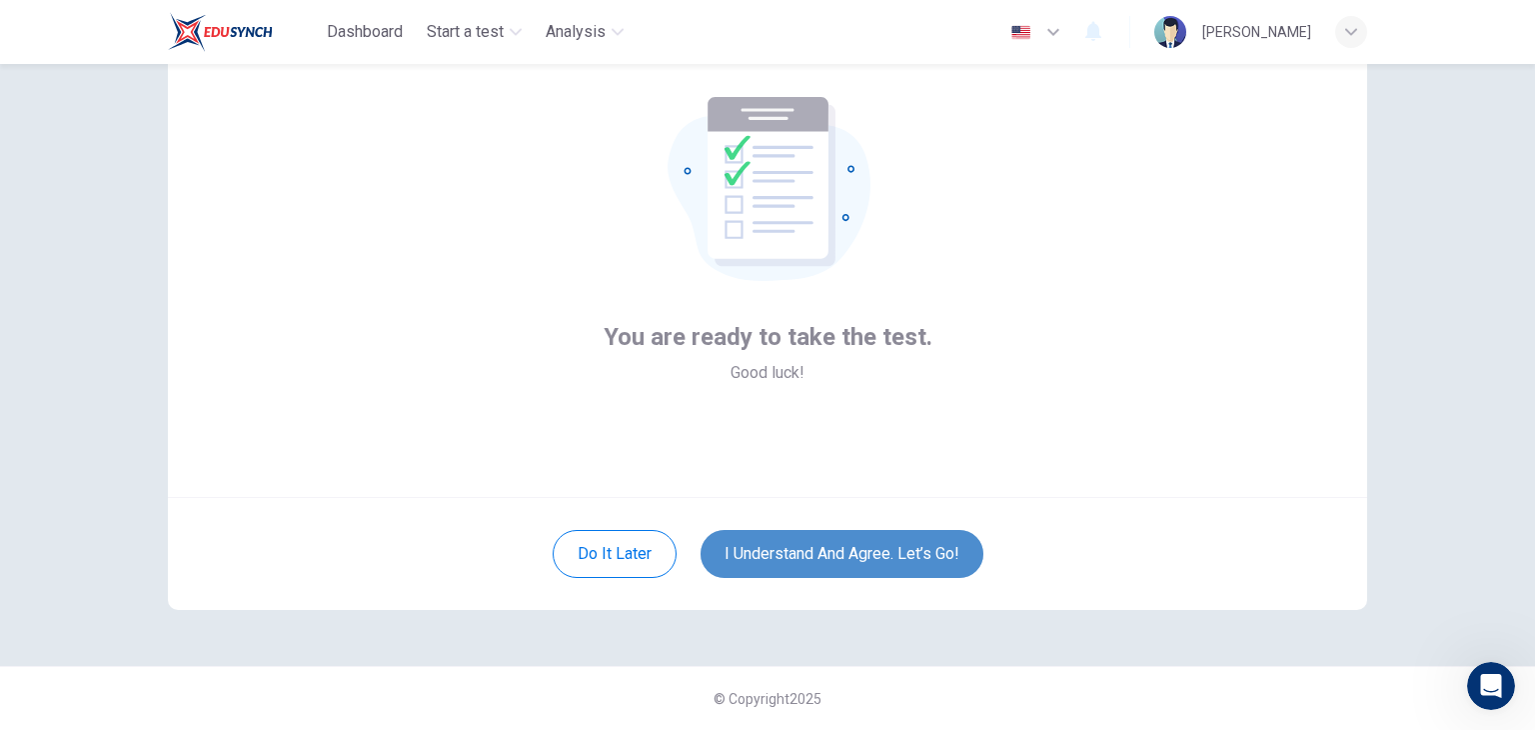
click at [843, 548] on button "I understand and agree. Let’s go!" at bounding box center [842, 554] width 283 height 48
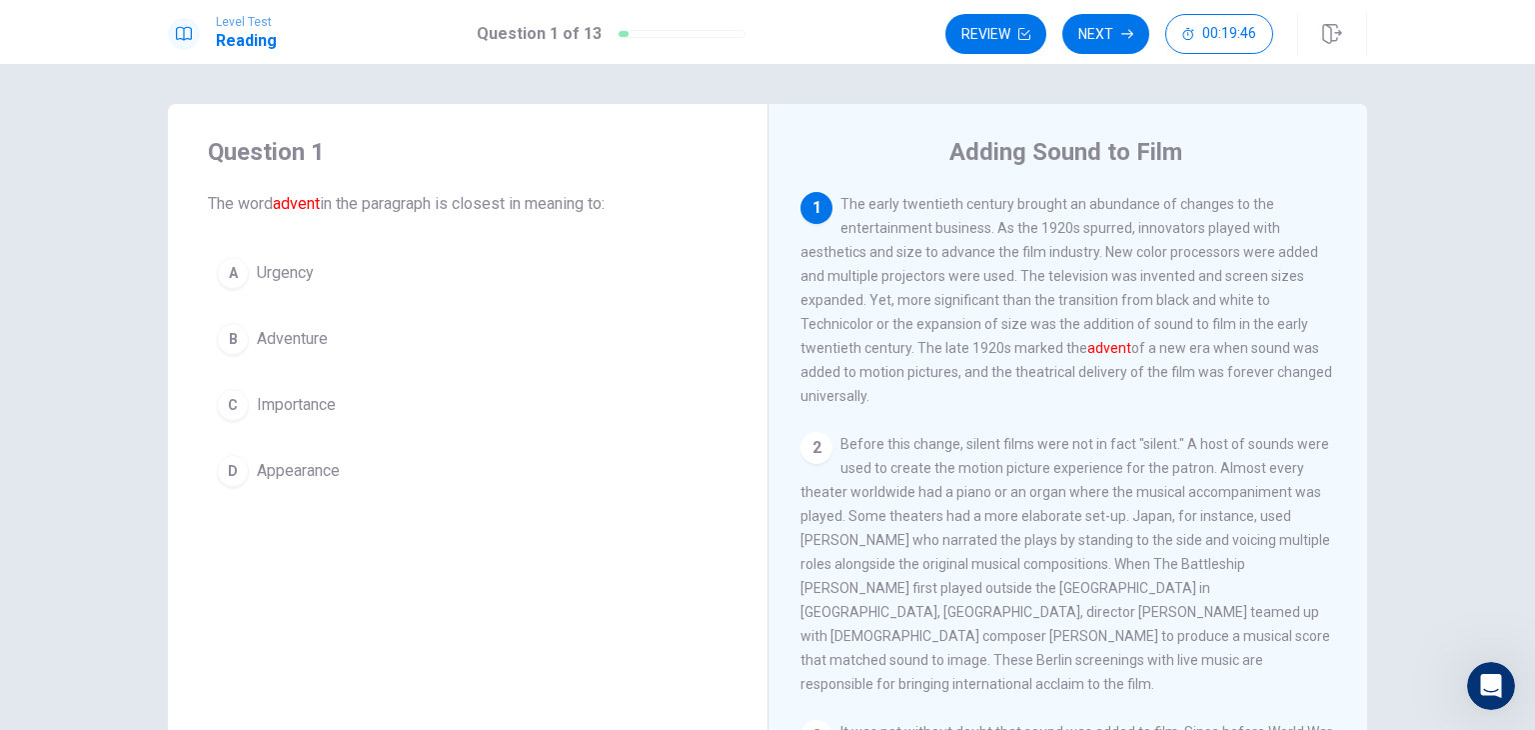
click at [287, 470] on span "Appearance" at bounding box center [298, 471] width 83 height 24
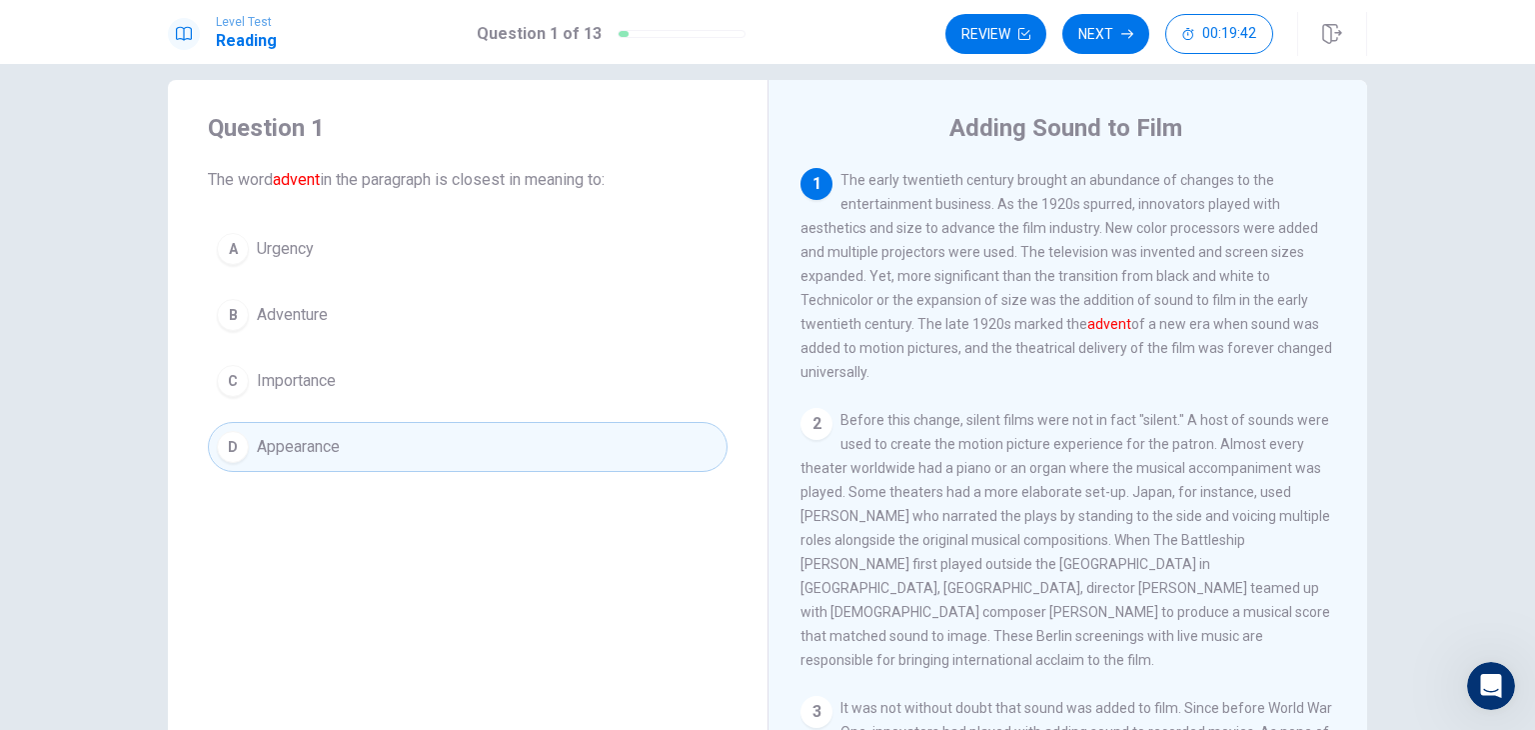
scroll to position [173, 0]
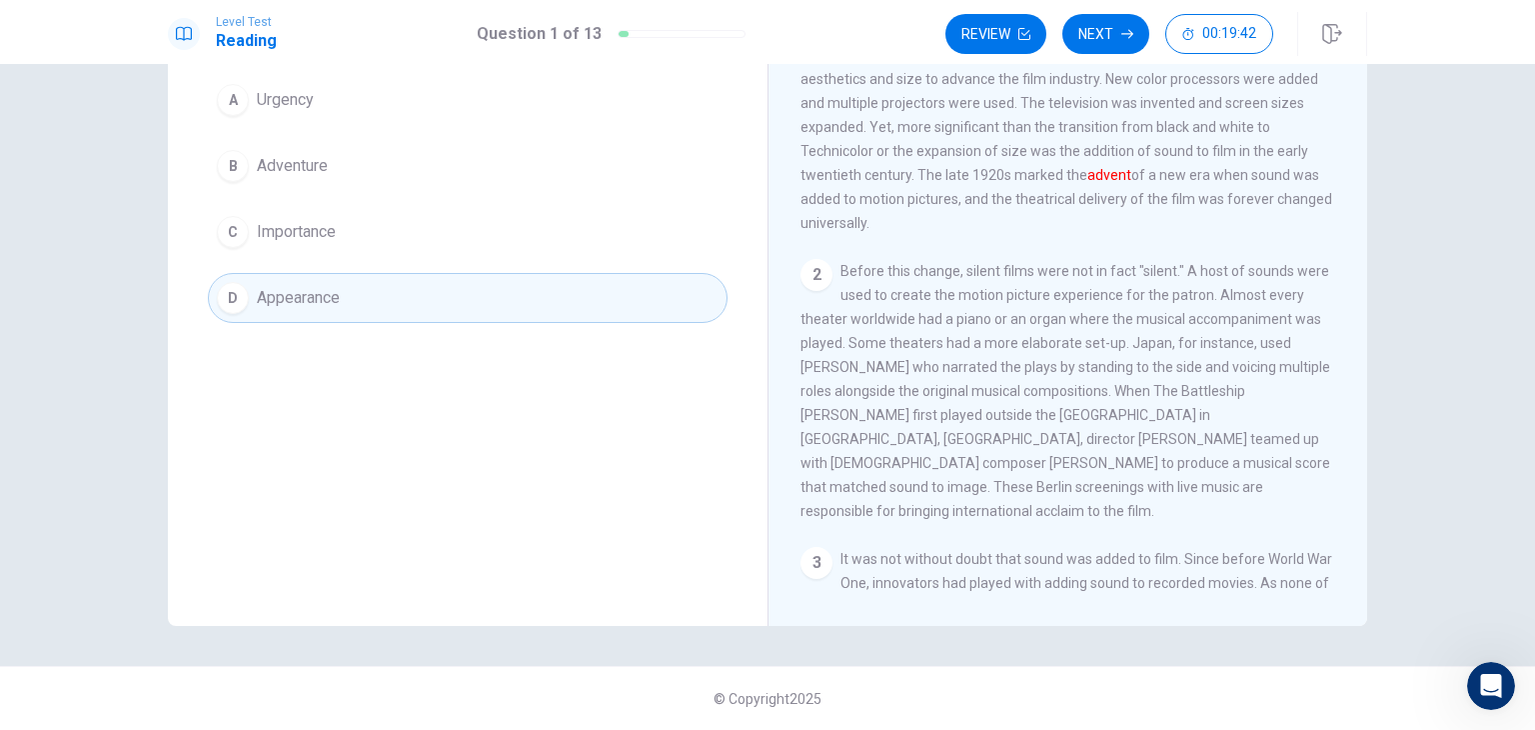
click at [420, 613] on div "Question 1 The word advent in the paragraph is closest in meaning to: A Urgency…" at bounding box center [468, 278] width 600 height 695
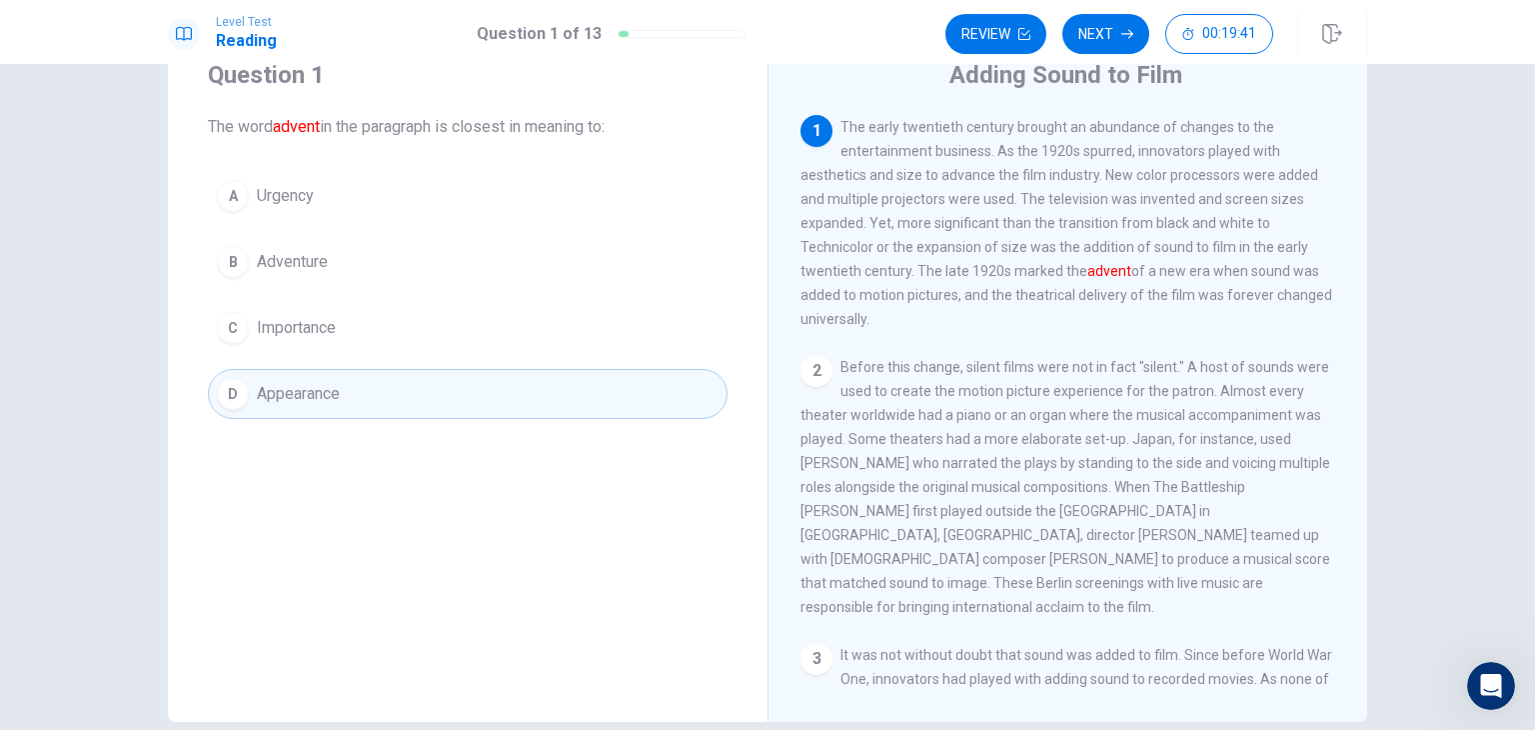
scroll to position [76, 0]
click at [1103, 50] on button "Next" at bounding box center [1105, 34] width 87 height 40
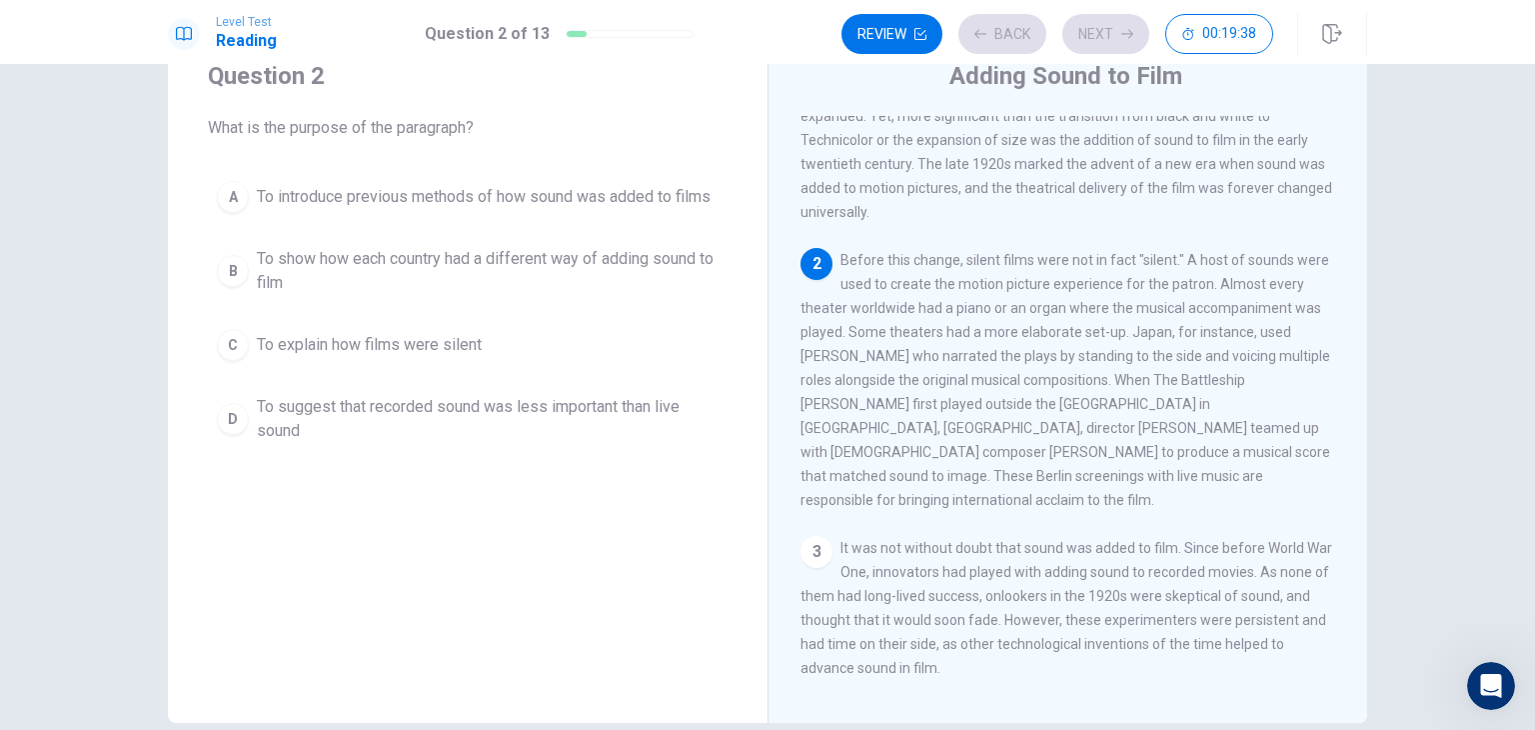
scroll to position [120, 0]
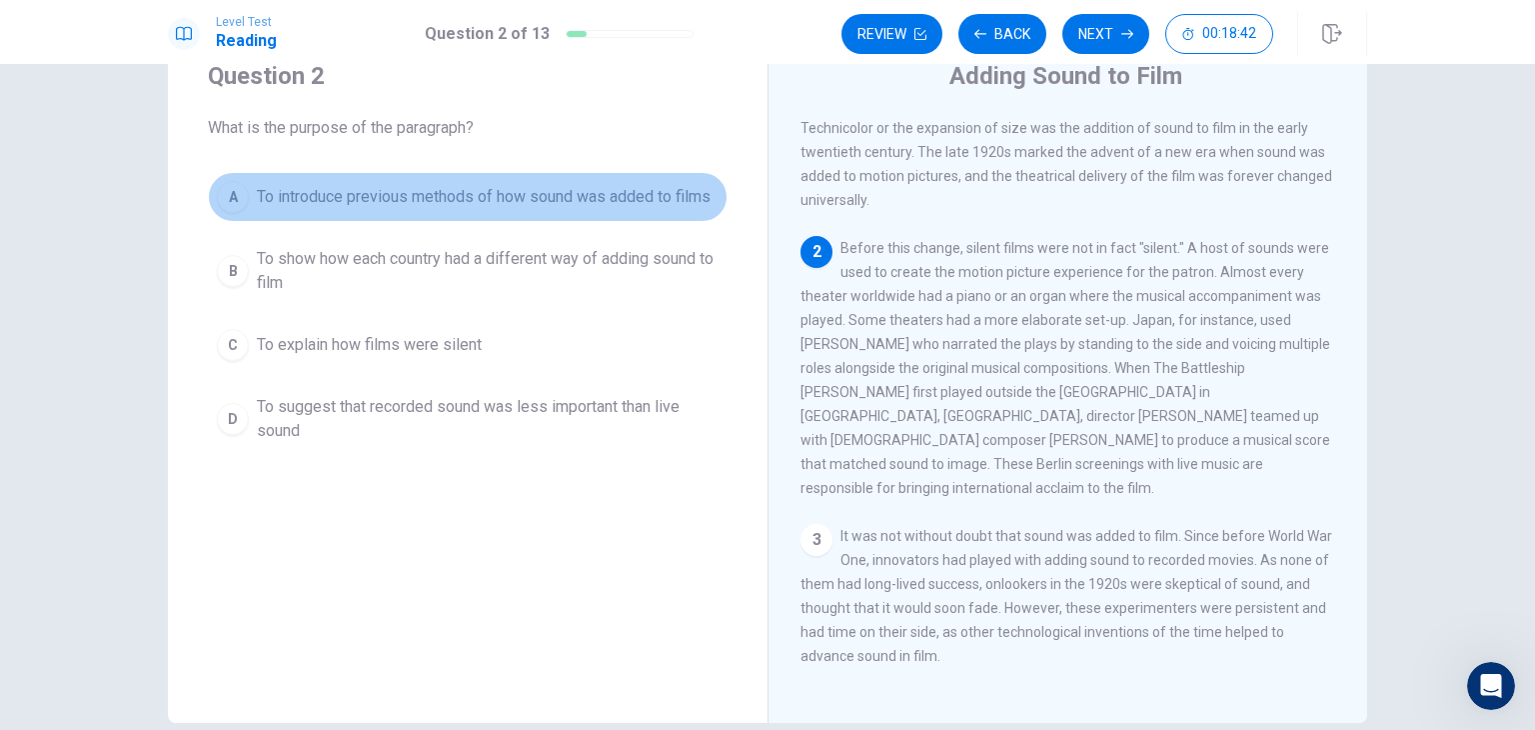
click at [532, 206] on span "To introduce previous methods of how sound was added to films" at bounding box center [484, 197] width 454 height 24
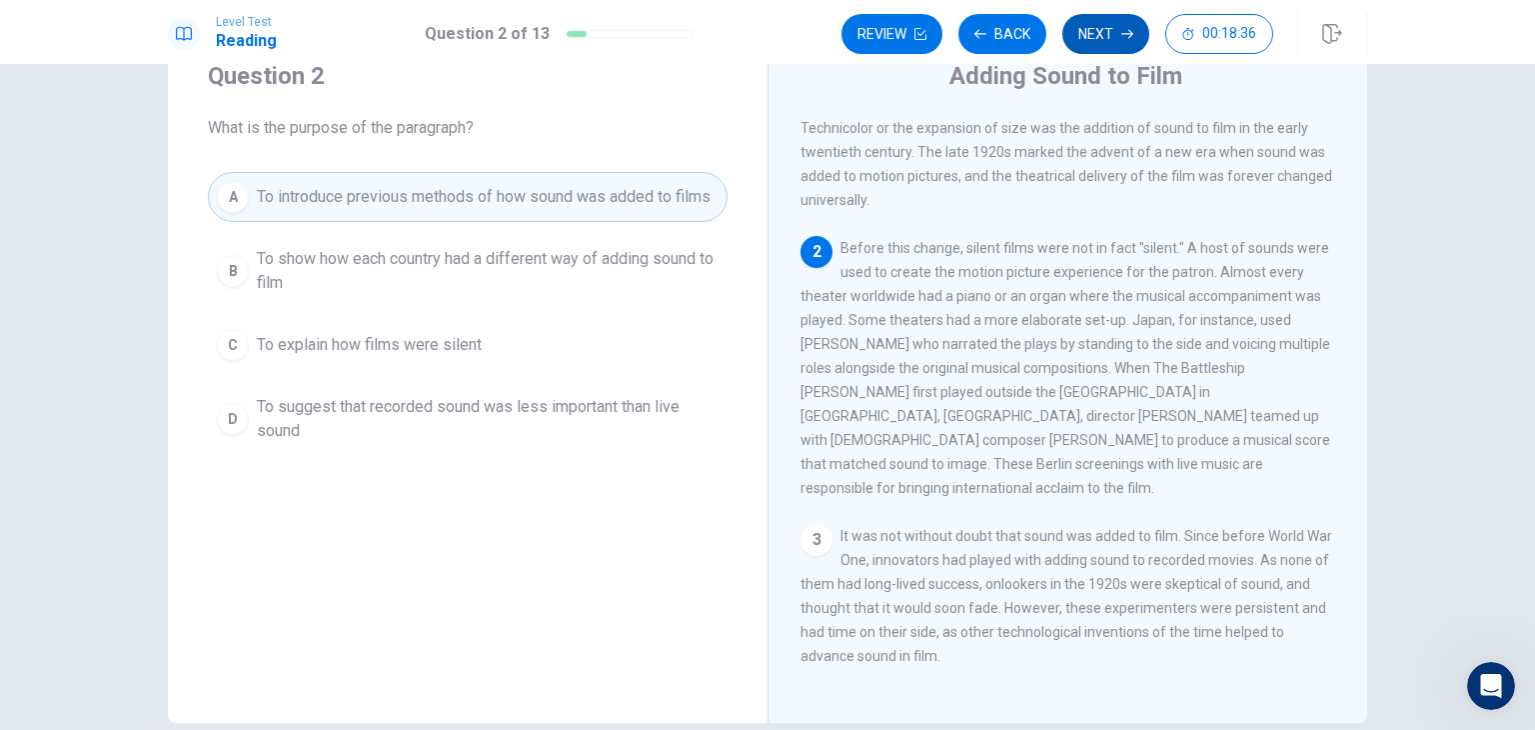
click at [1089, 17] on button "Next" at bounding box center [1105, 34] width 87 height 40
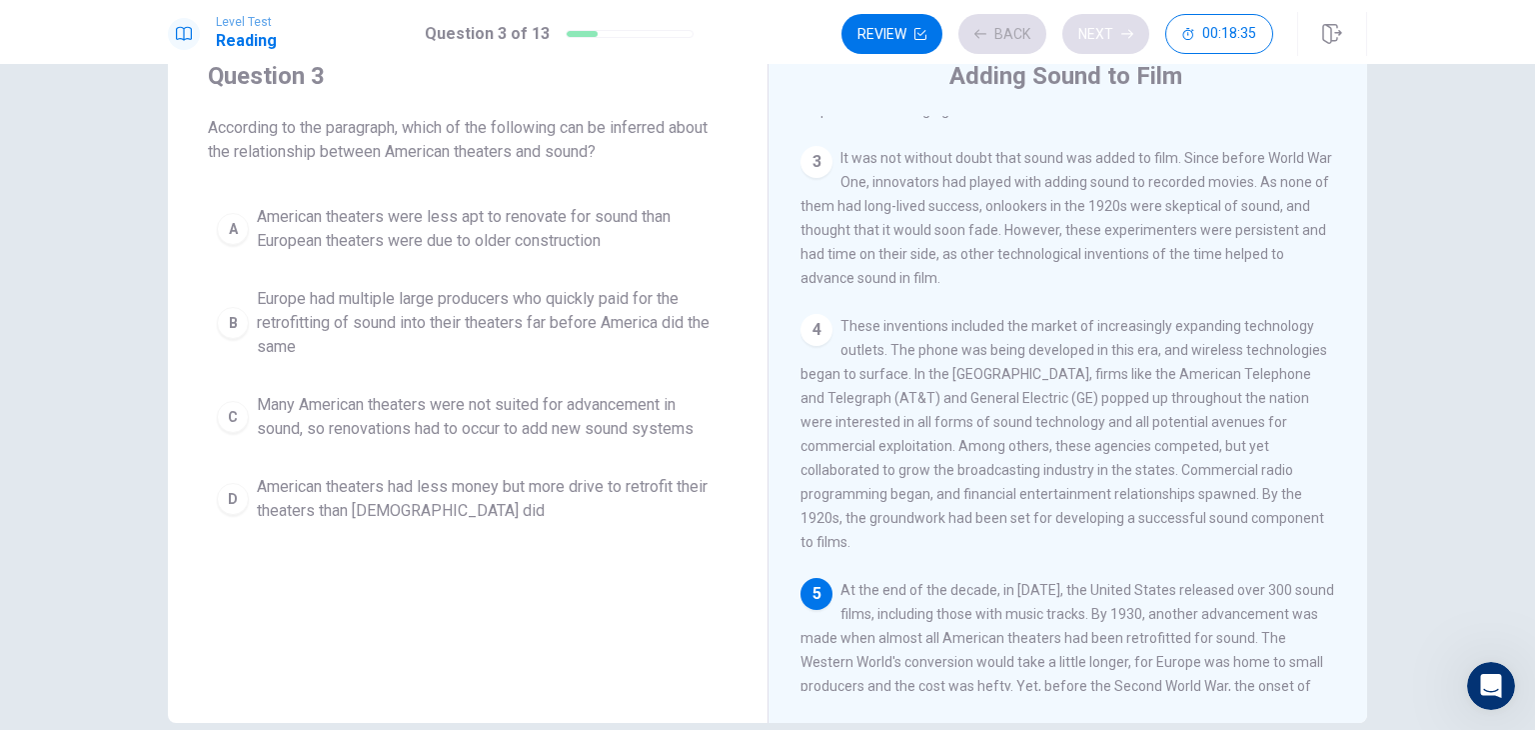
scroll to position [536, 0]
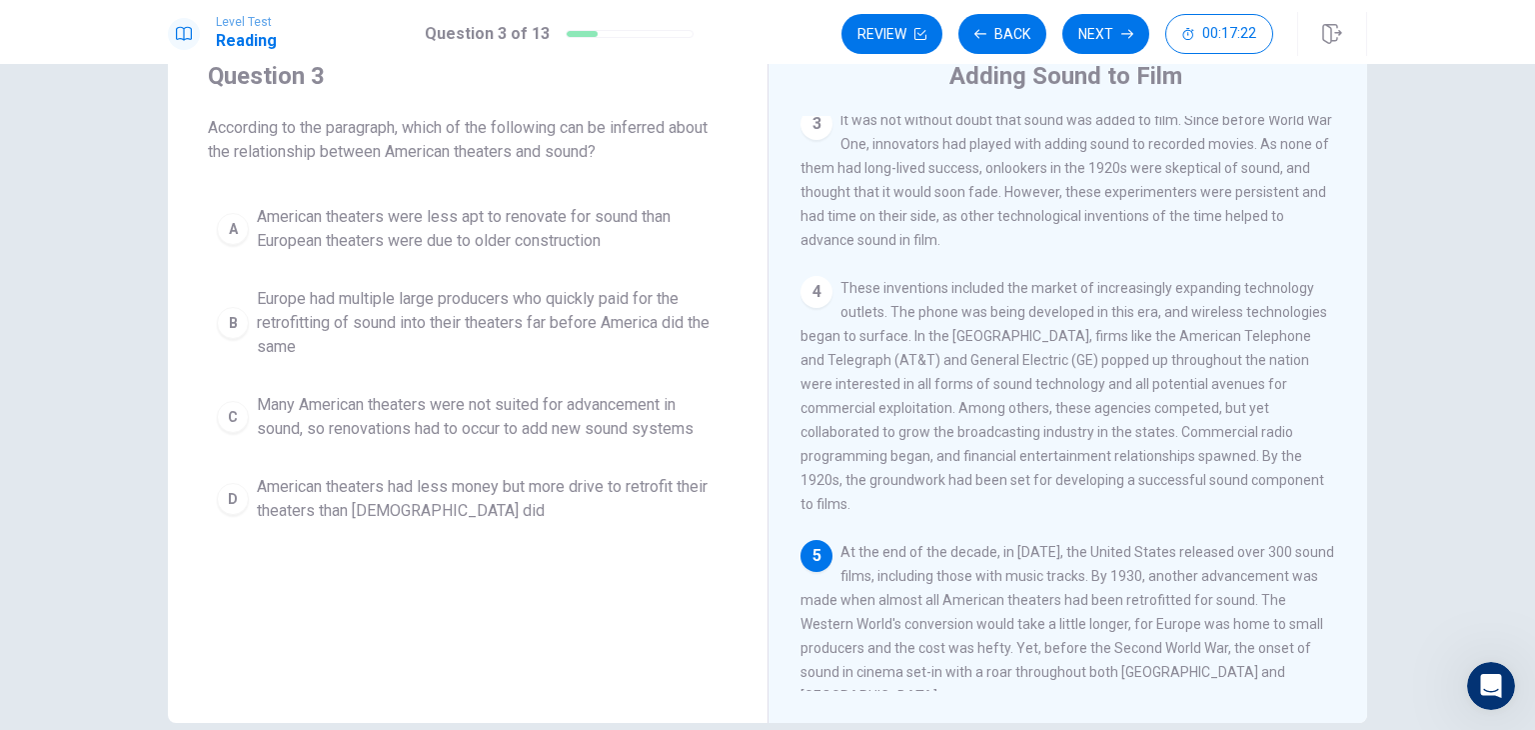
click at [608, 440] on button "C Many American theaters were not suited for advancement in sound, so renovatio…" at bounding box center [468, 417] width 520 height 66
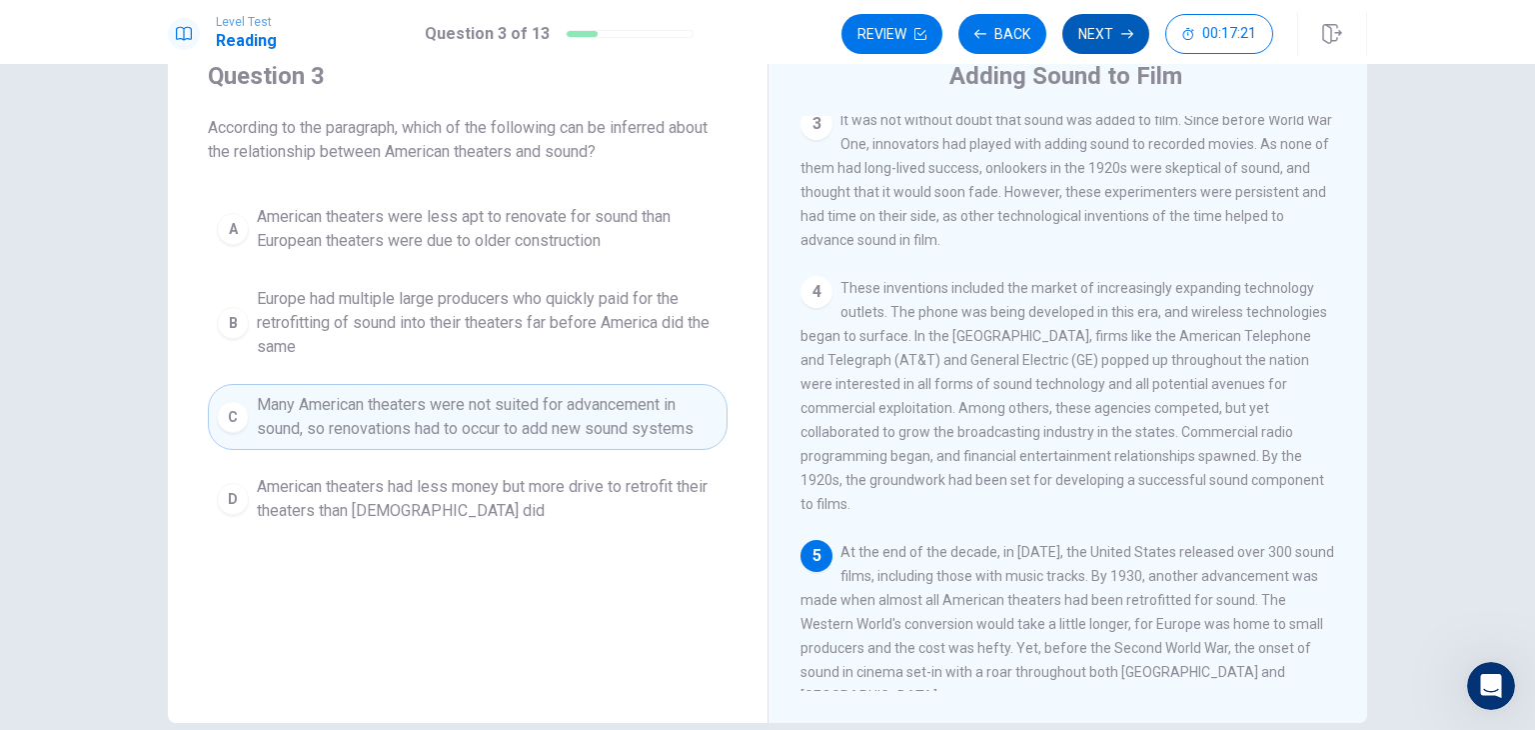
click at [1121, 37] on icon "button" at bounding box center [1127, 34] width 12 height 12
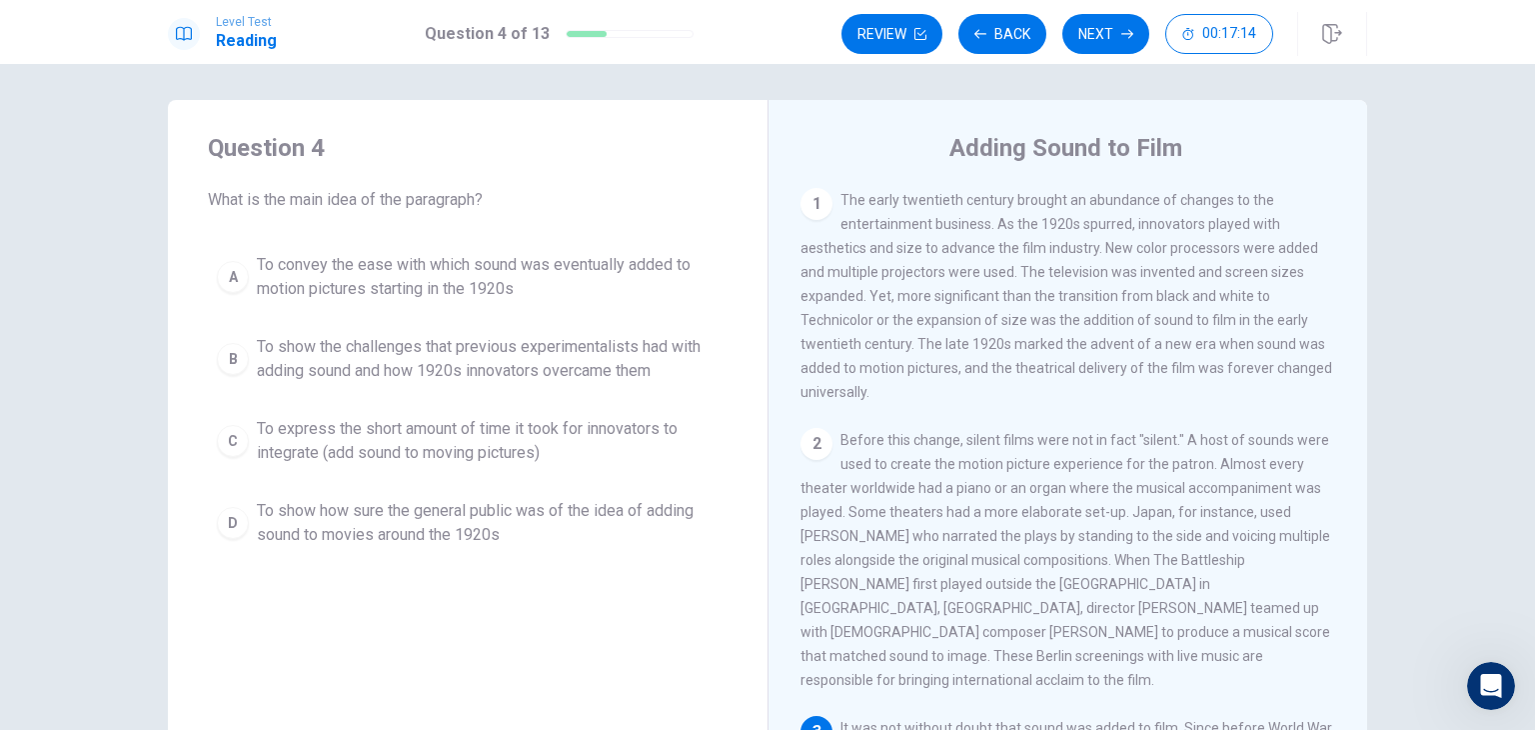
scroll to position [0, 0]
click at [982, 429] on div "1 The early twentieth century brought an abundance of changes to the entertainm…" at bounding box center [1081, 479] width 562 height 575
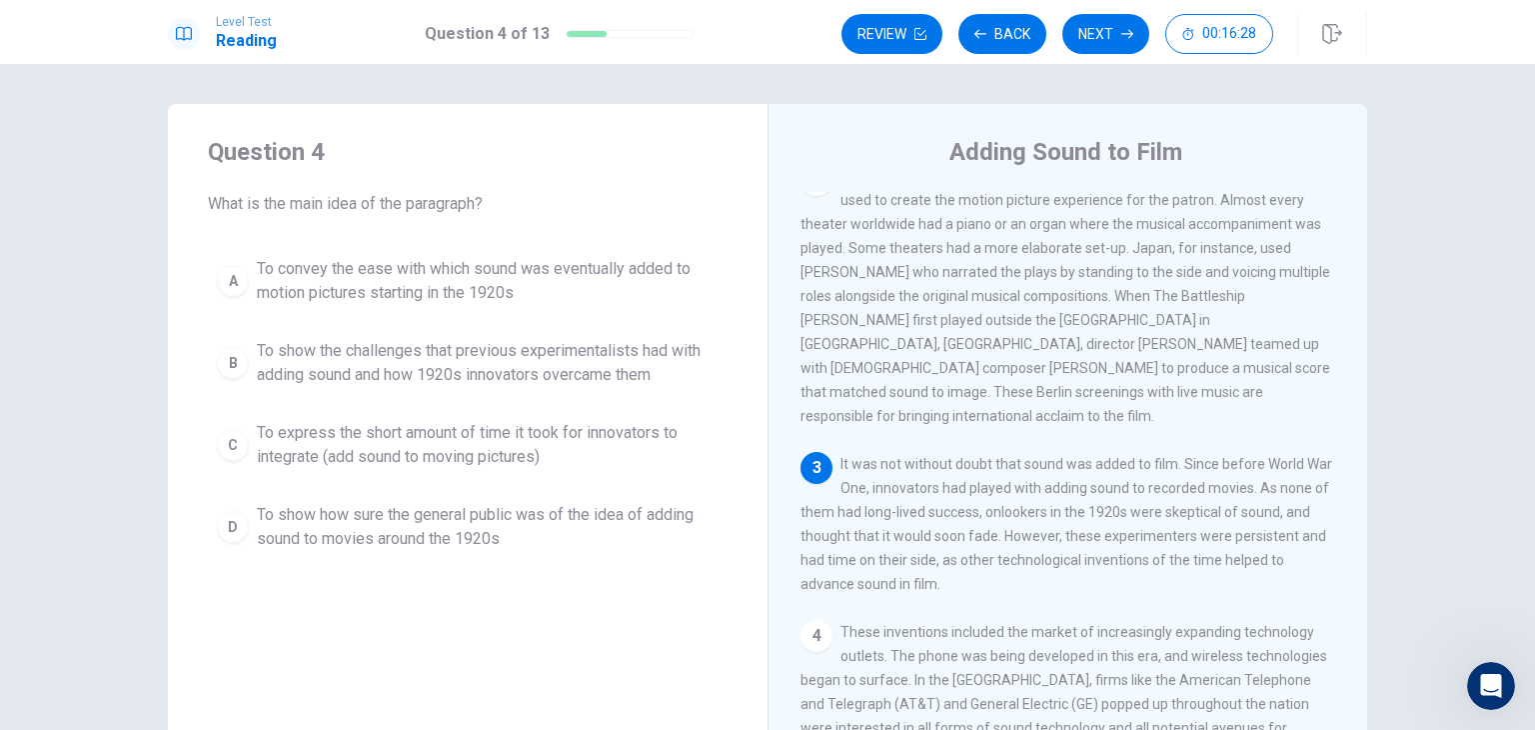
scroll to position [271, 0]
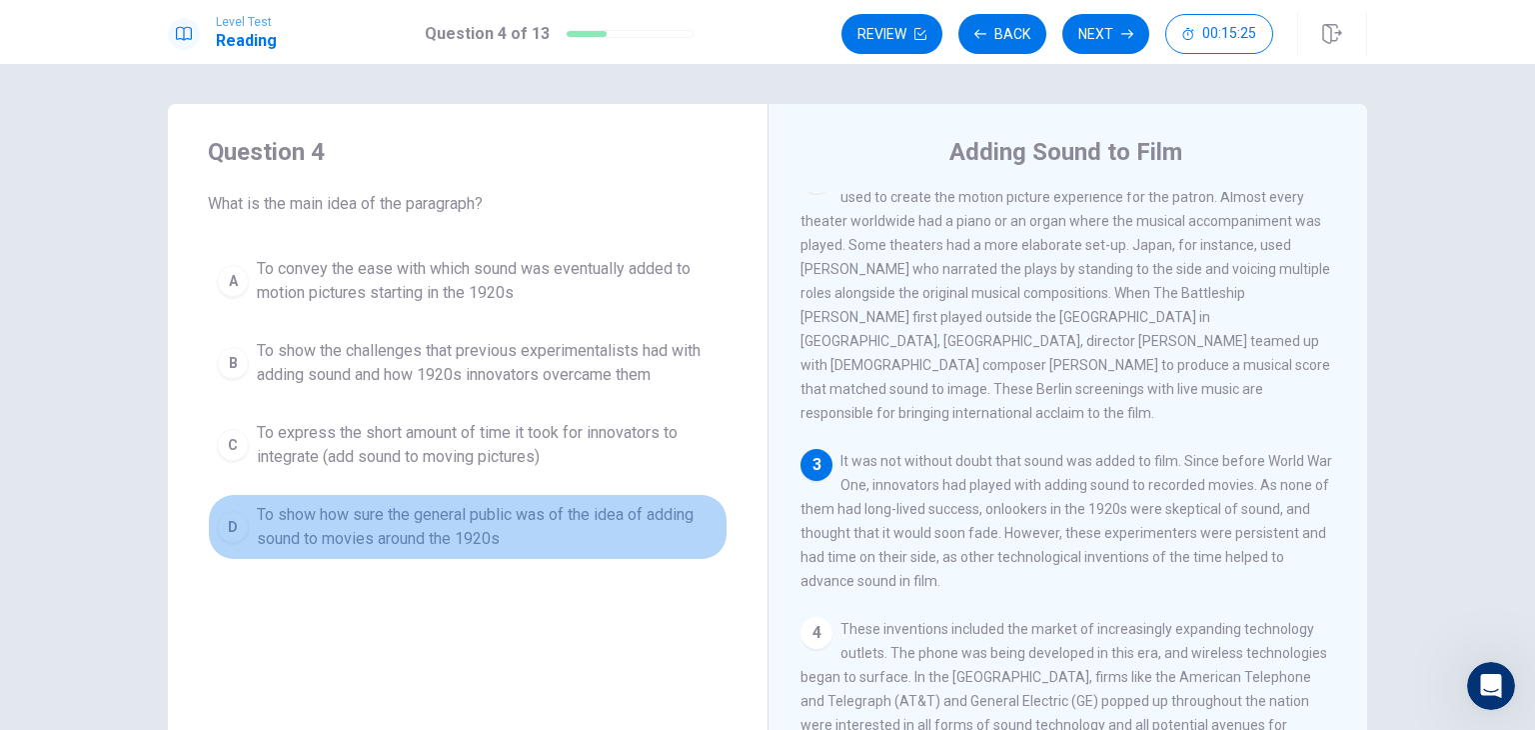
click at [592, 533] on span "To show how sure the general public was of the idea of adding sound to movies a…" at bounding box center [488, 527] width 462 height 48
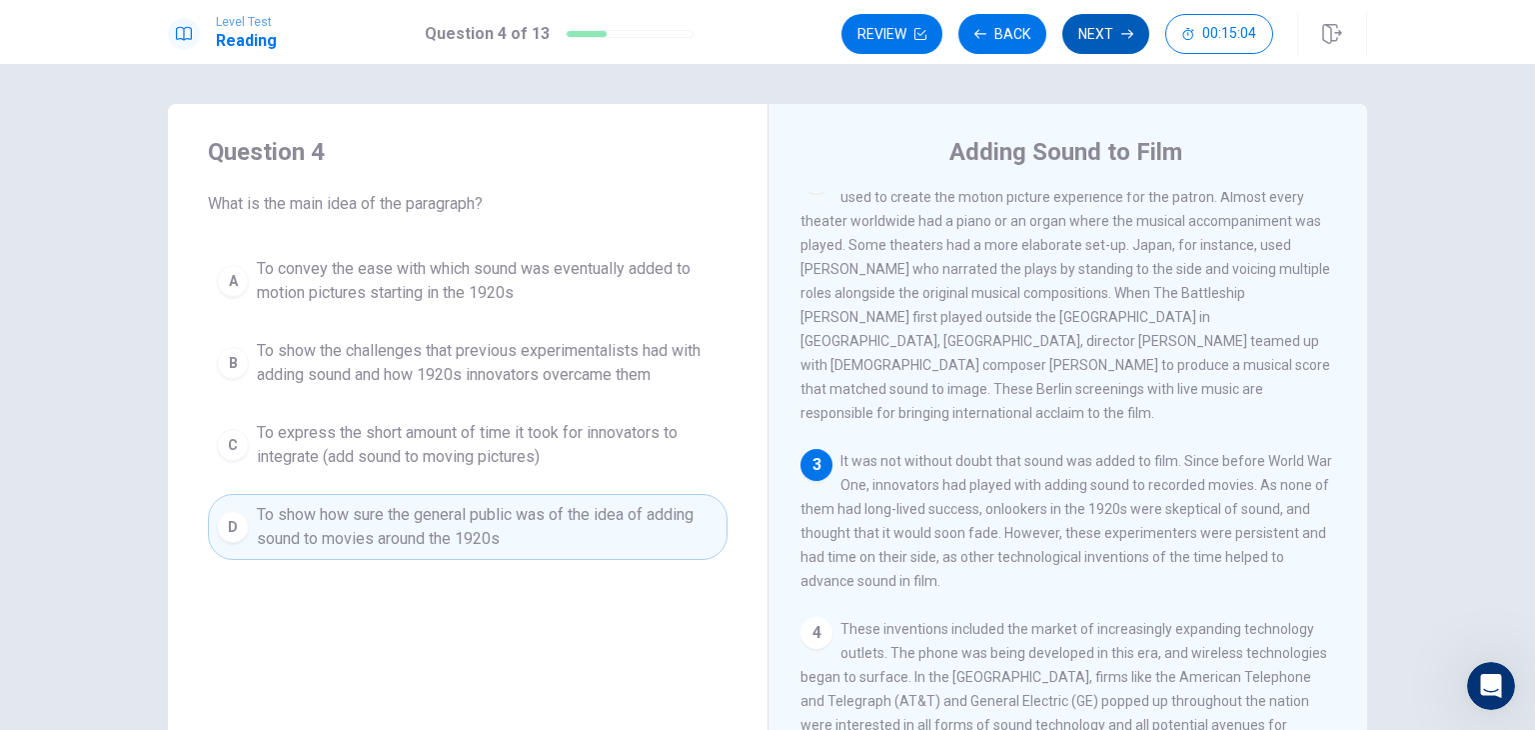
click at [1108, 45] on button "Next" at bounding box center [1105, 34] width 87 height 40
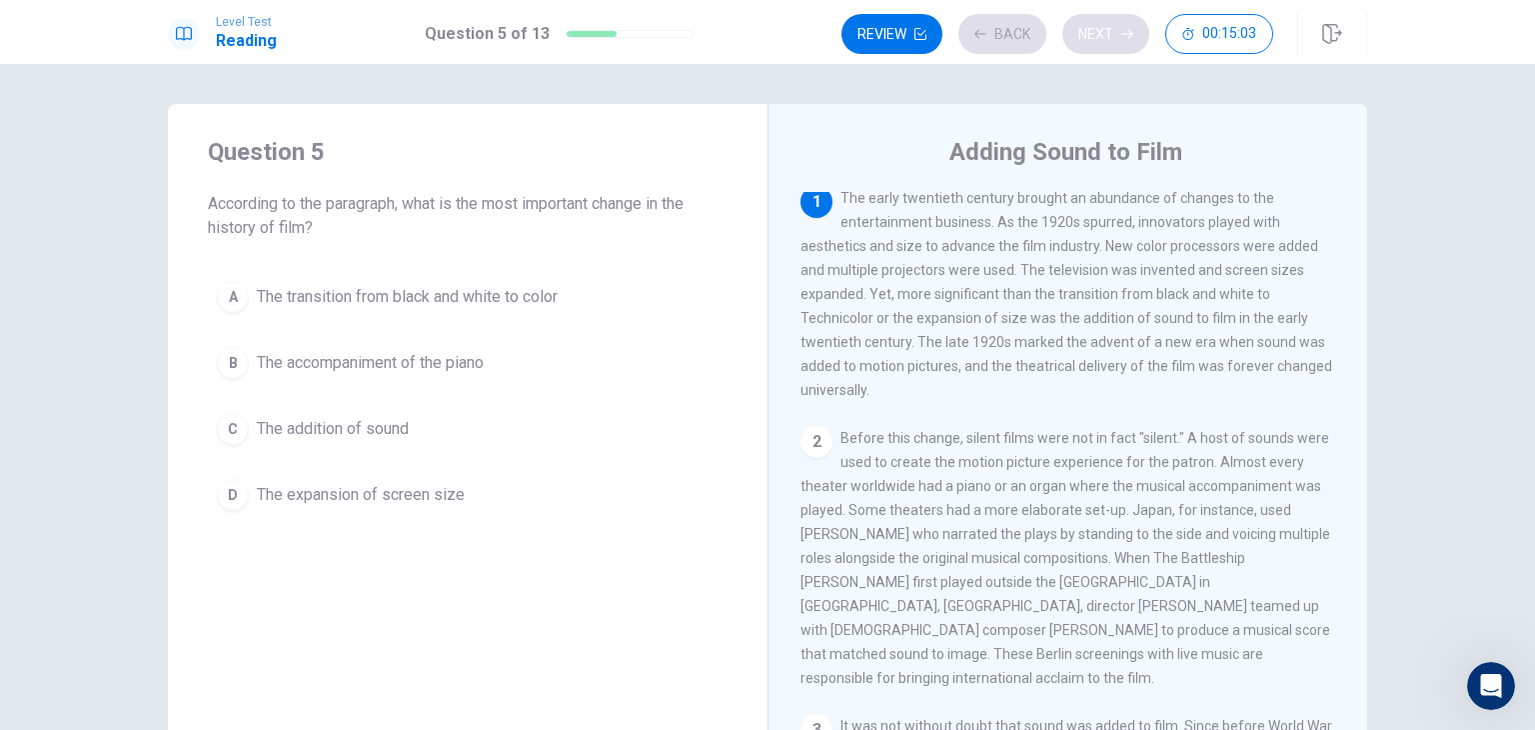
scroll to position [0, 0]
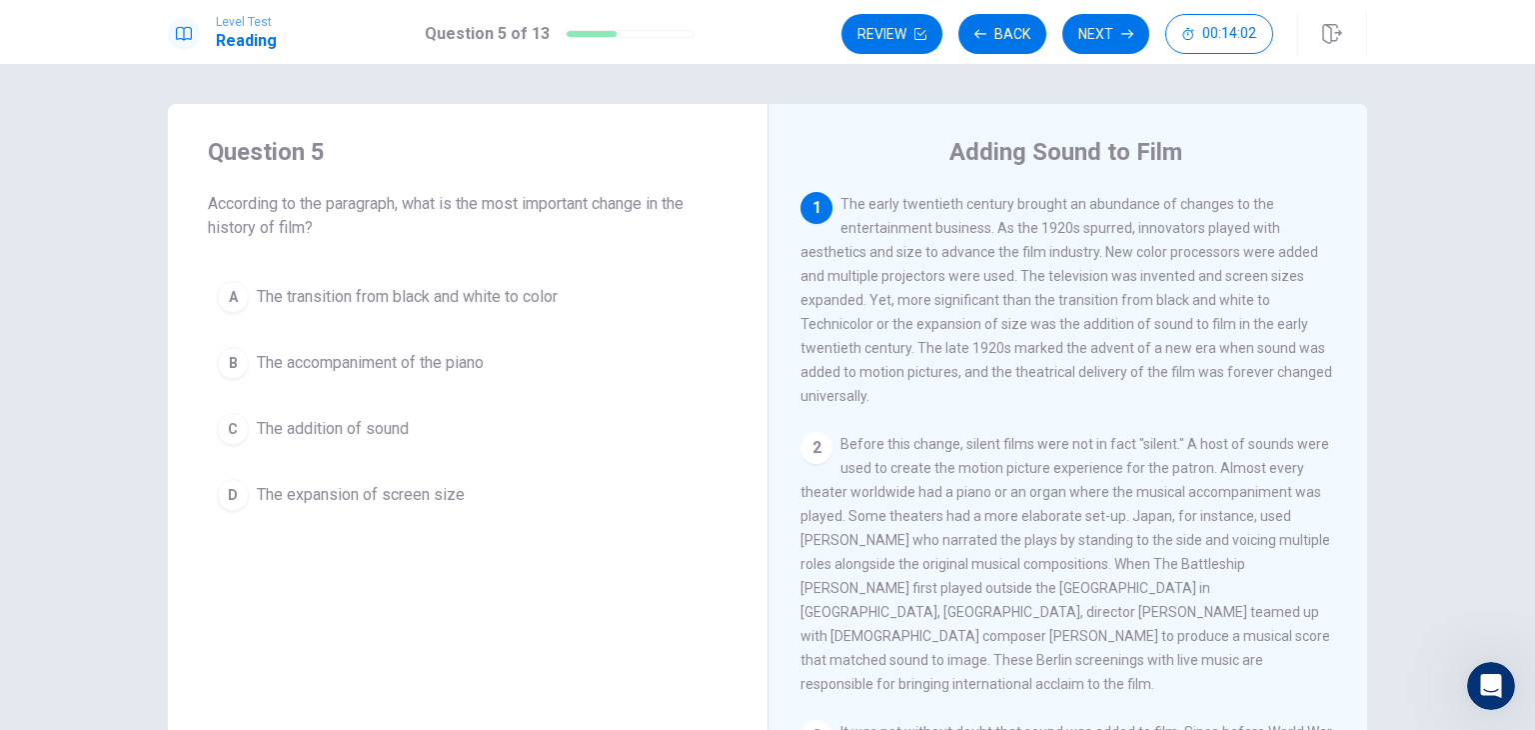
click at [328, 427] on span "The addition of sound" at bounding box center [333, 429] width 152 height 24
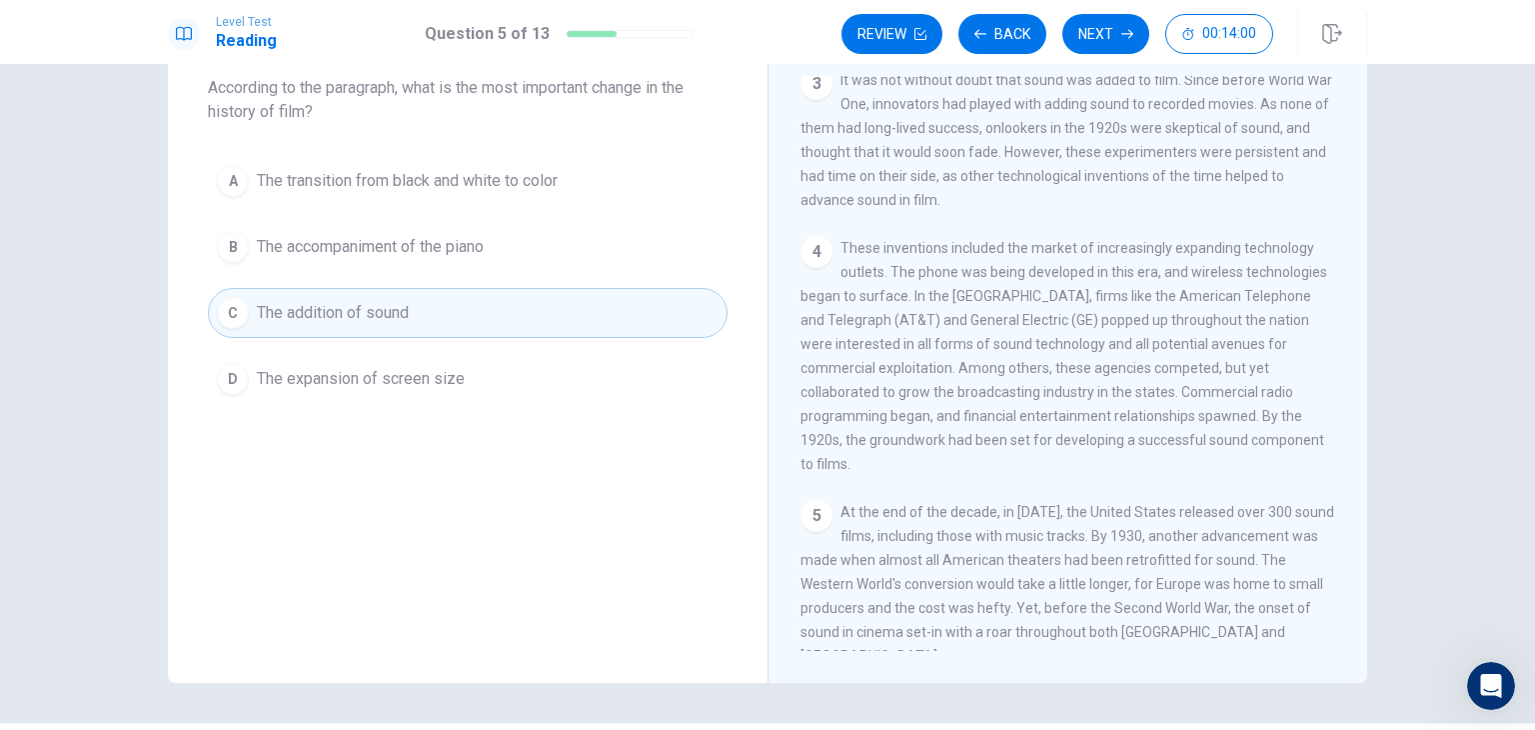
scroll to position [118, 0]
click at [1105, 53] on button "Next" at bounding box center [1105, 34] width 87 height 40
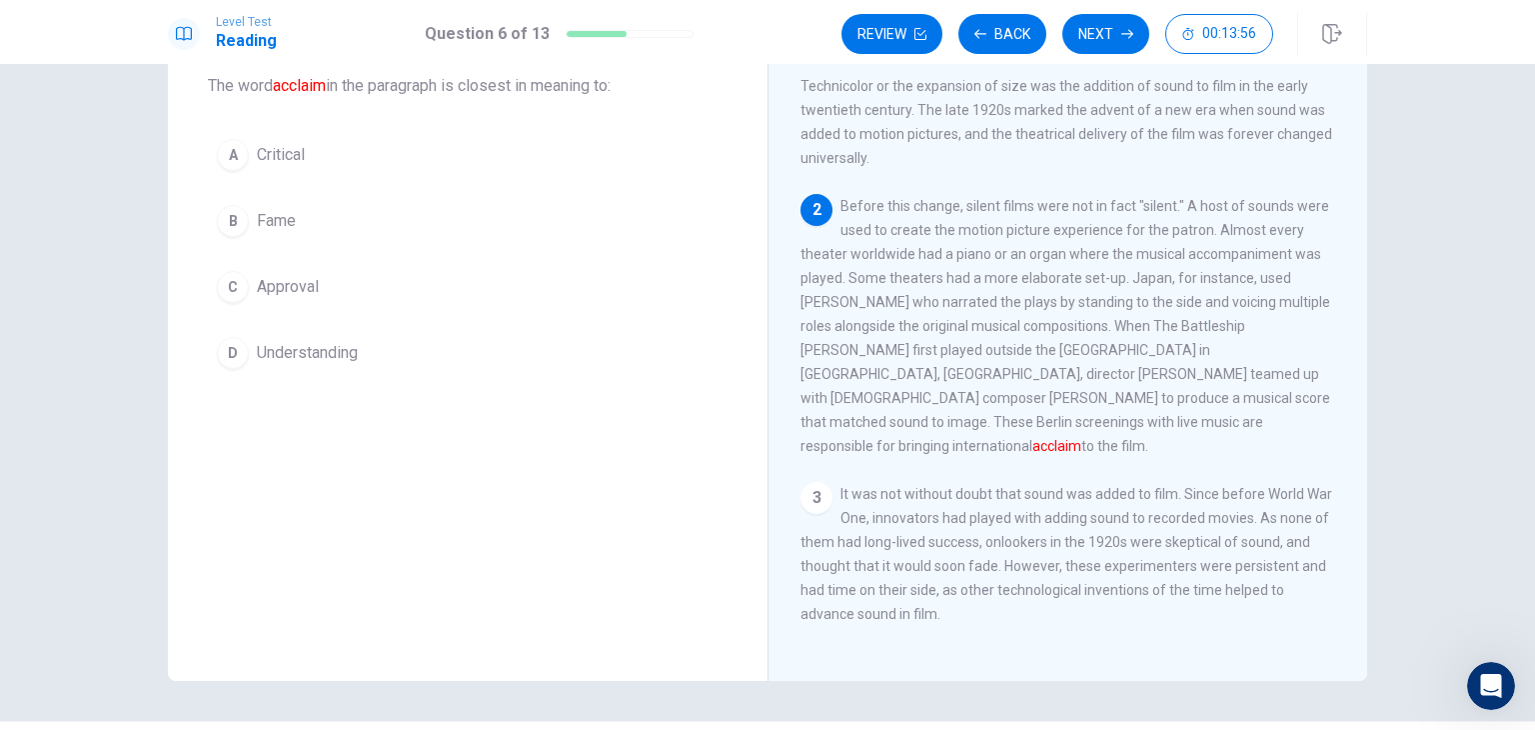
scroll to position [119, 0]
click at [1104, 452] on div "1 The early twentieth century brought an abundance of changes to the entertainm…" at bounding box center [1081, 361] width 562 height 575
click at [1033, 468] on div "1 The early twentieth century brought an abundance of changes to the entertainm…" at bounding box center [1081, 361] width 562 height 575
click at [260, 231] on span "Fame" at bounding box center [276, 221] width 39 height 24
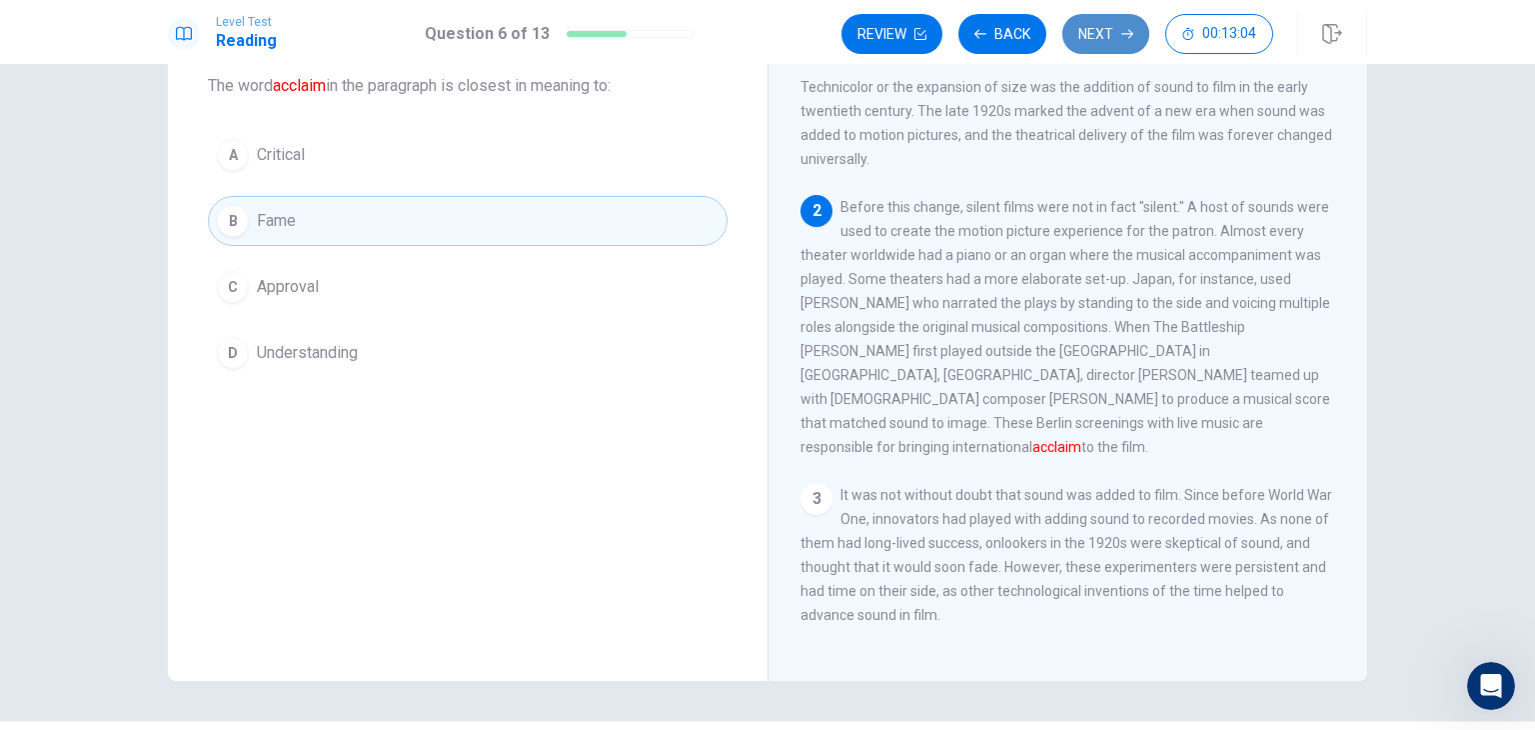
click at [1106, 47] on button "Next" at bounding box center [1105, 34] width 87 height 40
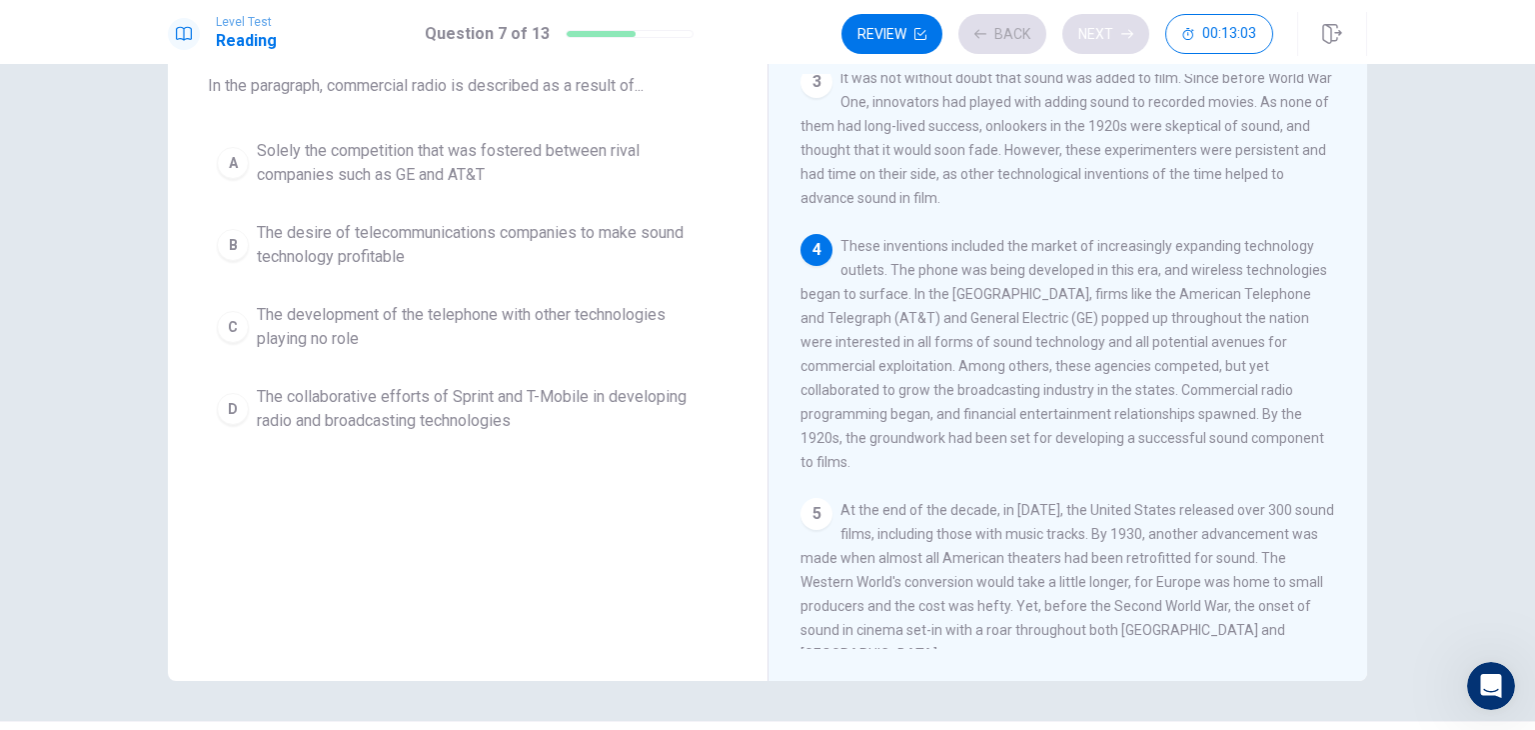
scroll to position [536, 0]
click at [1425, 389] on div "Question 7 In the paragraph, commercial radio is described as a result of... A …" at bounding box center [767, 397] width 1535 height 666
click at [1431, 386] on div "Question 7 In the paragraph, commercial radio is described as a result of... A …" at bounding box center [767, 397] width 1535 height 666
click at [536, 233] on span "The desire of telecommunications companies to make sound technology profitable" at bounding box center [488, 245] width 462 height 48
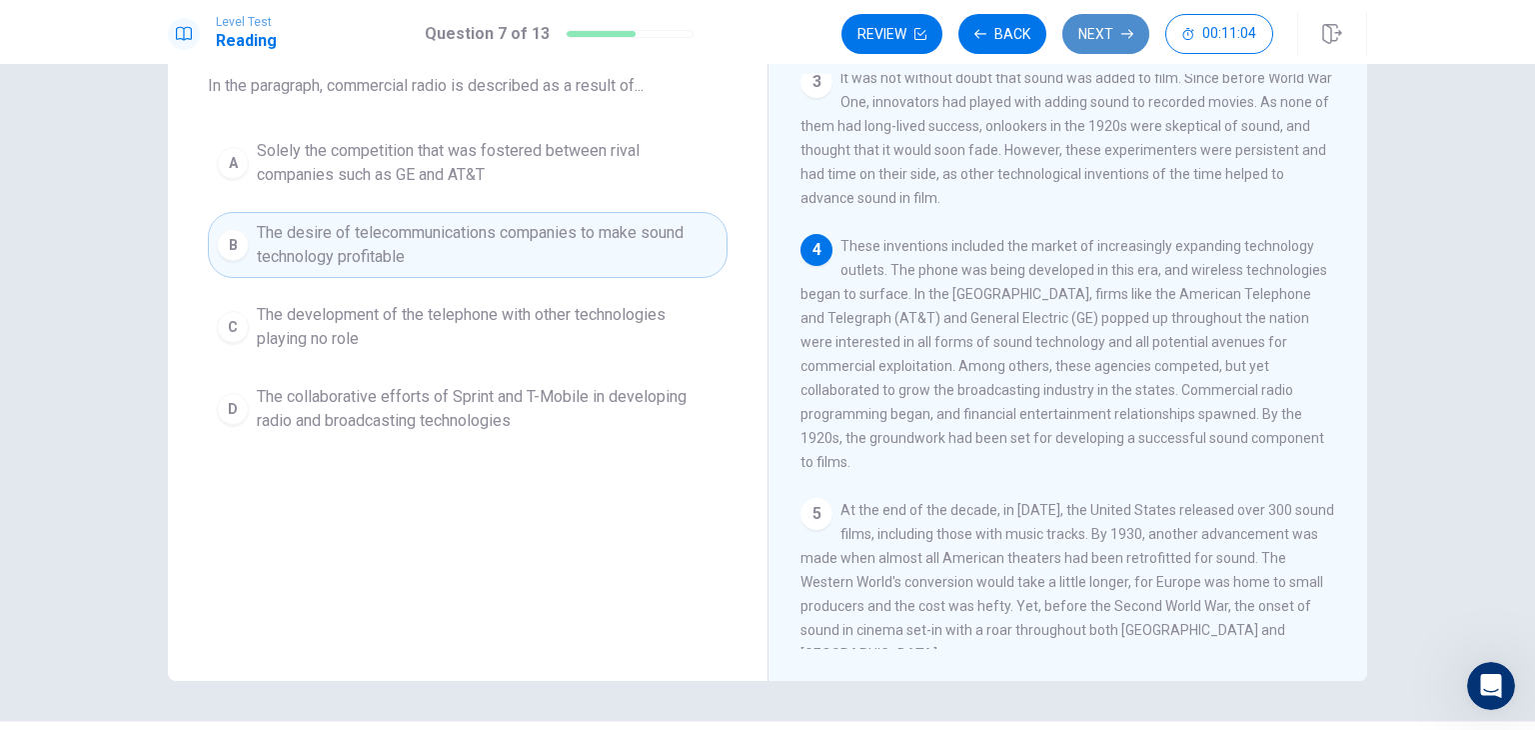
click at [1089, 37] on button "Next" at bounding box center [1105, 34] width 87 height 40
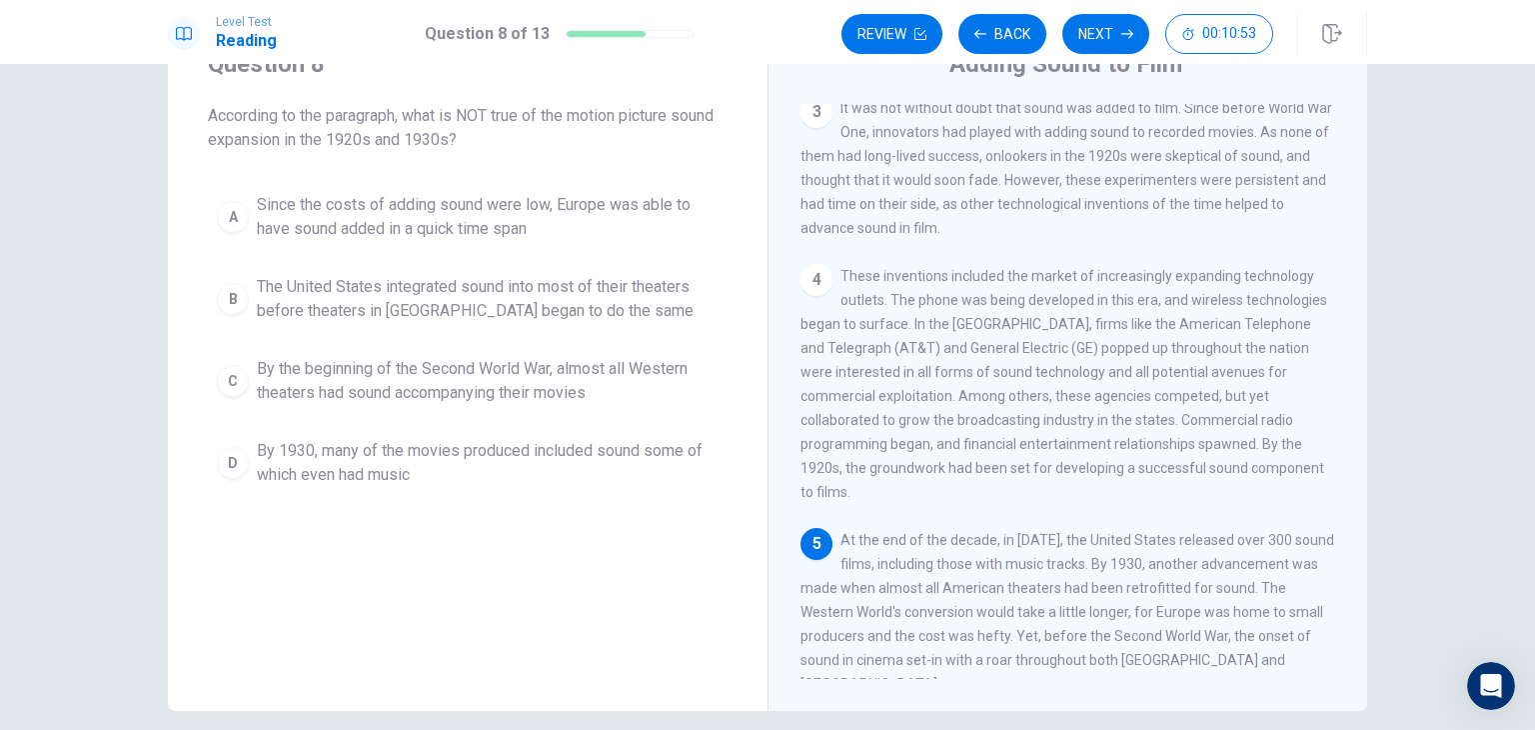
scroll to position [84, 0]
click at [1429, 523] on div "Question 8 According to the paragraph, what is NOT true of the motion picture s…" at bounding box center [767, 397] width 1535 height 666
click at [572, 309] on span "The United States integrated sound into most of their theaters before theaters …" at bounding box center [488, 303] width 462 height 48
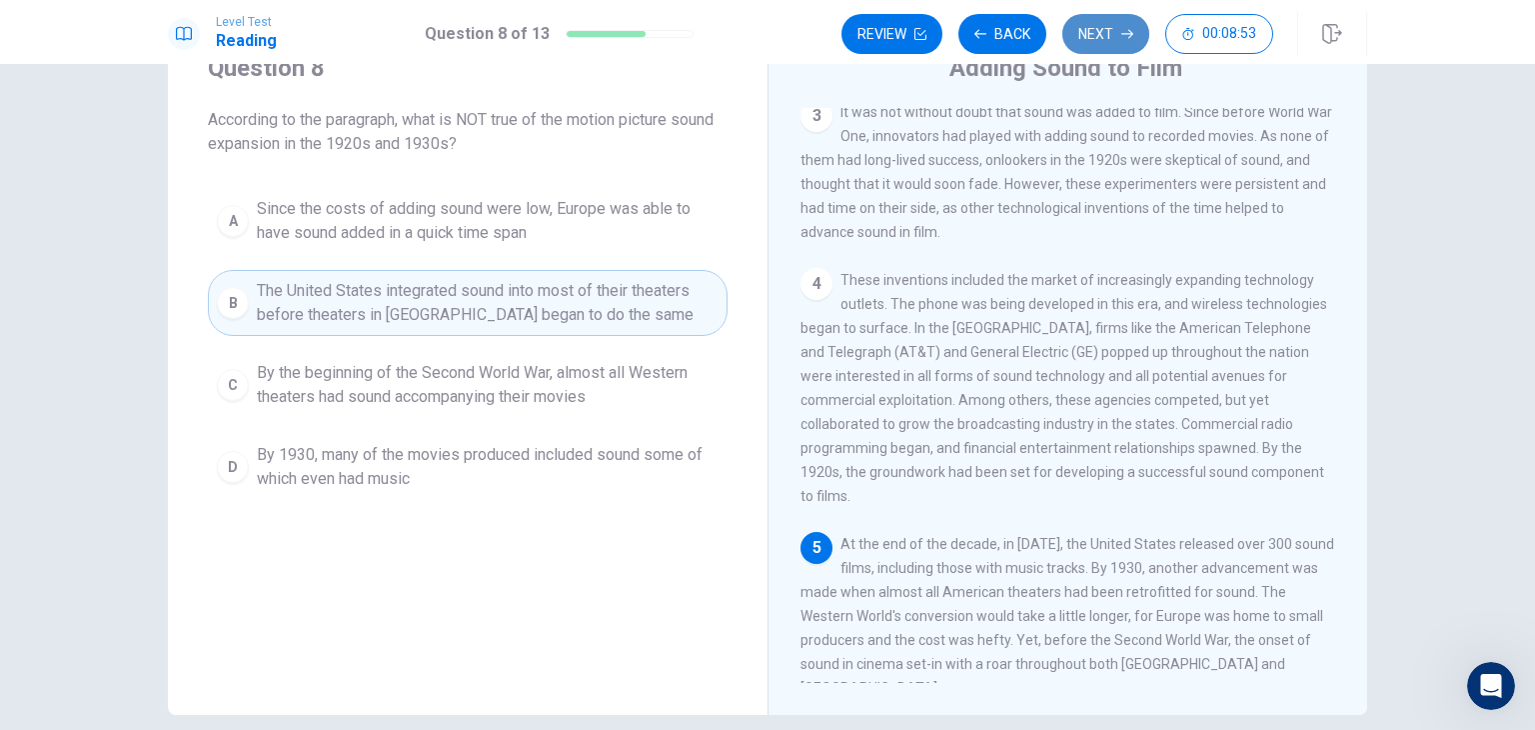
click at [1096, 39] on button "Next" at bounding box center [1105, 34] width 87 height 40
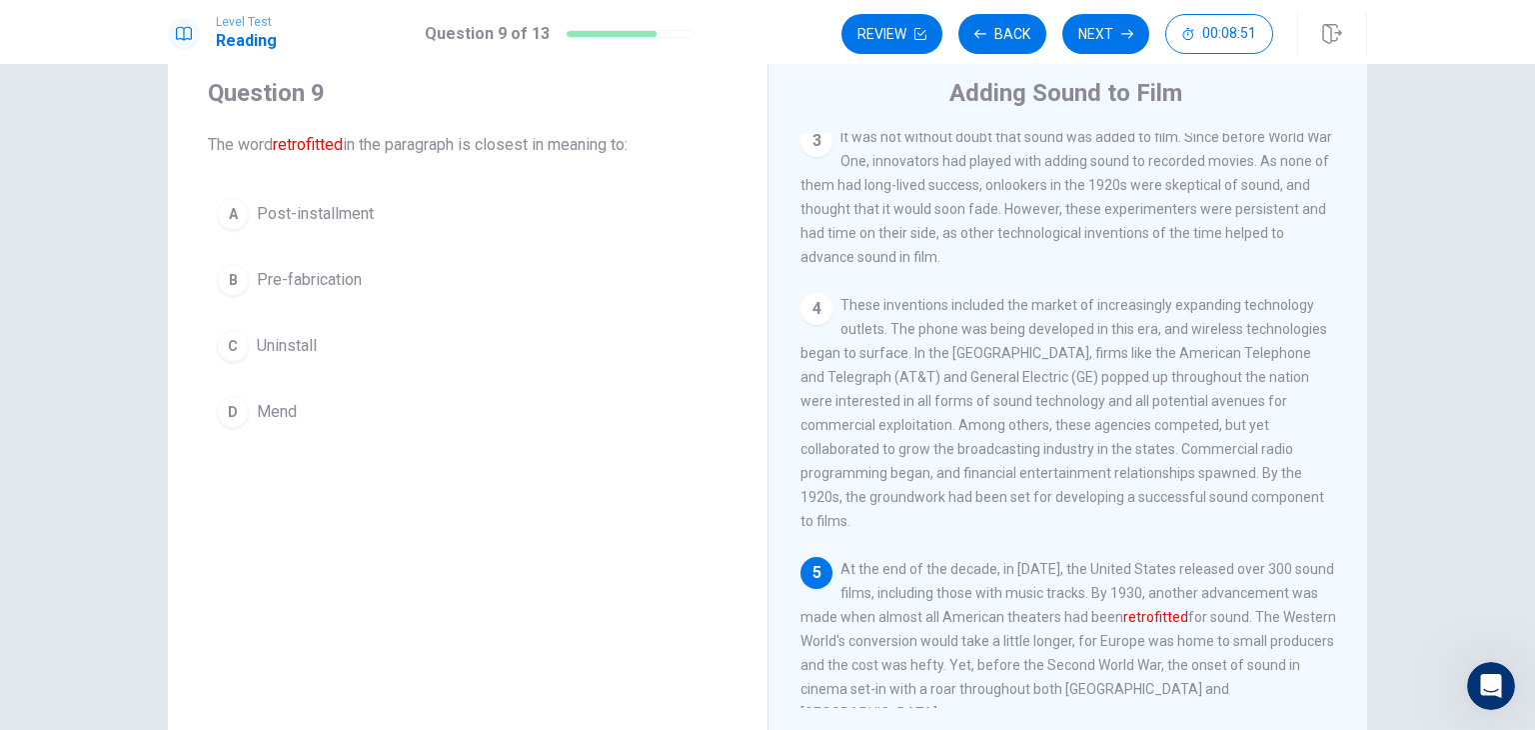
scroll to position [90, 0]
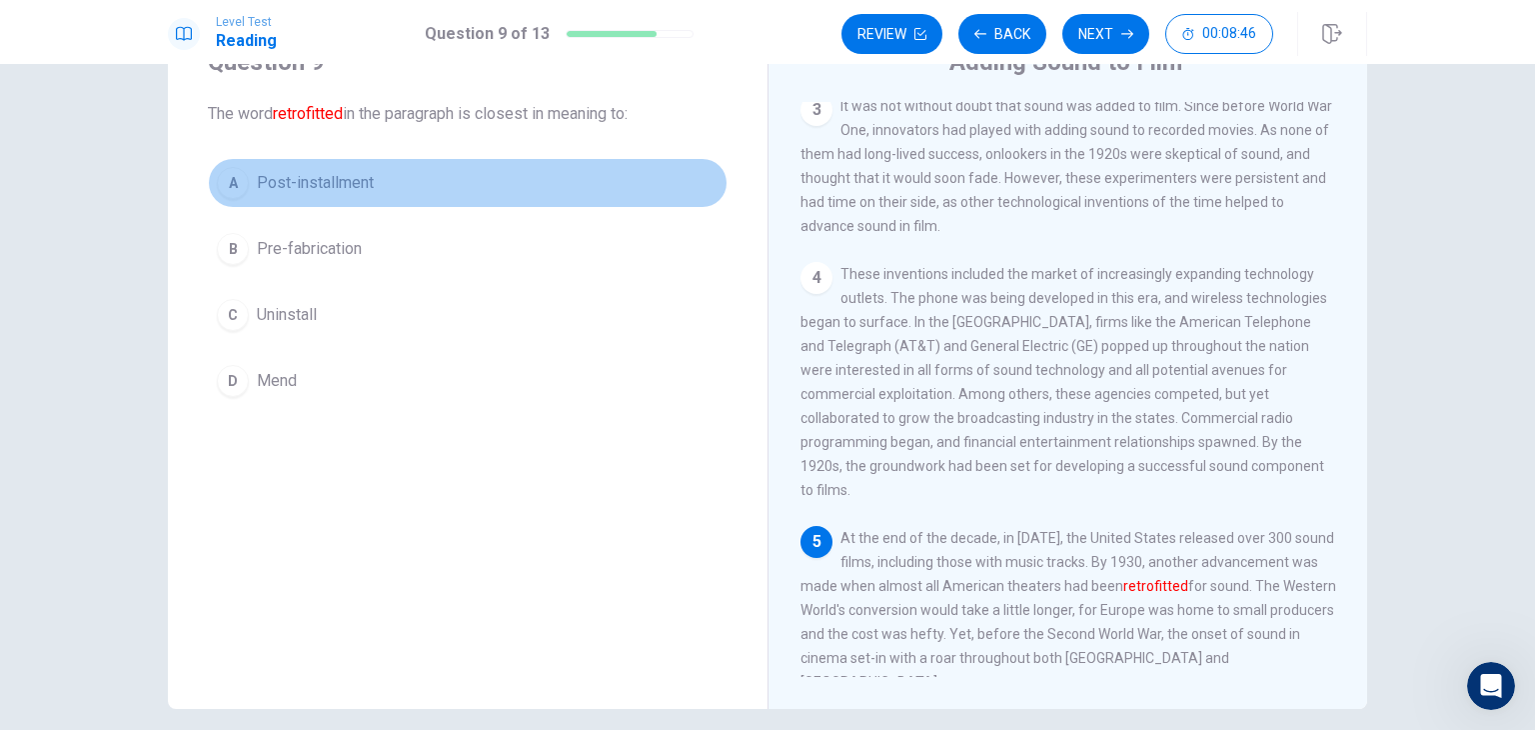
click at [340, 185] on span "Post-installment" at bounding box center [315, 183] width 117 height 24
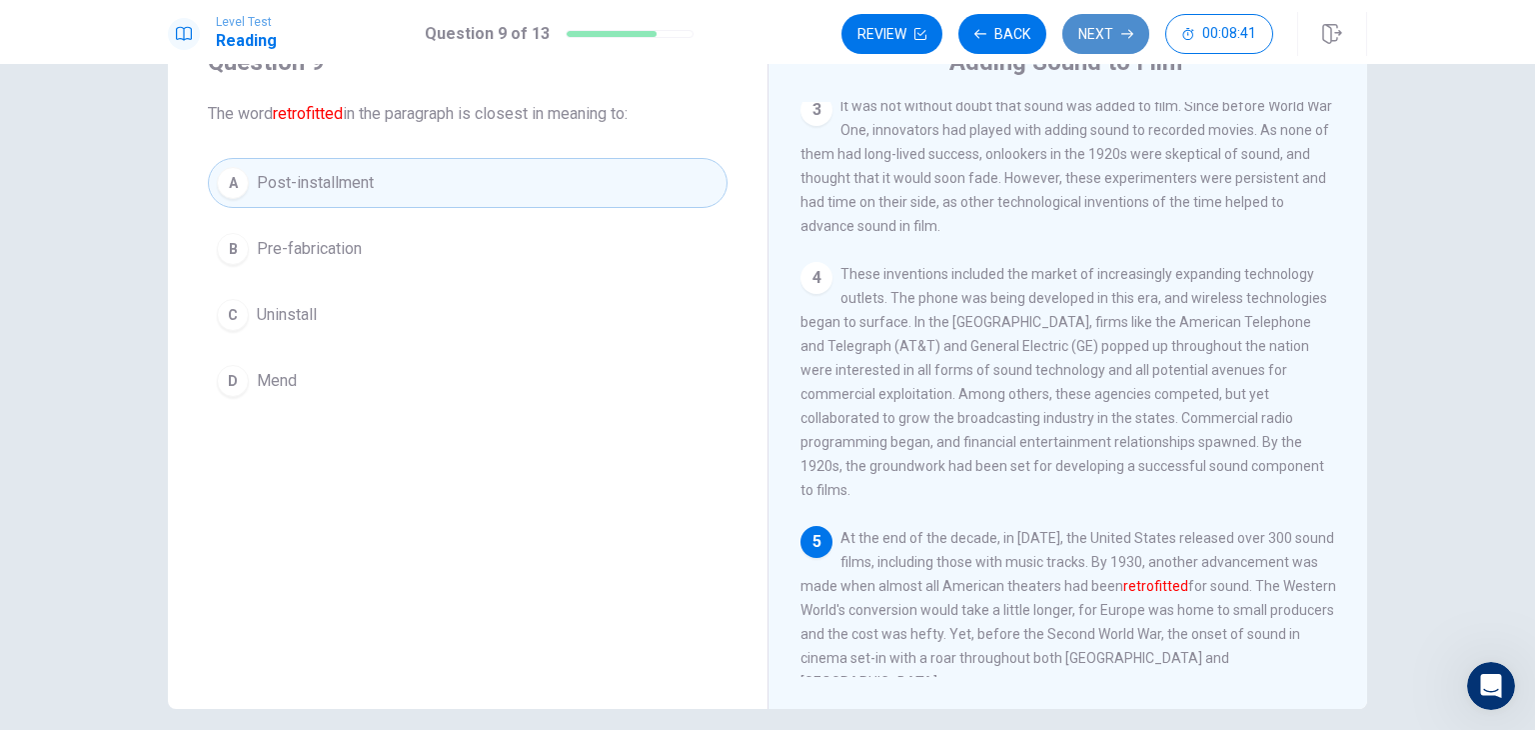
click at [1103, 34] on button "Next" at bounding box center [1105, 34] width 87 height 40
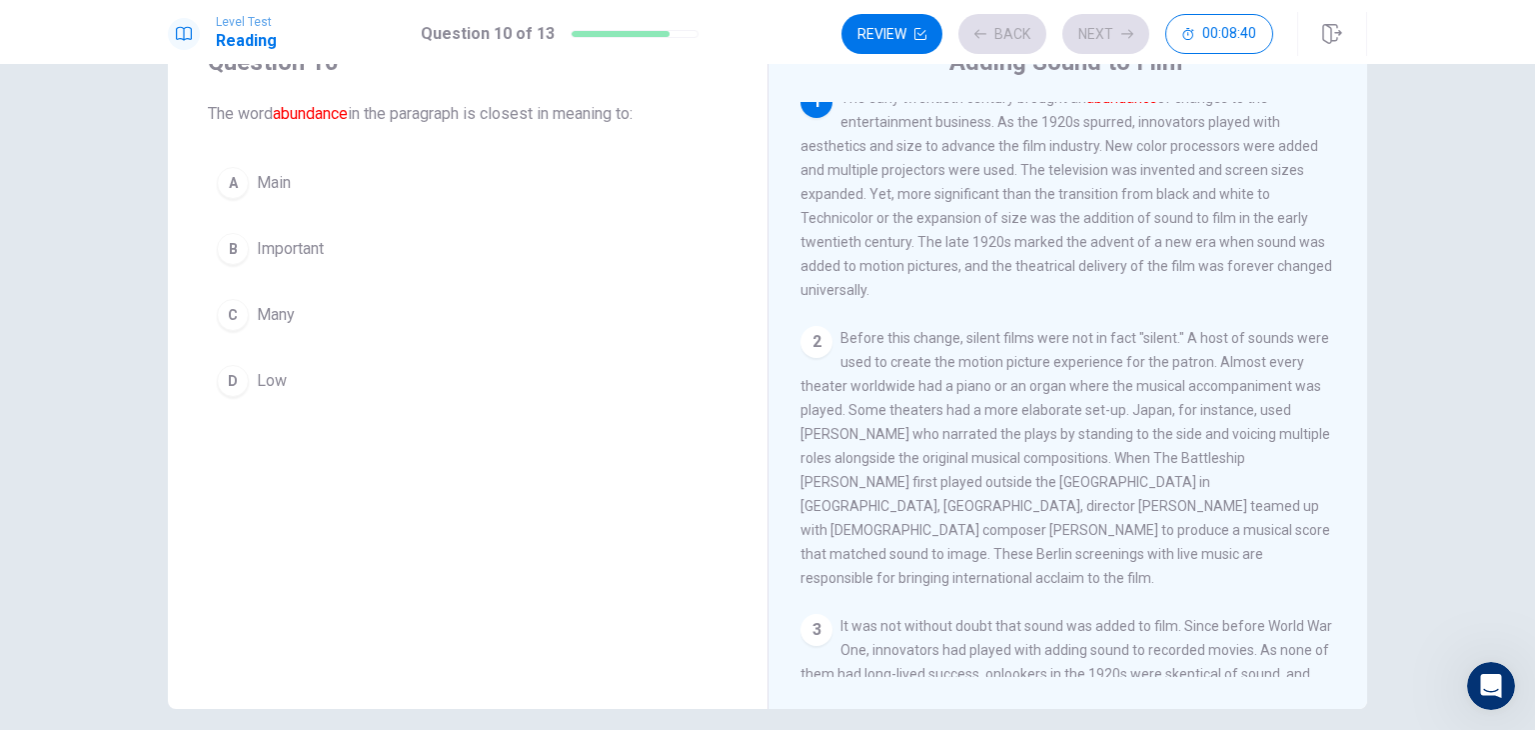
scroll to position [0, 0]
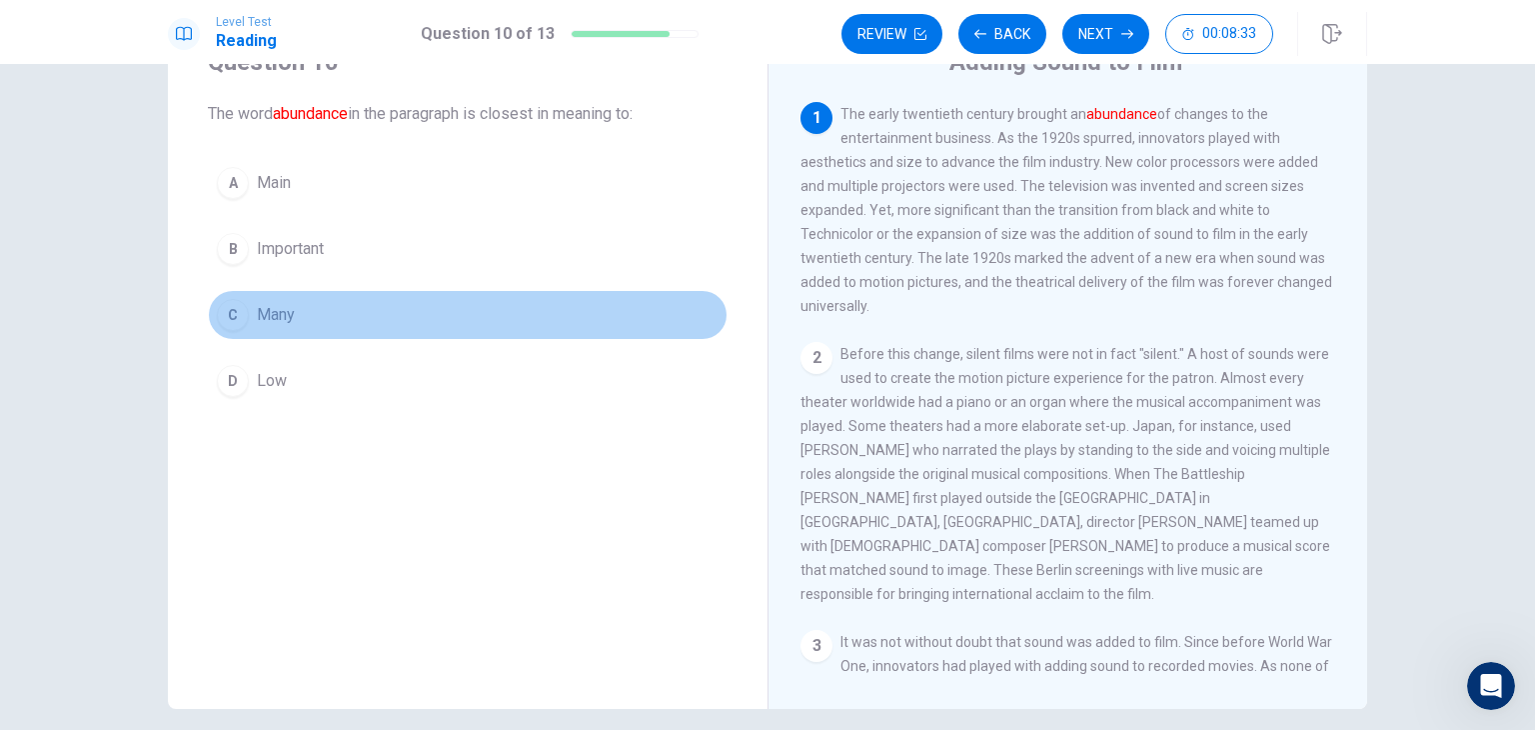
click at [264, 309] on span "Many" at bounding box center [276, 315] width 38 height 24
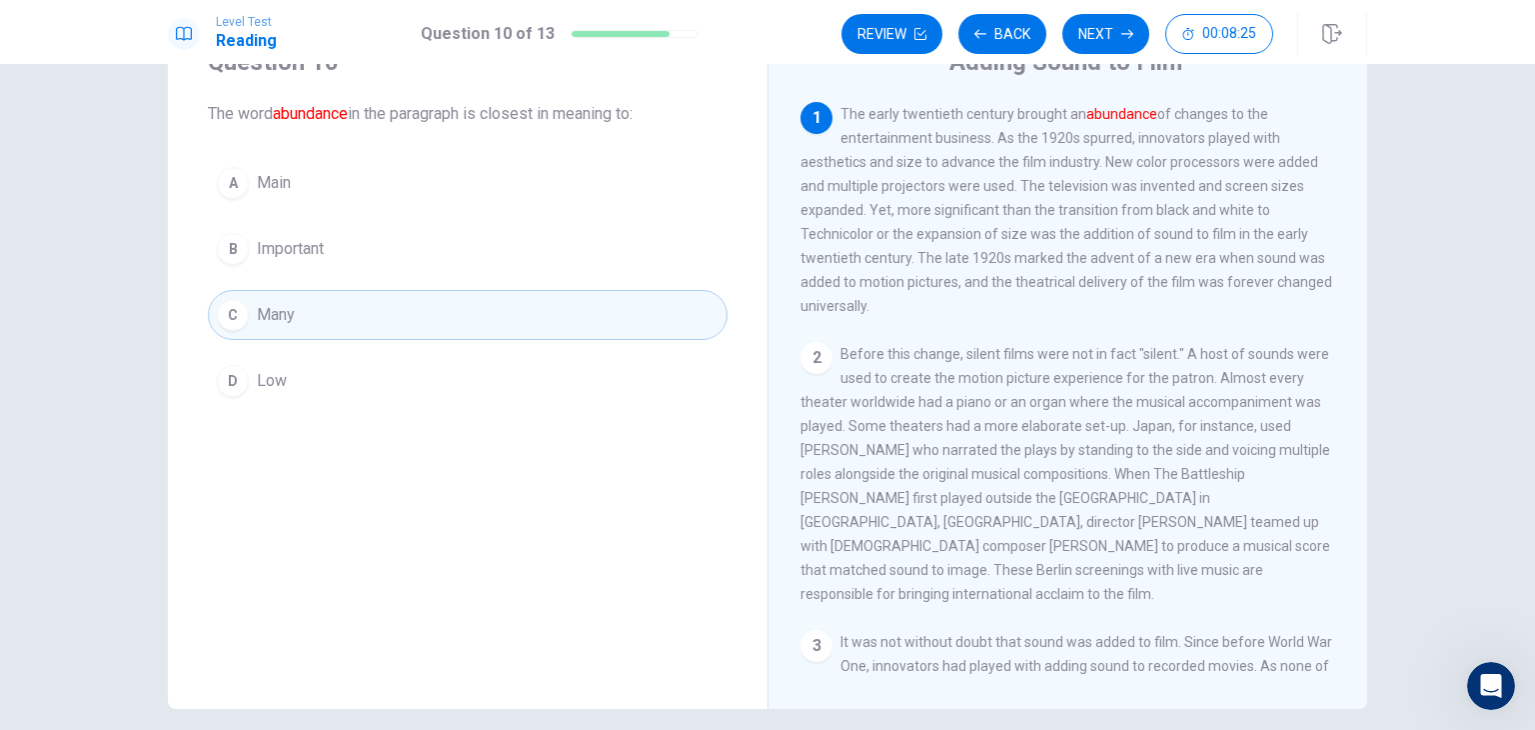
click at [323, 257] on button "B Important" at bounding box center [468, 249] width 520 height 50
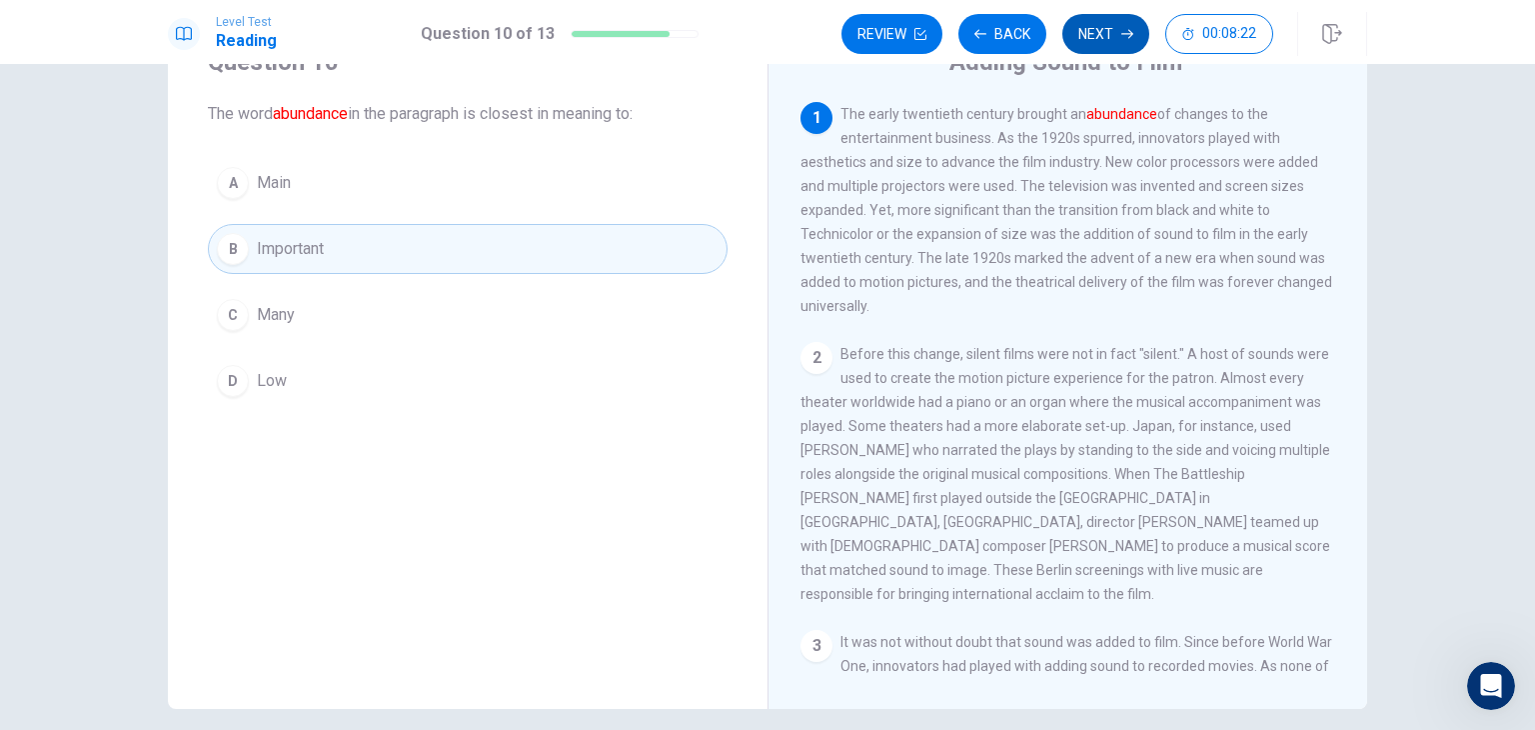
click at [1123, 36] on icon "button" at bounding box center [1127, 34] width 12 height 12
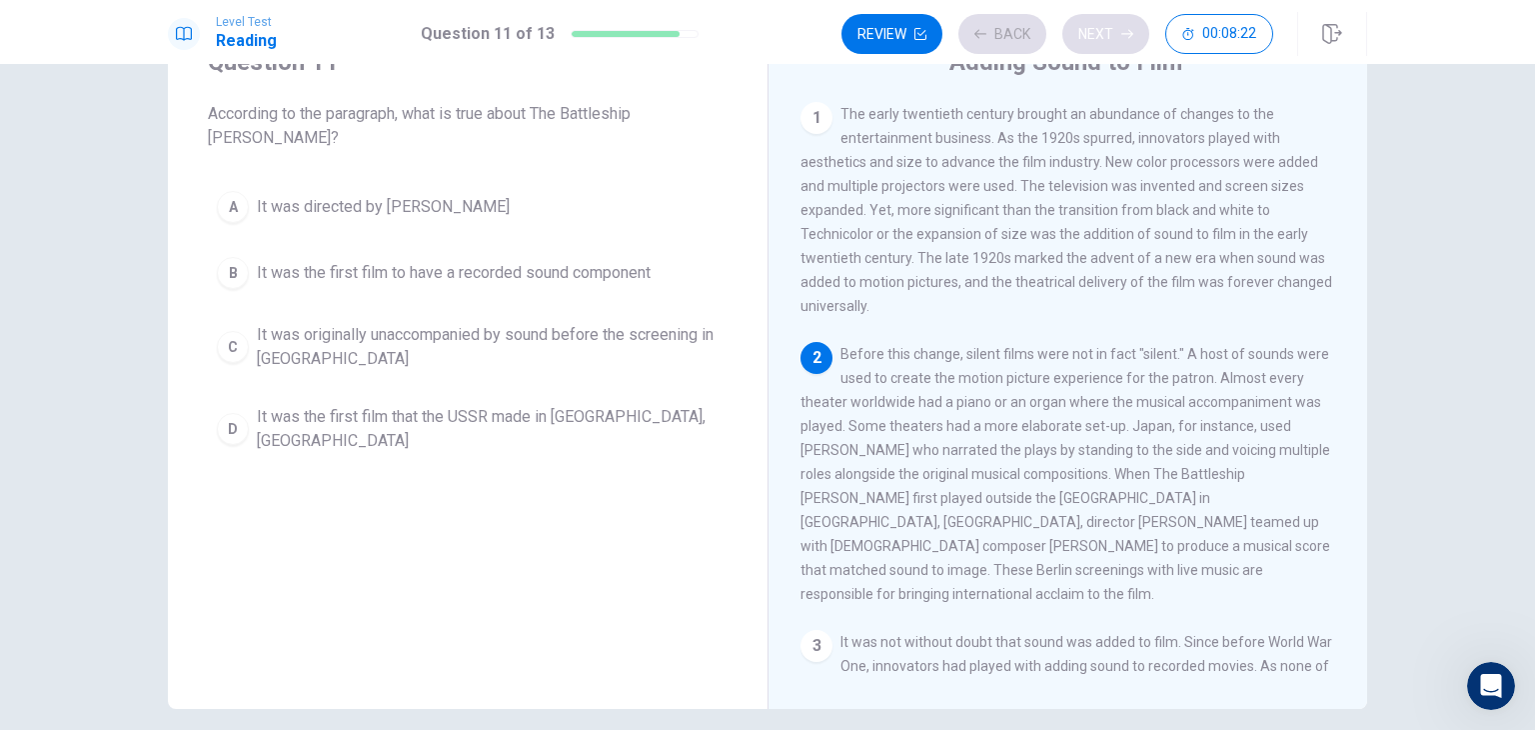
scroll to position [120, 0]
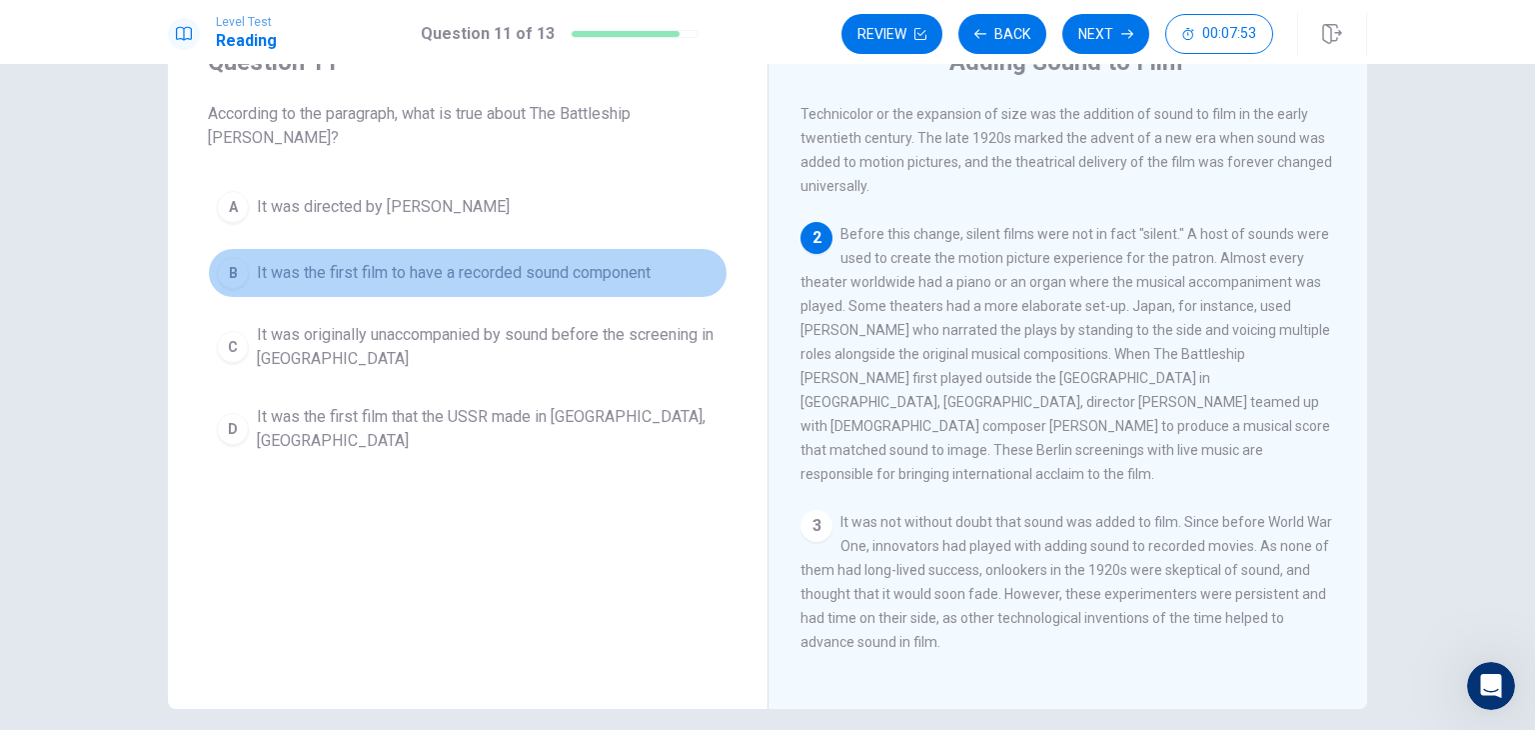
click at [459, 261] on span "It was the first film to have a recorded sound component" at bounding box center [454, 273] width 394 height 24
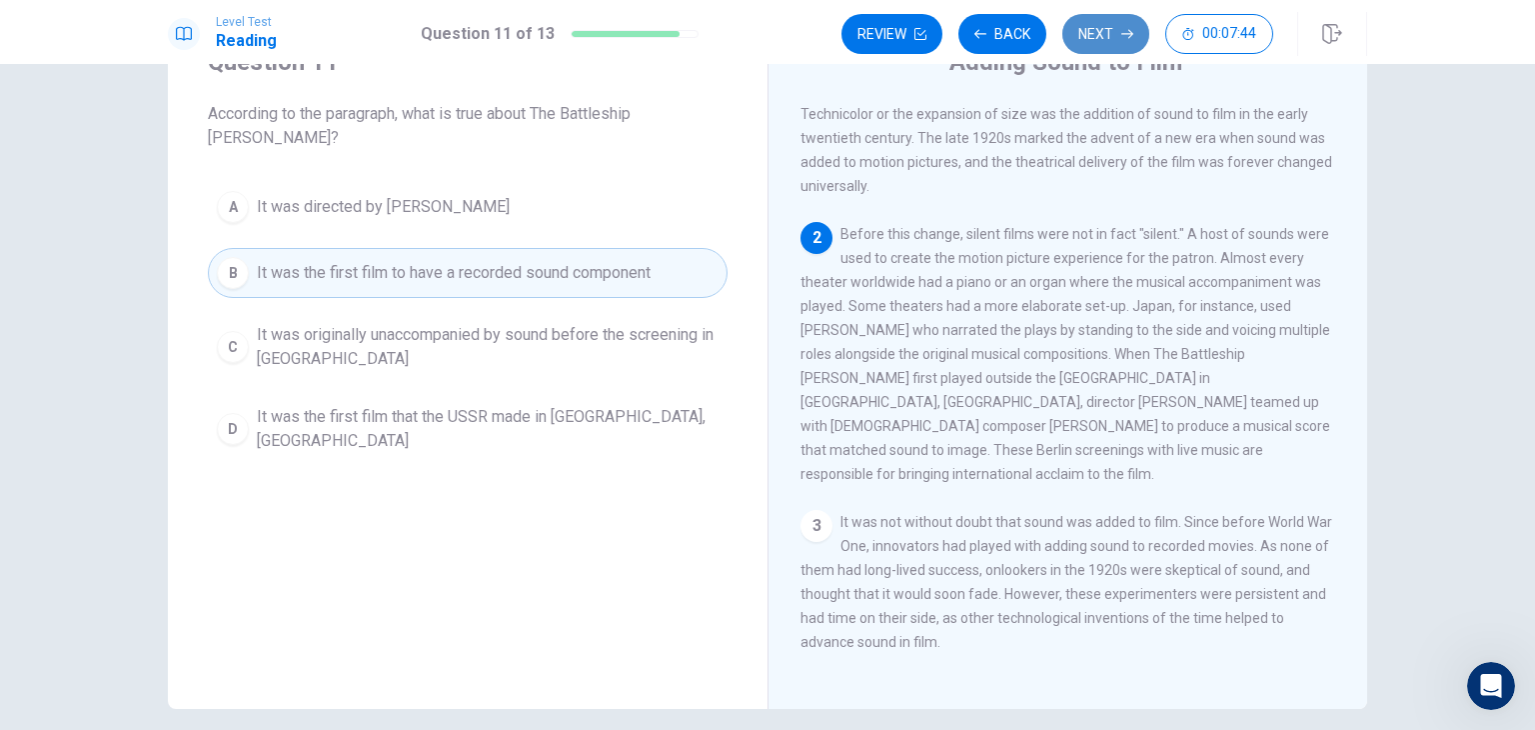
click at [1079, 28] on button "Next" at bounding box center [1105, 34] width 87 height 40
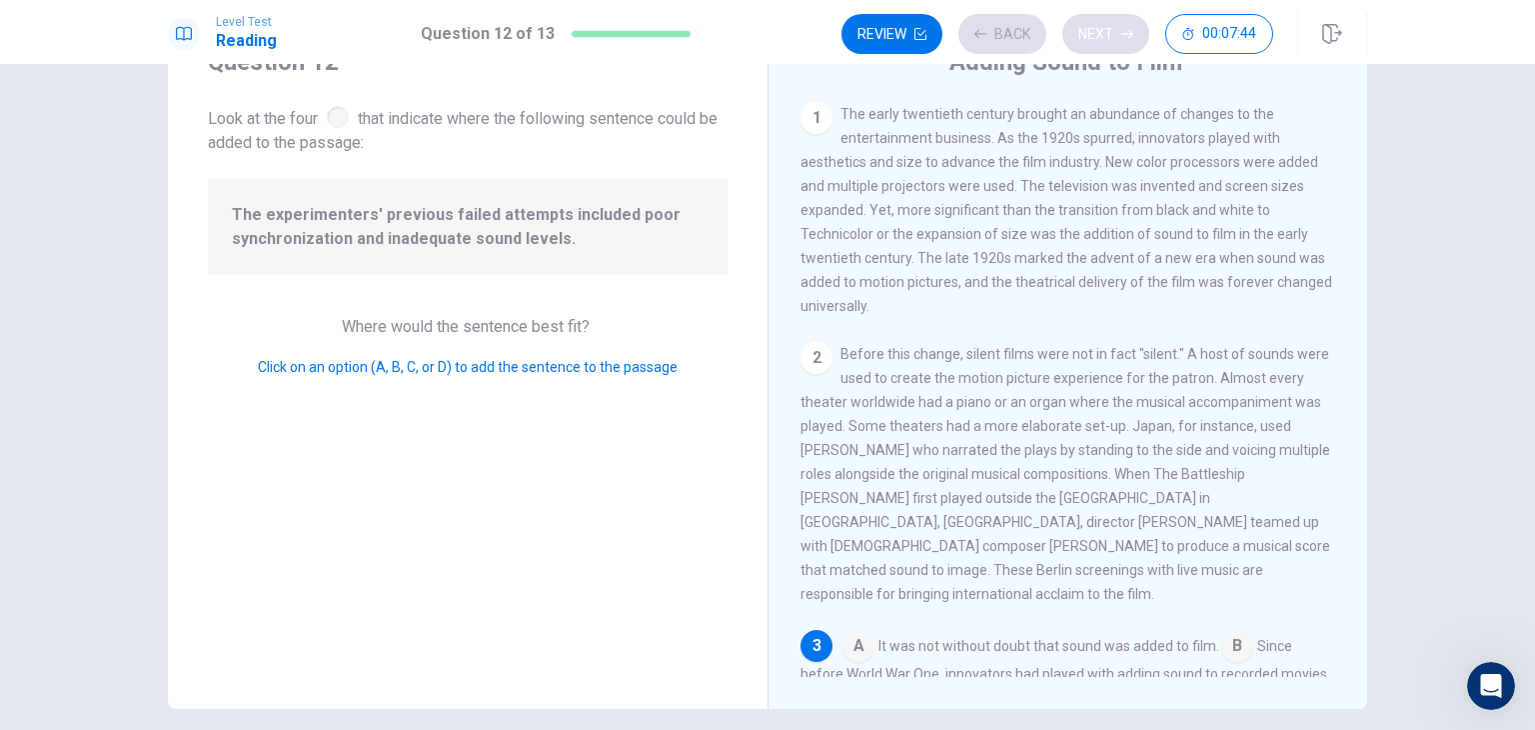
scroll to position [312, 0]
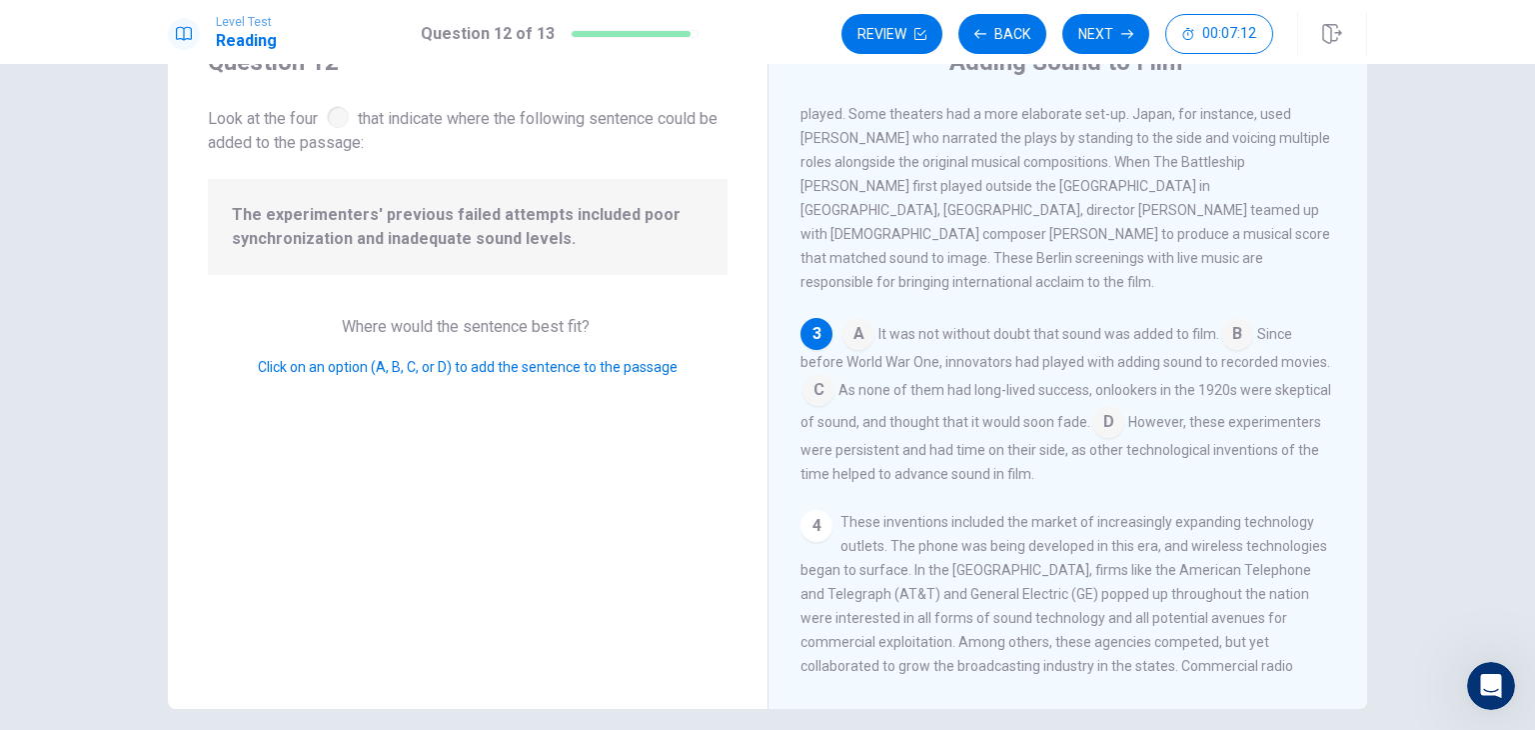
click at [1124, 409] on input at bounding box center [1108, 424] width 32 height 32
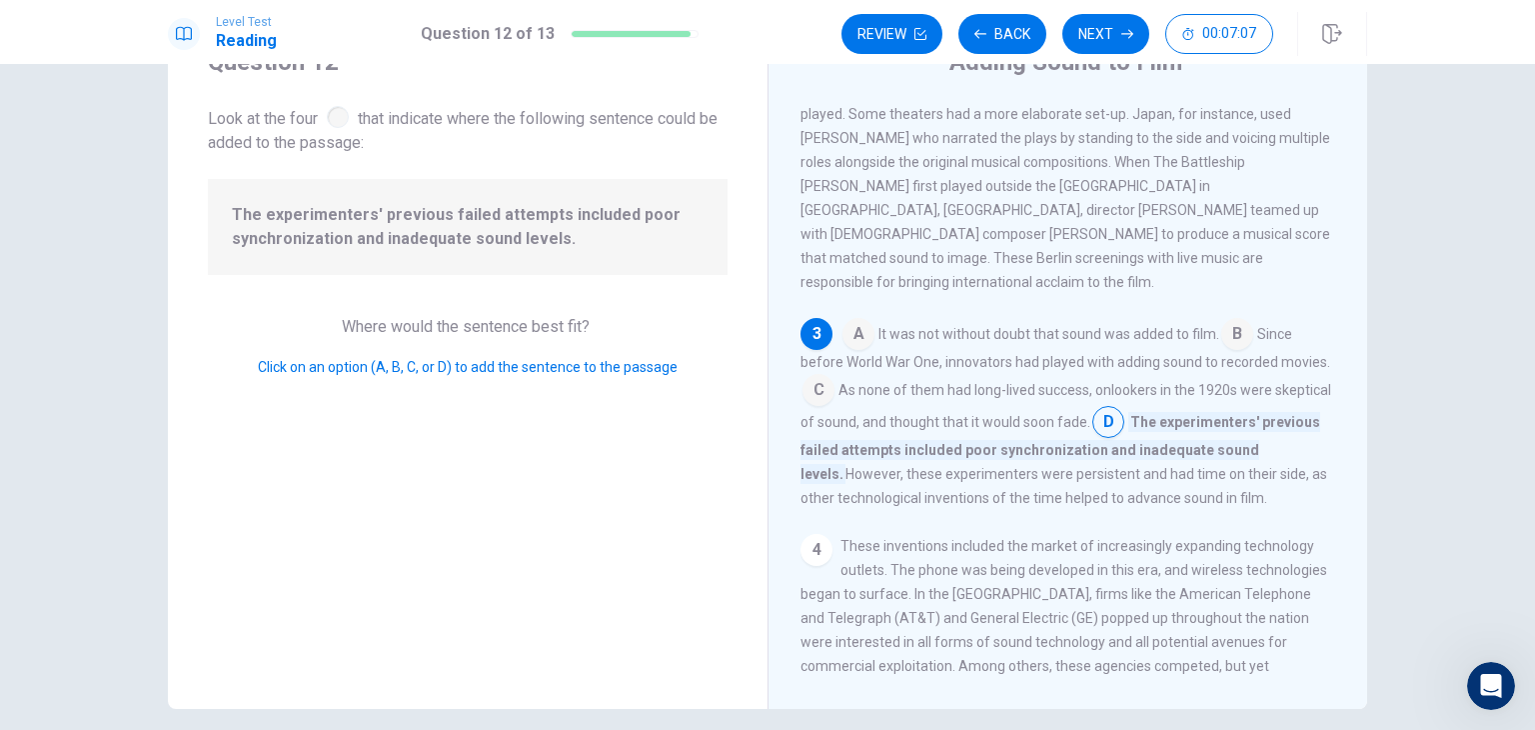
click at [1375, 467] on div "Question 12 Look at the four that indicate where the following sentence could b…" at bounding box center [767, 361] width 1263 height 695
click at [1102, 41] on button "Next" at bounding box center [1105, 34] width 87 height 40
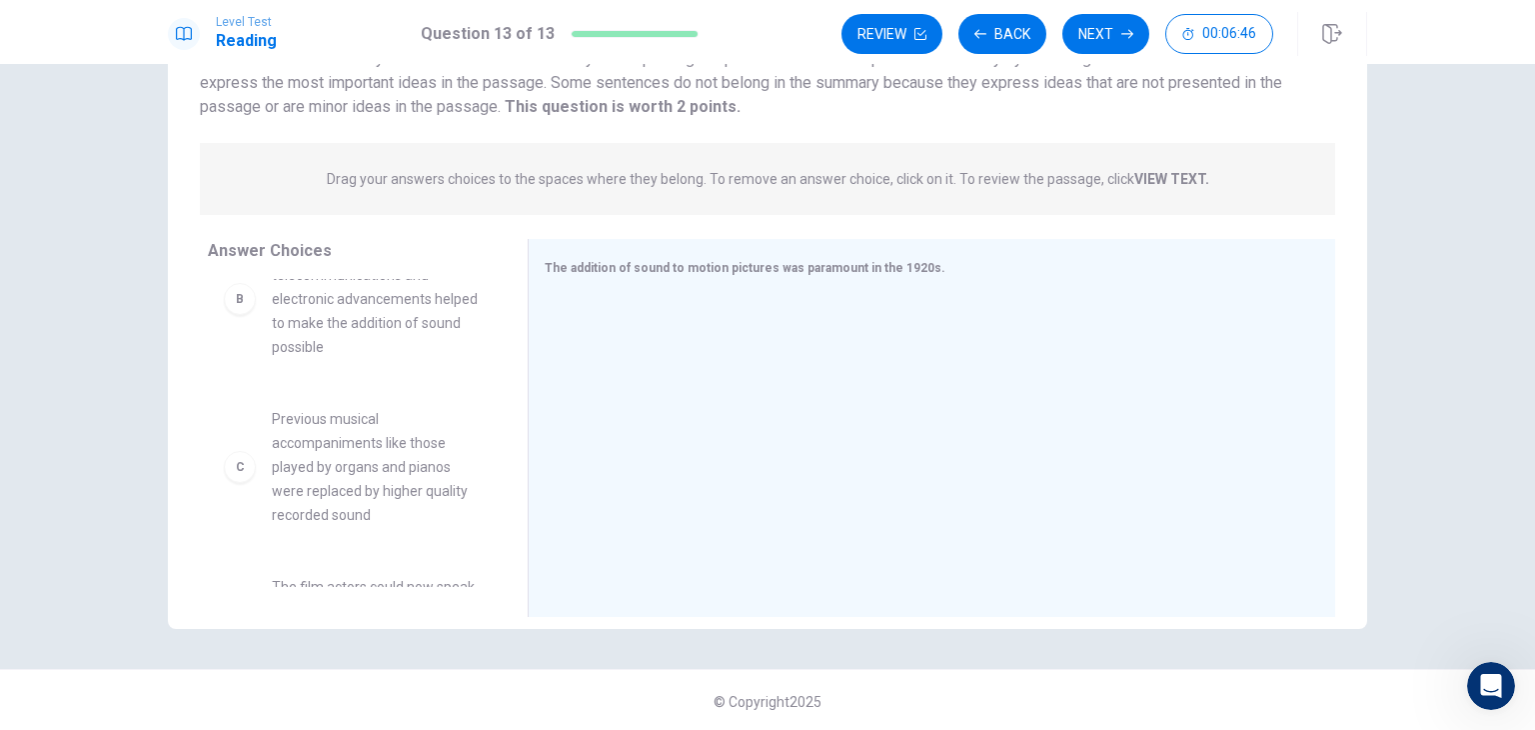
scroll to position [180, 0]
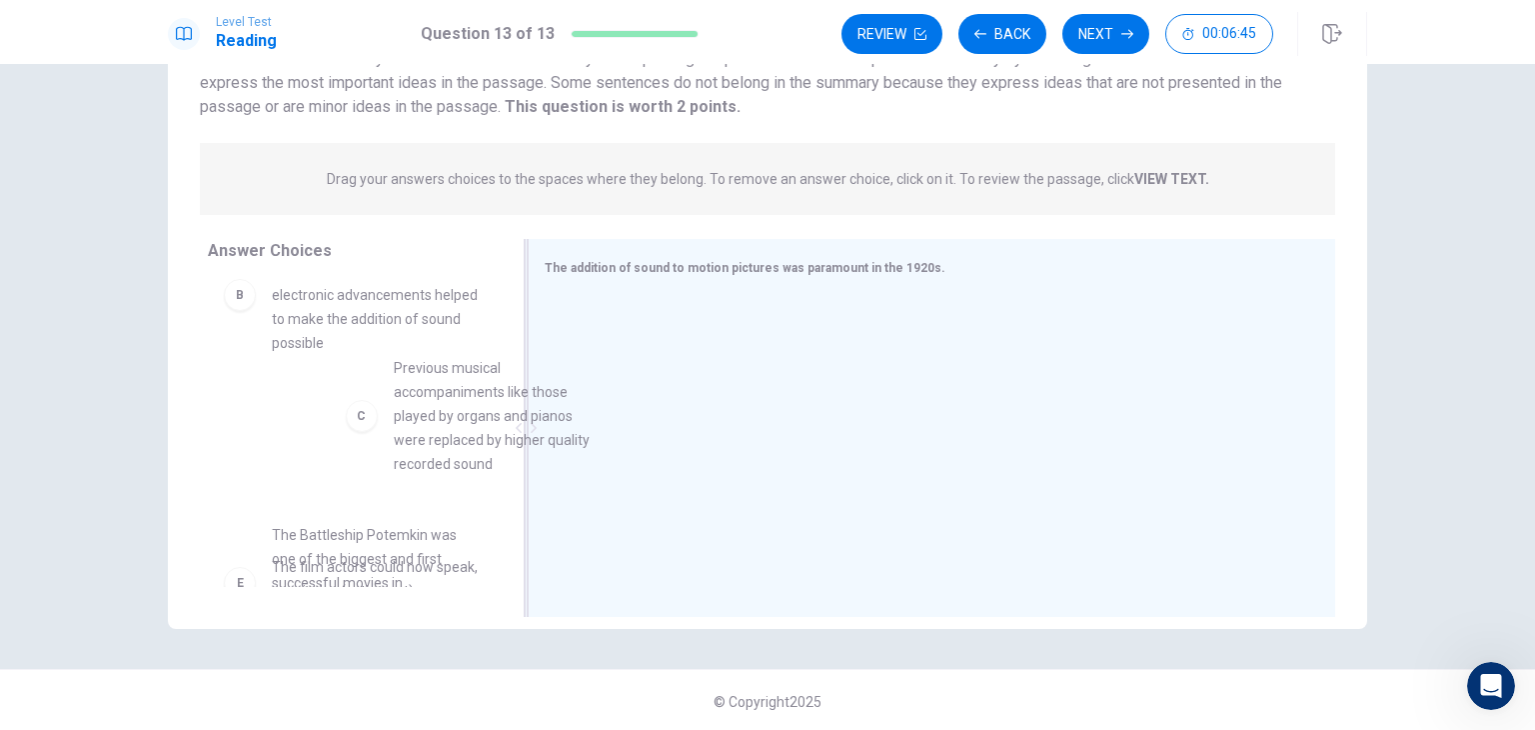
drag, startPoint x: 355, startPoint y: 445, endPoint x: 555, endPoint y: 385, distance: 208.7
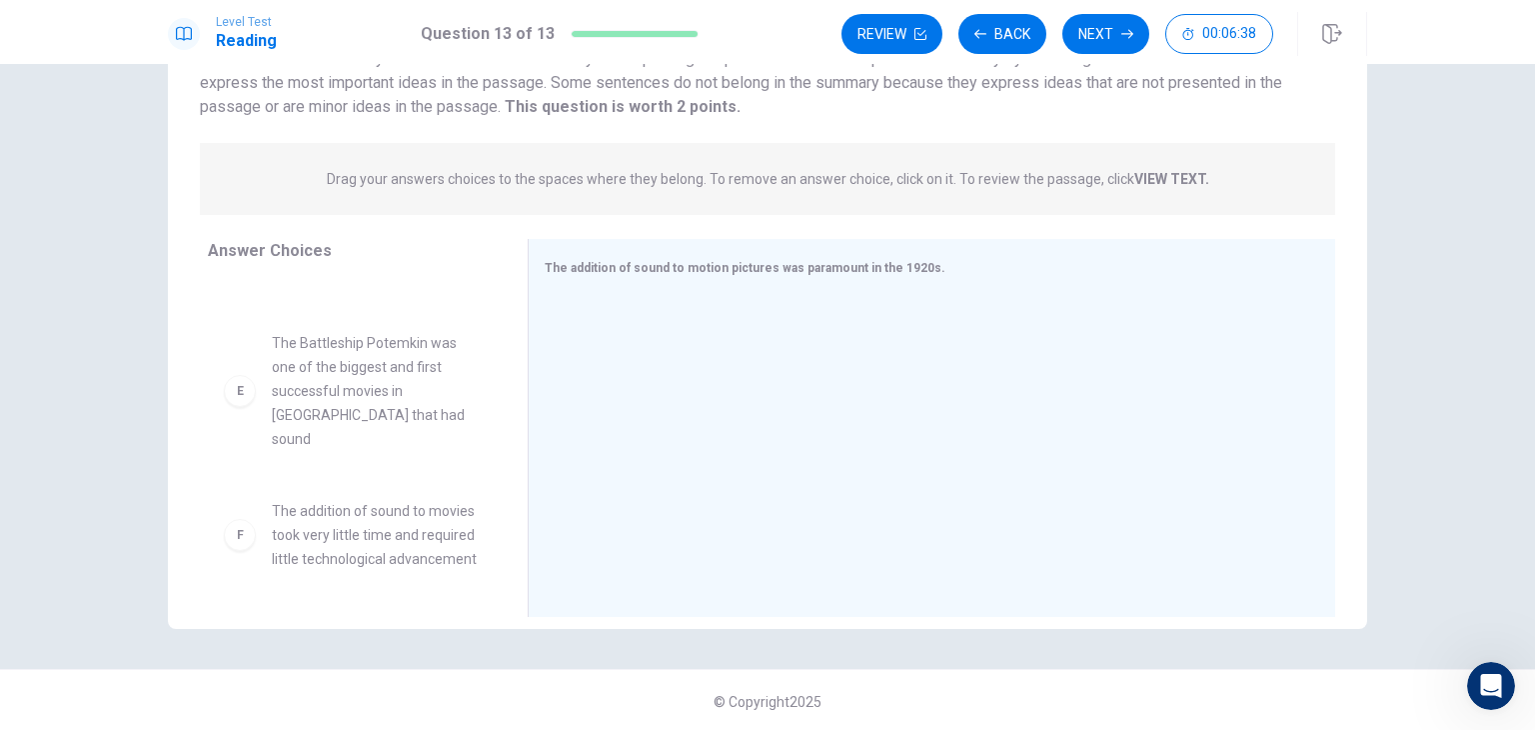
scroll to position [173, 0]
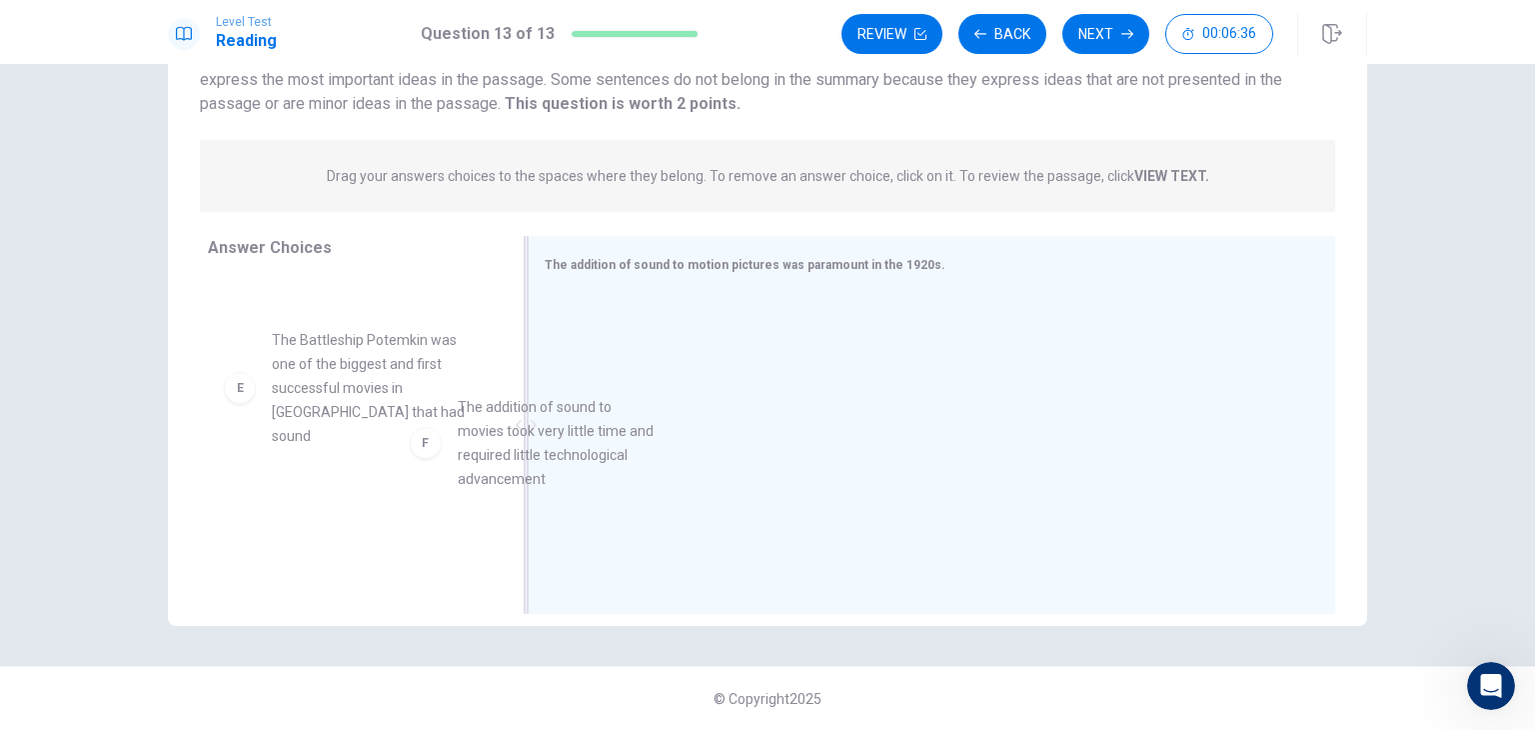
drag, startPoint x: 376, startPoint y: 521, endPoint x: 873, endPoint y: 397, distance: 512.9
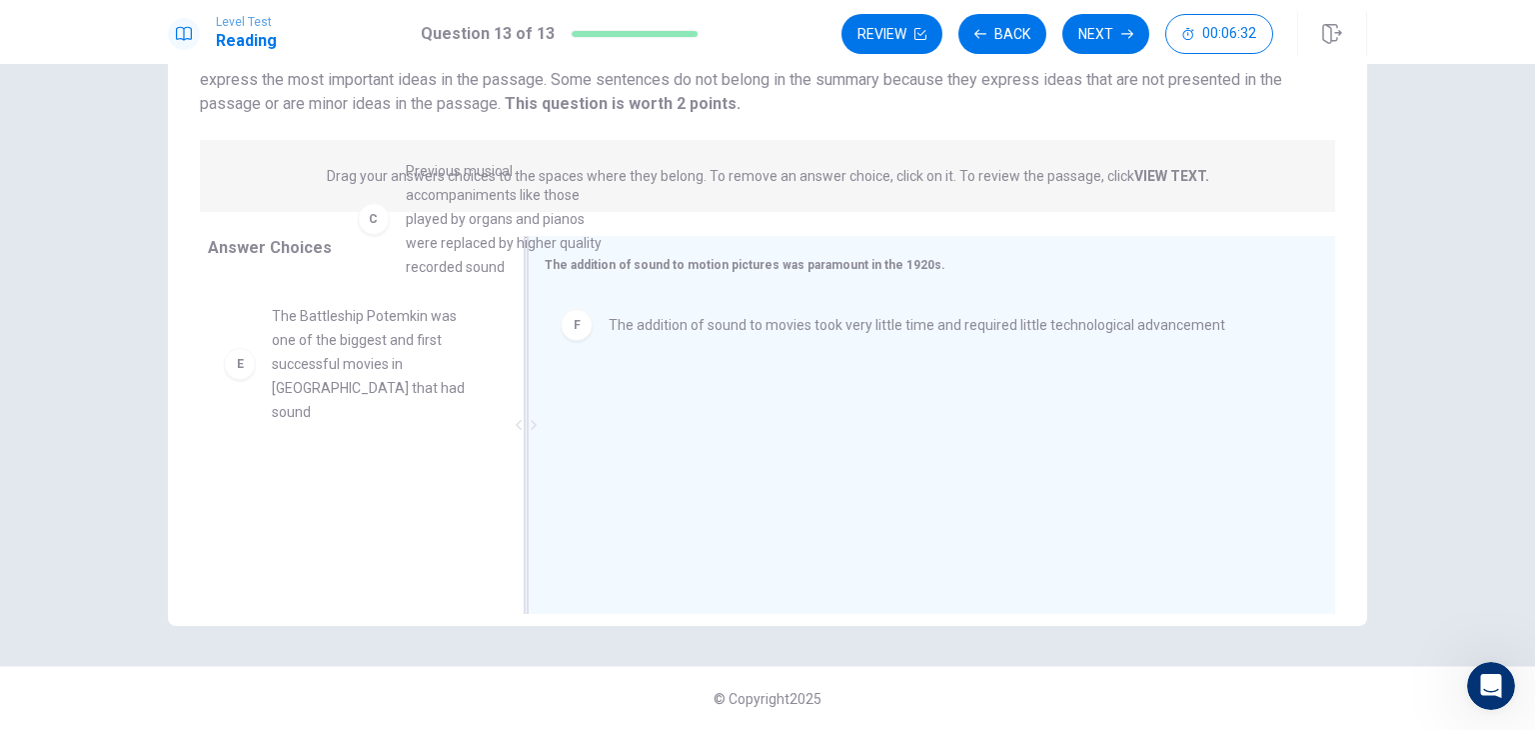
scroll to position [395, 0]
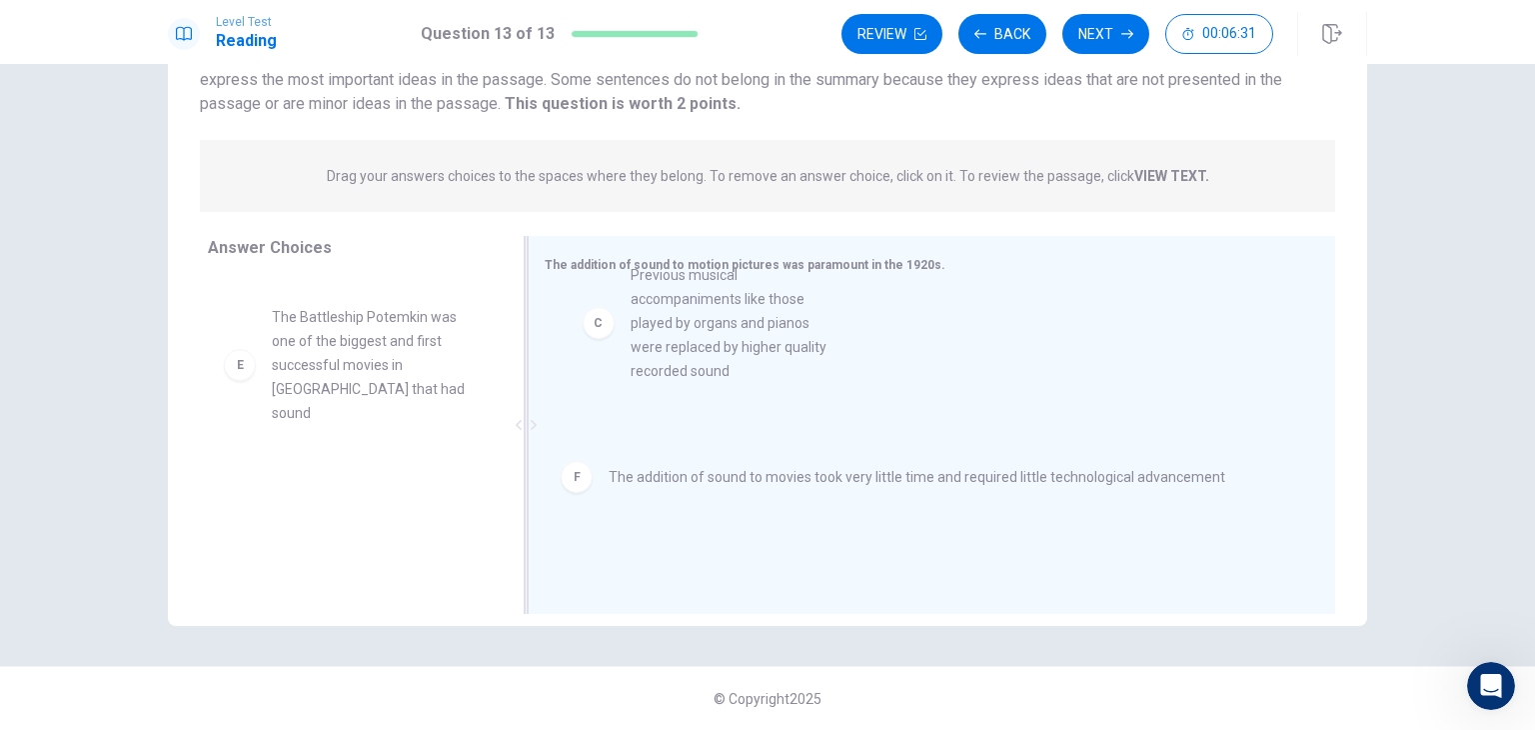
drag, startPoint x: 325, startPoint y: 303, endPoint x: 698, endPoint y: 383, distance: 381.2
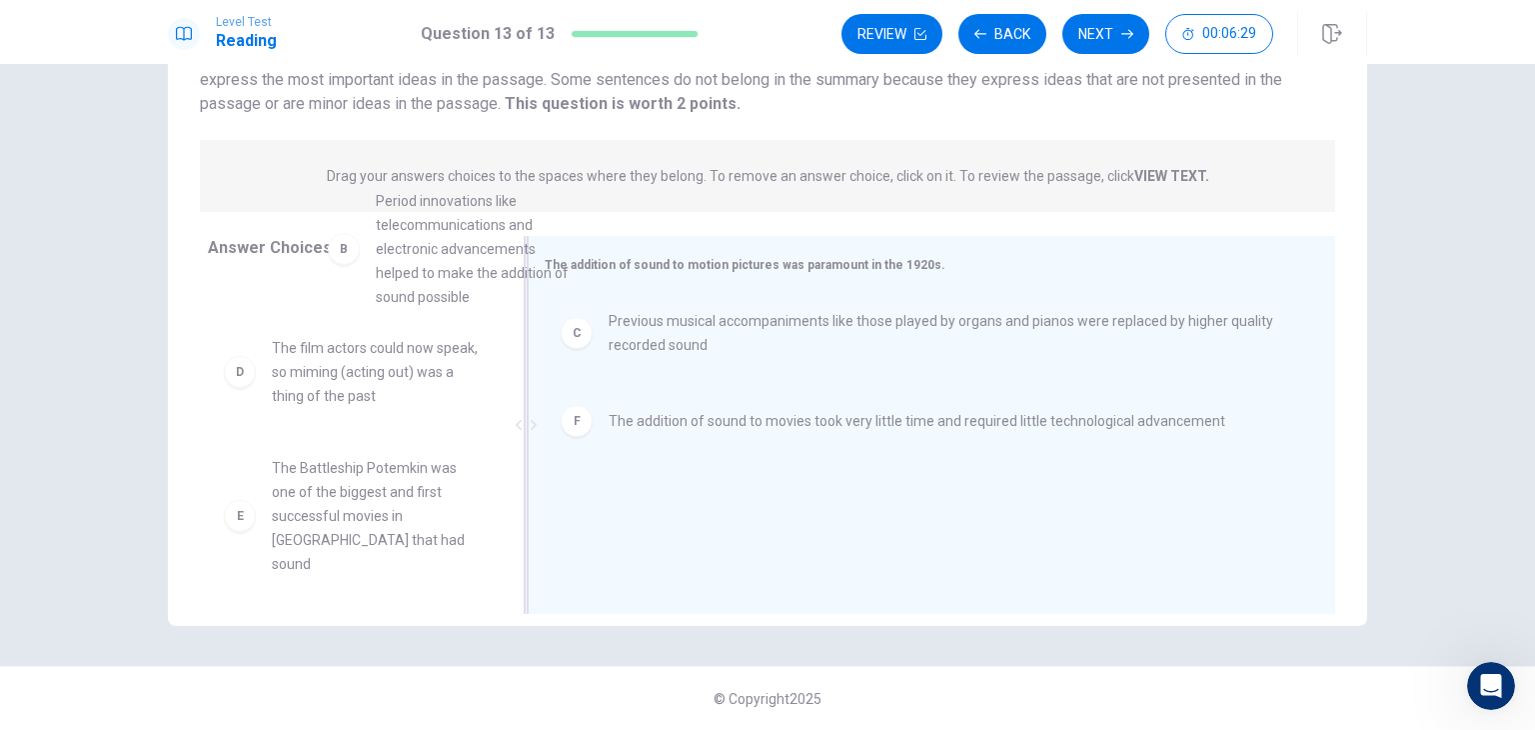
scroll to position [223, 0]
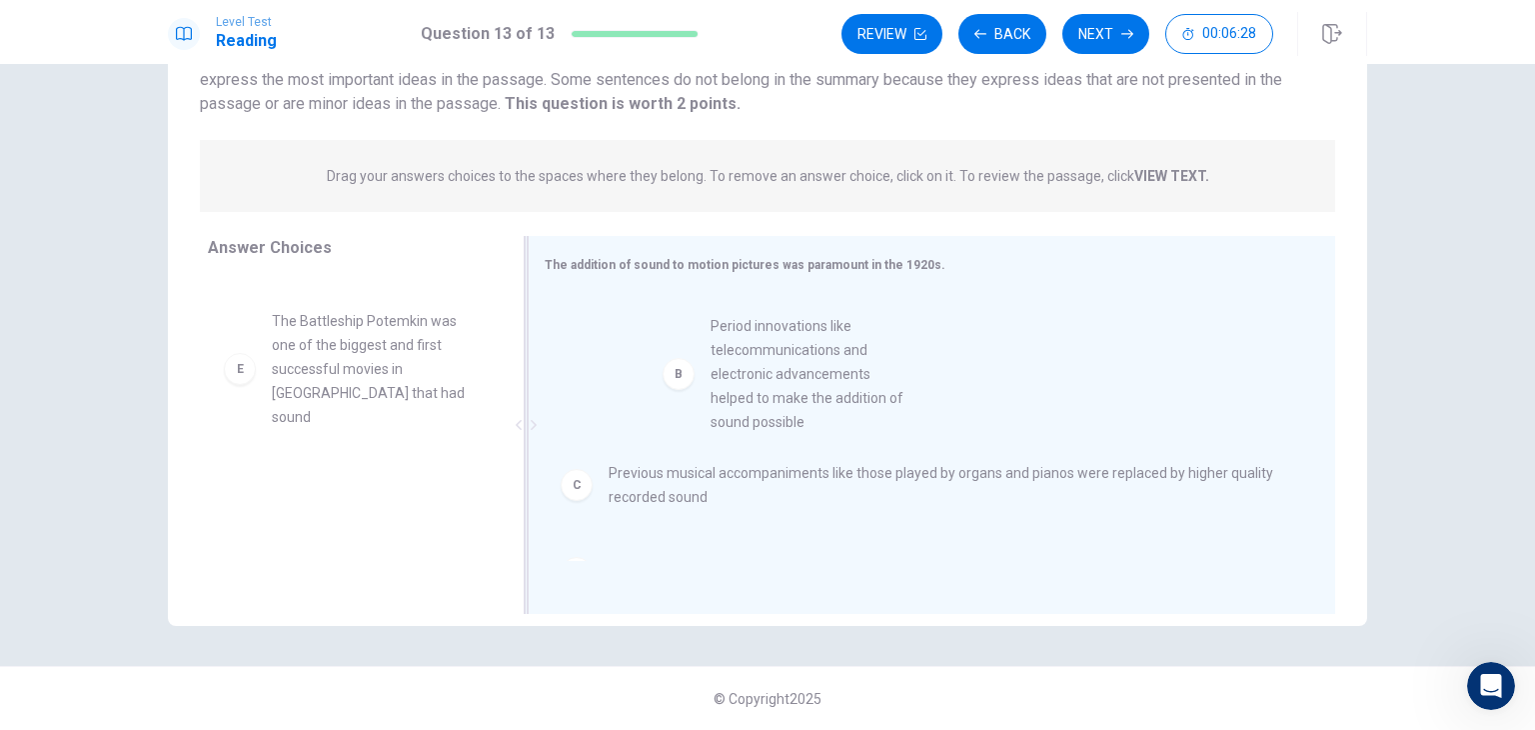
drag, startPoint x: 326, startPoint y: 309, endPoint x: 779, endPoint y: 441, distance: 472.5
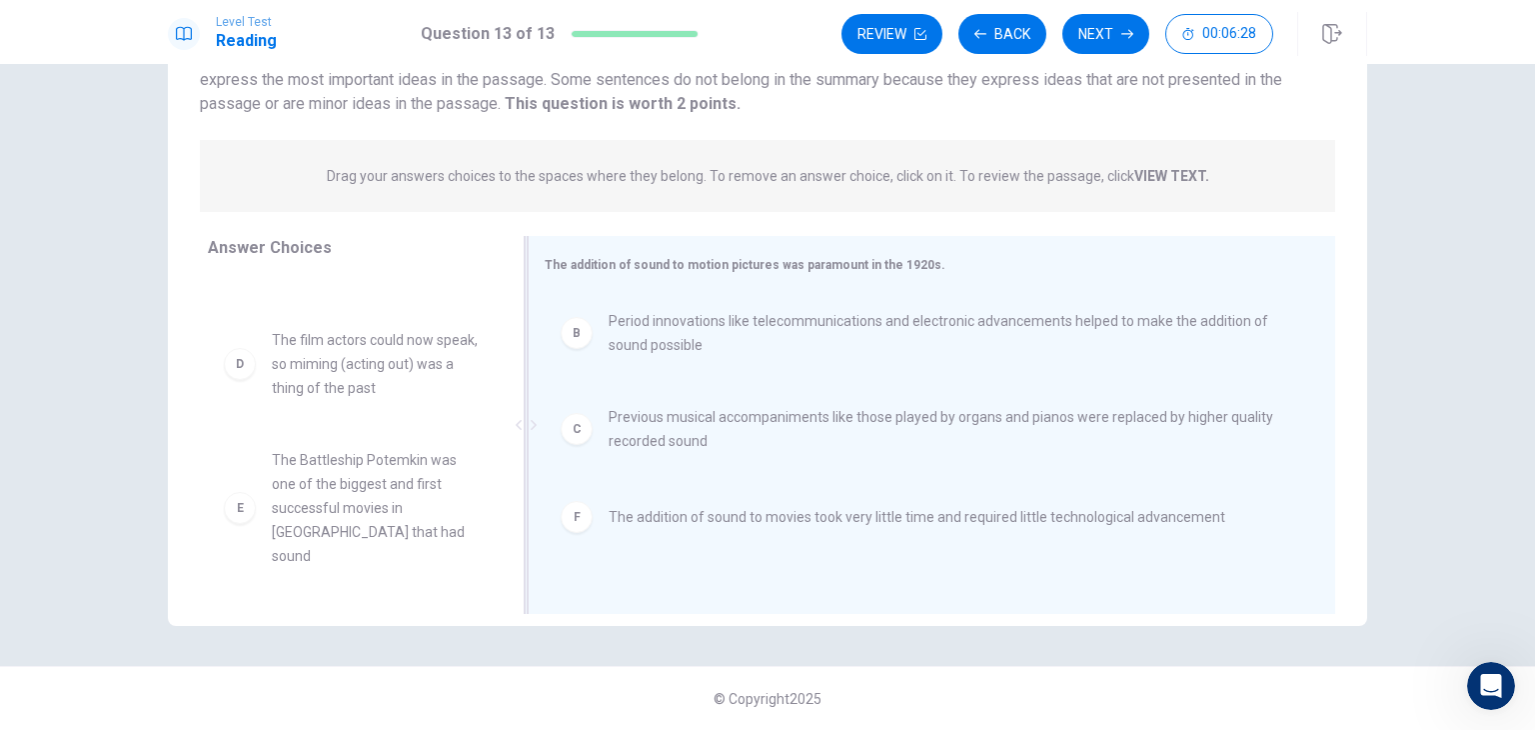
scroll to position [60, 0]
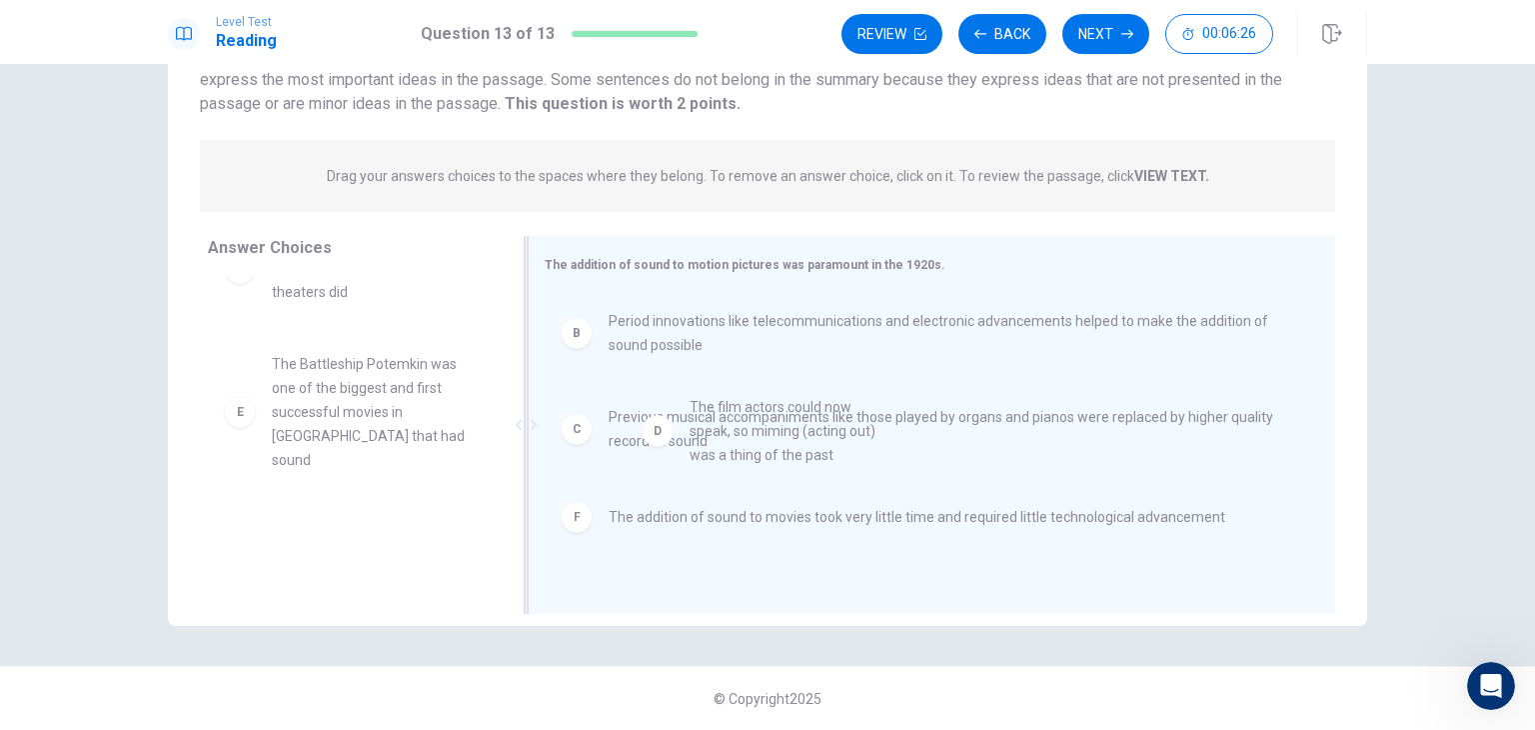
drag, startPoint x: 356, startPoint y: 407, endPoint x: 778, endPoint y: 451, distance: 425.0
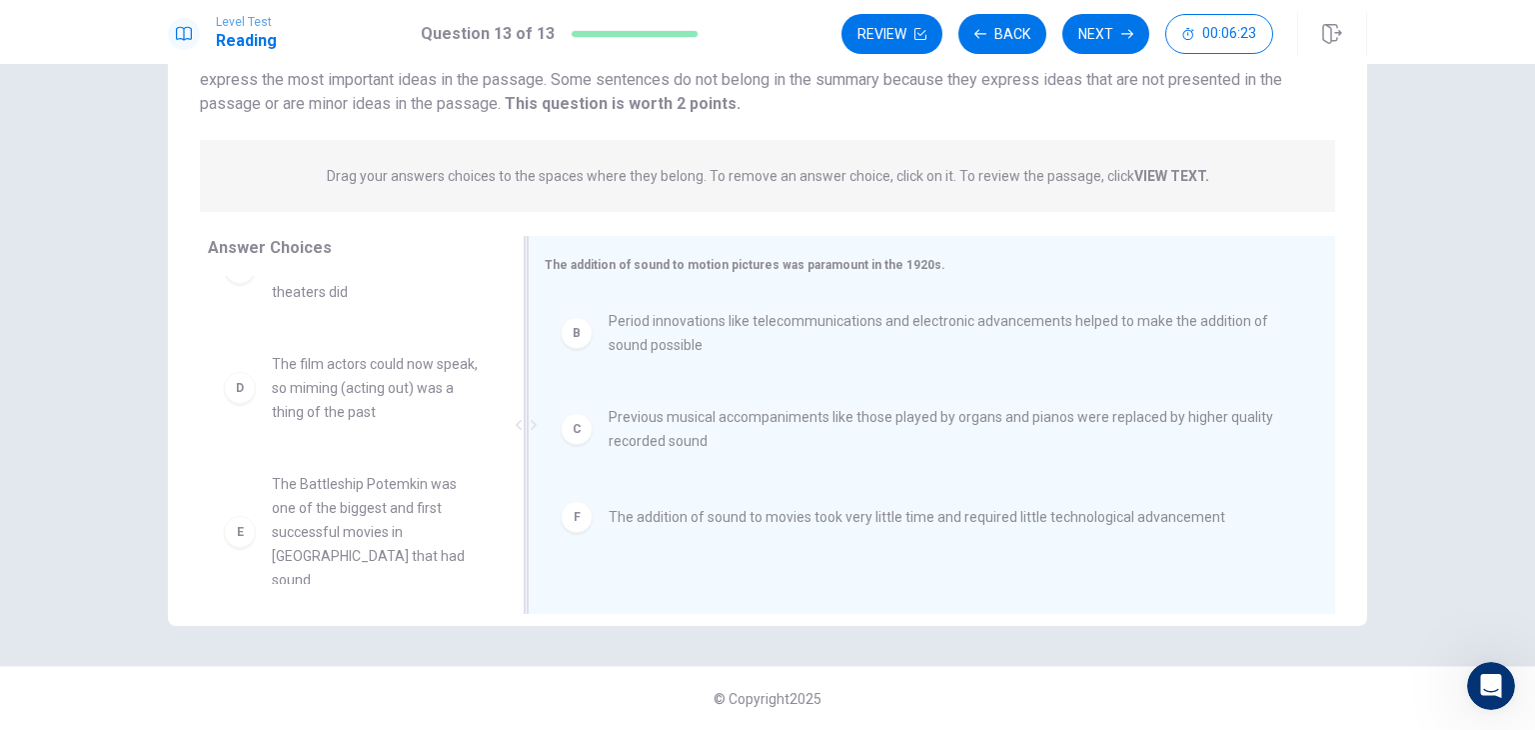
click at [810, 337] on span "Period innovations like telecommunications and electronic advancements helped t…" at bounding box center [948, 333] width 679 height 48
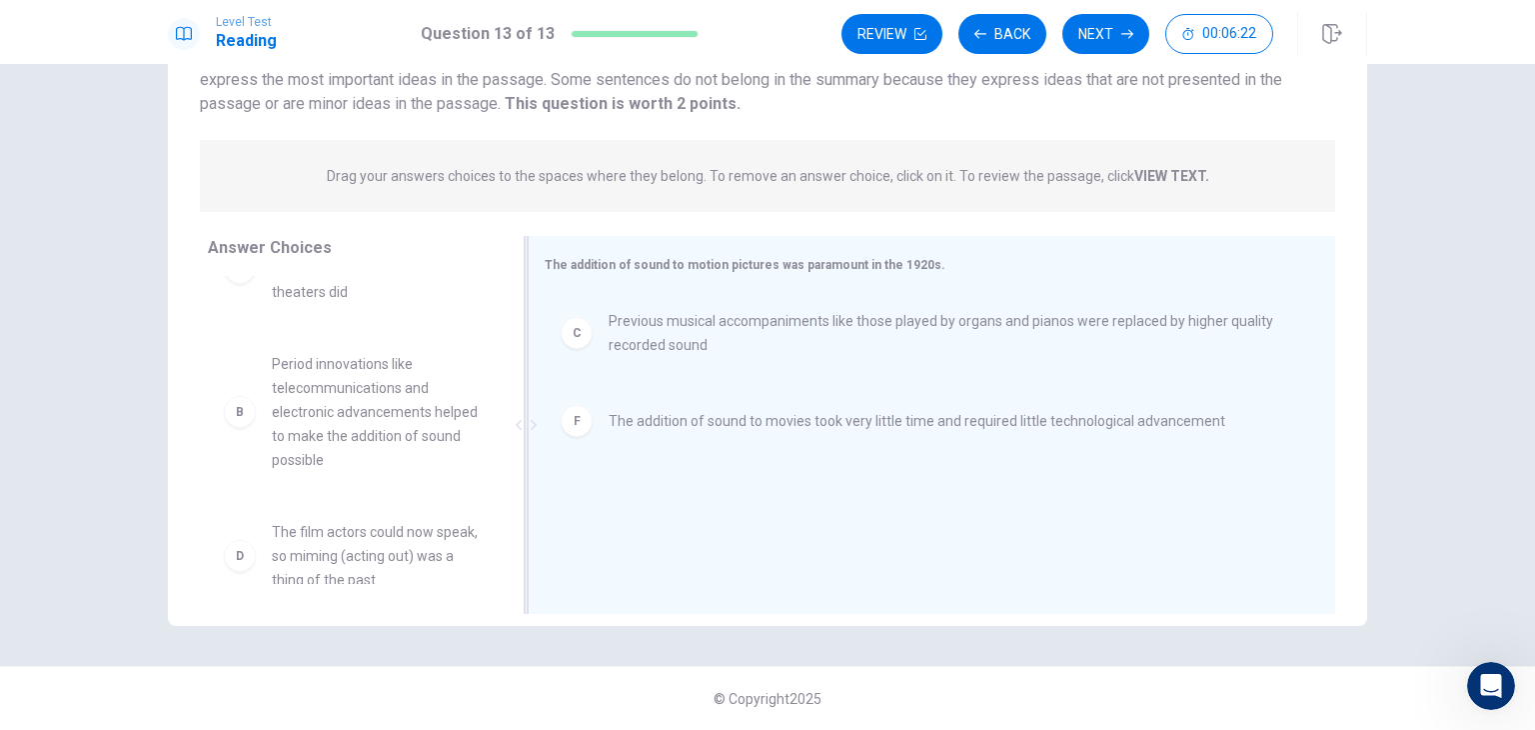
click at [803, 322] on span "Previous musical accompaniments like those played by organs and pianos were rep…" at bounding box center [948, 333] width 679 height 48
click at [803, 322] on span "The addition of sound to movies took very little time and required little techn…" at bounding box center [917, 325] width 617 height 24
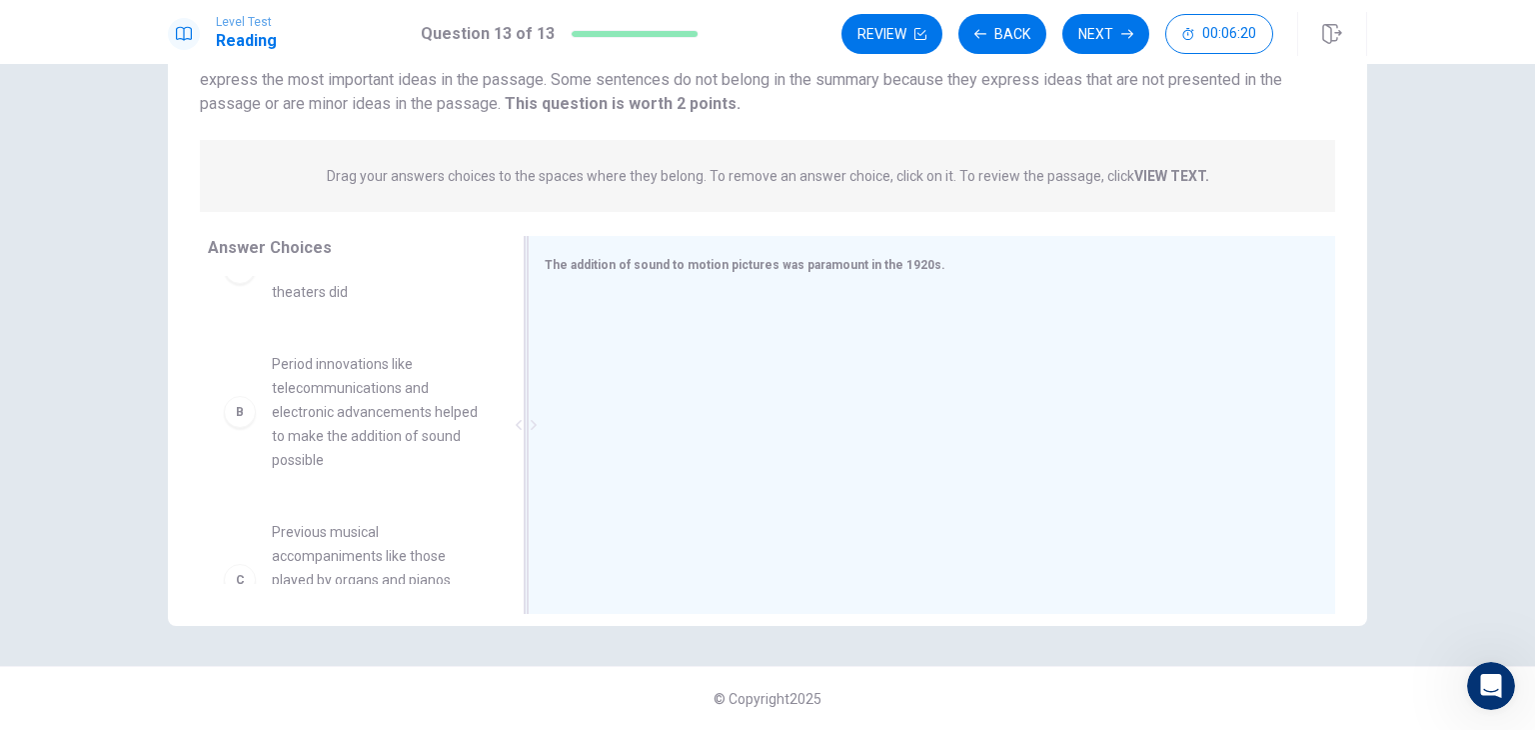
scroll to position [0, 0]
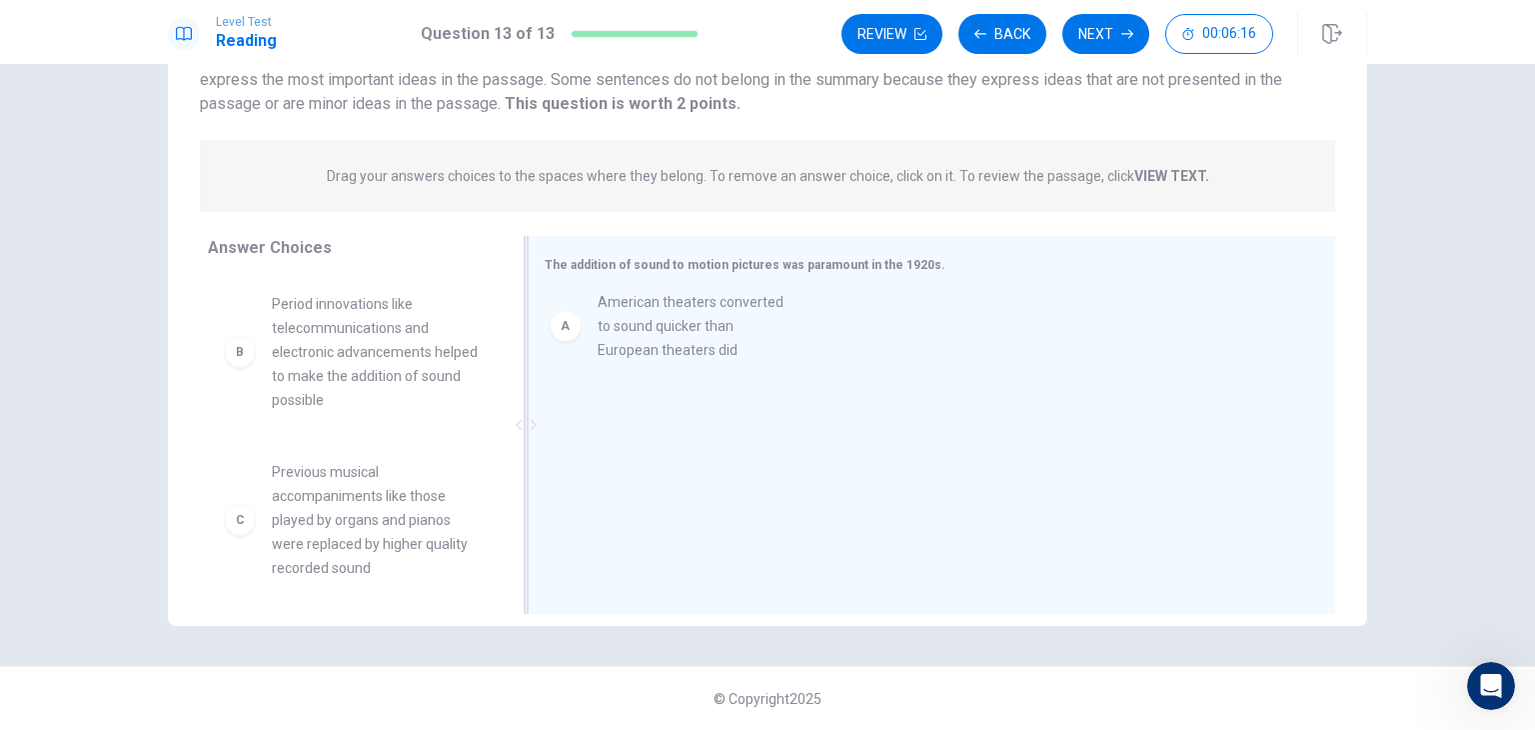
drag, startPoint x: 400, startPoint y: 320, endPoint x: 765, endPoint y: 316, distance: 365.8
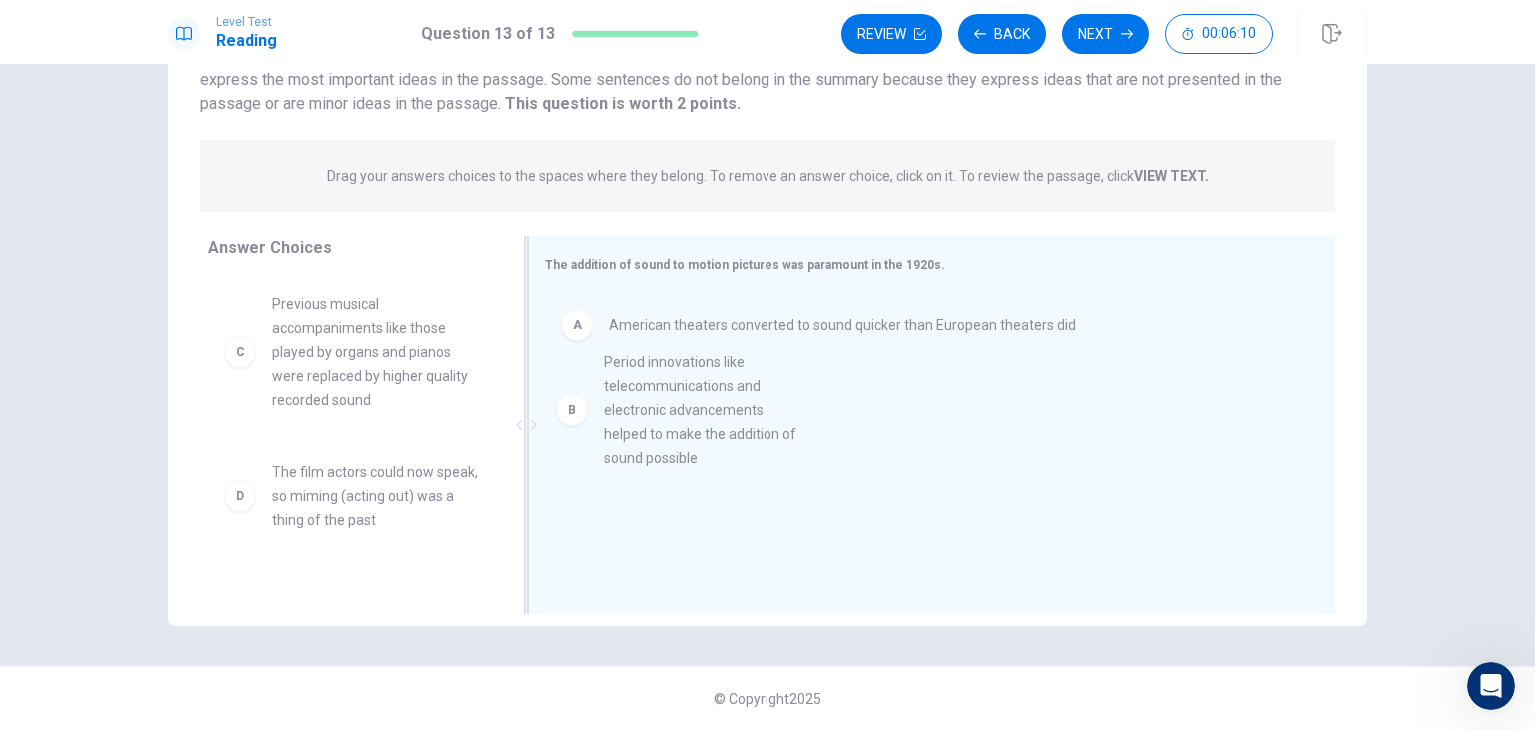
drag, startPoint x: 375, startPoint y: 352, endPoint x: 720, endPoint y: 411, distance: 349.8
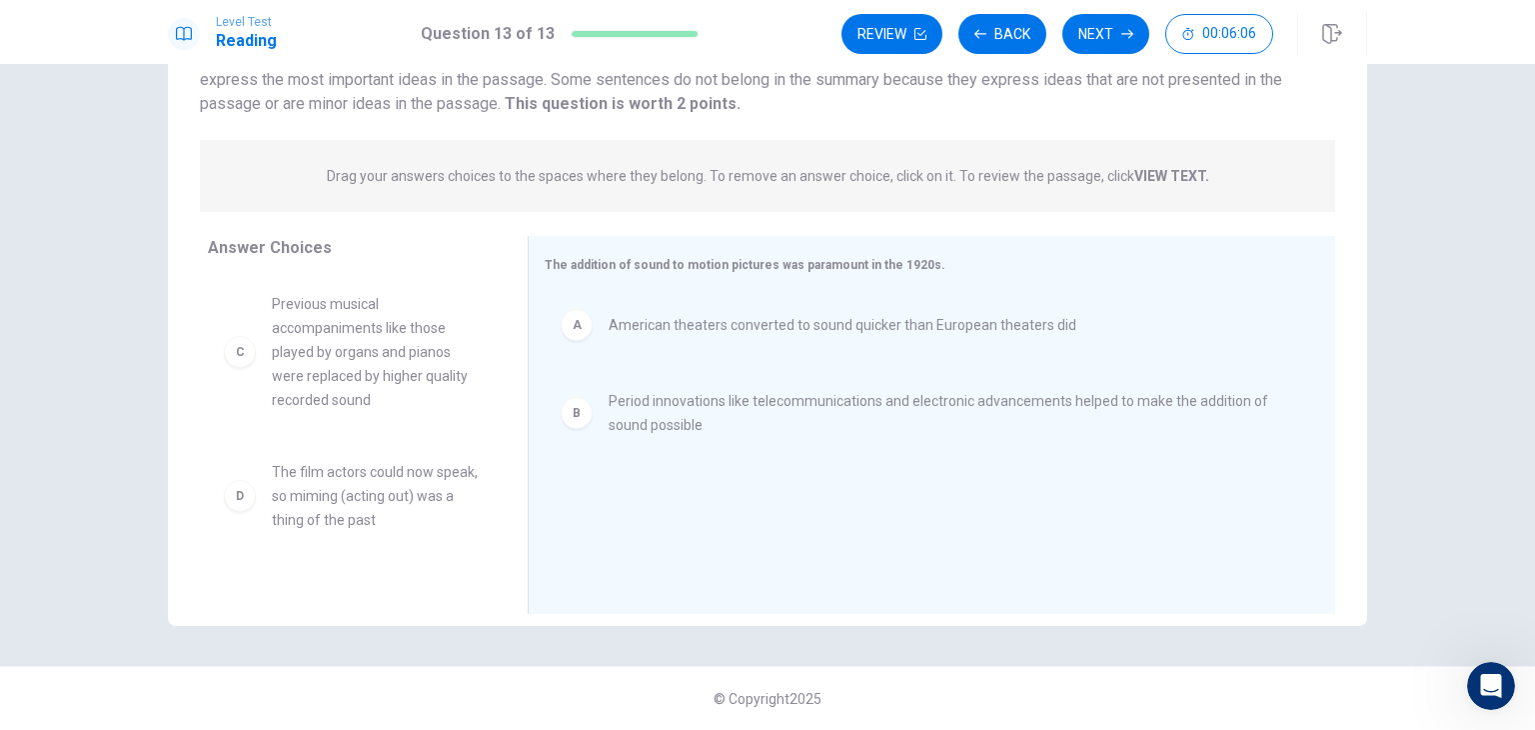
click at [368, 329] on span "Previous musical accompaniments like those played by organs and pianos were rep…" at bounding box center [376, 352] width 208 height 120
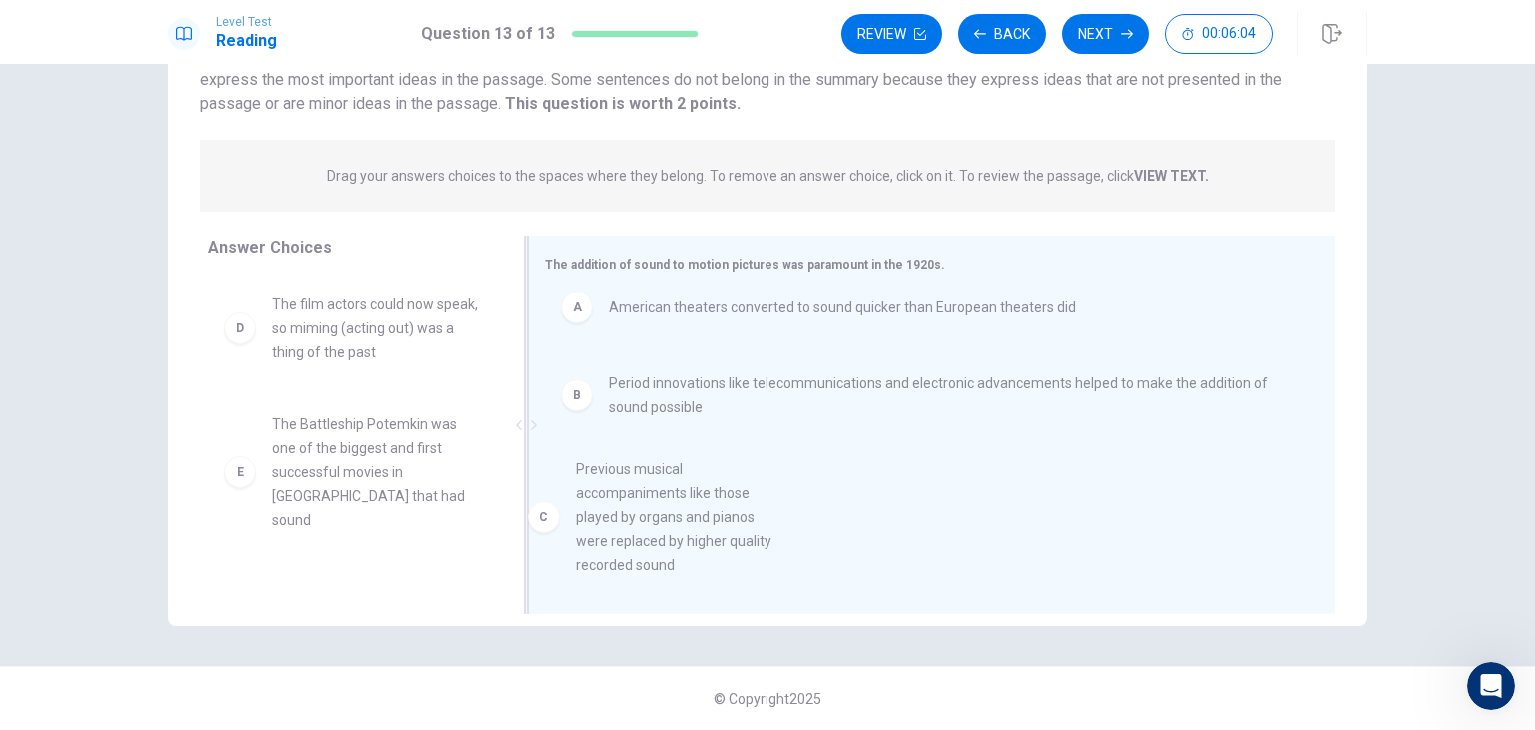
scroll to position [32, 0]
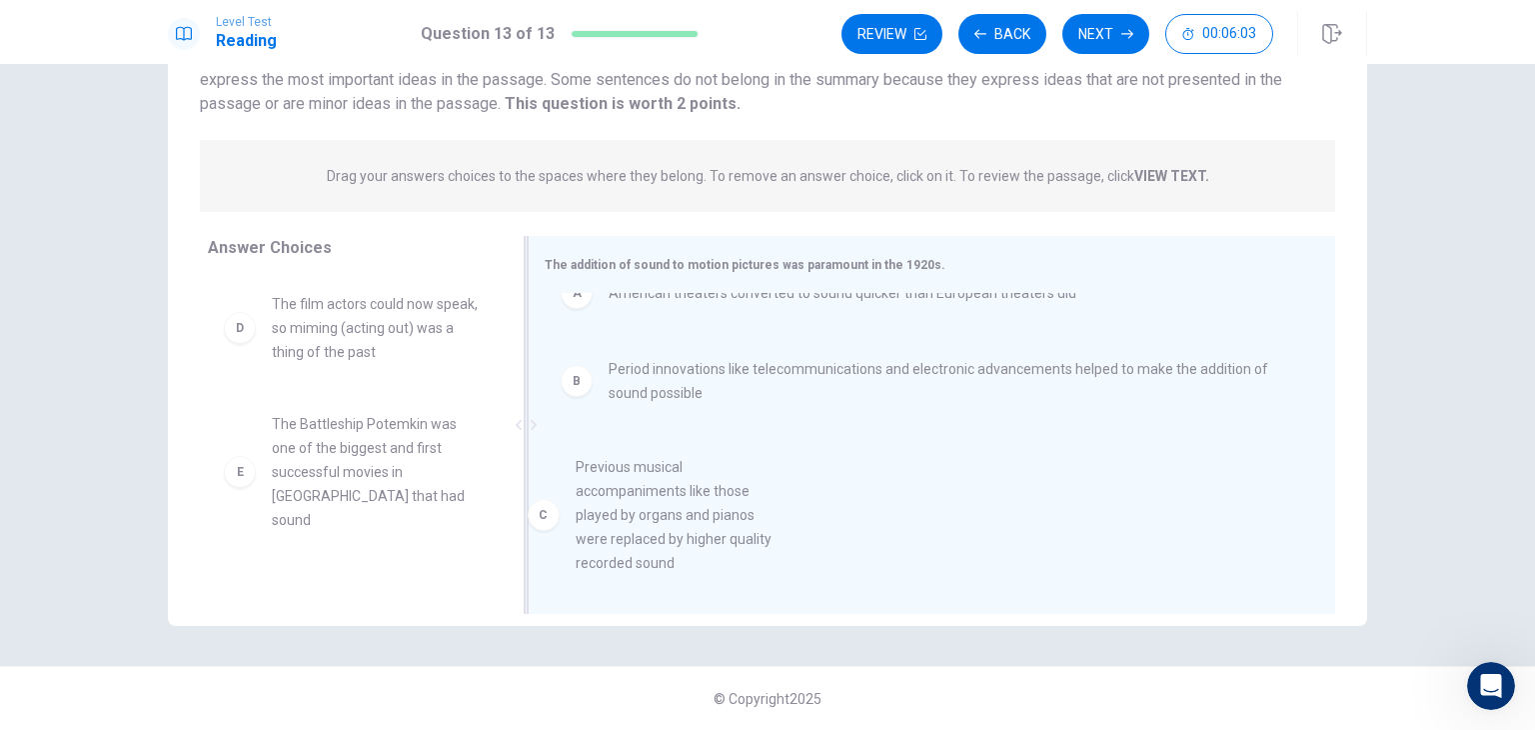
drag, startPoint x: 368, startPoint y: 330, endPoint x: 705, endPoint y: 510, distance: 381.8
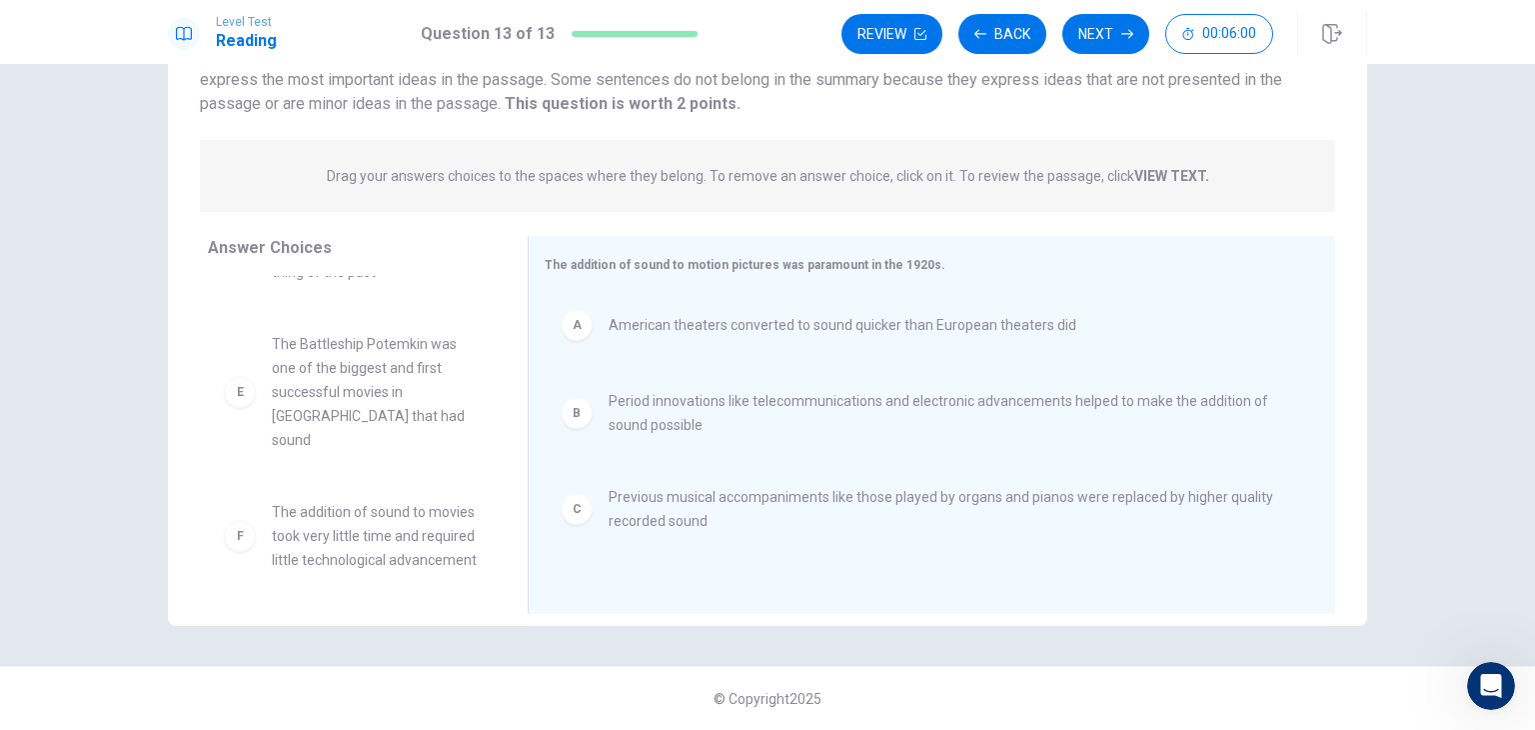
scroll to position [84, 0]
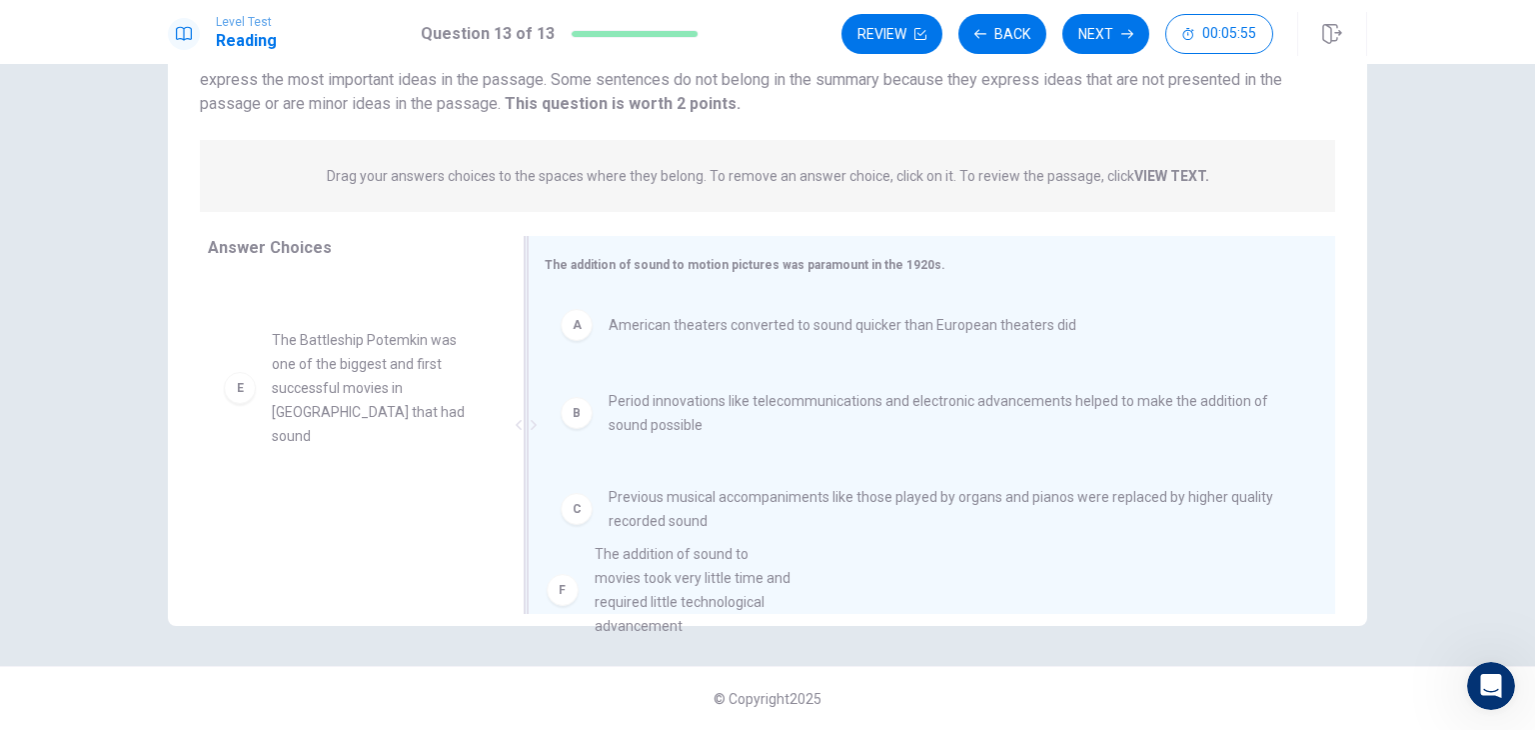
drag, startPoint x: 340, startPoint y: 518, endPoint x: 695, endPoint y: 584, distance: 360.8
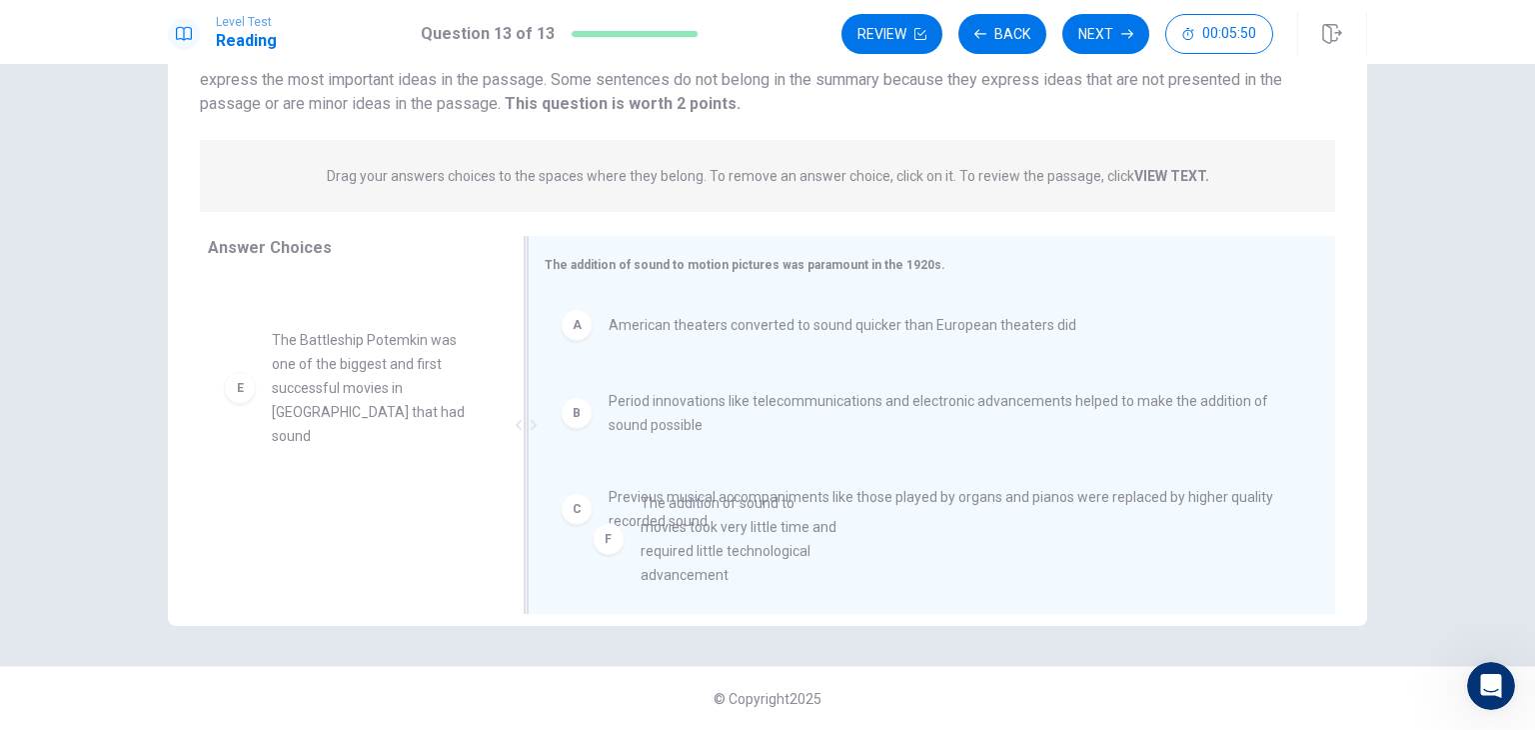
drag, startPoint x: 354, startPoint y: 581, endPoint x: 760, endPoint y: 601, distance: 407.2
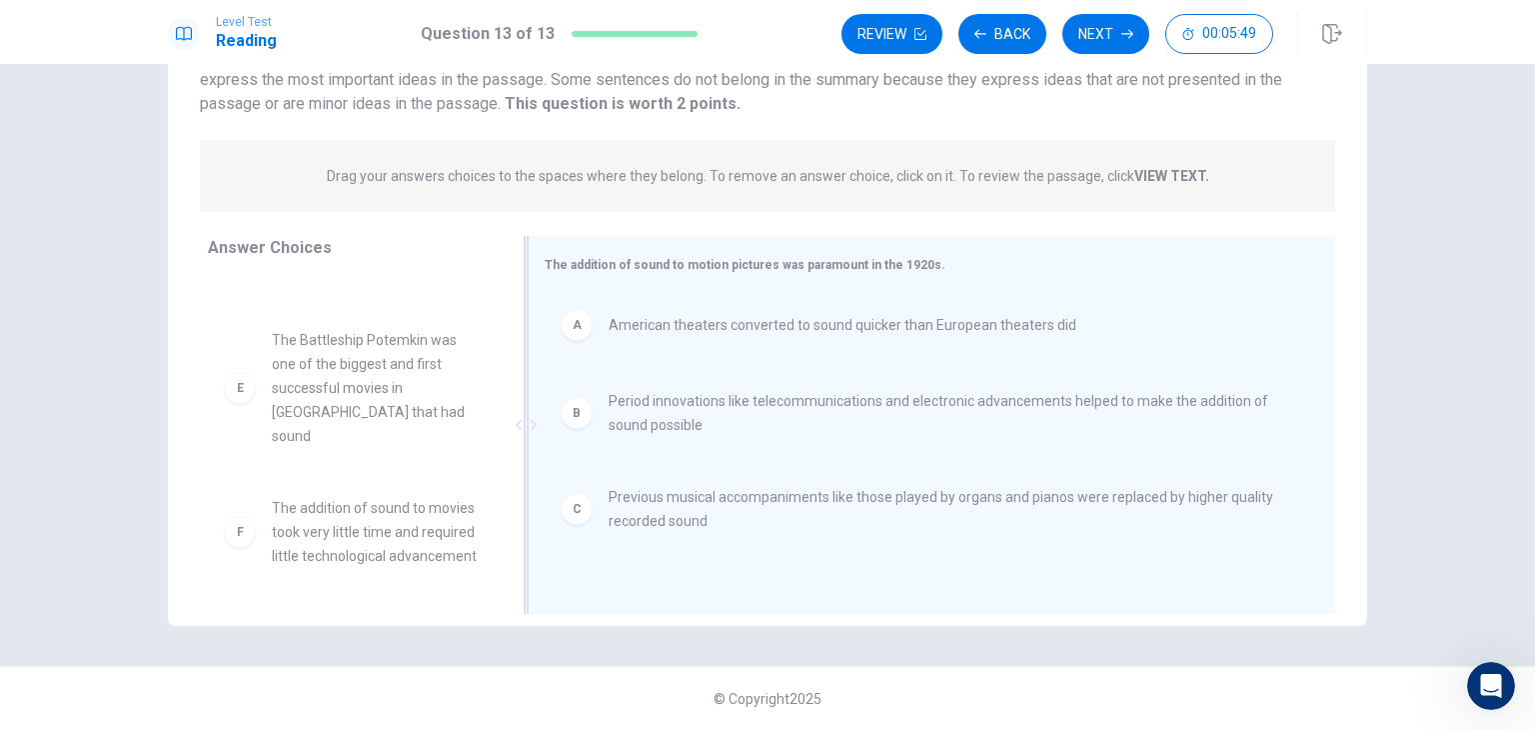
scroll to position [172, 0]
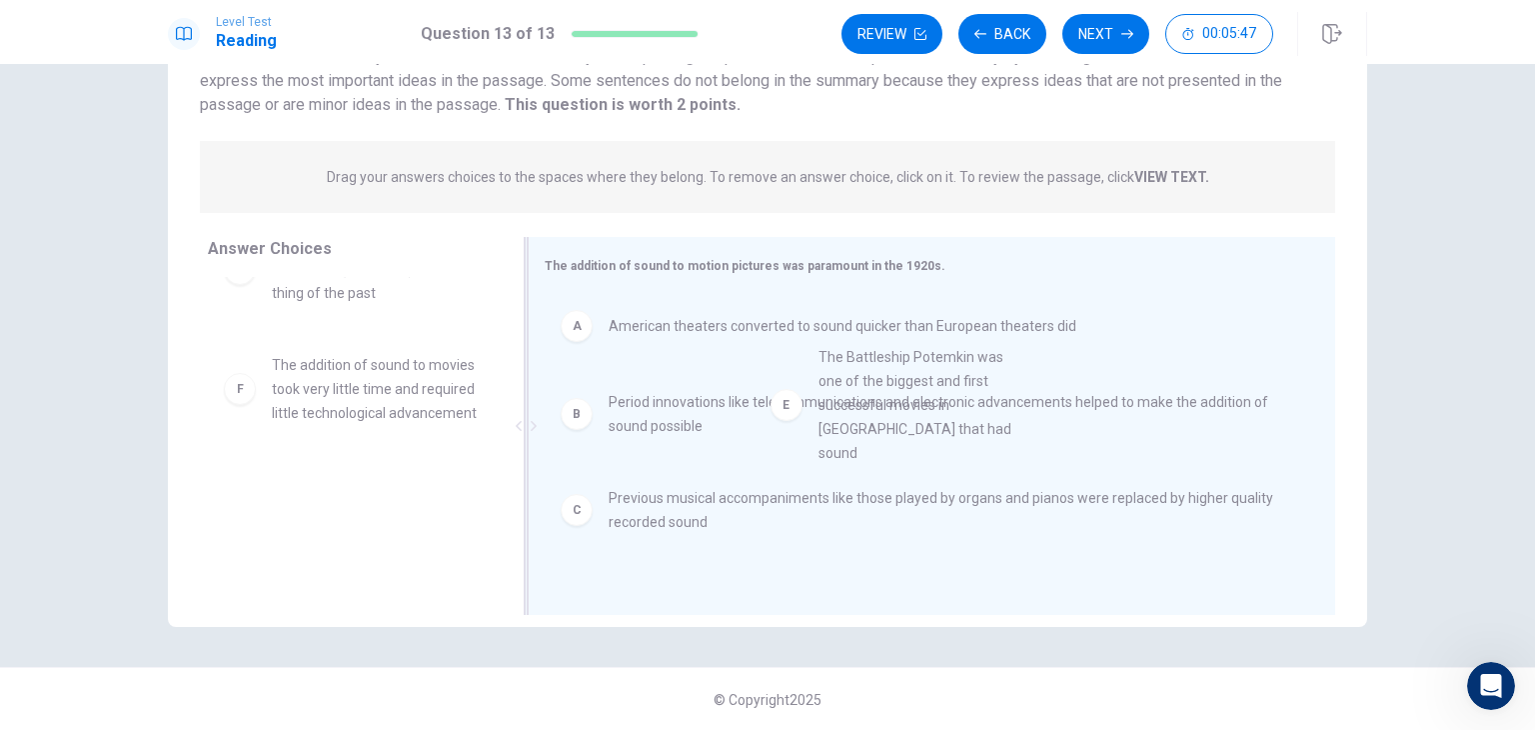
drag, startPoint x: 304, startPoint y: 406, endPoint x: 924, endPoint y: 403, distance: 620.6
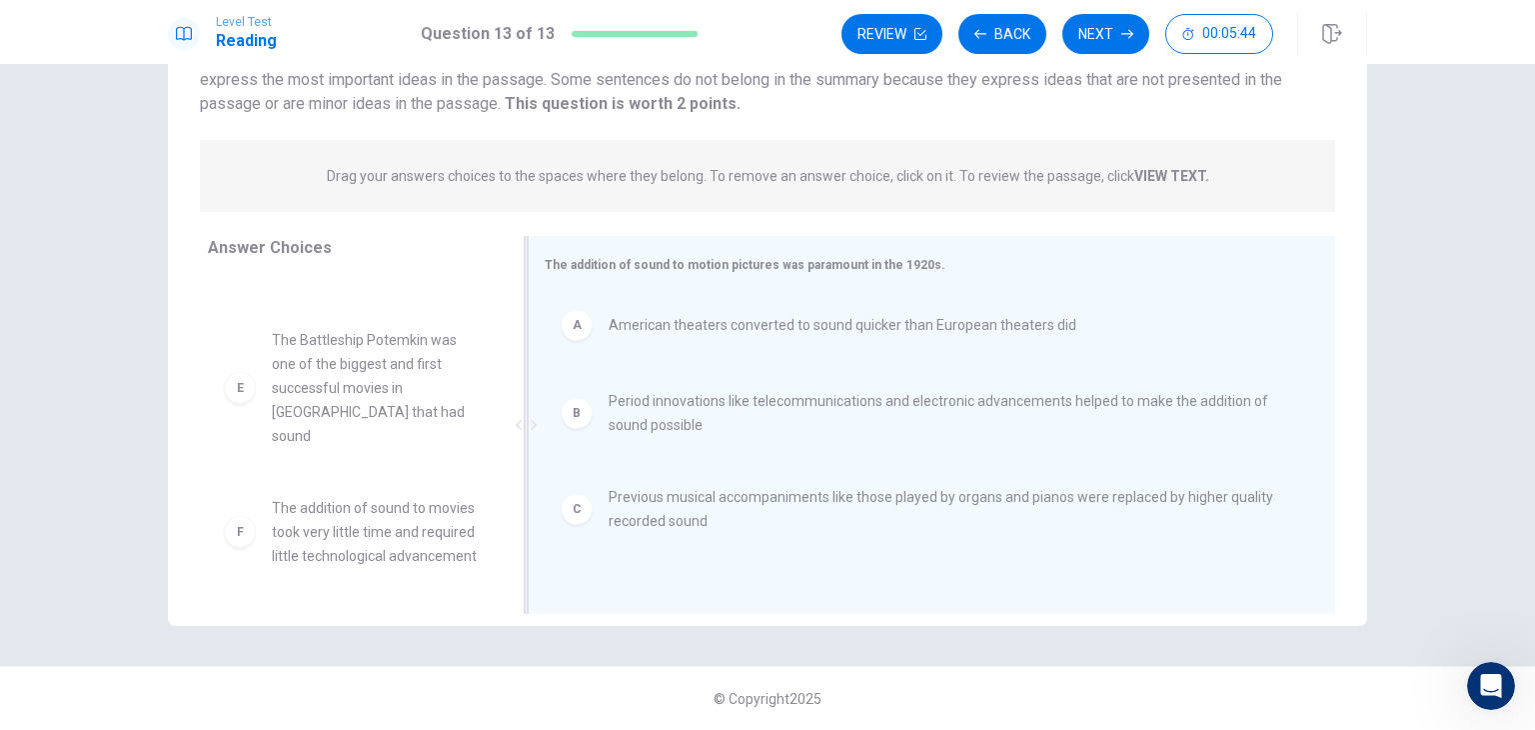
scroll to position [173, 0]
click at [1105, 37] on button "Next" at bounding box center [1105, 34] width 87 height 40
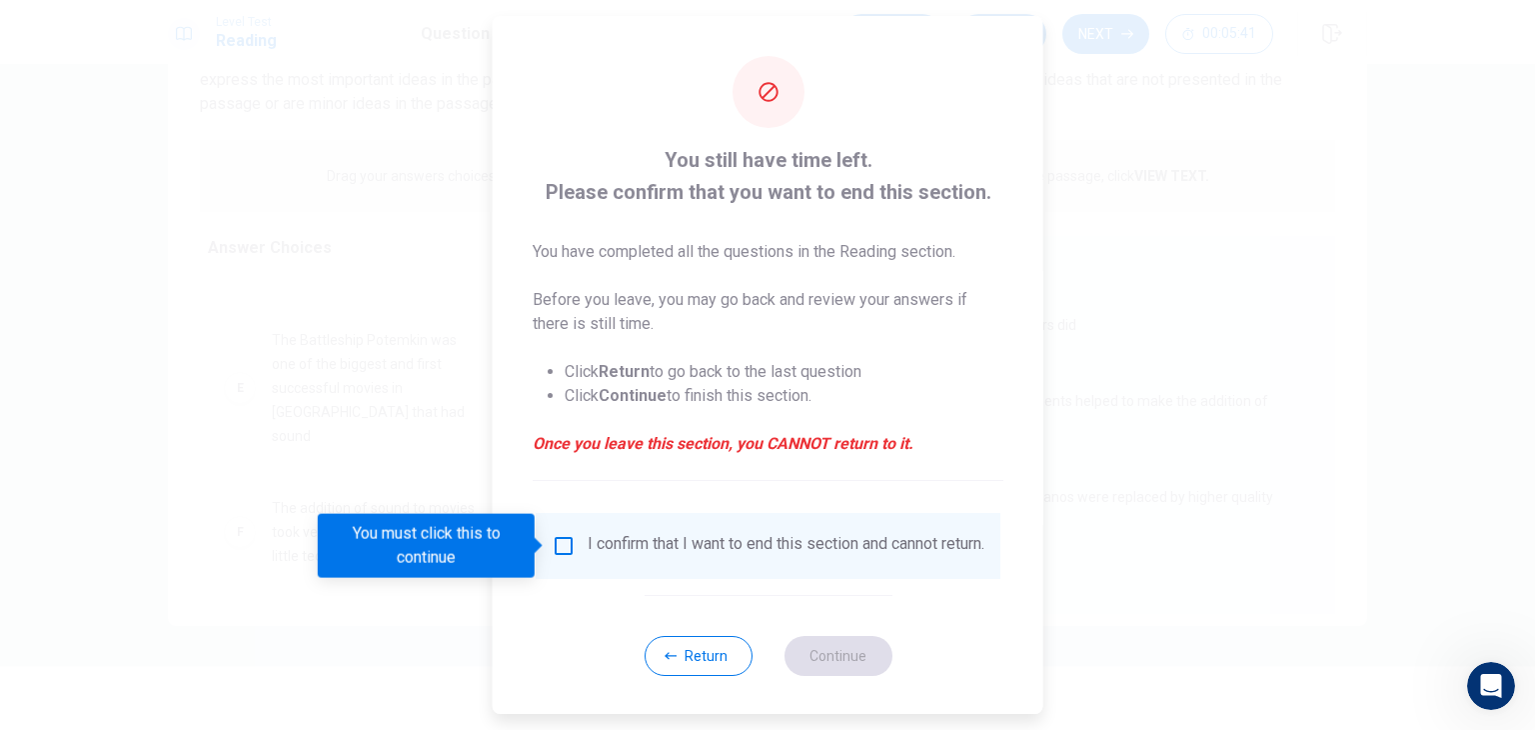
click at [683, 543] on div "I confirm that I want to end this section and cannot return." at bounding box center [786, 546] width 397 height 24
click at [564, 547] on input "You must click this to continue" at bounding box center [564, 546] width 24 height 24
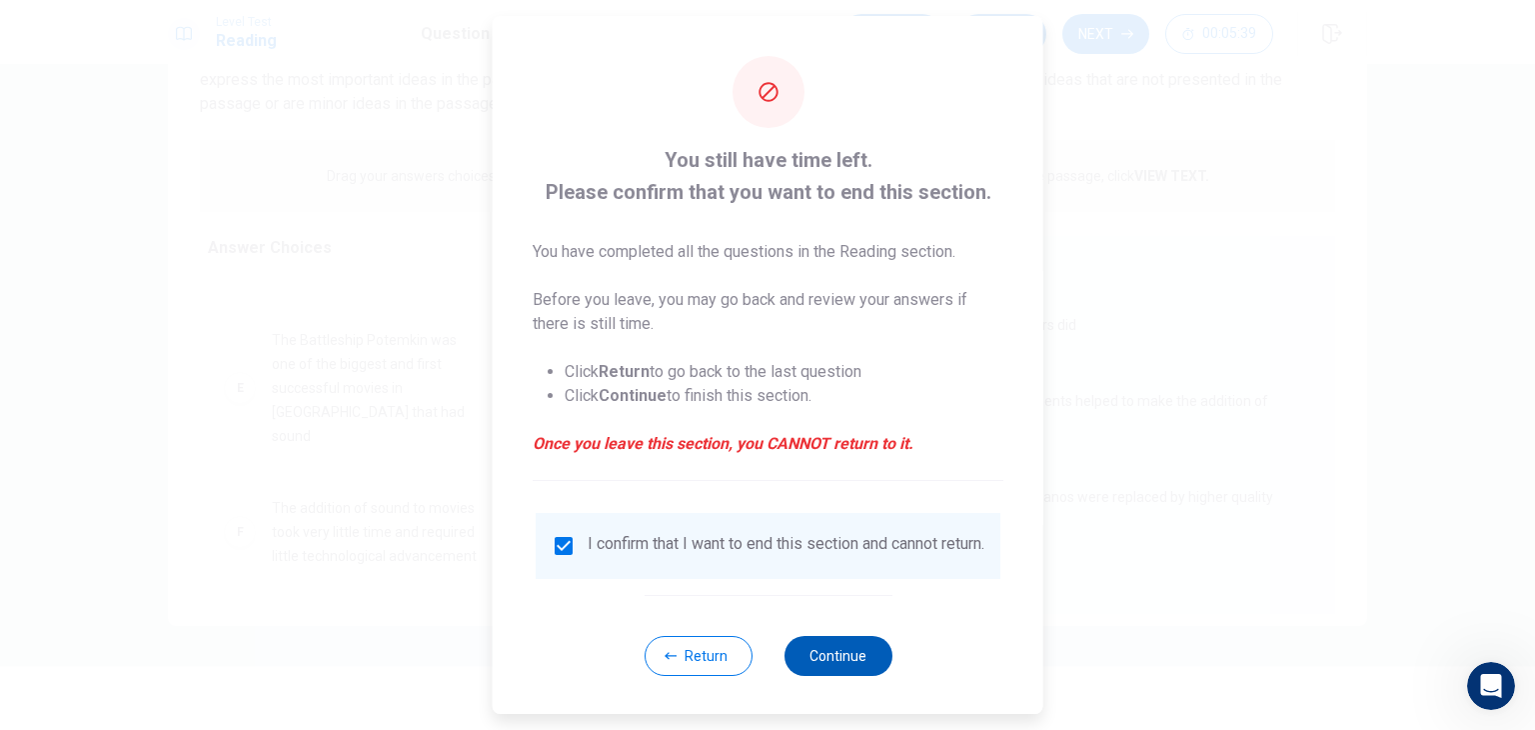
click at [836, 676] on button "Continue" at bounding box center [837, 656] width 108 height 40
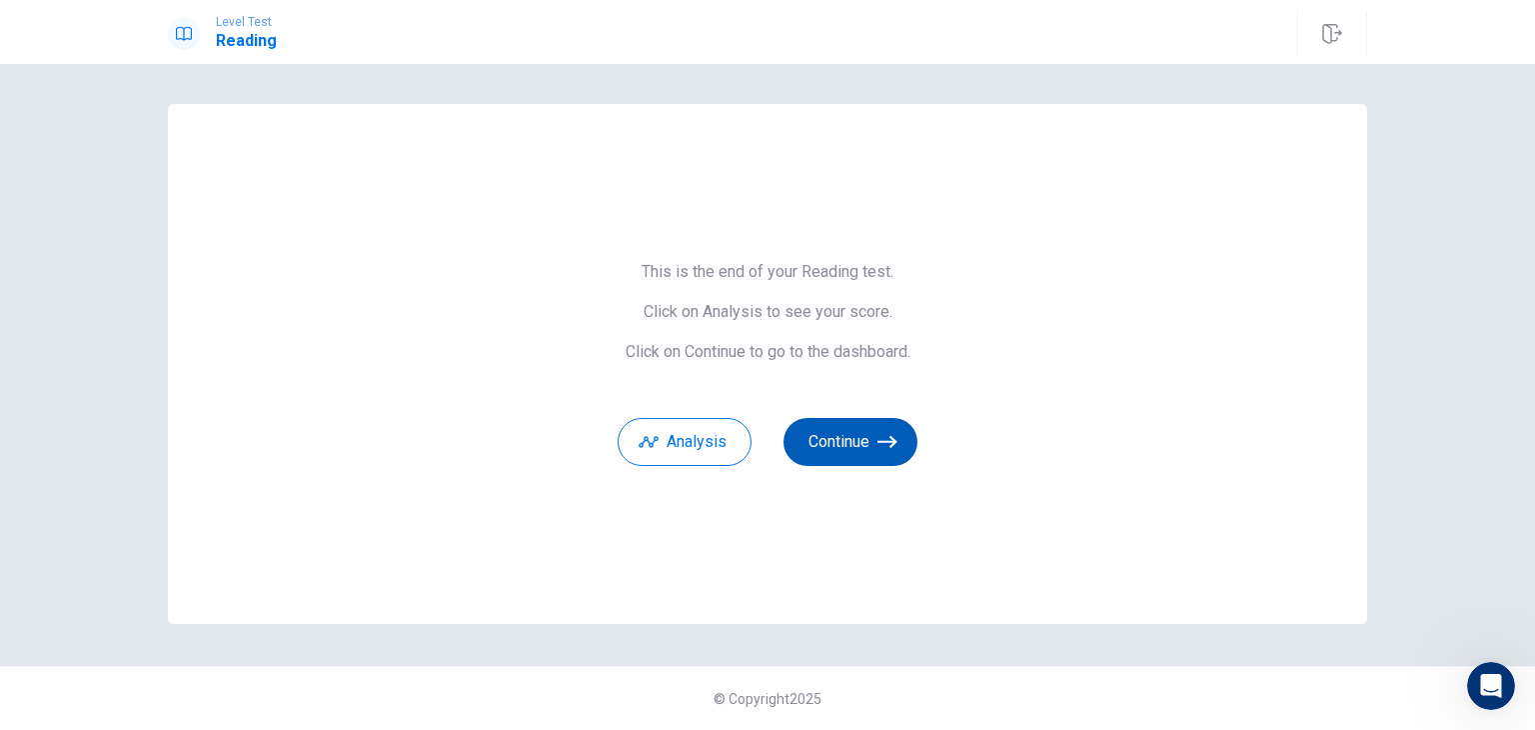
click at [826, 439] on button "Continue" at bounding box center [850, 442] width 134 height 48
